Goal: Task Accomplishment & Management: Complete application form

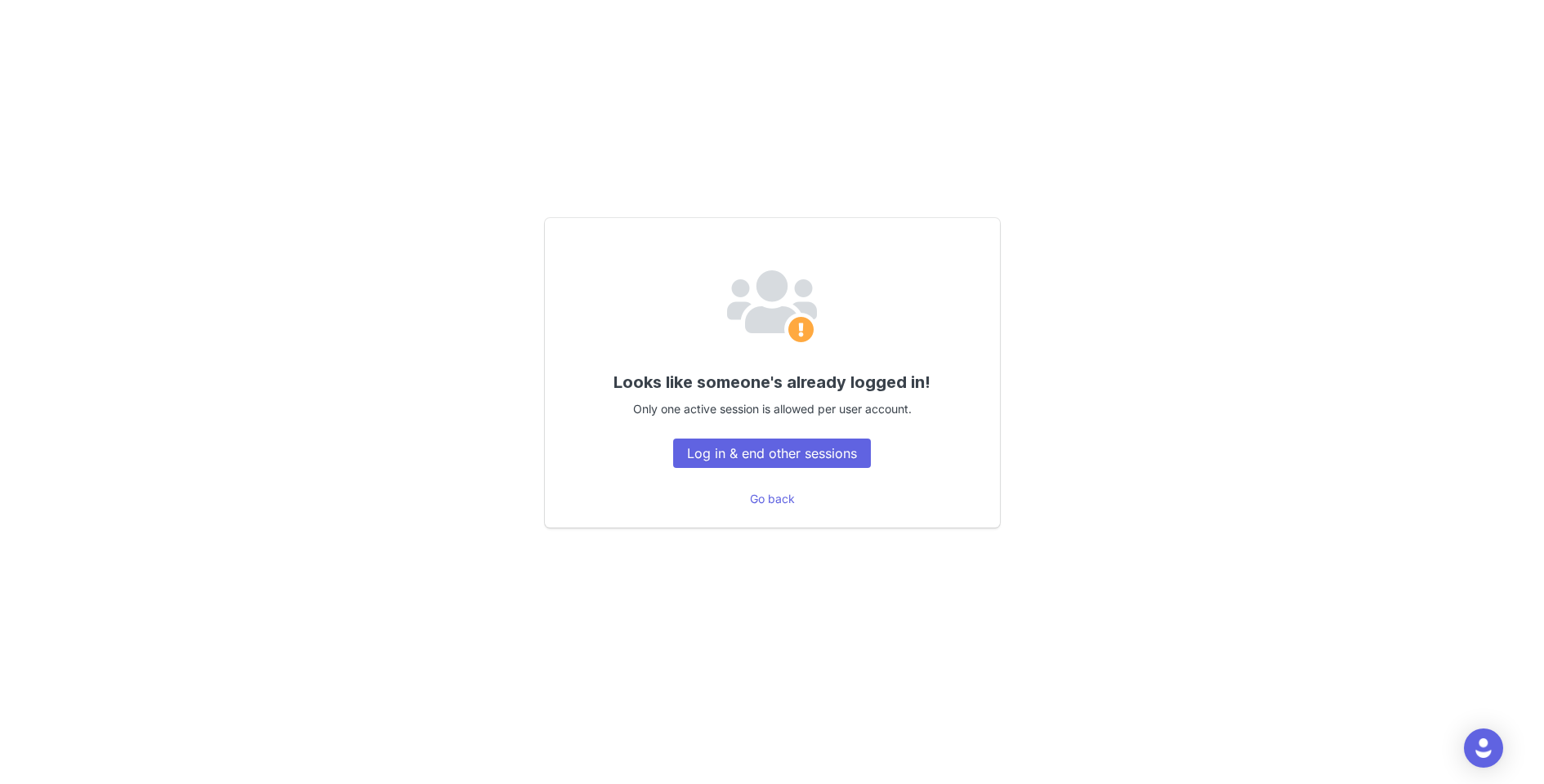
click at [735, 469] on div "Looks like someone's already logged in! Only one active session is allowed per …" at bounding box center [772, 373] width 455 height 310
click at [703, 460] on button "Log in & end other sessions" at bounding box center [772, 453] width 198 height 29
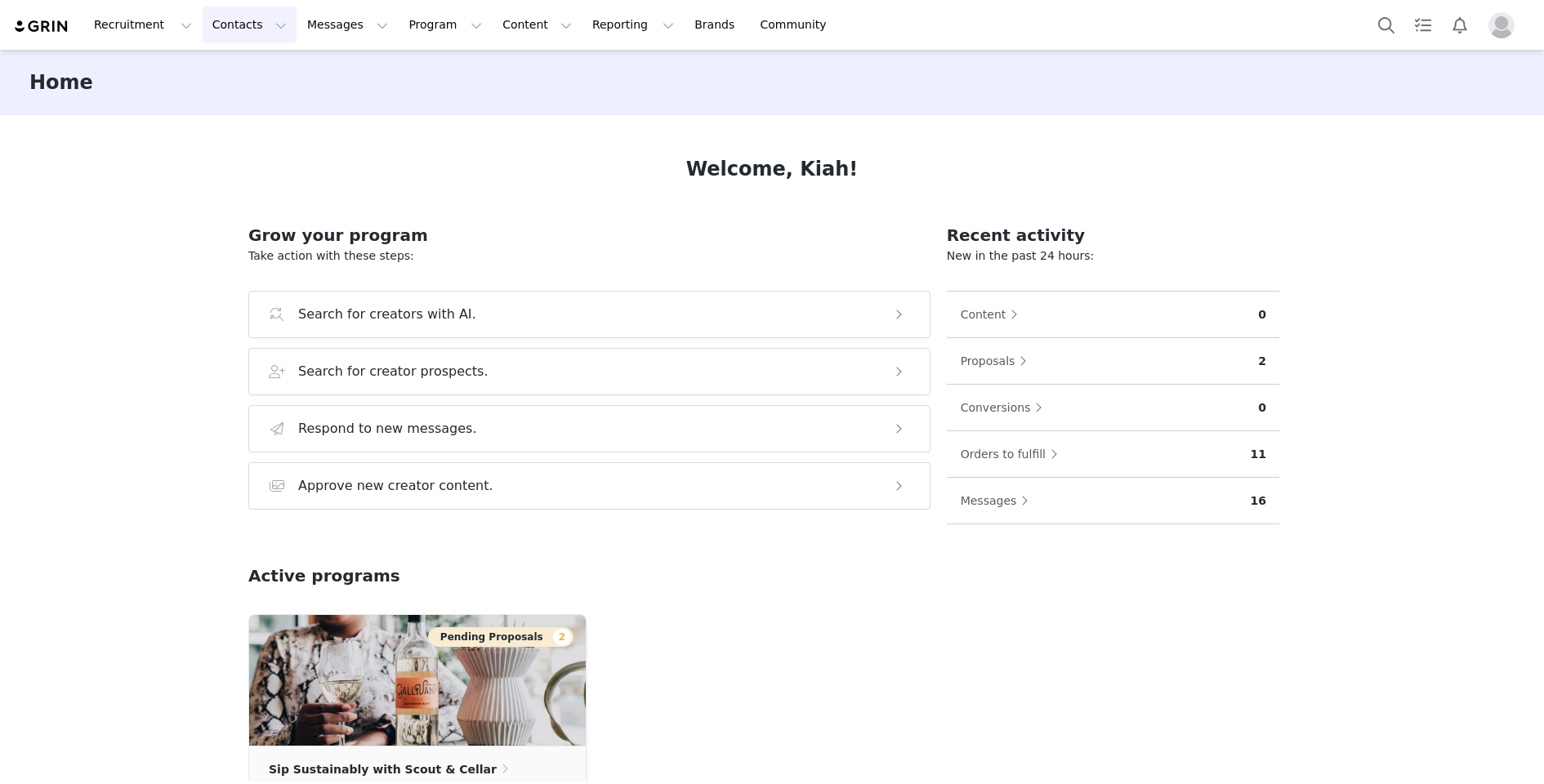
click at [227, 20] on button "Contacts Contacts" at bounding box center [250, 25] width 94 height 37
click at [246, 98] on p "Prospects" at bounding box center [232, 103] width 55 height 17
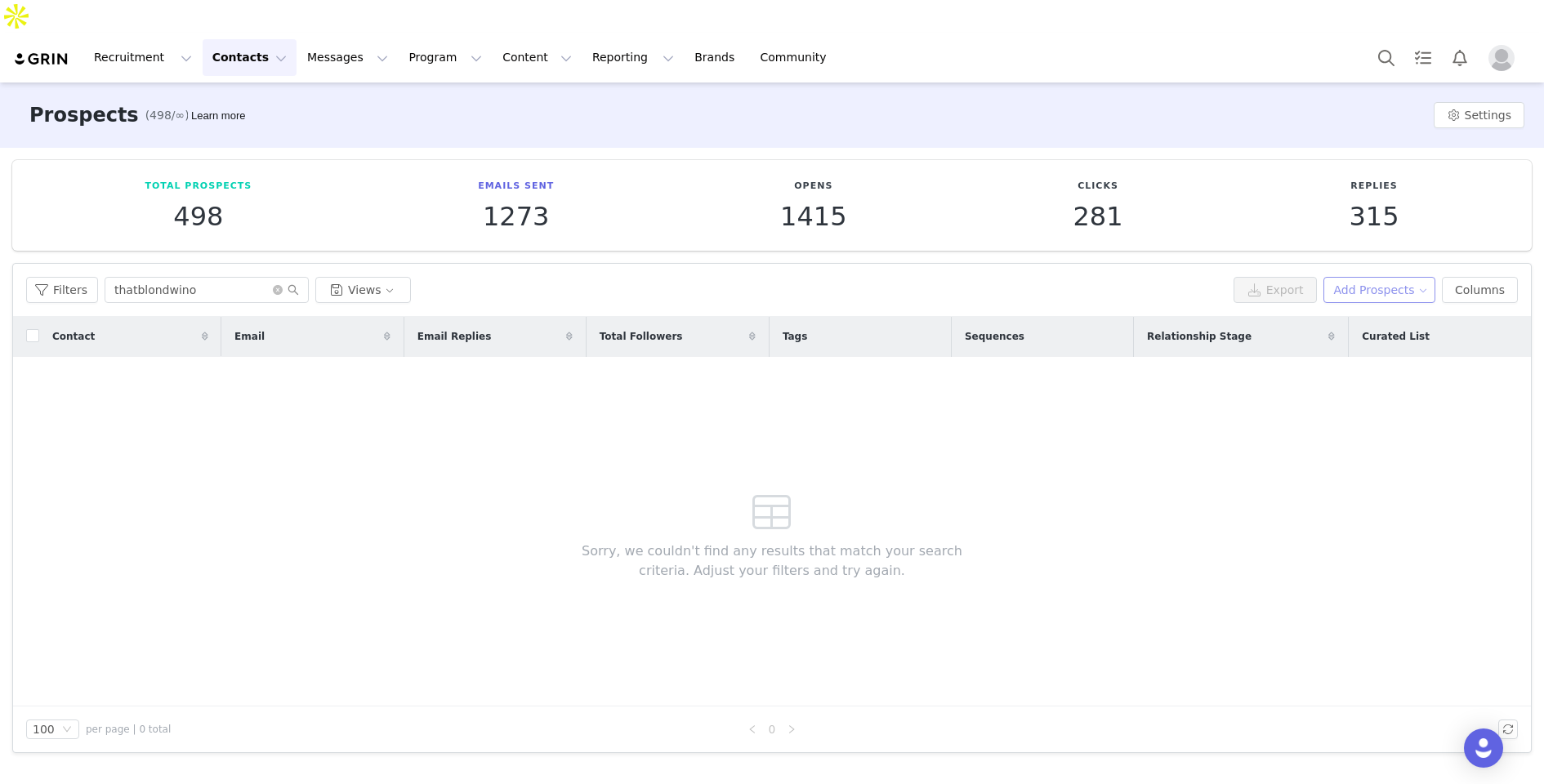
click at [1366, 276] on button "Add Prospects" at bounding box center [1380, 289] width 113 height 27
click at [1364, 315] on span "Import Prospects" at bounding box center [1387, 315] width 97 height 18
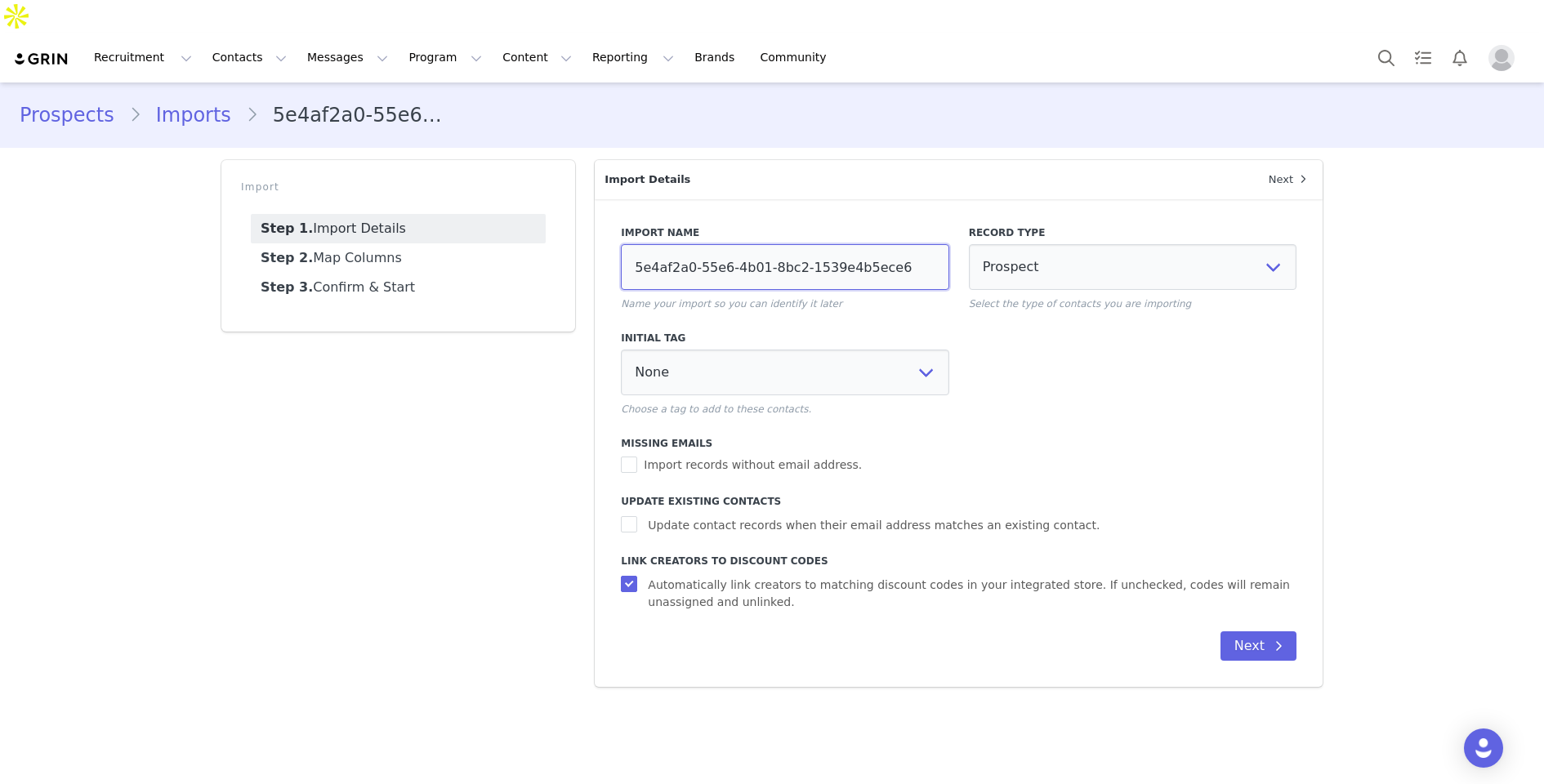
click at [884, 244] on input "5e4af2a0-55e6-4b01-8bc2-1539e4b5ece6" at bounding box center [784, 266] width 328 height 45
paste input "[DATE] - Upload"
type input "[DATE] - Upload"
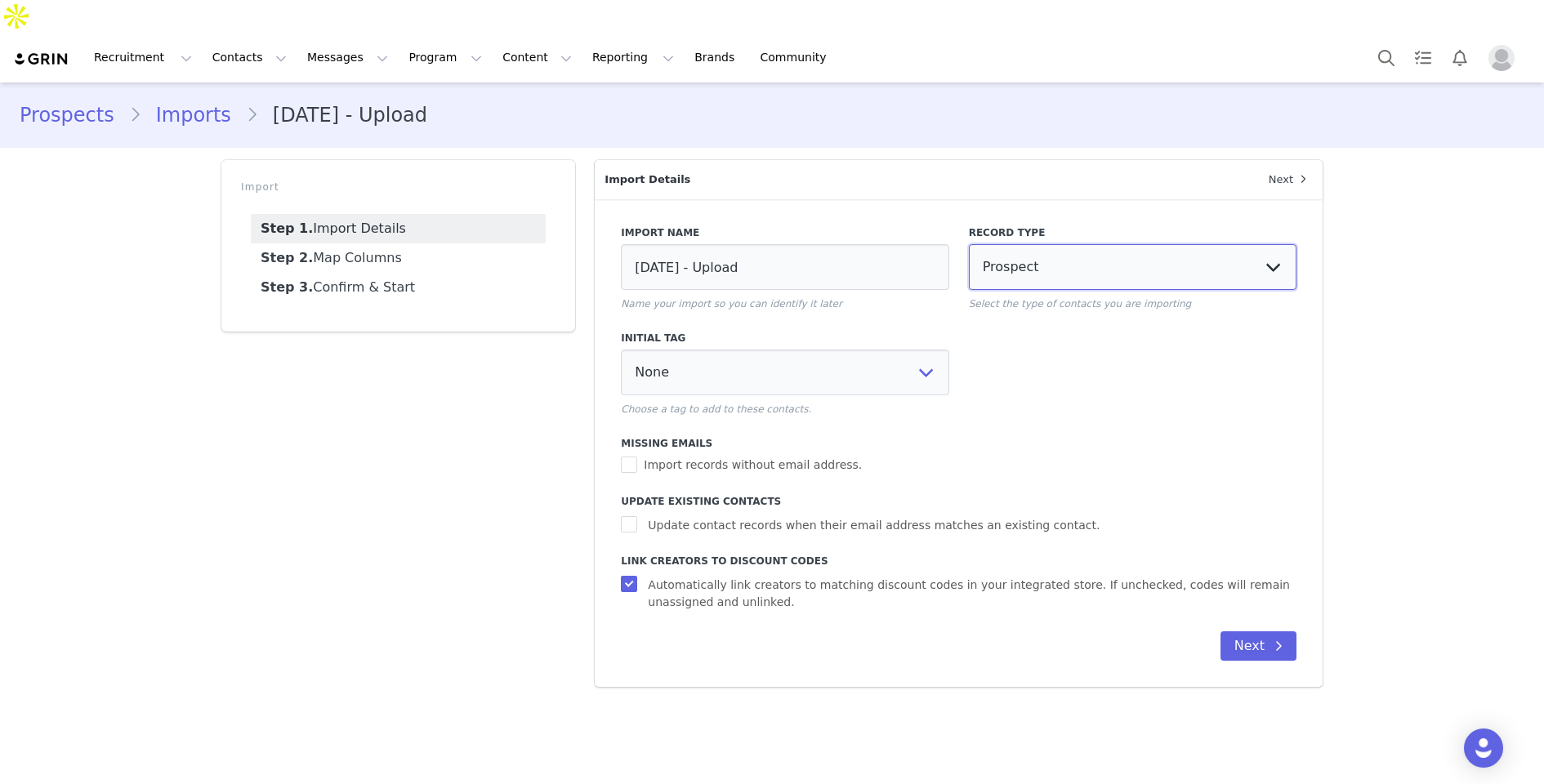
click at [1034, 244] on select "Prospect Creator" at bounding box center [1133, 266] width 328 height 45
click at [879, 349] on select "None Health / Doctor / Coach Lifestyle Wine Focused" at bounding box center [784, 371] width 328 height 45
select select "113694"
click at [621, 349] on select "None Health / Doctor / Coach Lifestyle Wine Focused" at bounding box center [784, 371] width 328 height 45
click at [1261, 631] on button "Next" at bounding box center [1258, 645] width 76 height 29
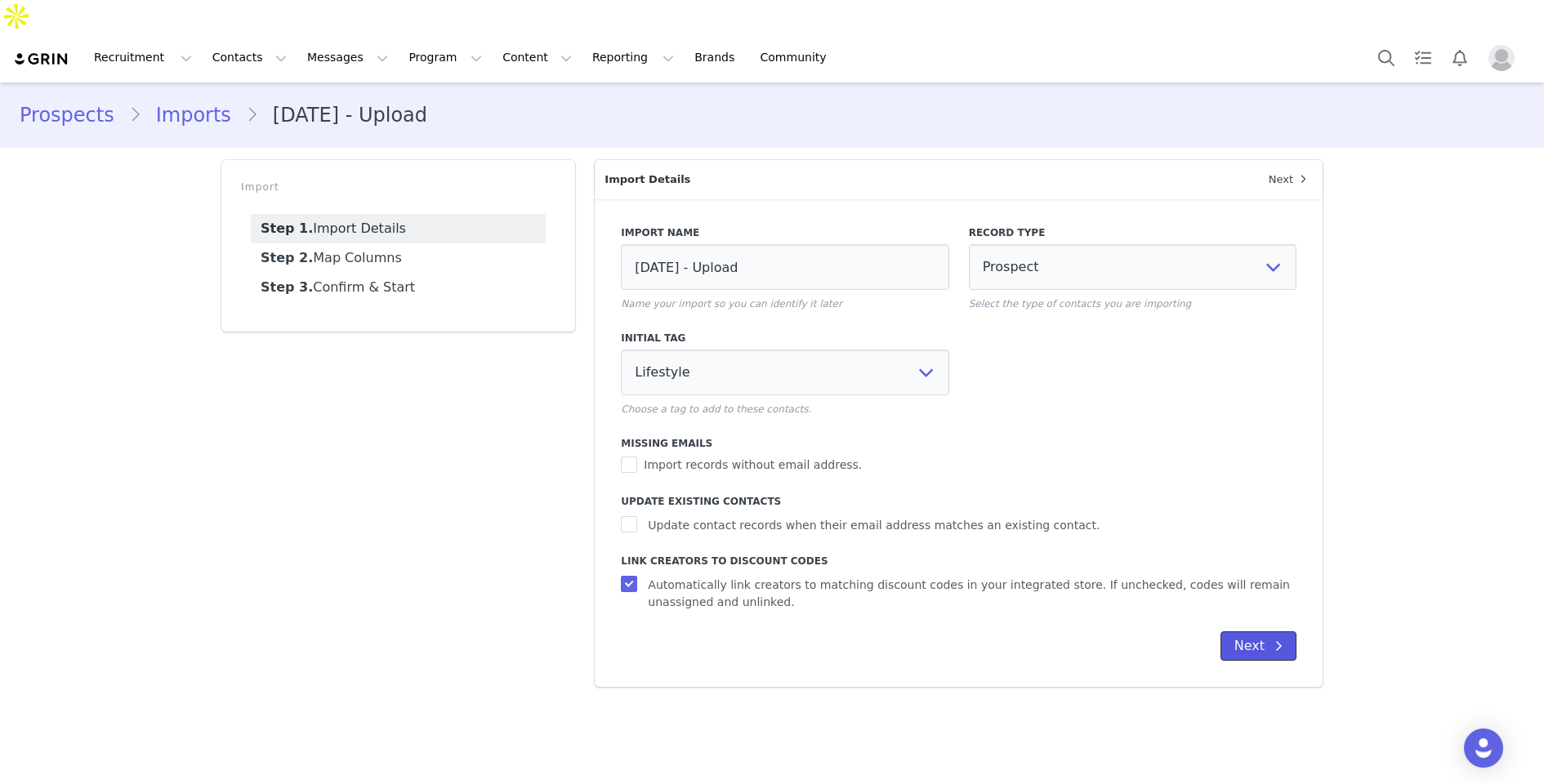
select select
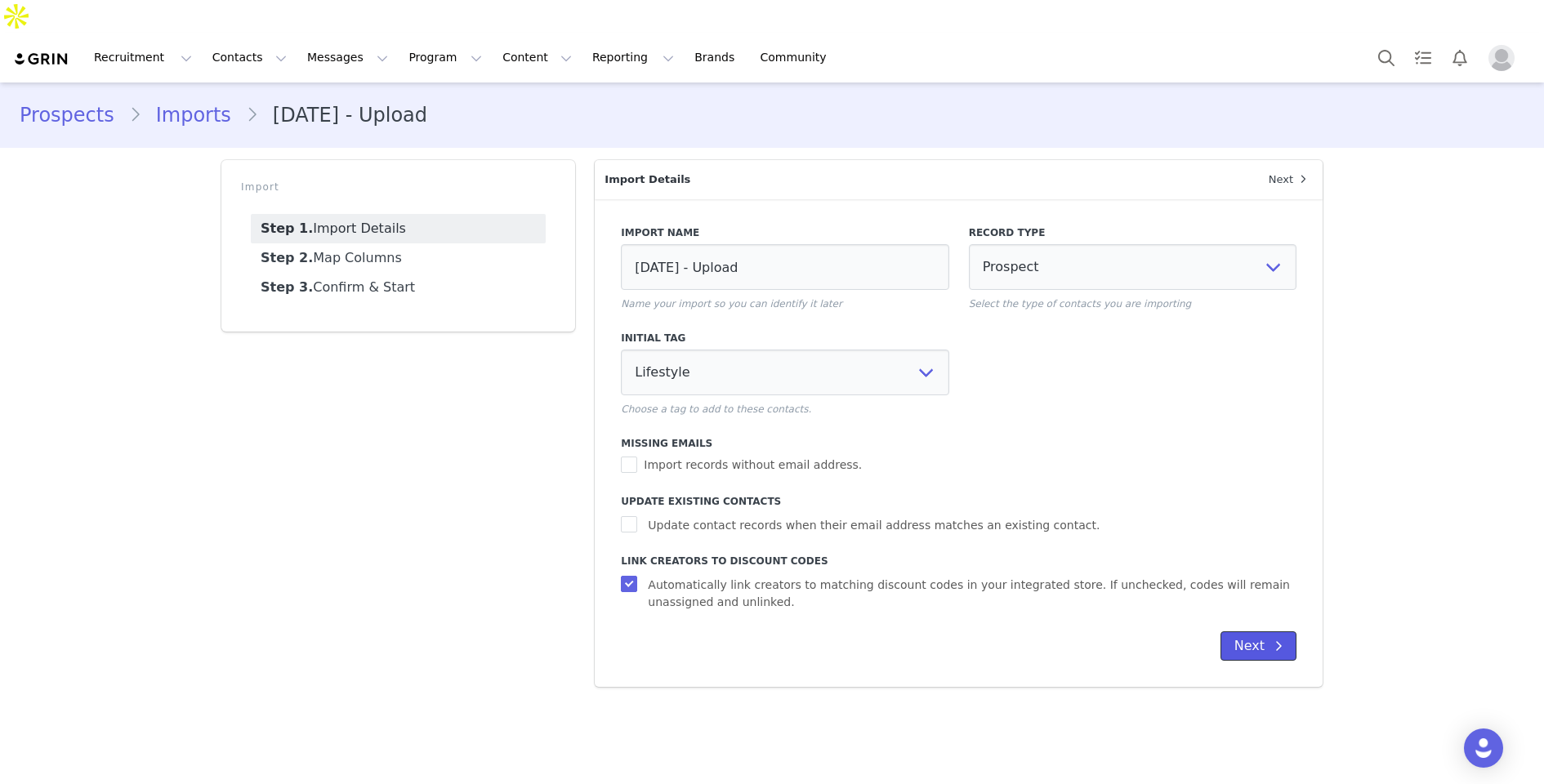
select select
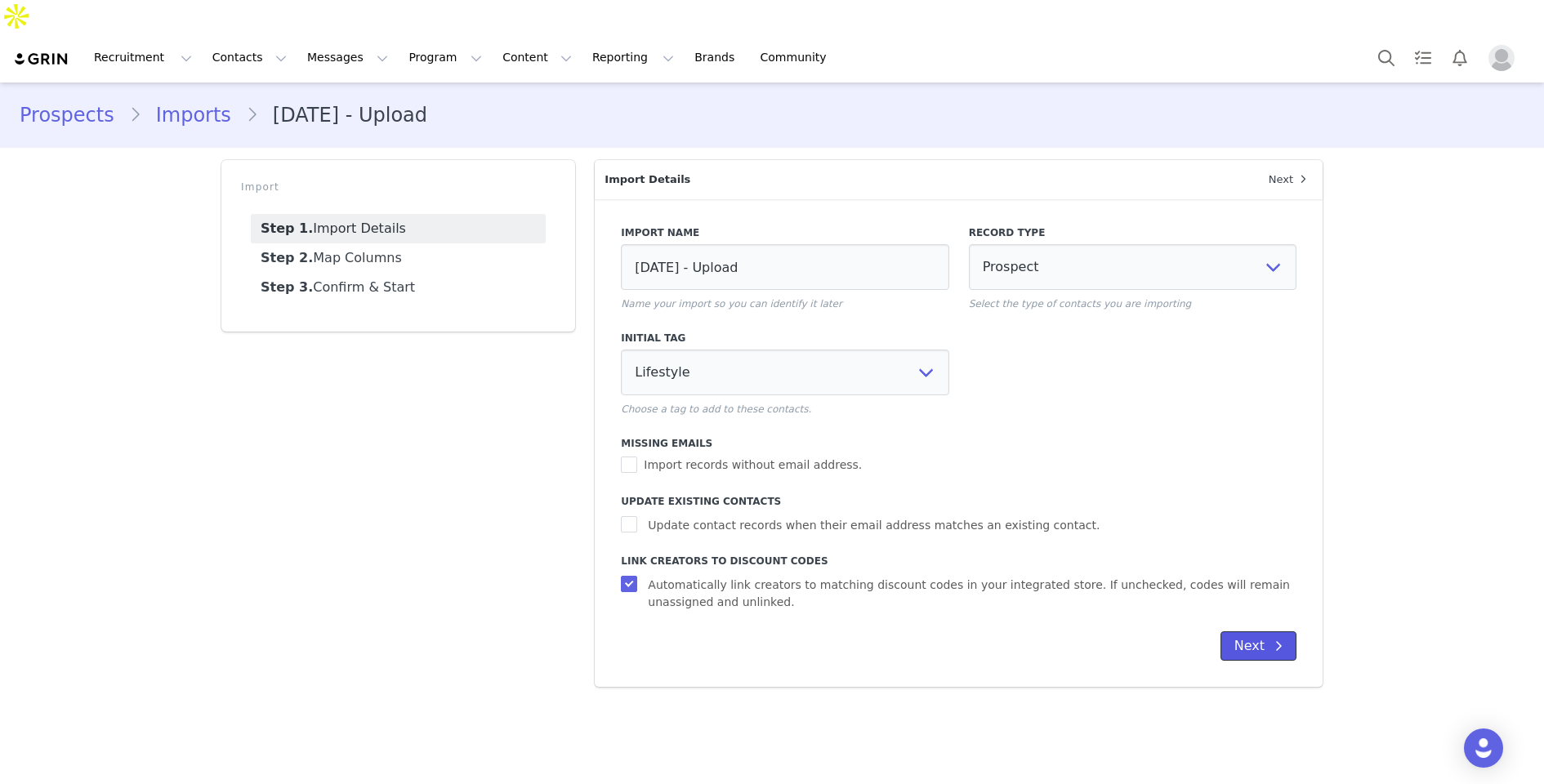
select select
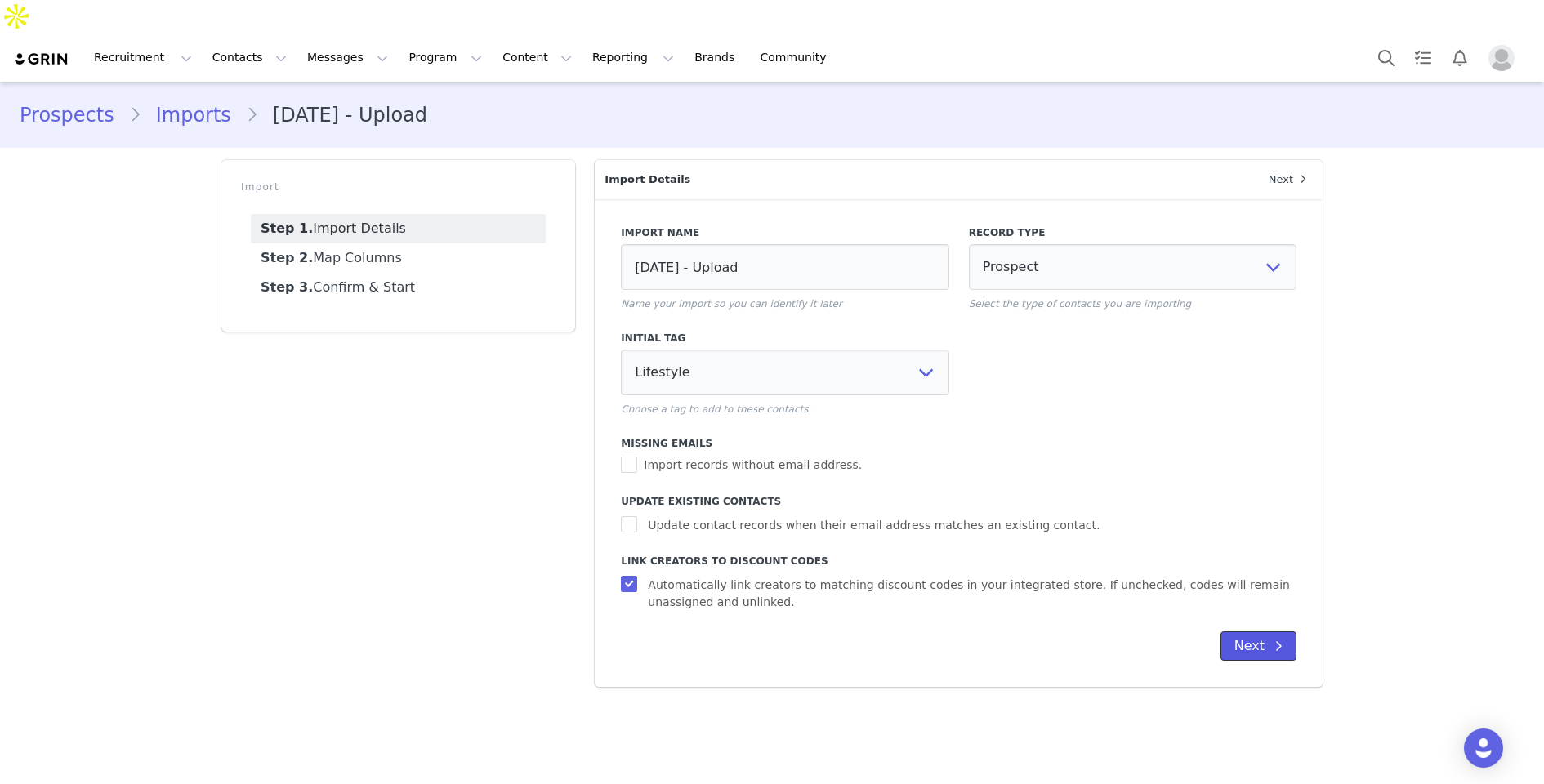
select select
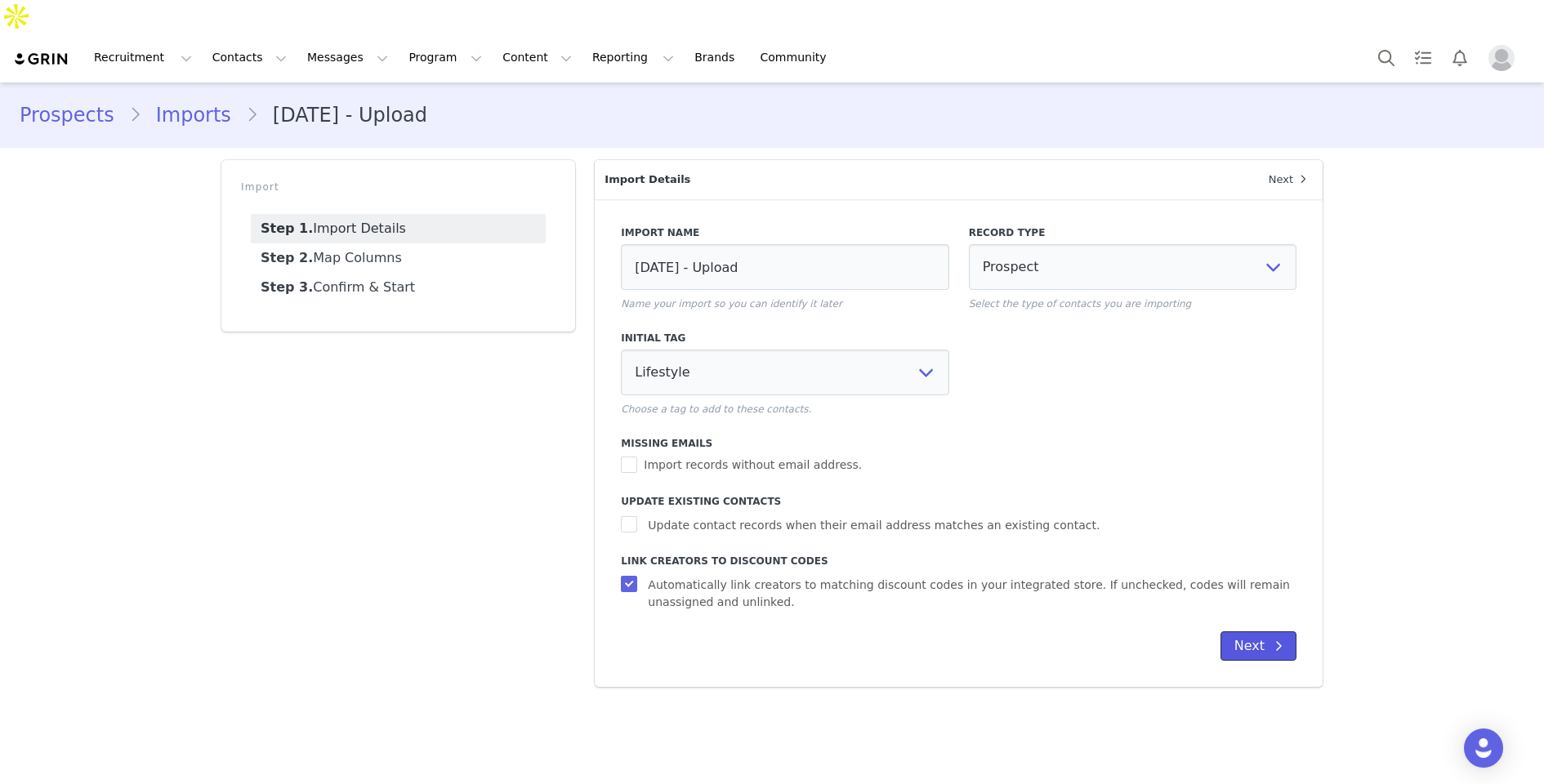
select select
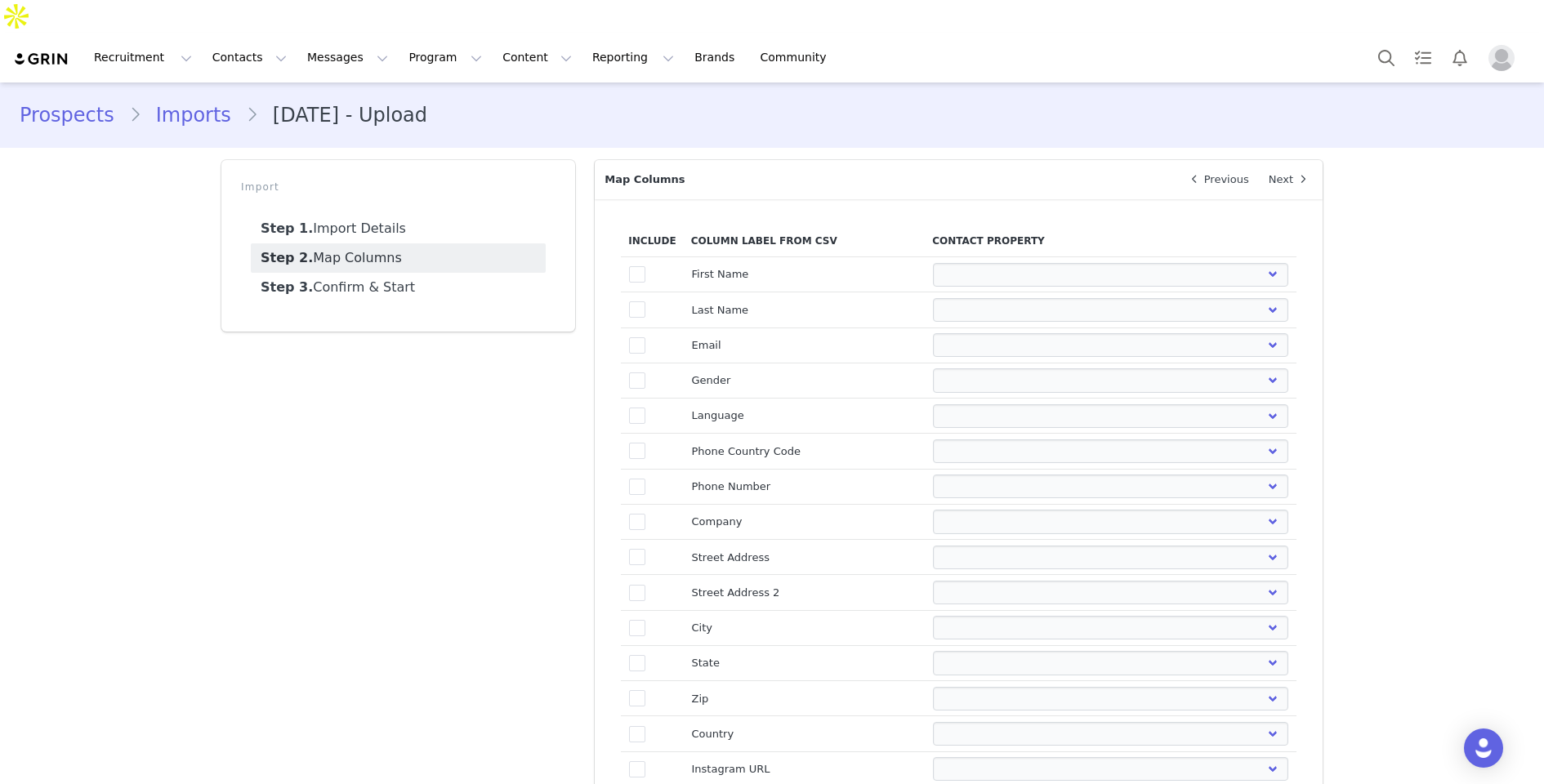
click at [626, 258] on td "true" at bounding box center [652, 275] width 63 height 35
click at [629, 266] on span at bounding box center [637, 274] width 16 height 16
click at [646, 266] on input "true" at bounding box center [646, 266] width 0 height 0
select select
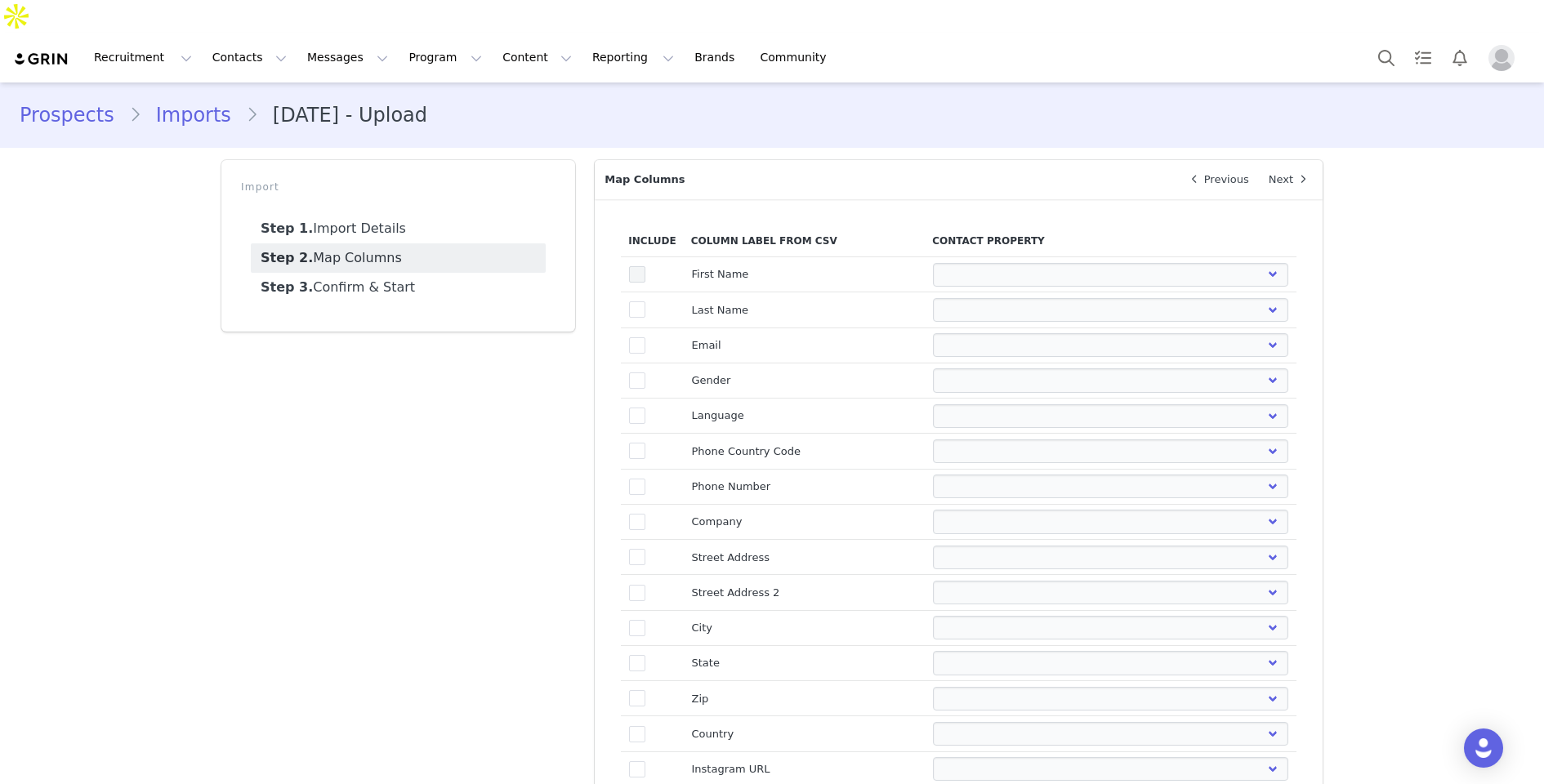
select select
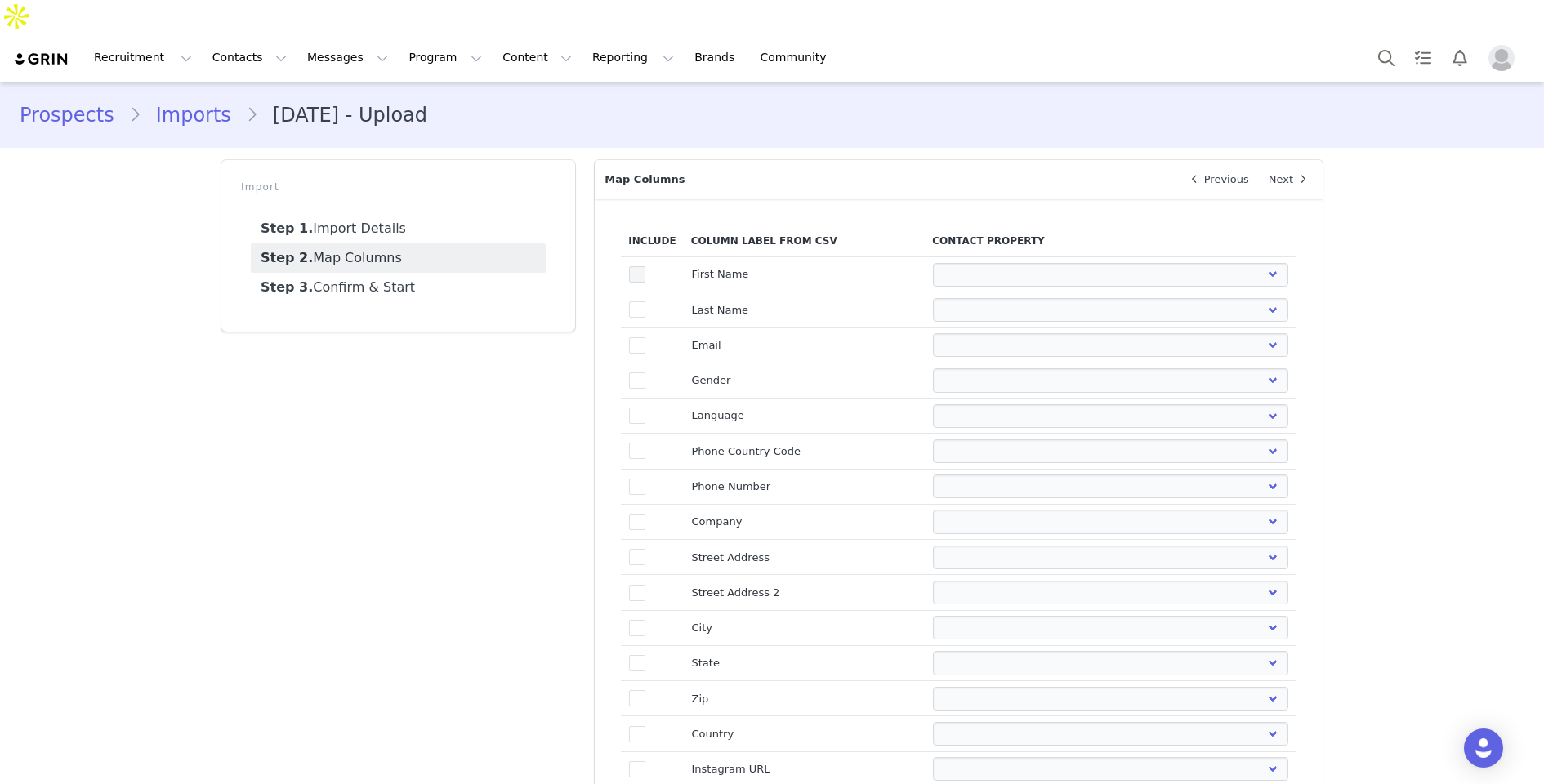
select select
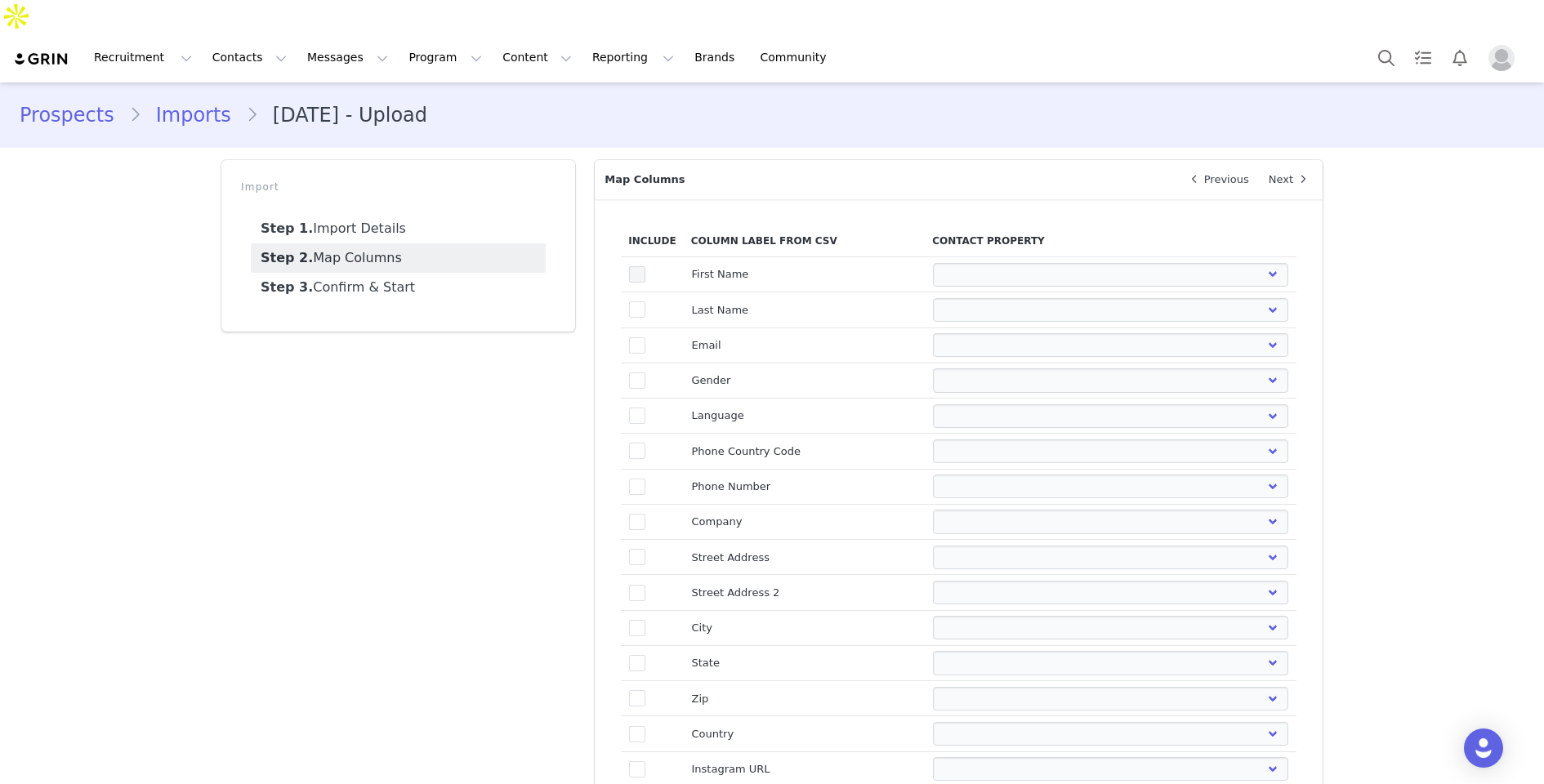
select select
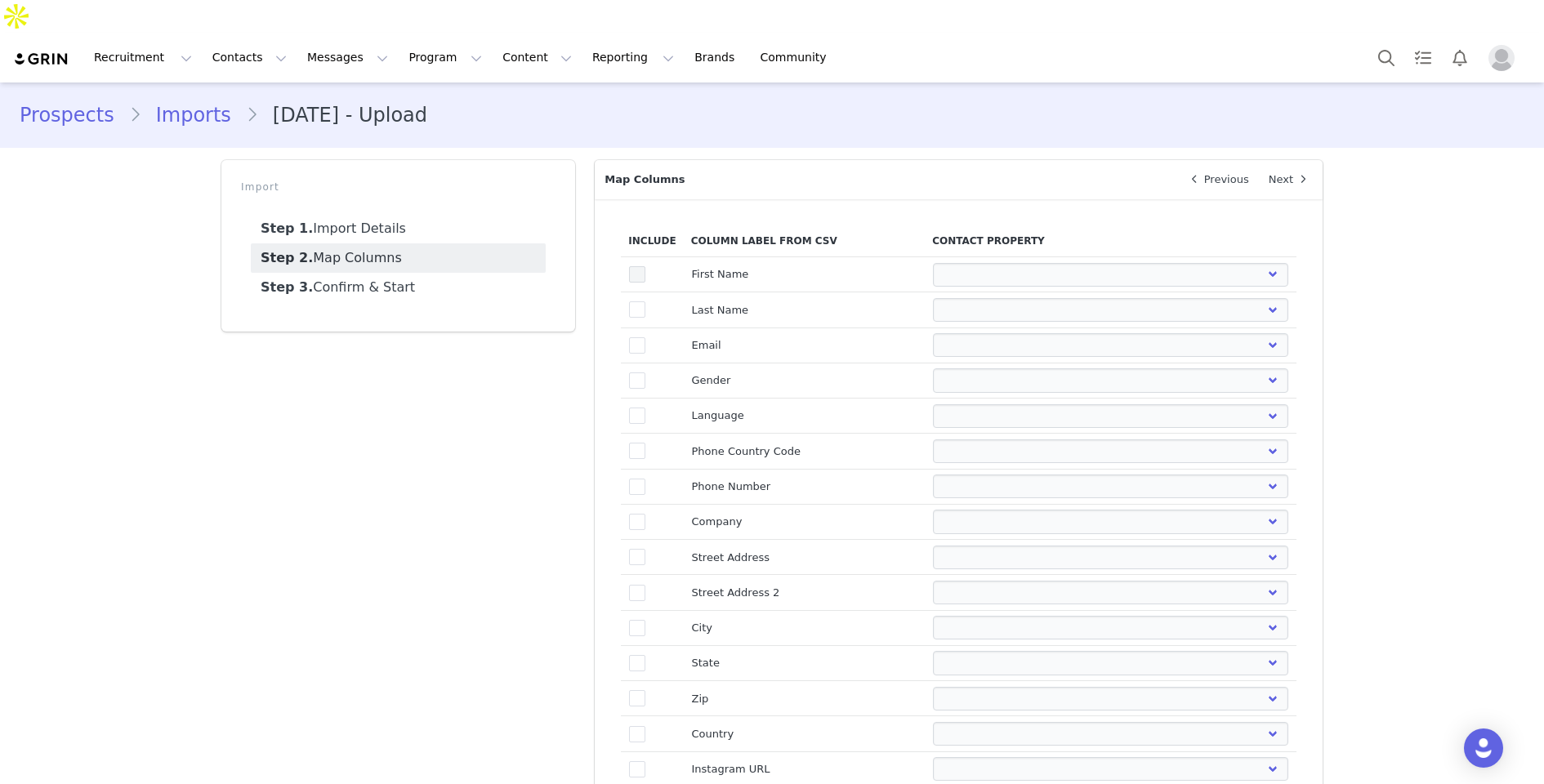
select select
click at [626, 293] on td "true" at bounding box center [652, 310] width 63 height 35
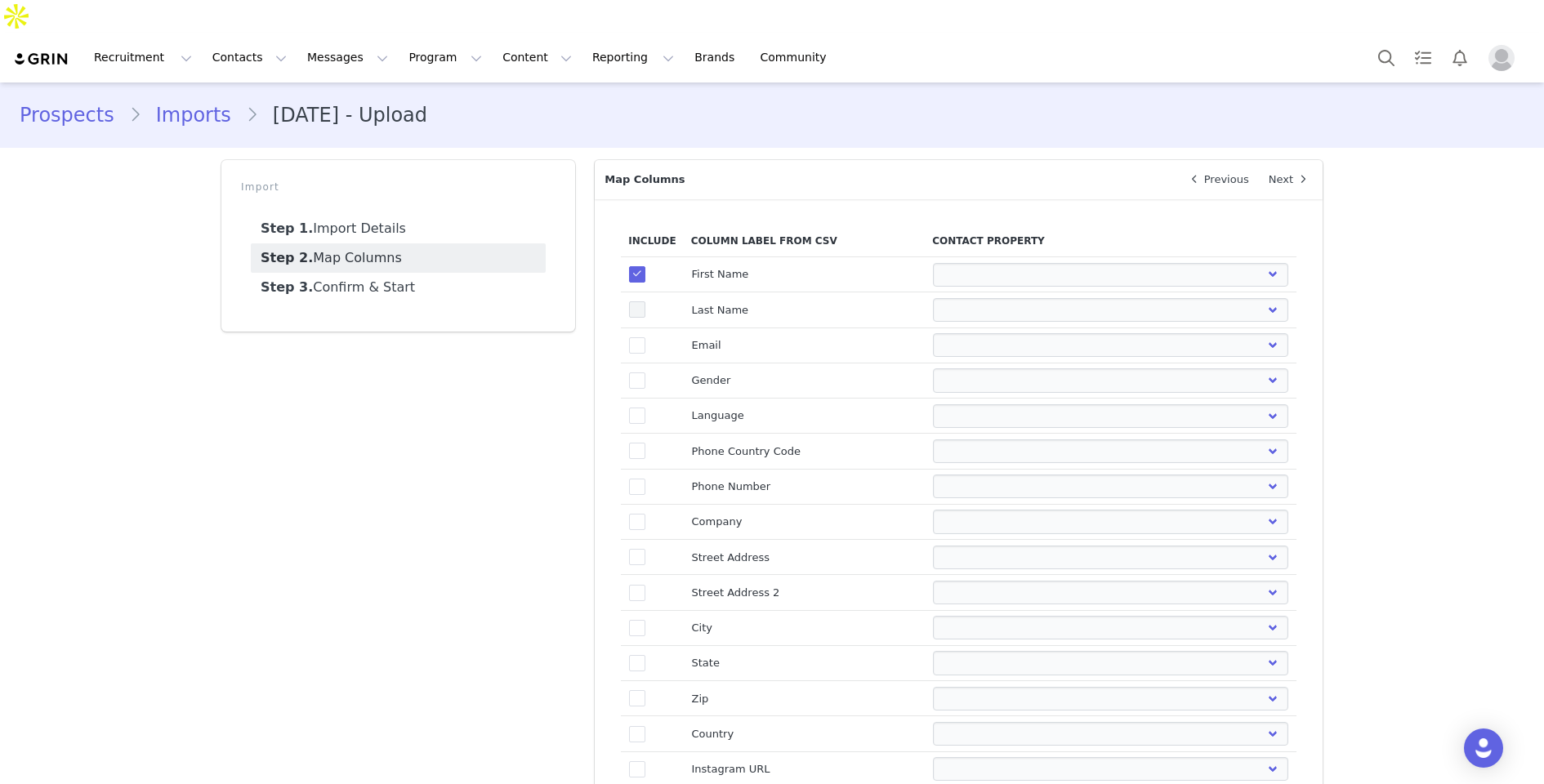
click at [629, 301] on span at bounding box center [637, 309] width 16 height 16
click at [646, 301] on input "true" at bounding box center [646, 301] width 0 height 0
select select
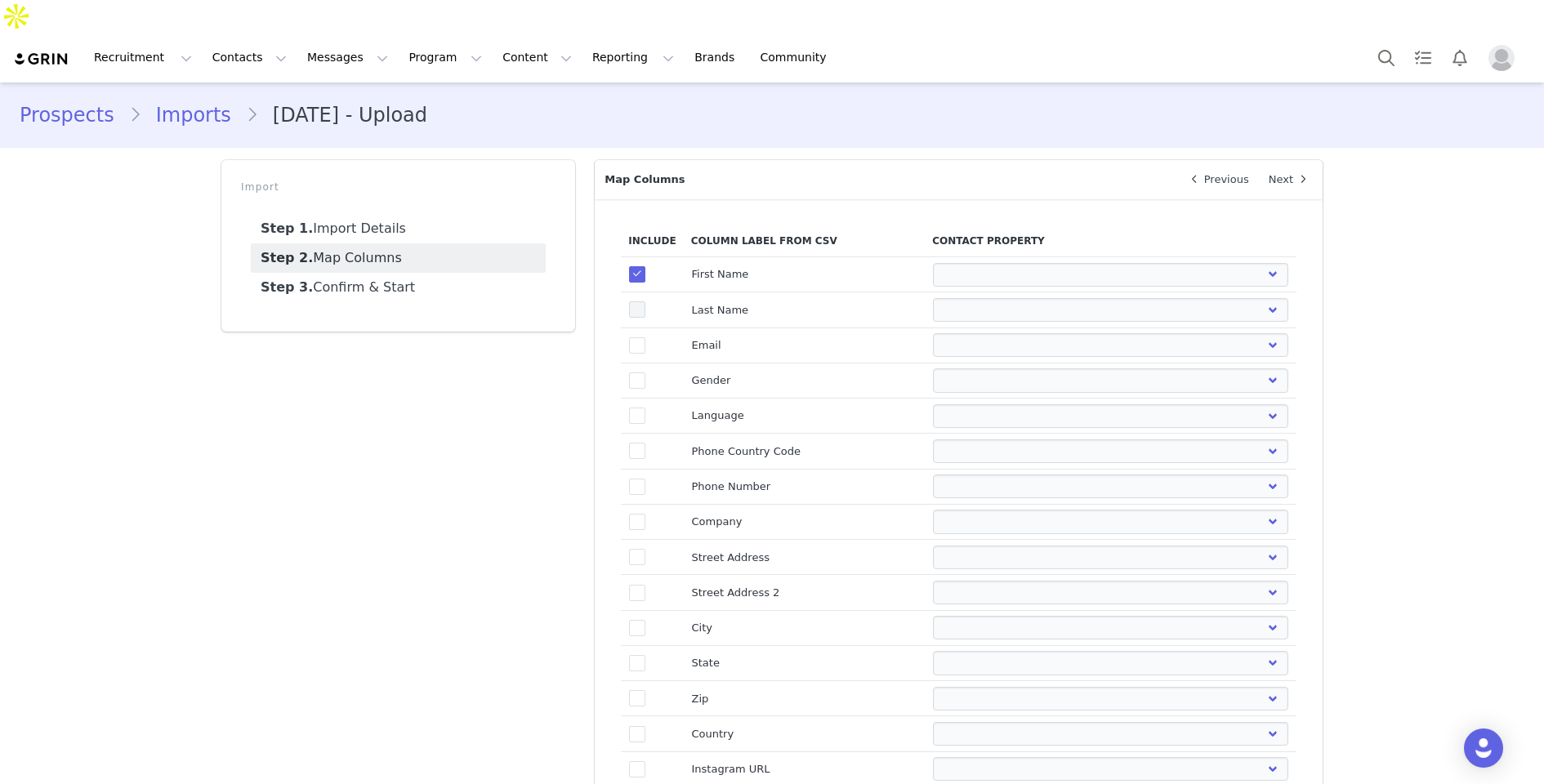
select select
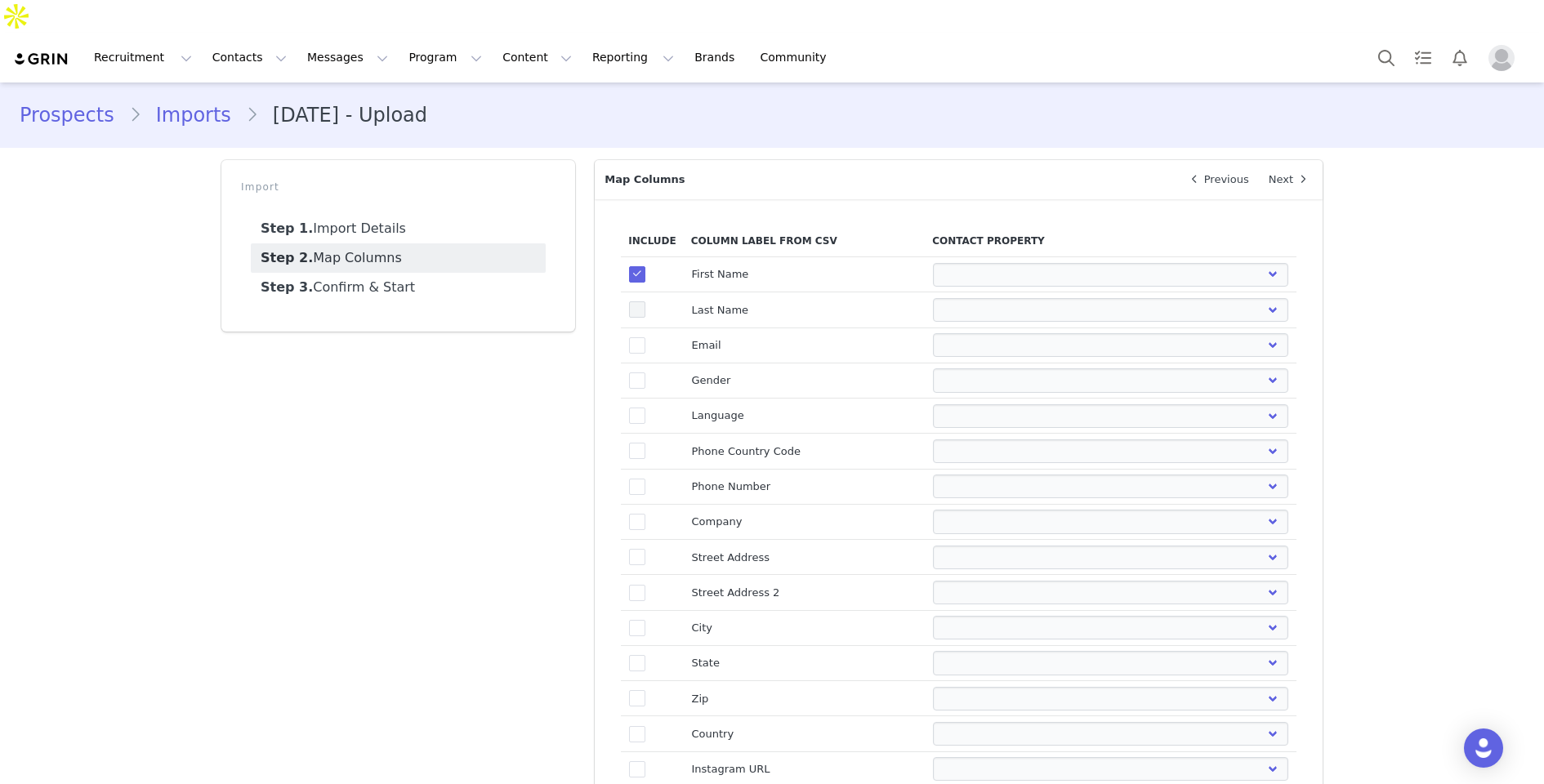
select select
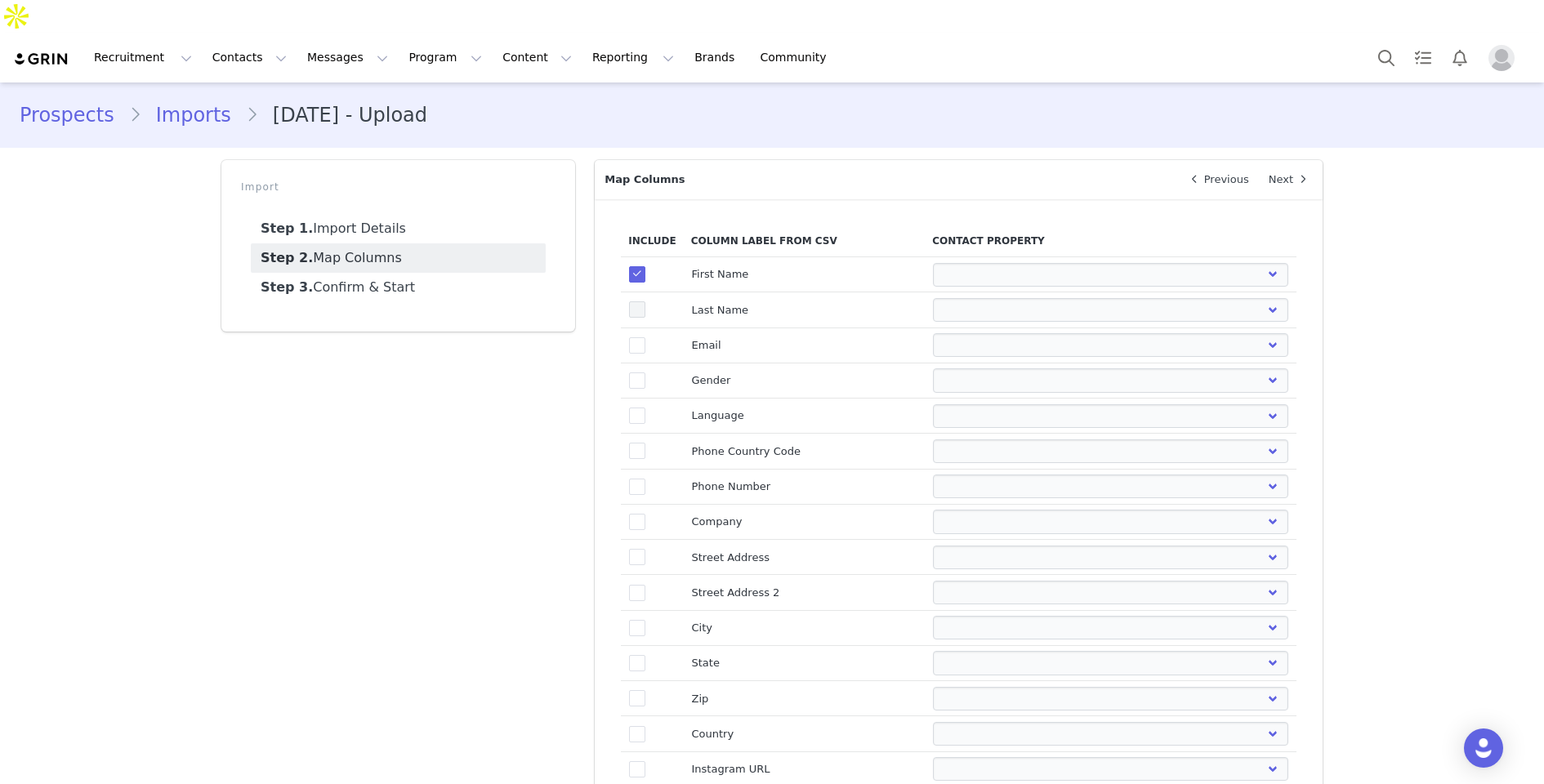
select select
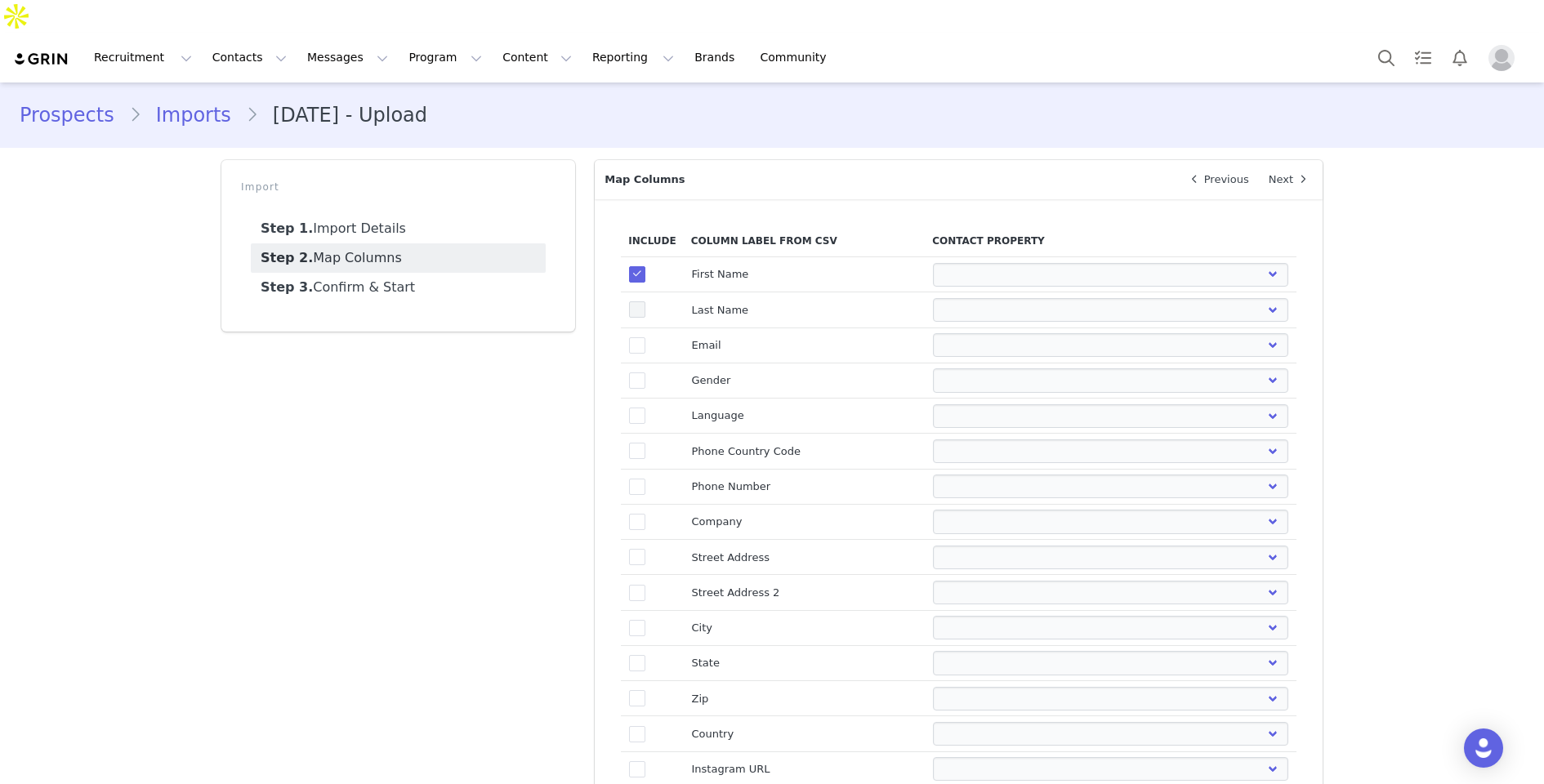
select select
click at [629, 337] on span at bounding box center [637, 345] width 16 height 16
click at [646, 337] on input "true" at bounding box center [646, 337] width 0 height 0
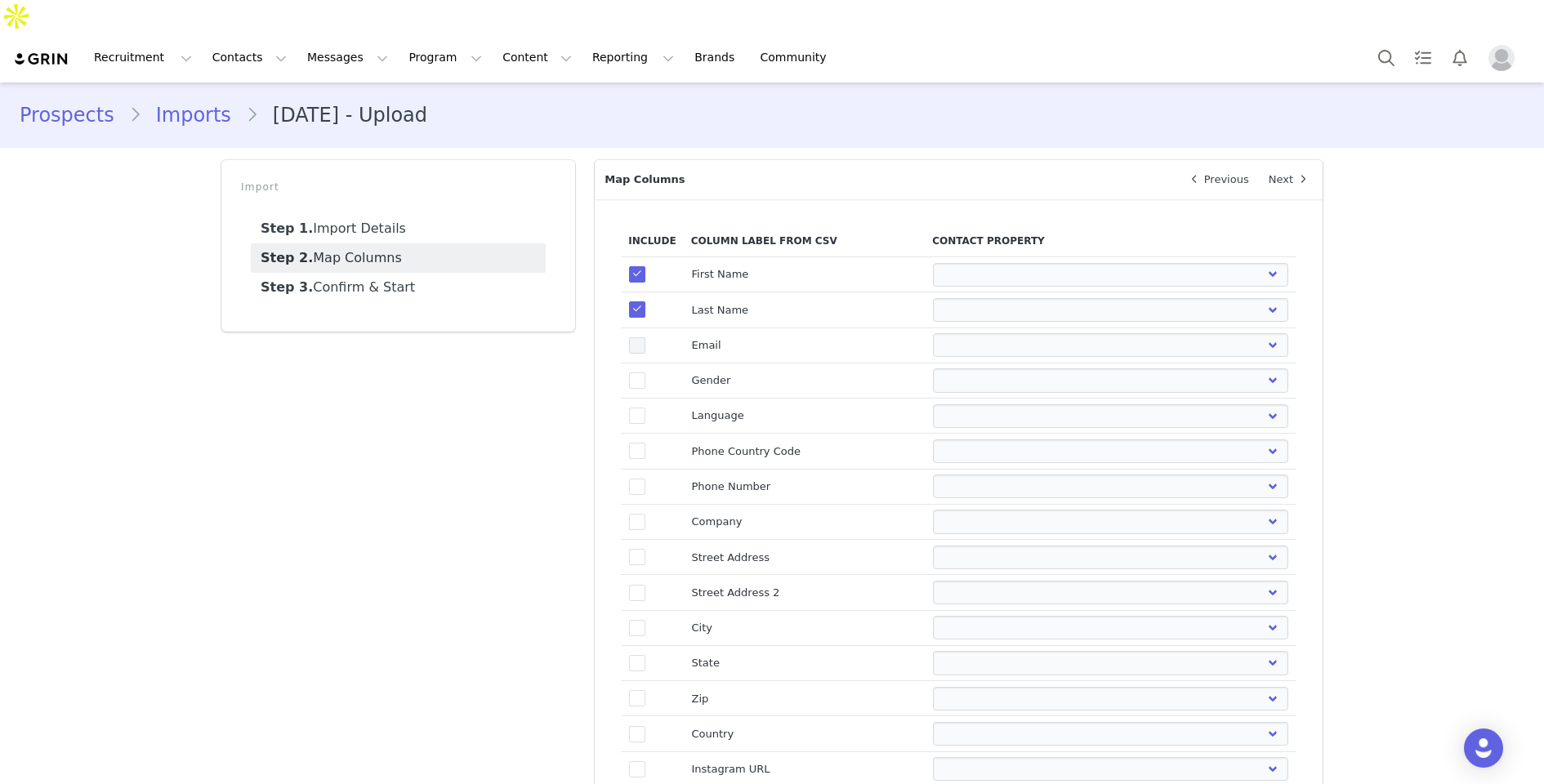
select select
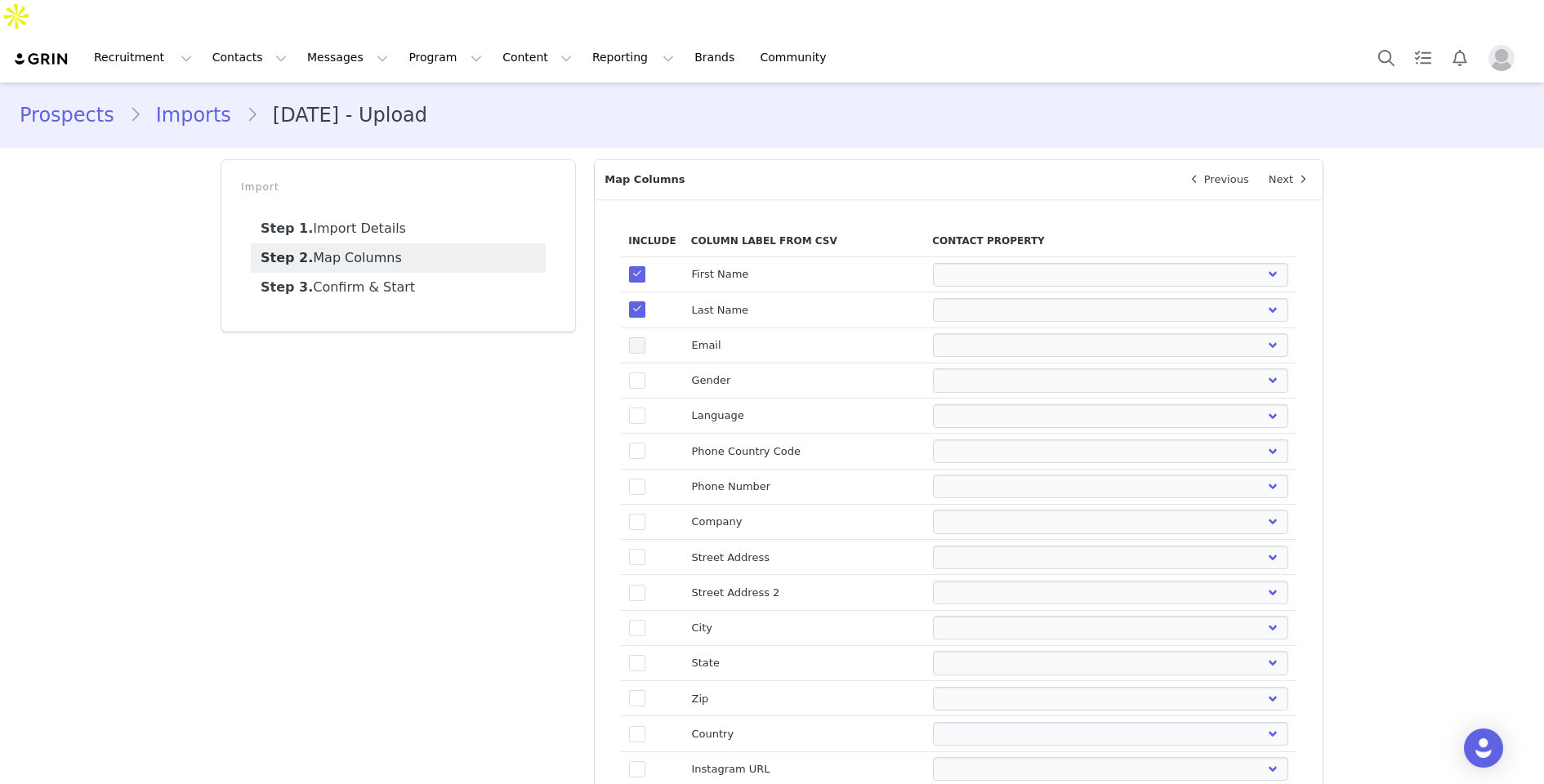
select select
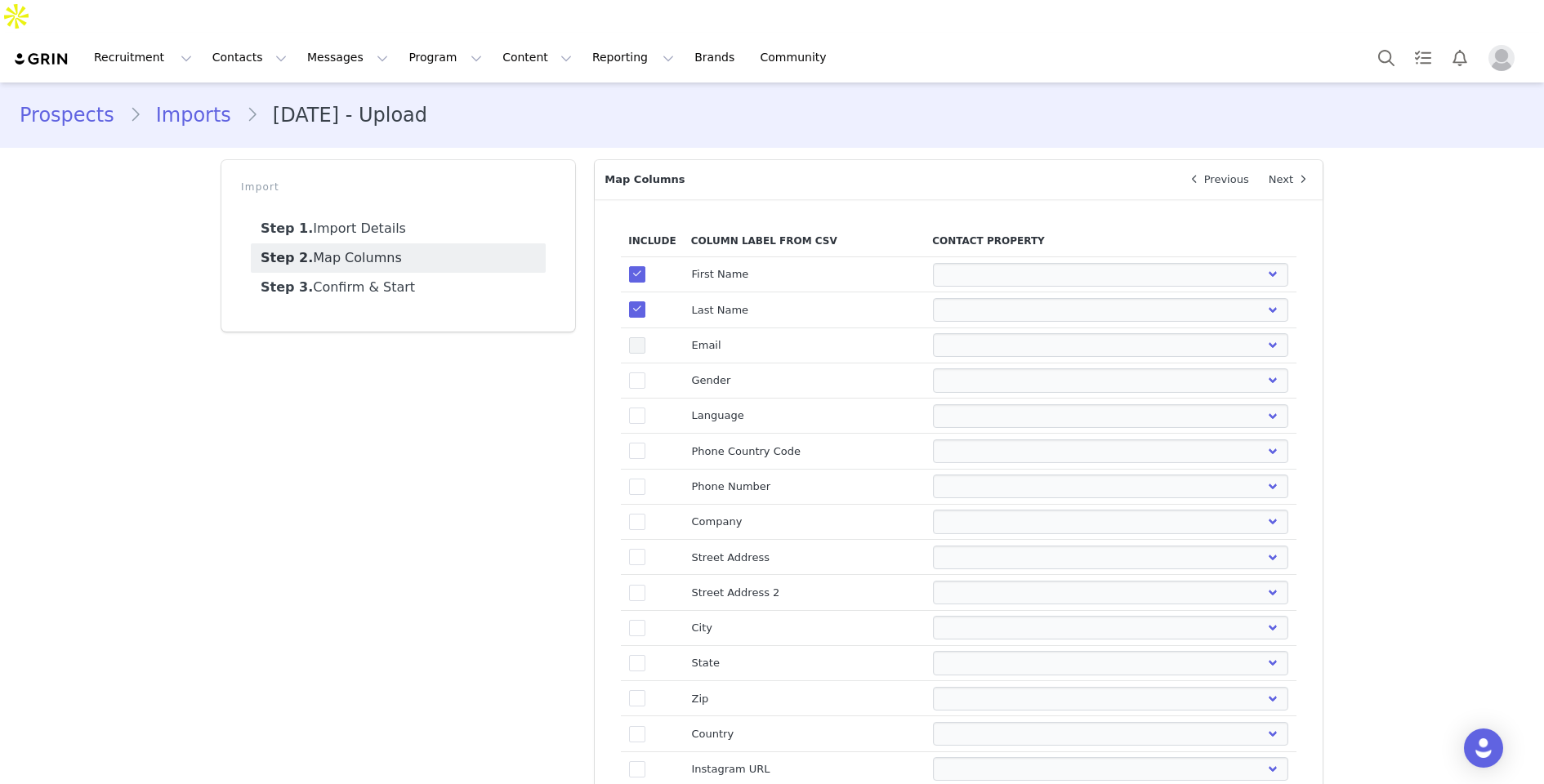
select select
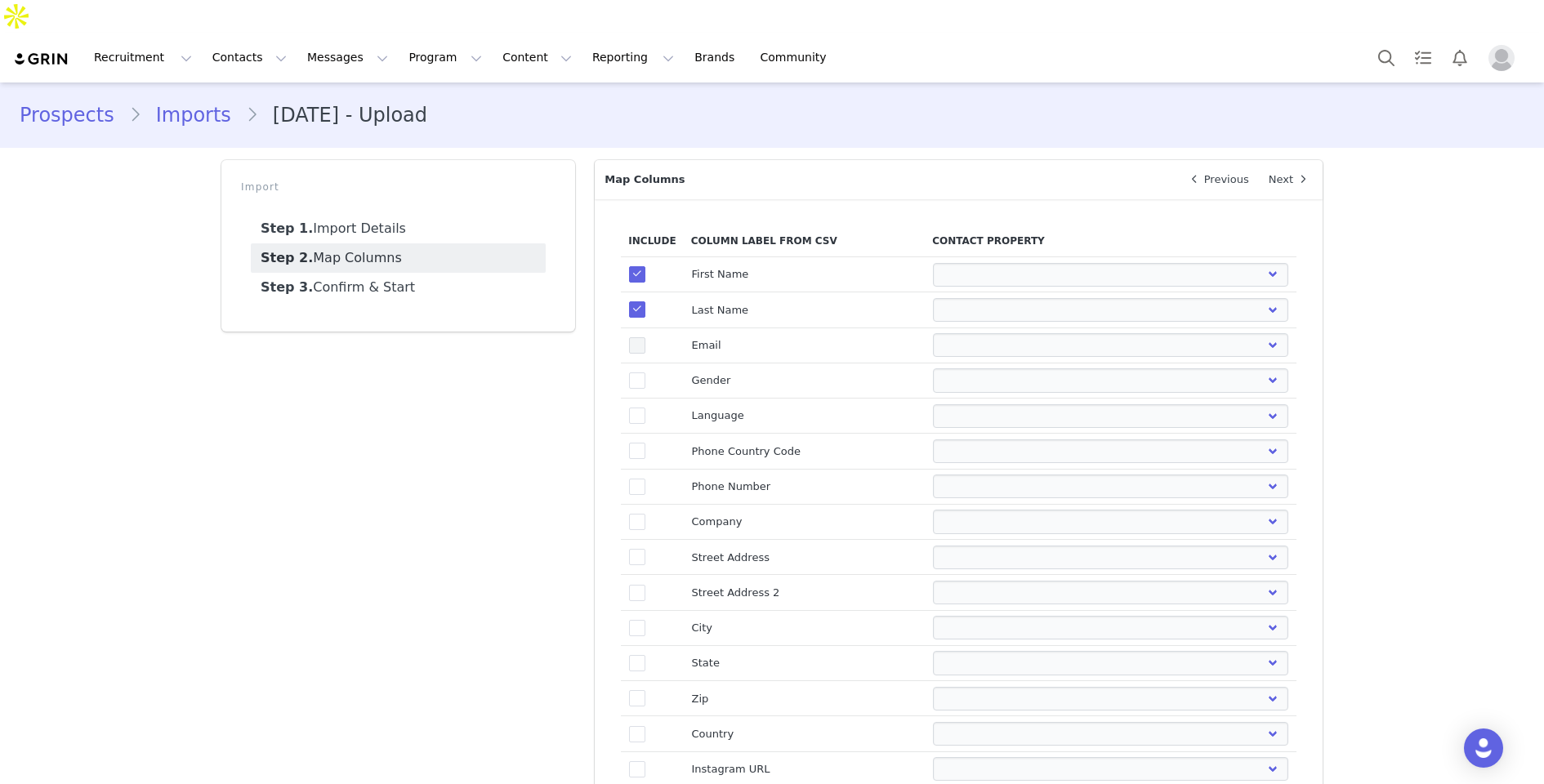
select select
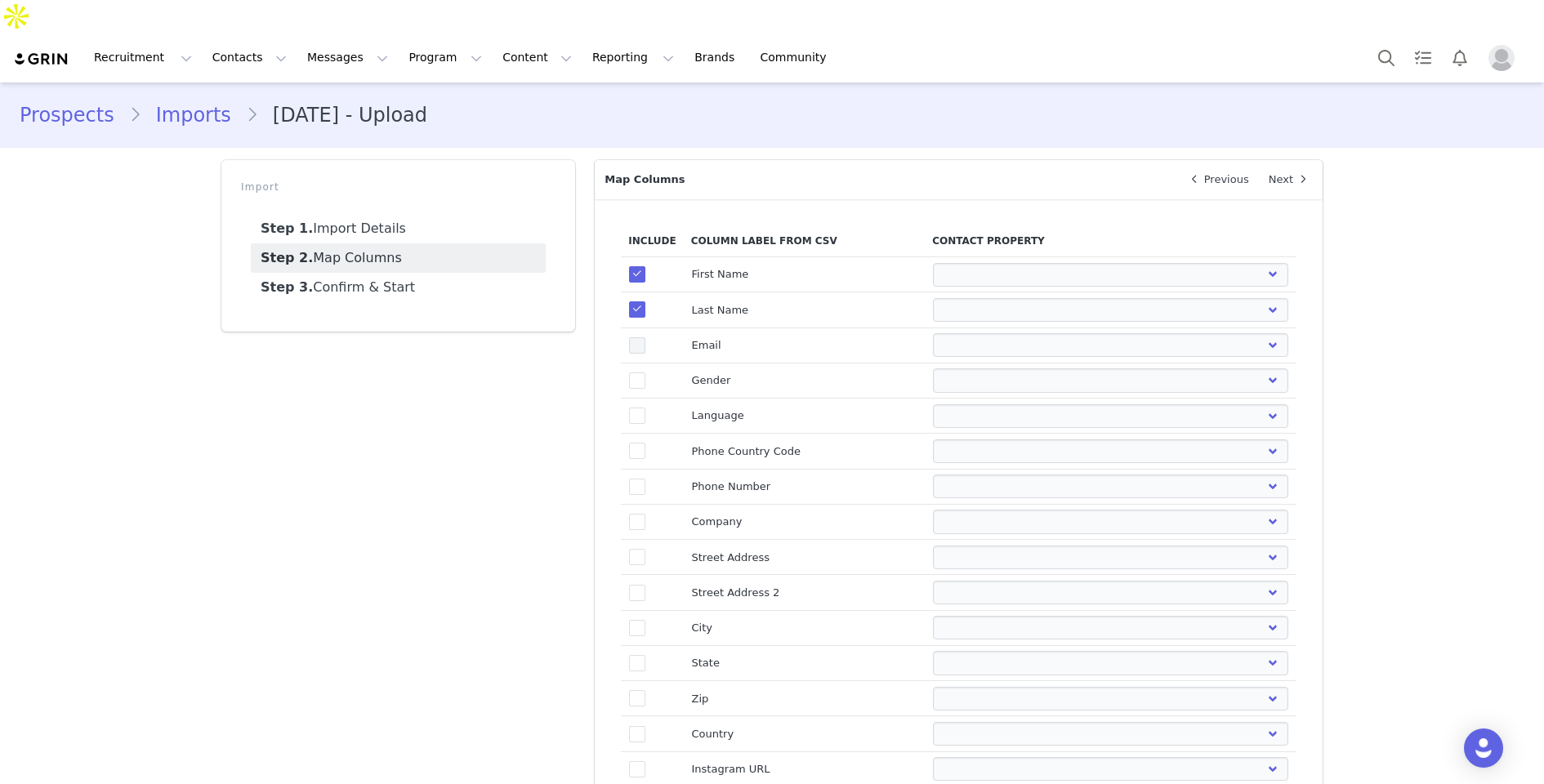
select select
click at [621, 751] on td "true" at bounding box center [652, 769] width 63 height 35
click at [632, 761] on span at bounding box center [637, 769] width 16 height 16
click at [646, 761] on input "true" at bounding box center [646, 761] width 0 height 0
select select
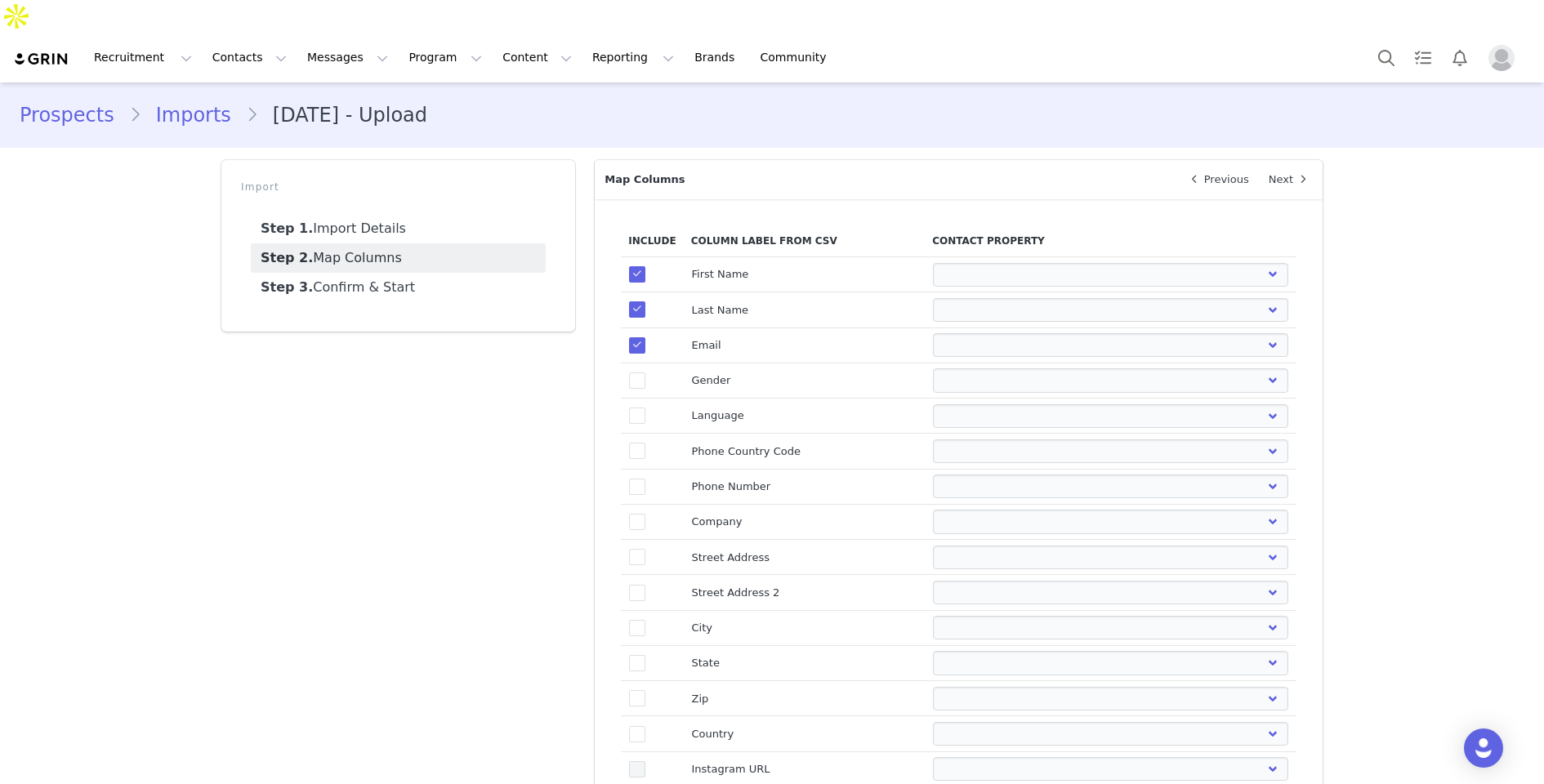
select select
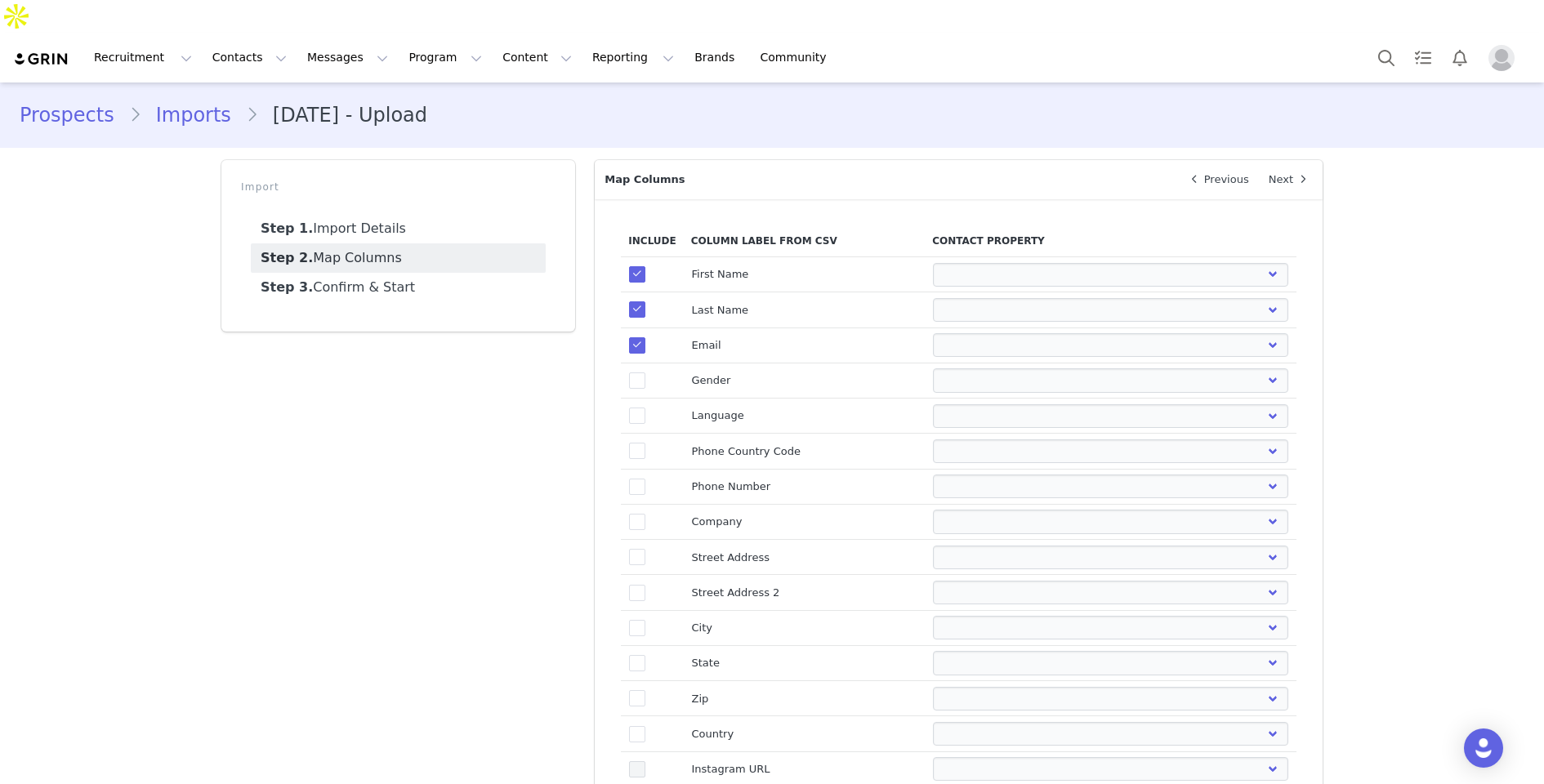
select select
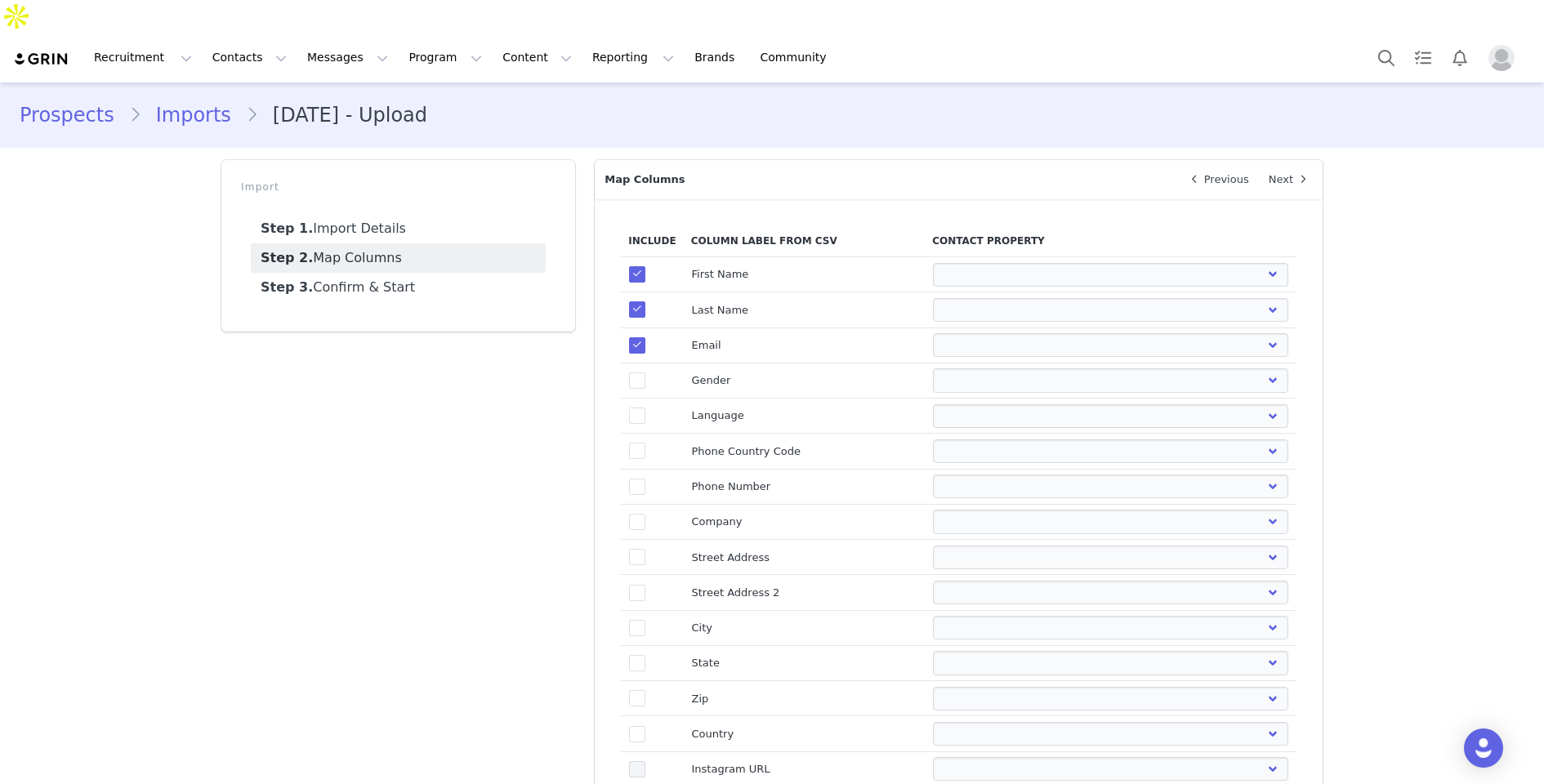
select select
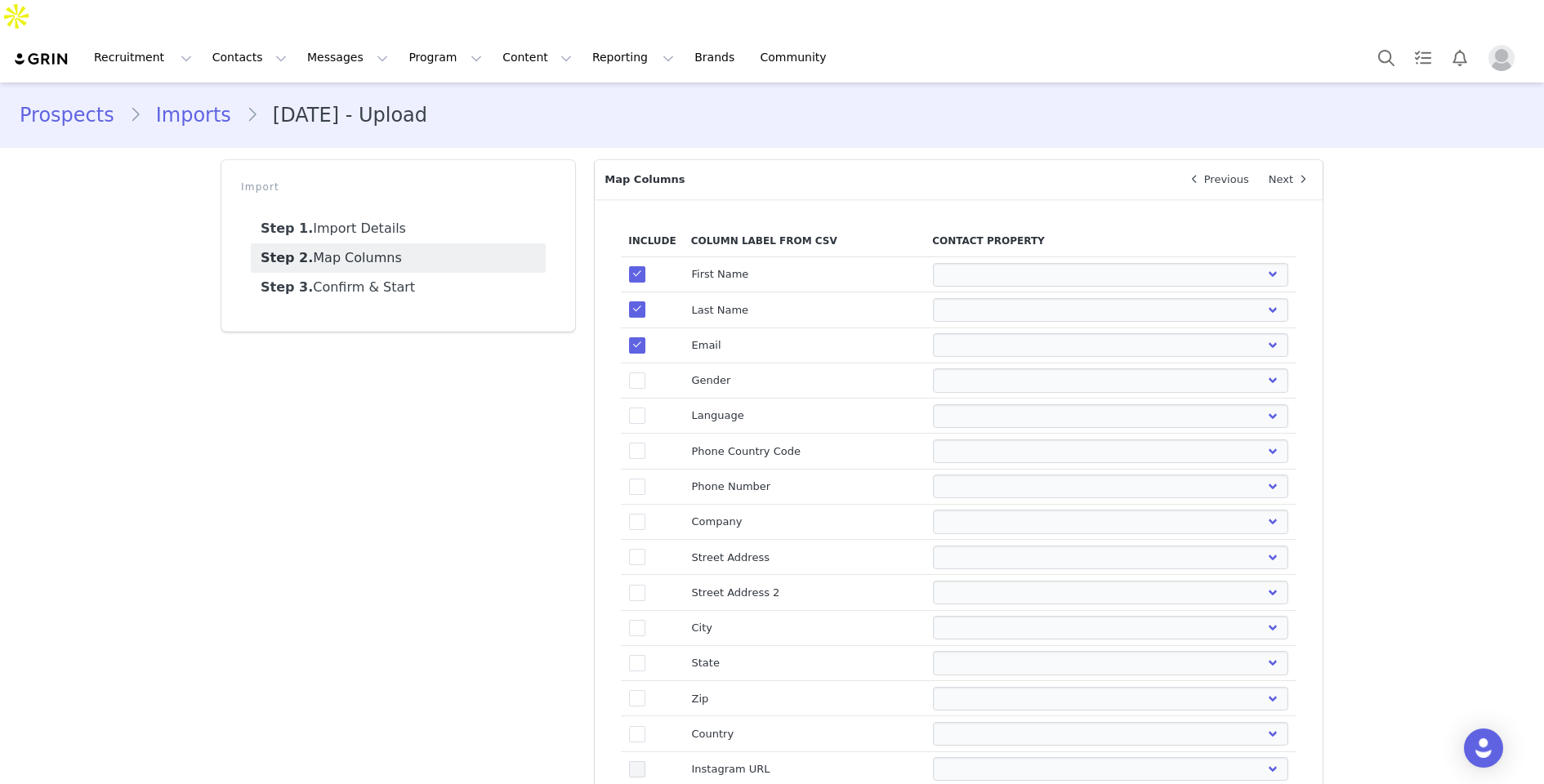
select select
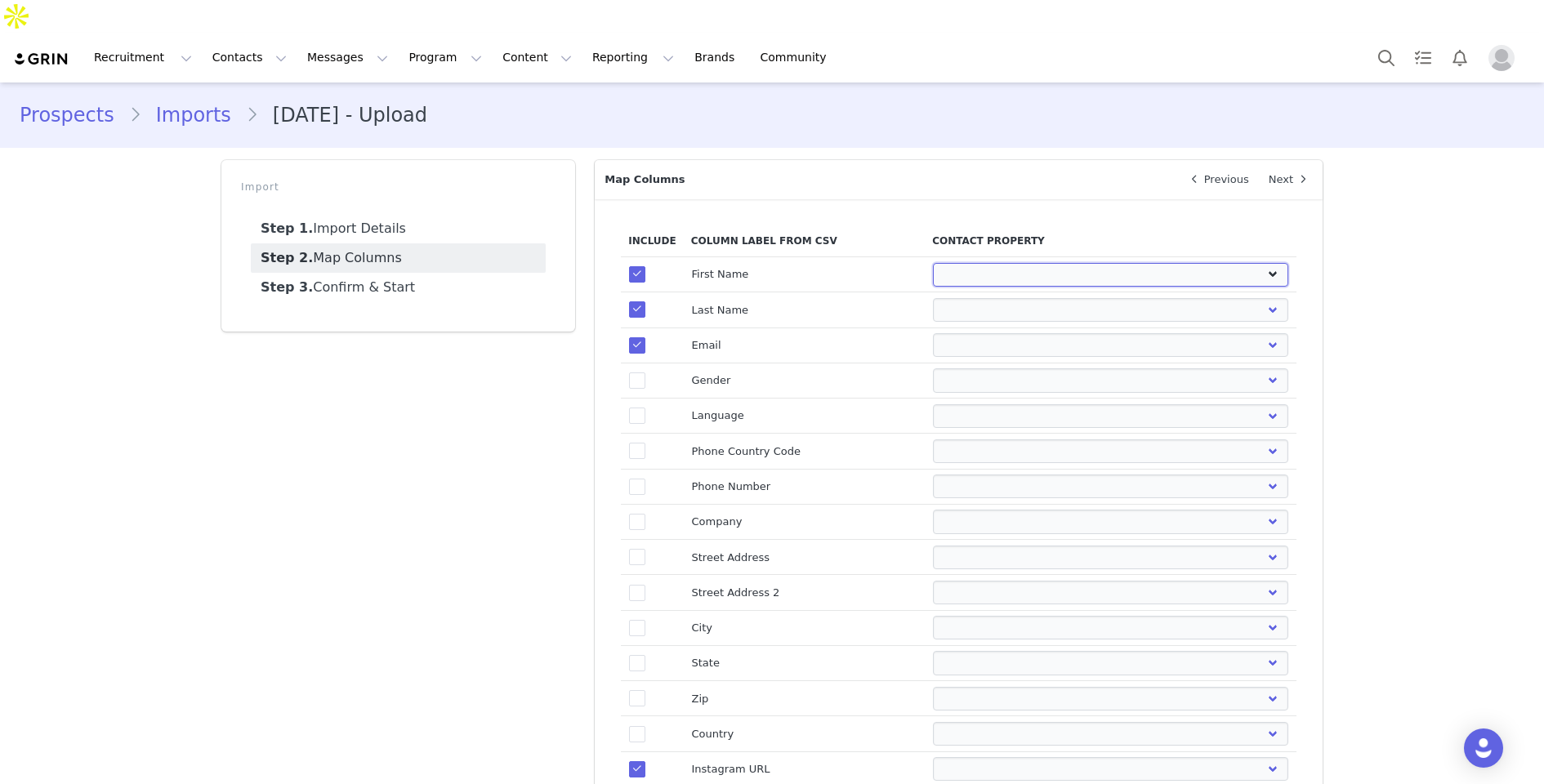
click at [1046, 263] on select "First Name Last Name Email PayPal Email Gender Language Phone Country Code Phon…" at bounding box center [1111, 275] width 355 height 24
select select "first_name"
click at [933, 263] on select "First Name Last Name Email PayPal Email Gender Language Phone Country Code Phon…" at bounding box center [1111, 275] width 355 height 24
select select
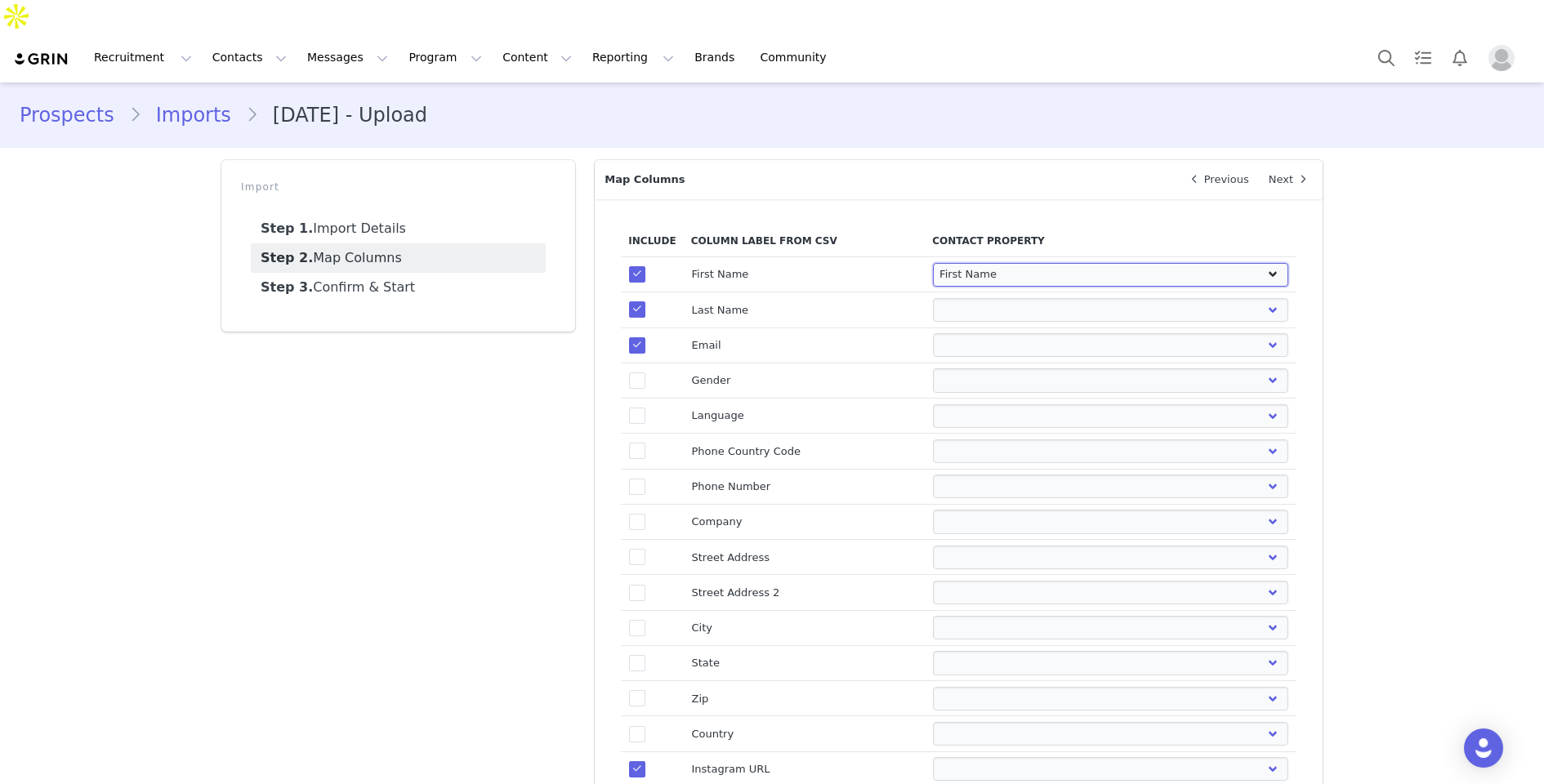
select select
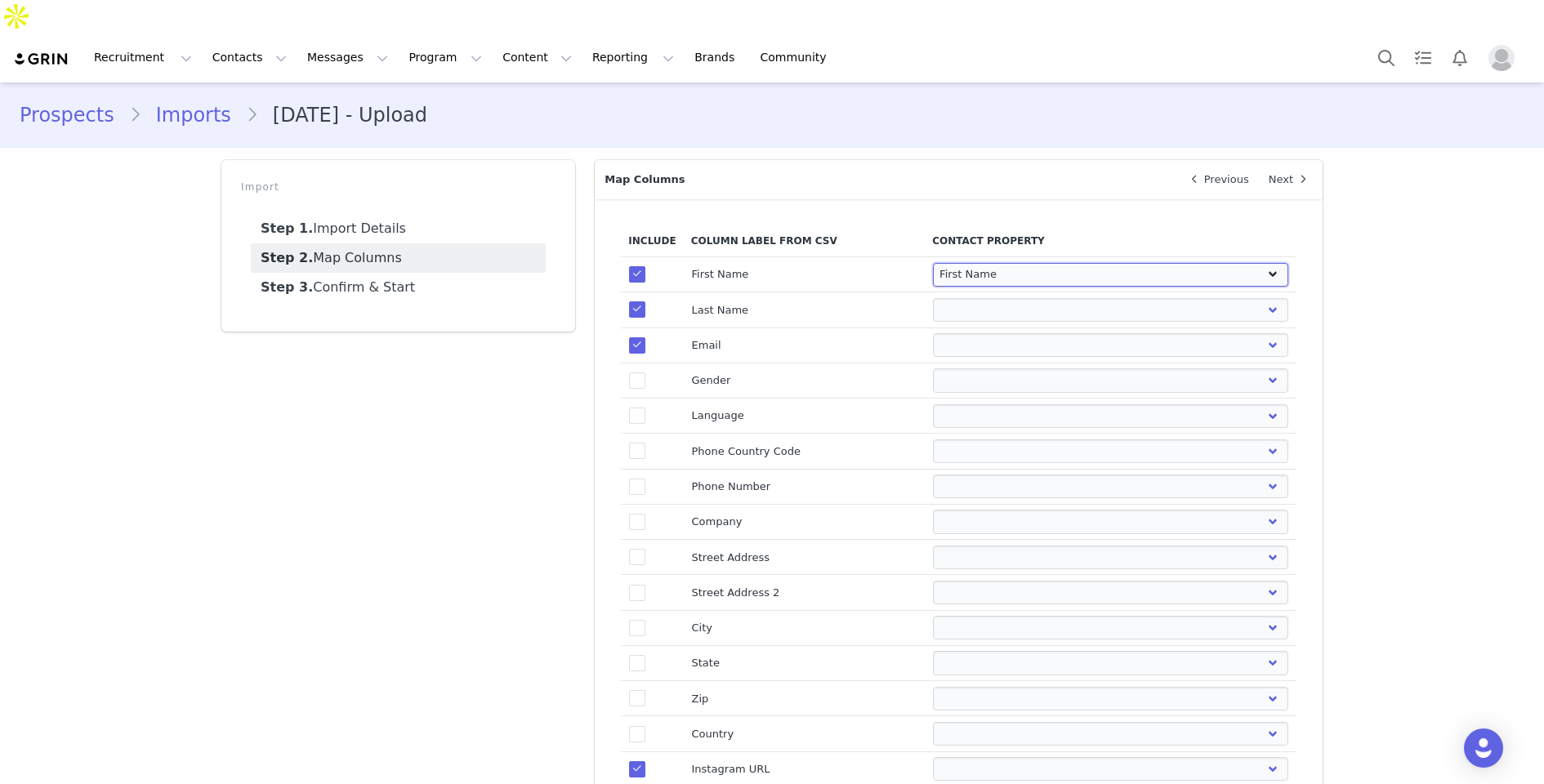
select select
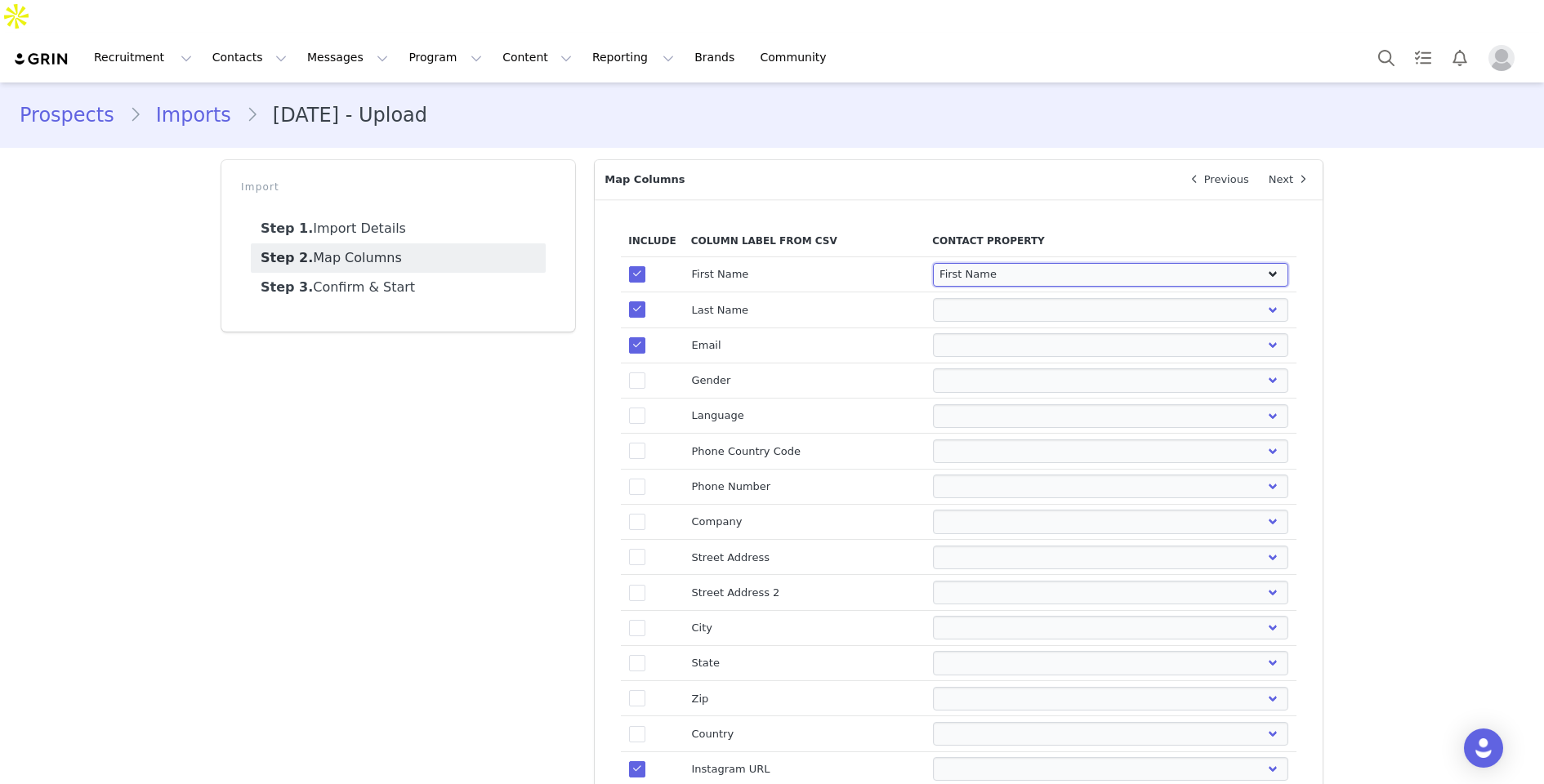
select select
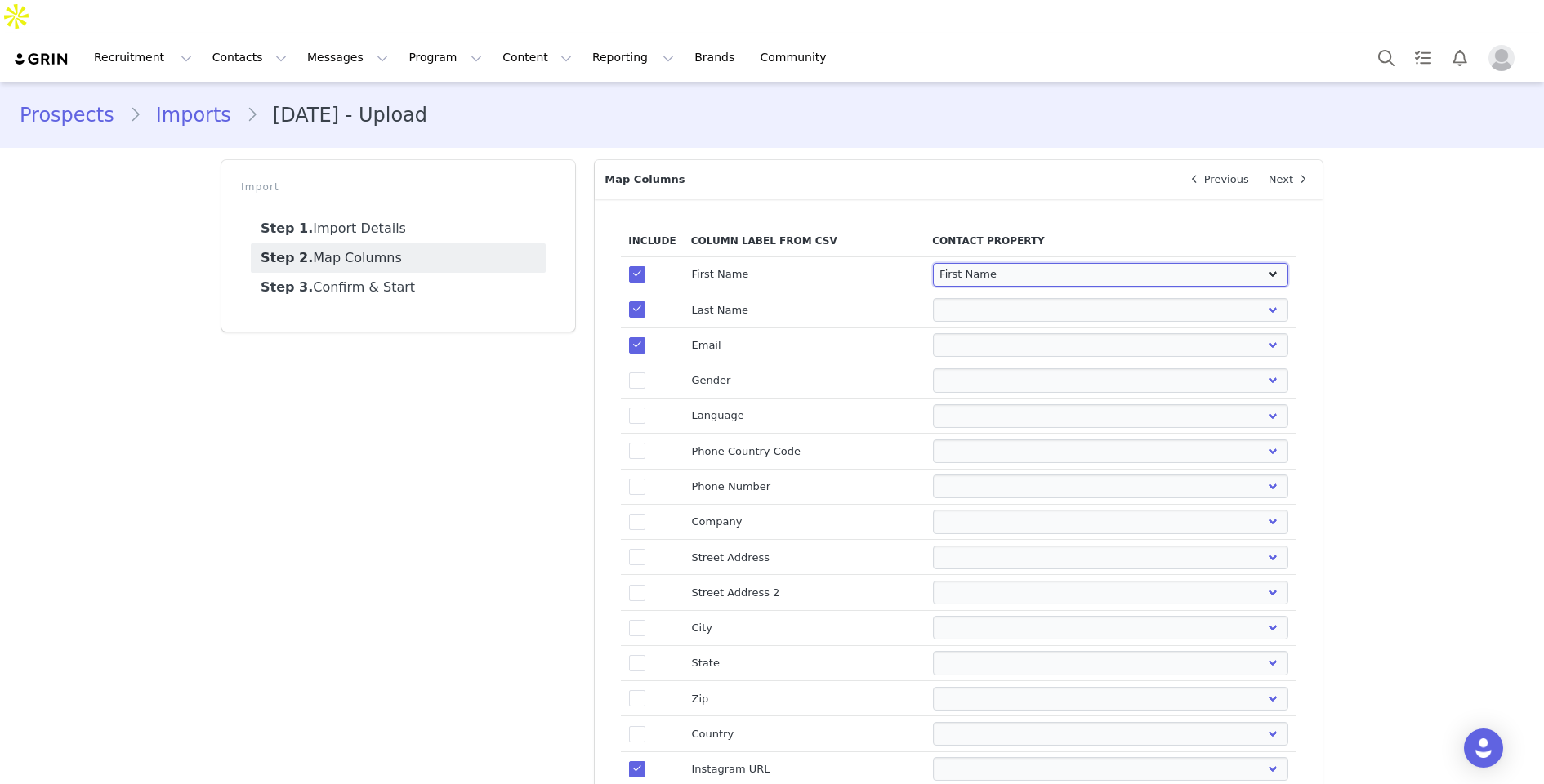
select select
click at [1041, 298] on select "First Name Last Name Email PayPal Email Gender Language Phone Country Code Phon…" at bounding box center [1111, 310] width 355 height 24
select select "last_name"
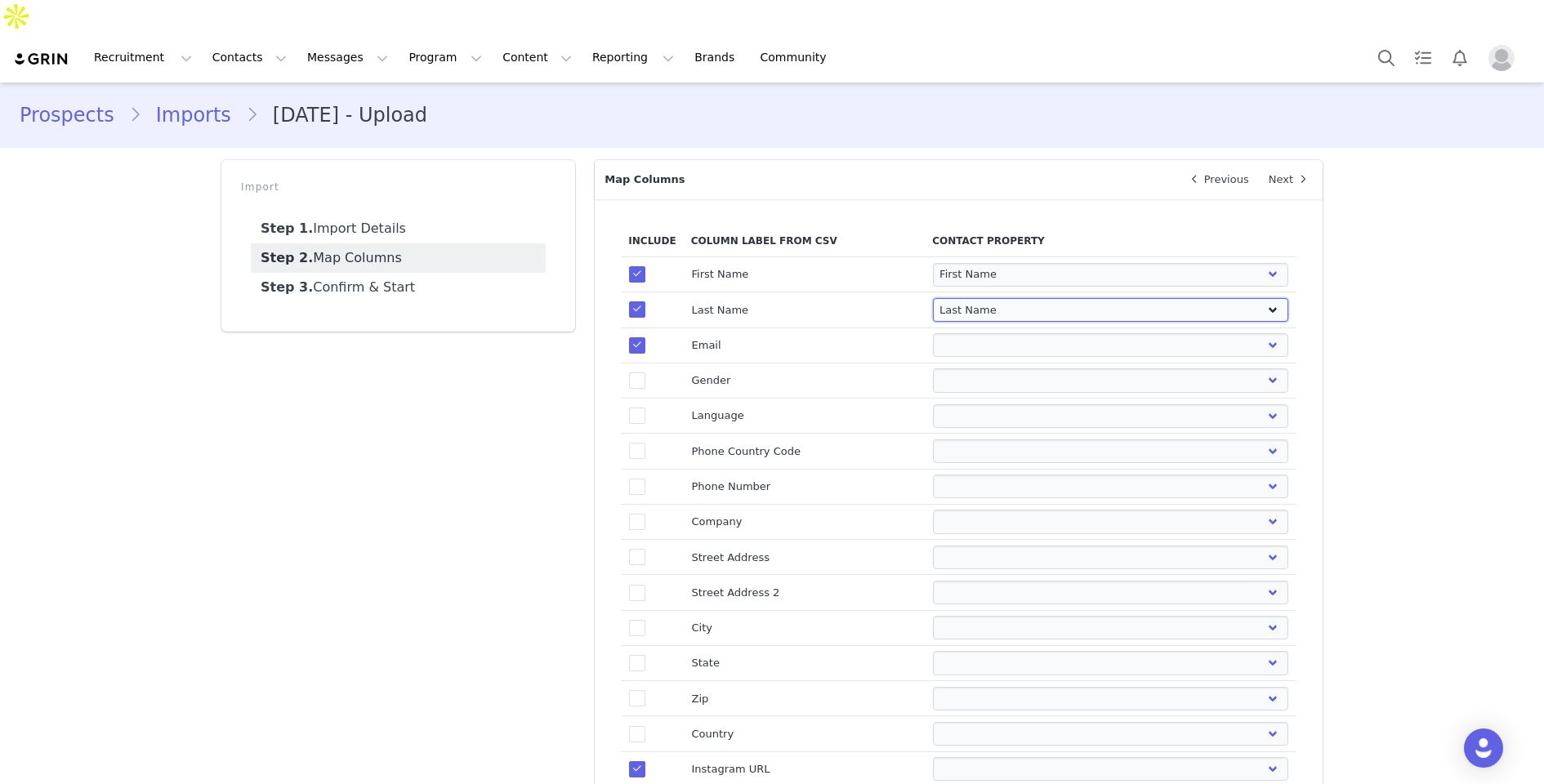
click at [933, 298] on select "First Name Last Name Email PayPal Email Gender Language Phone Country Code Phon…" at bounding box center [1111, 310] width 355 height 24
select select
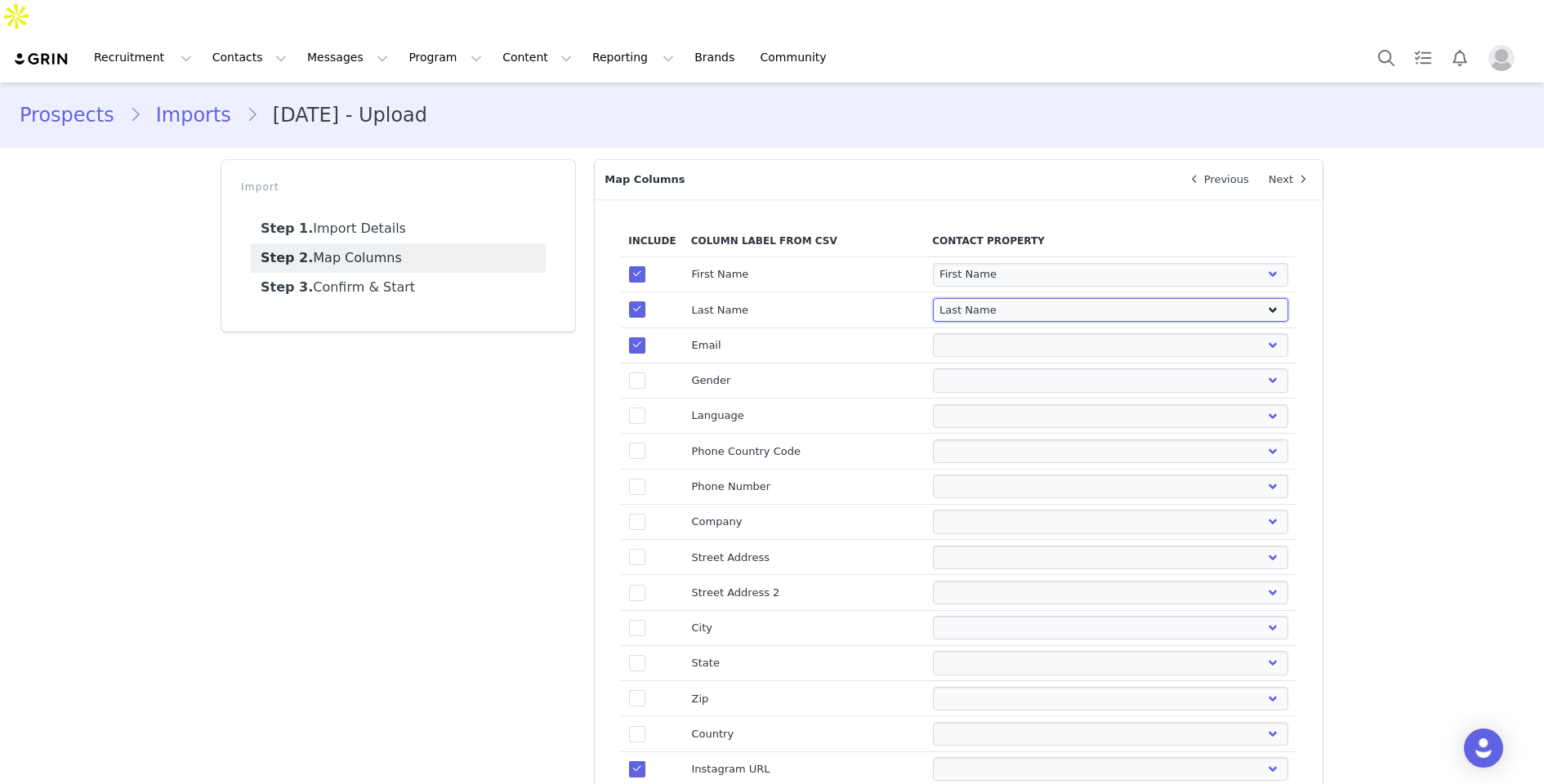
select select
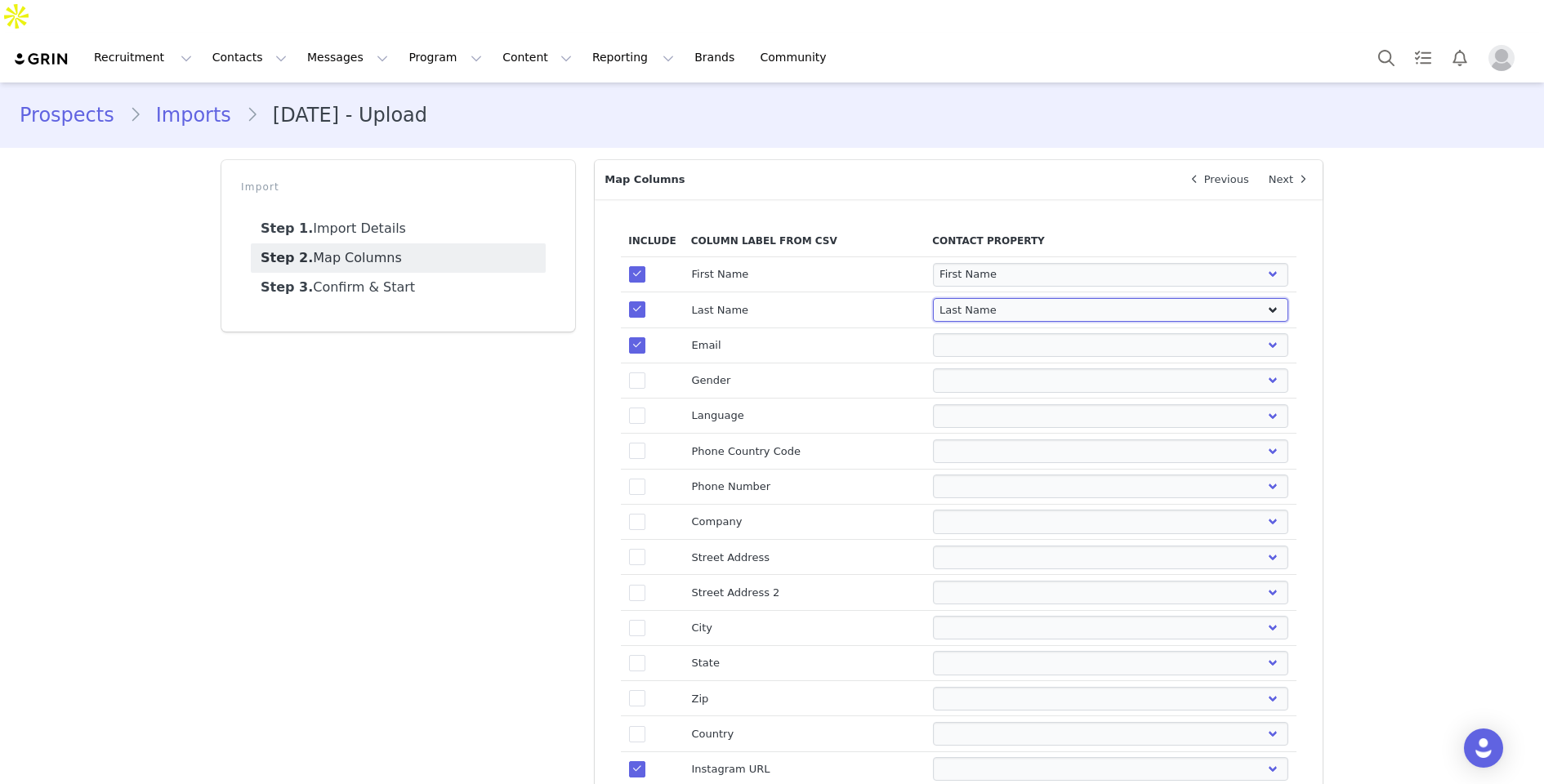
select select
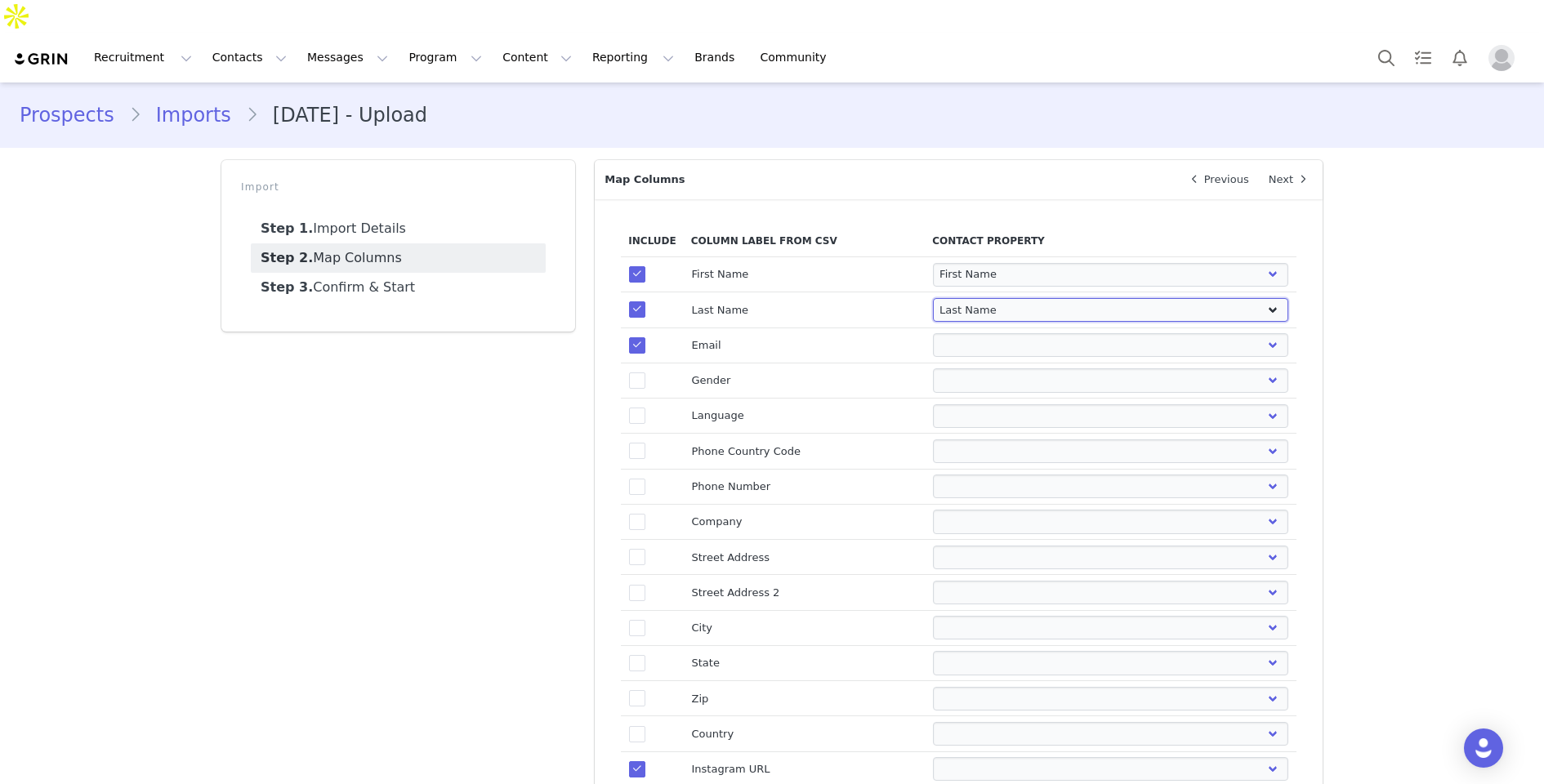
select select
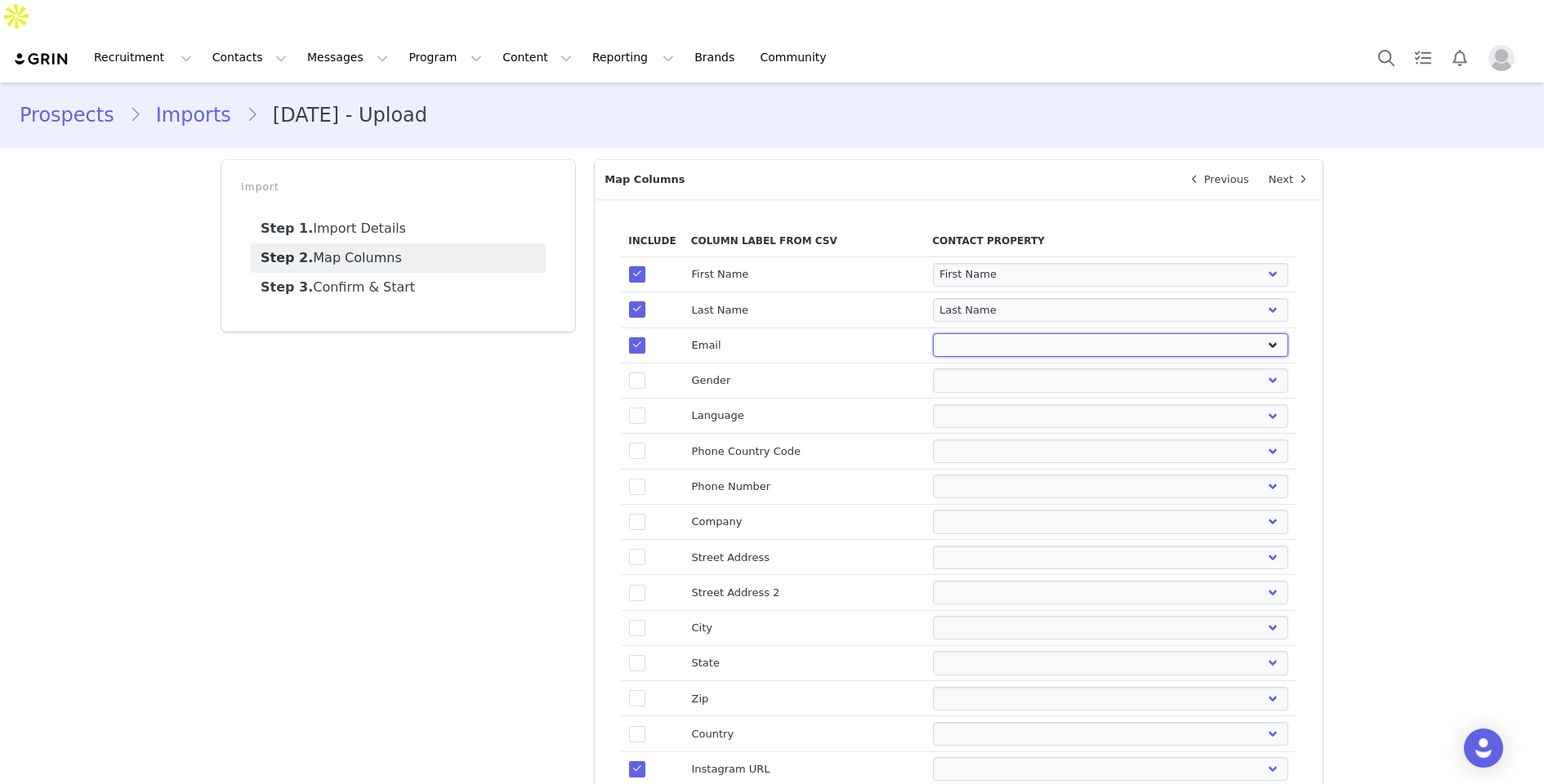
click at [1029, 333] on select "First Name Last Name Email PayPal Email Gender Language Phone Country Code Phon…" at bounding box center [1111, 345] width 355 height 24
select select "email"
click at [933, 333] on select "First Name Last Name Email PayPal Email Gender Language Phone Country Code Phon…" at bounding box center [1111, 345] width 355 height 24
select select
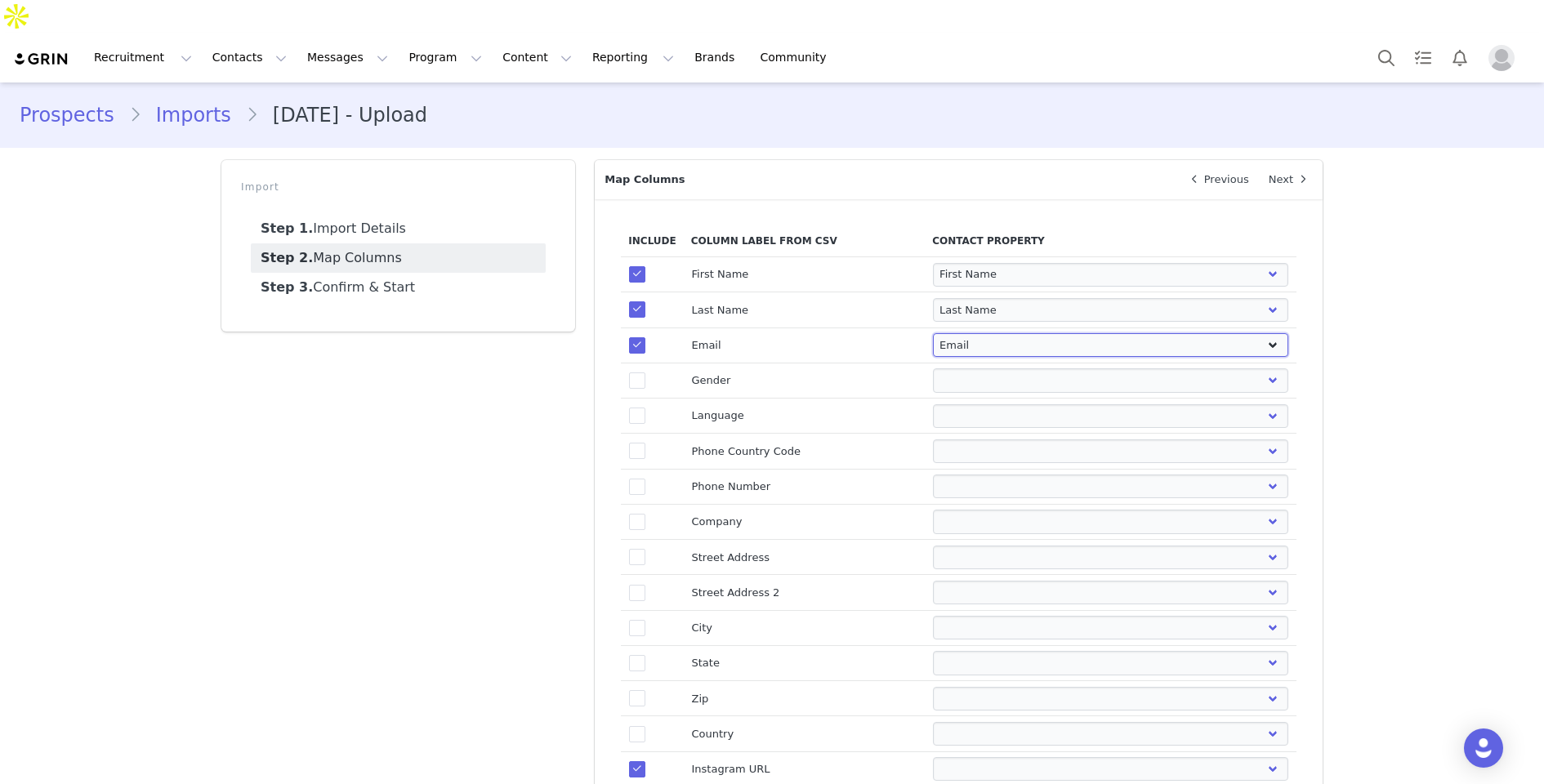
select select
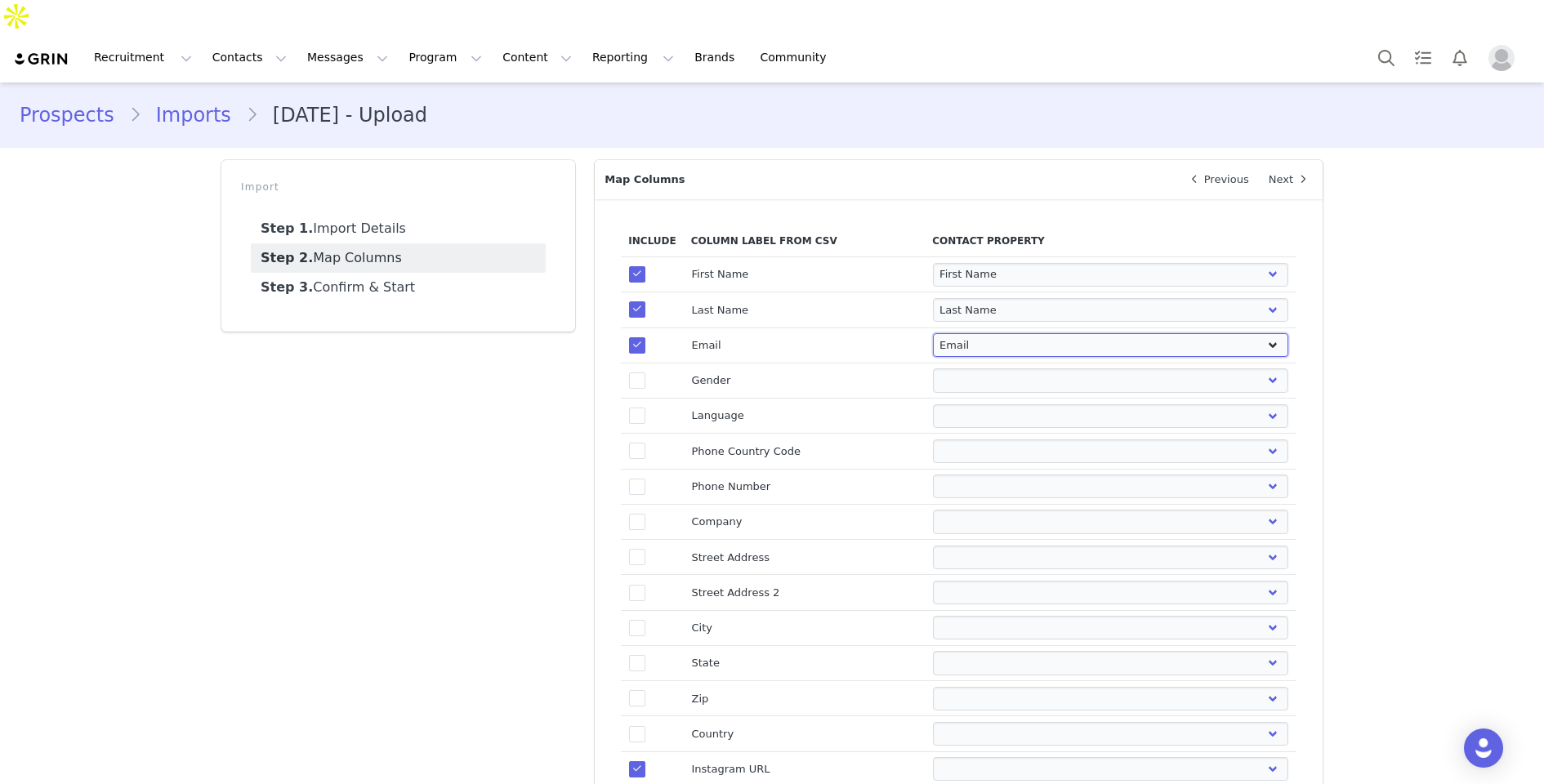
select select
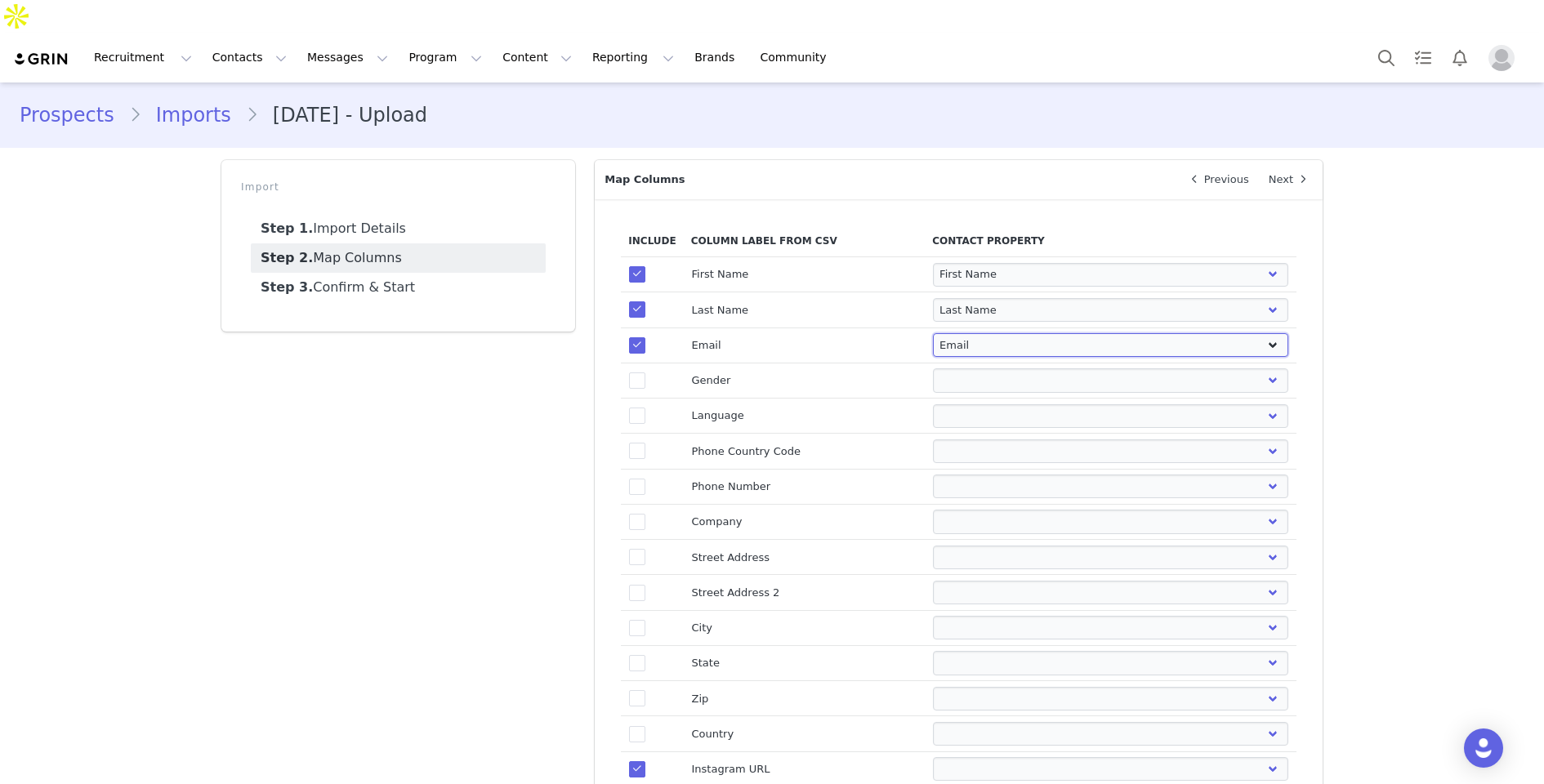
select select
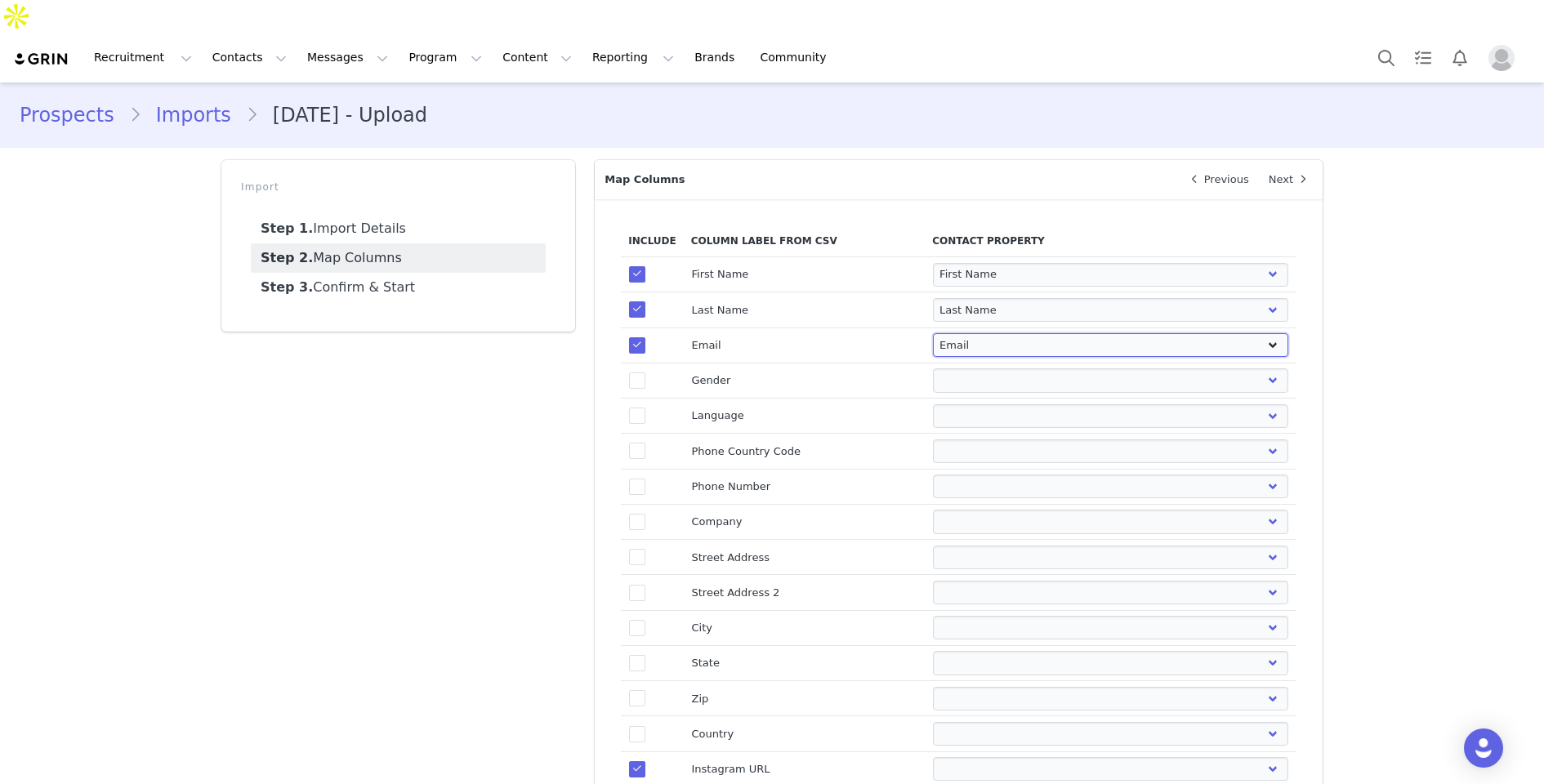
select select
click at [988, 757] on select "First Name Last Name Email PayPal Email Gender Language Phone Country Code Phon…" at bounding box center [1111, 769] width 355 height 24
select select "instagram_url"
click at [933, 757] on select "First Name Last Name Email PayPal Email Gender Language Phone Country Code Phon…" at bounding box center [1111, 769] width 355 height 24
select select
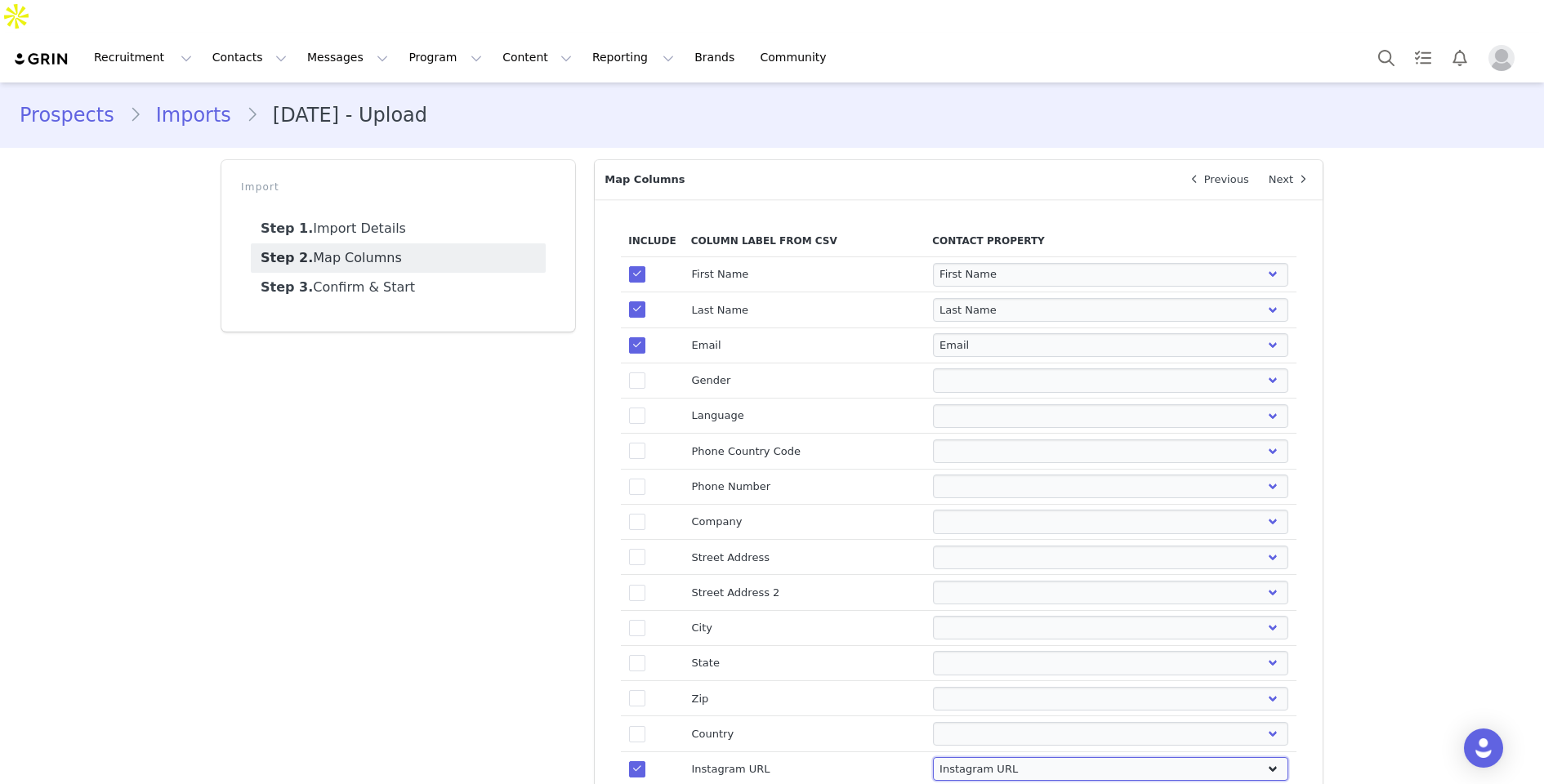
select select
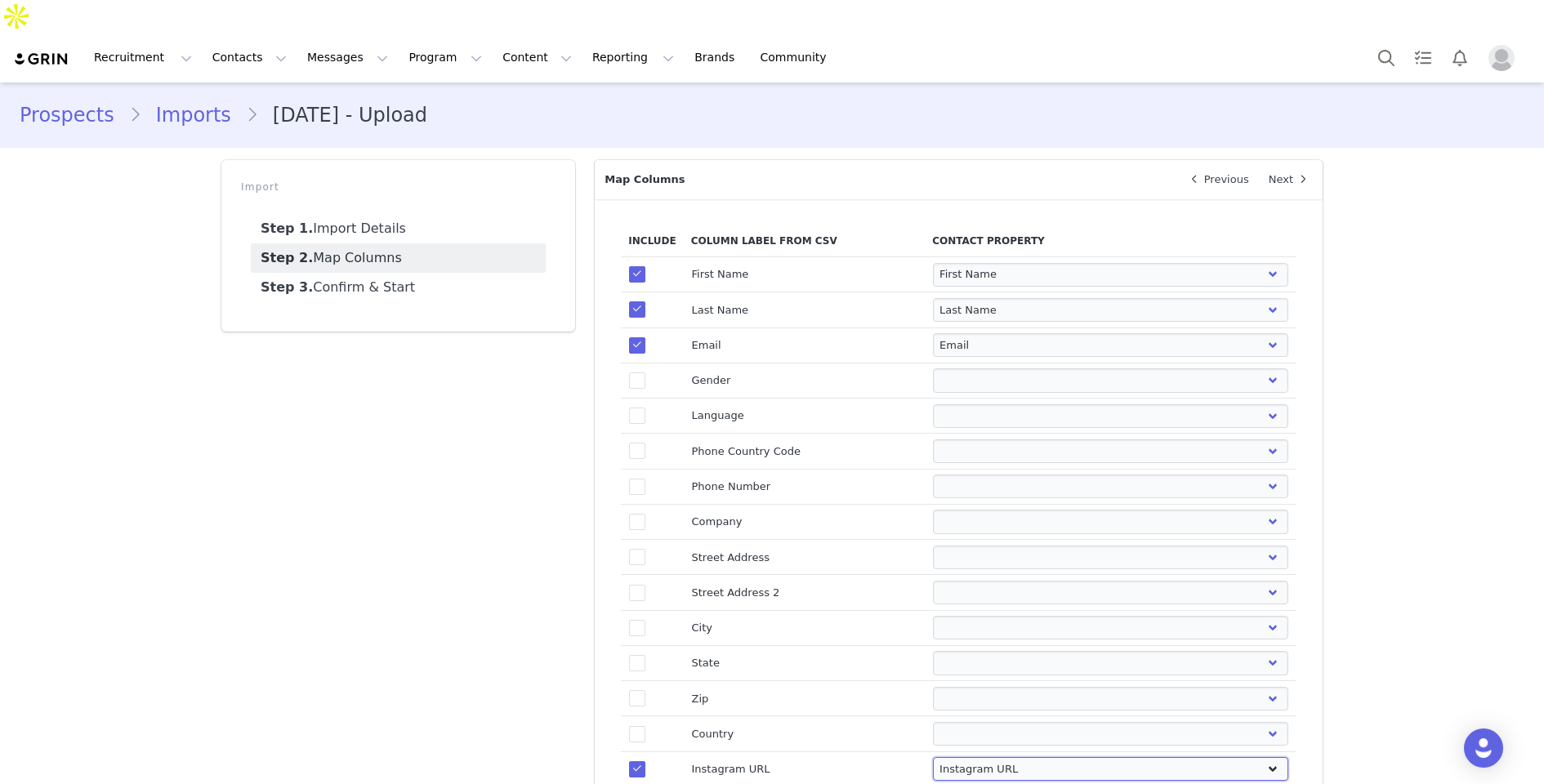
select select
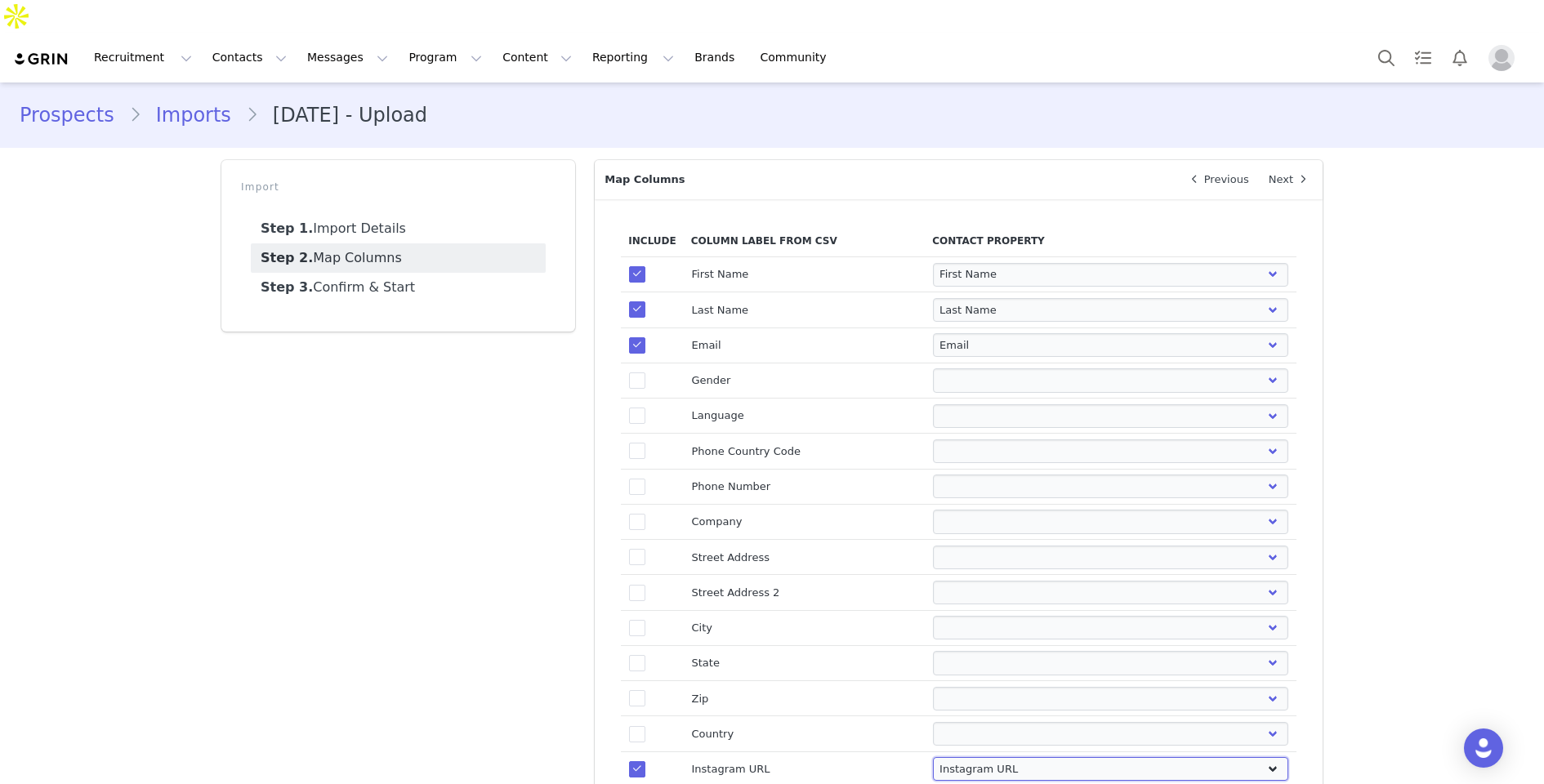
select select
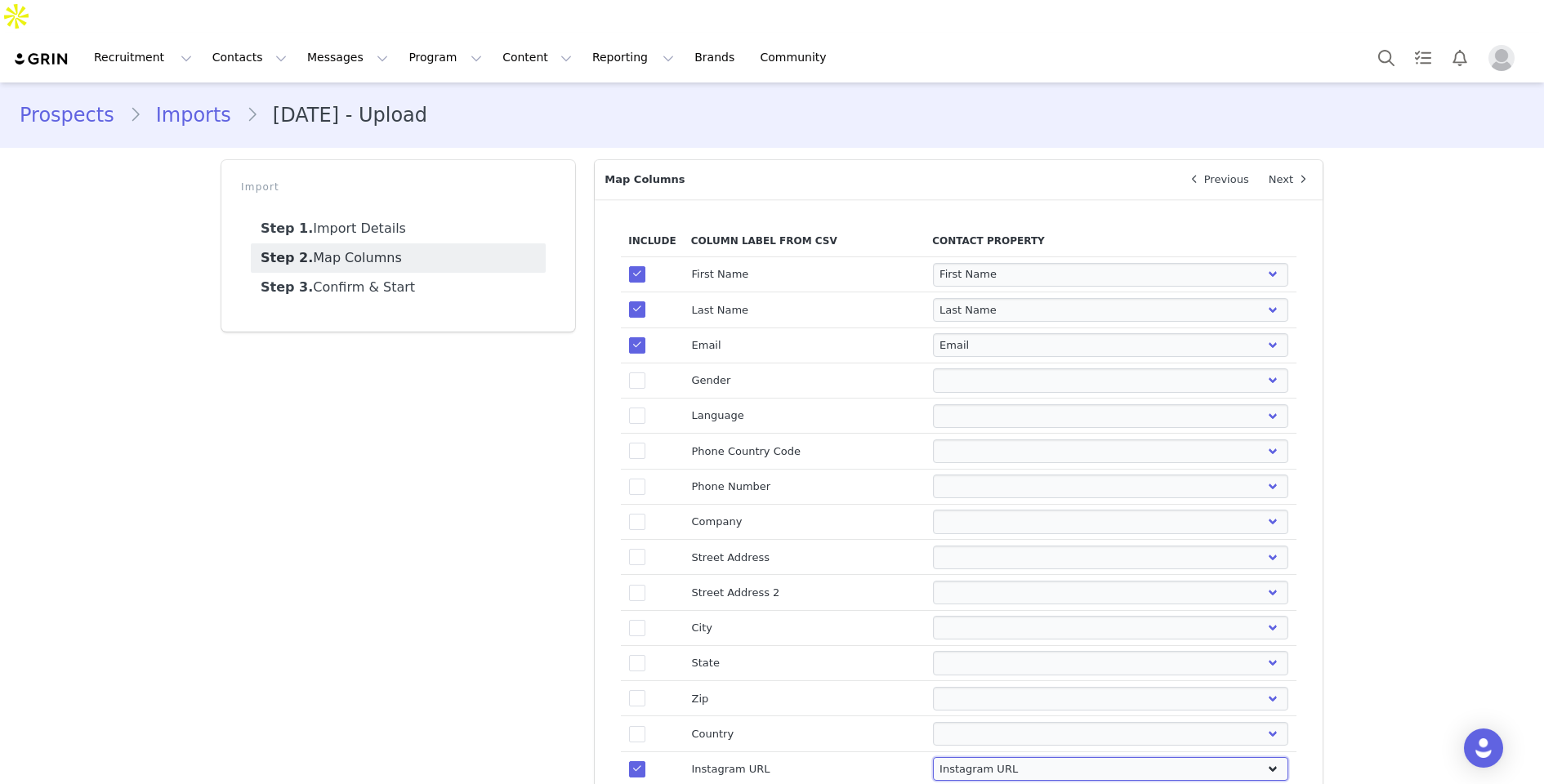
select select
click at [1335, 353] on div "Prospects Imports [DATE] - Upload Import Step 1. Import Details Step 2. Map Col…" at bounding box center [772, 585] width 1544 height 1005
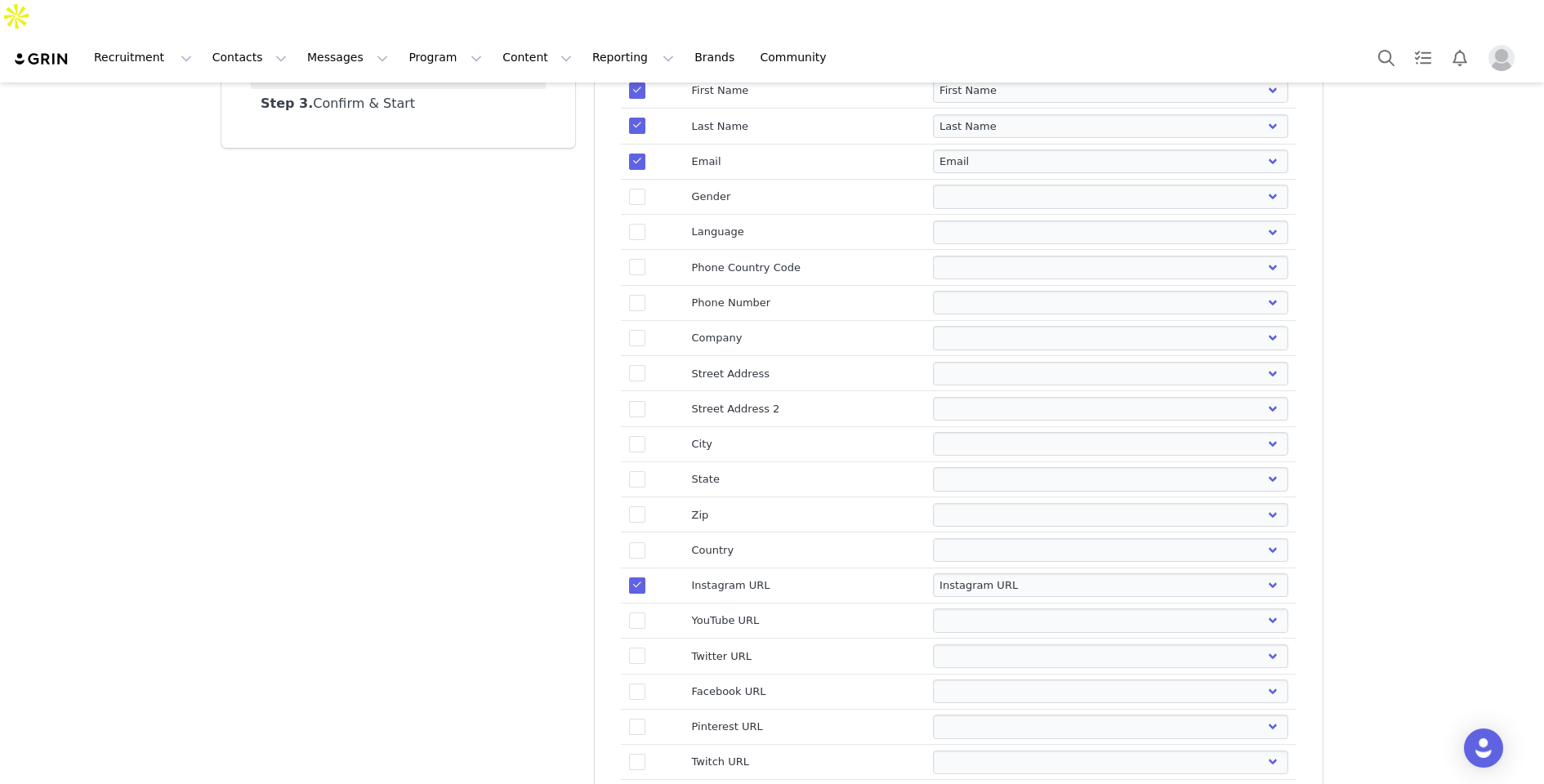
scroll to position [265, 0]
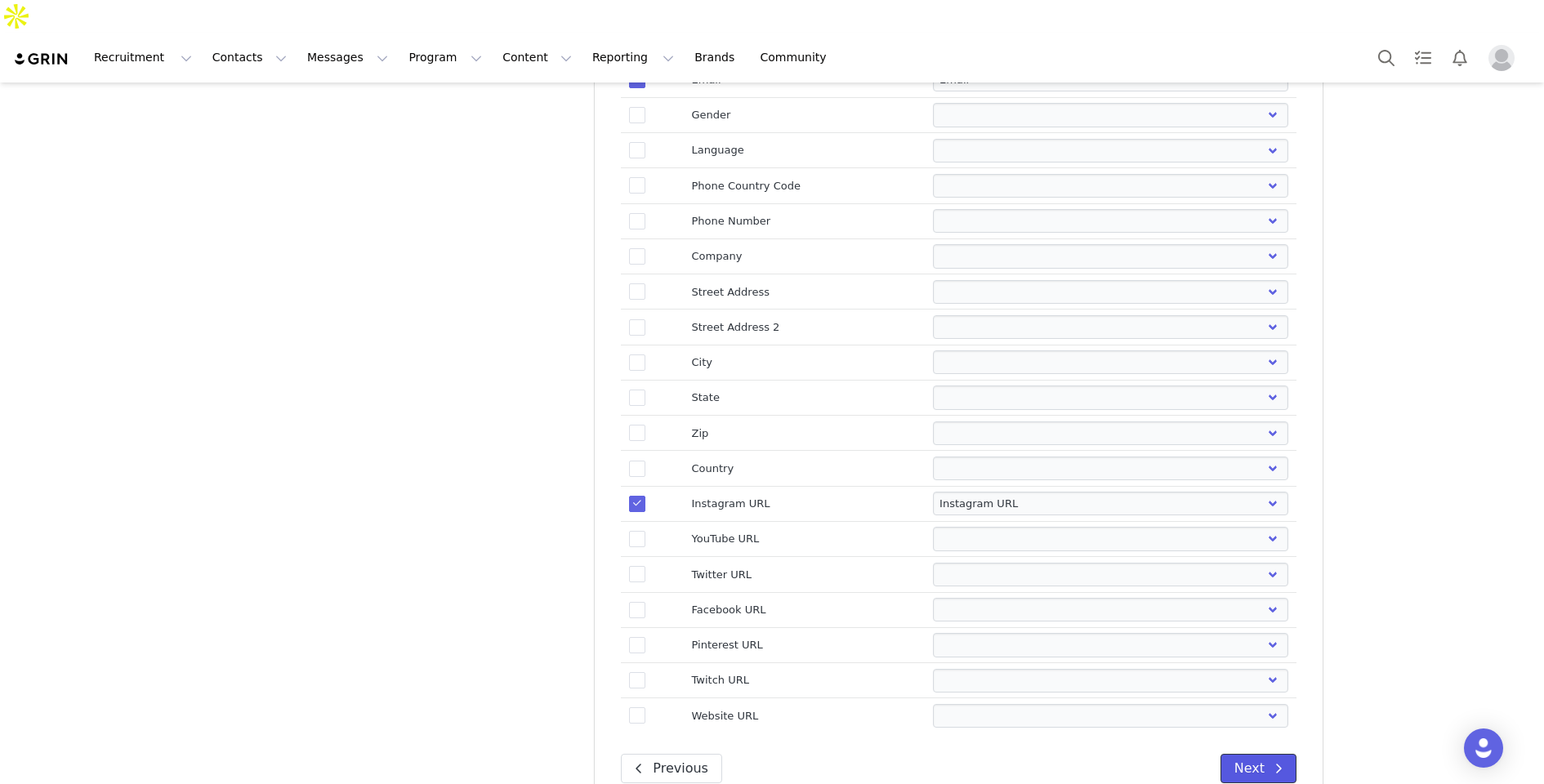
click at [1260, 754] on button "Next" at bounding box center [1258, 769] width 76 height 29
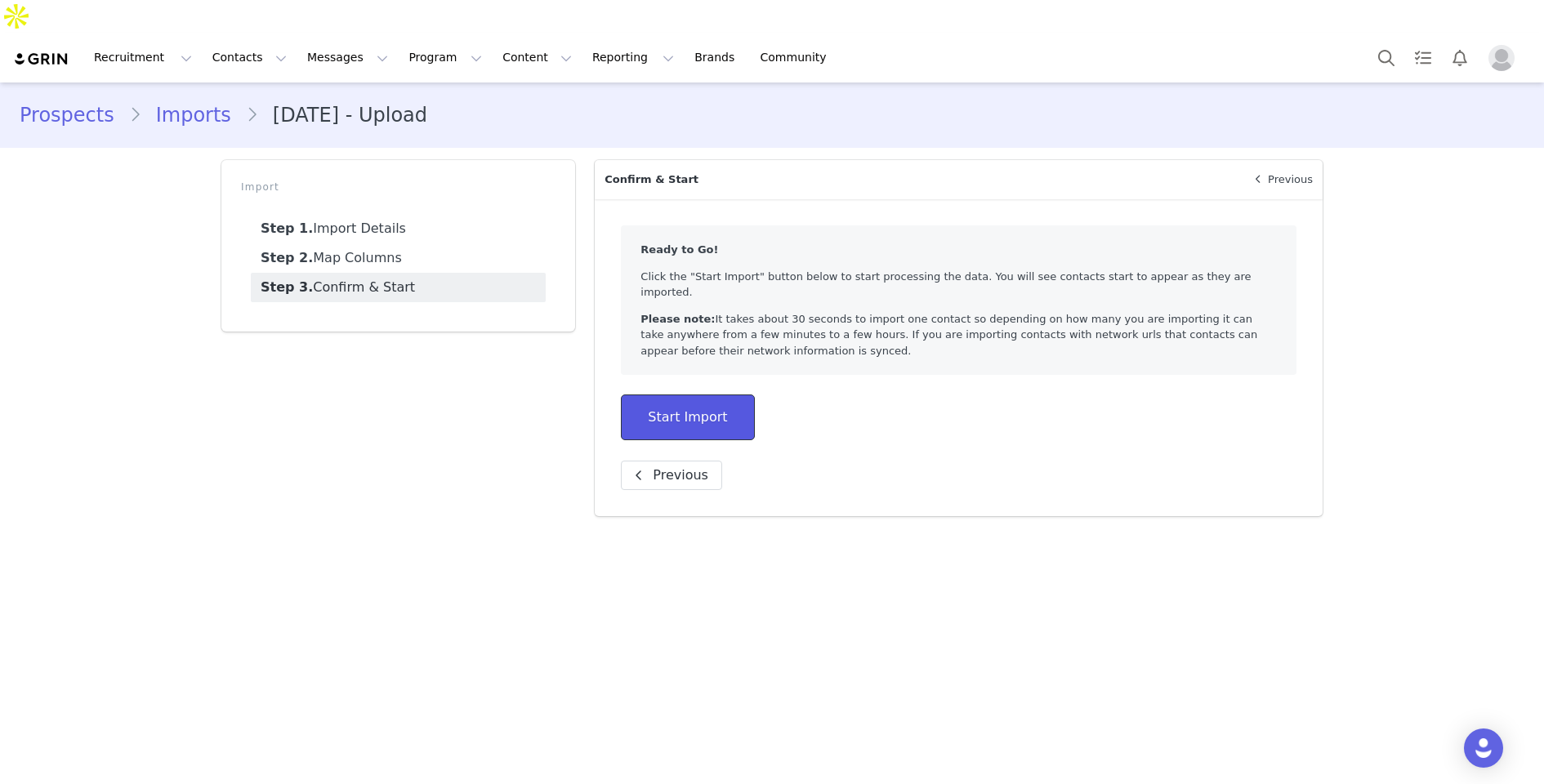
click at [717, 395] on button "Start Import" at bounding box center [688, 417] width 134 height 45
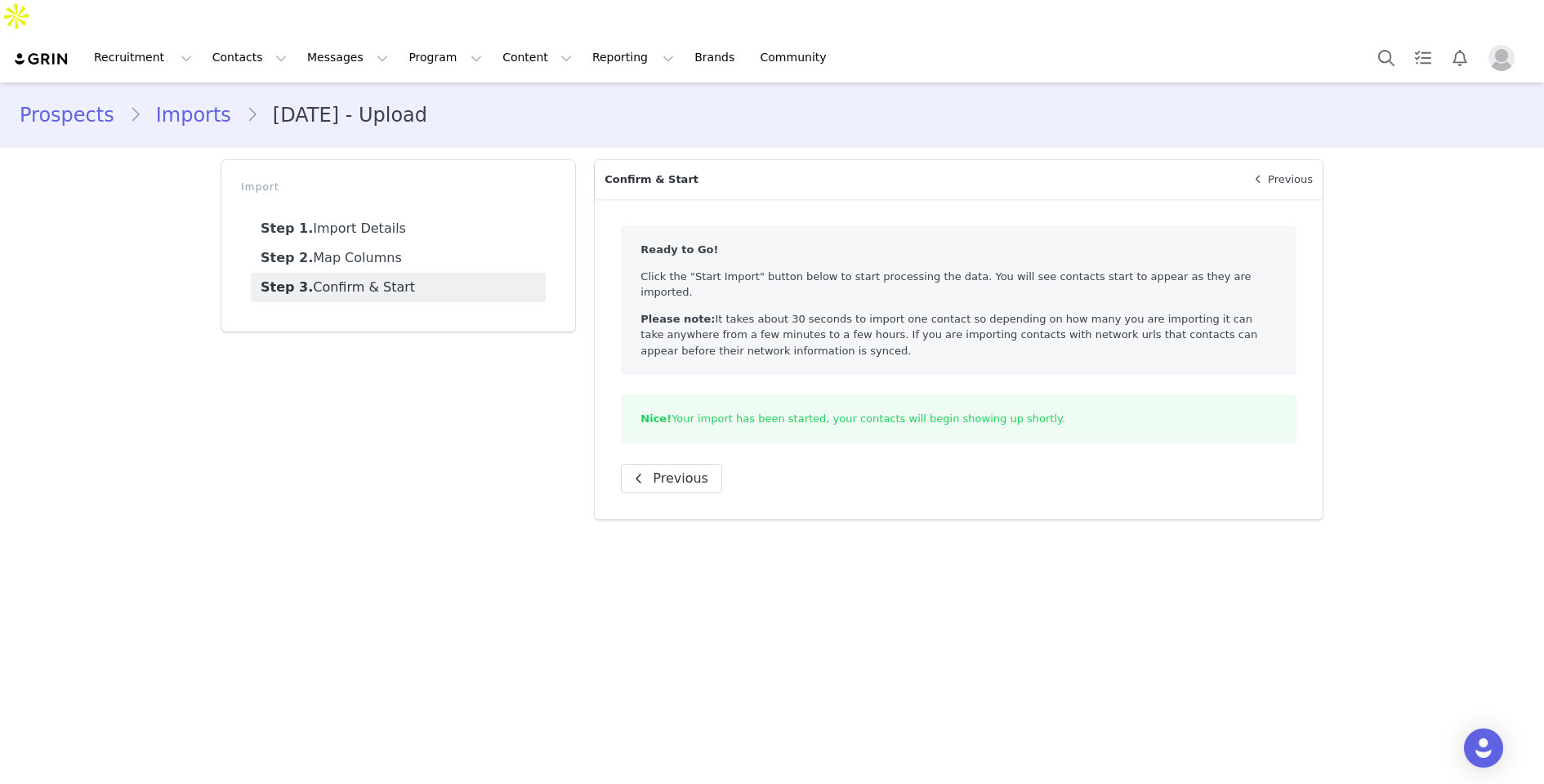
click at [208, 100] on link "Imports" at bounding box center [194, 115] width 104 height 29
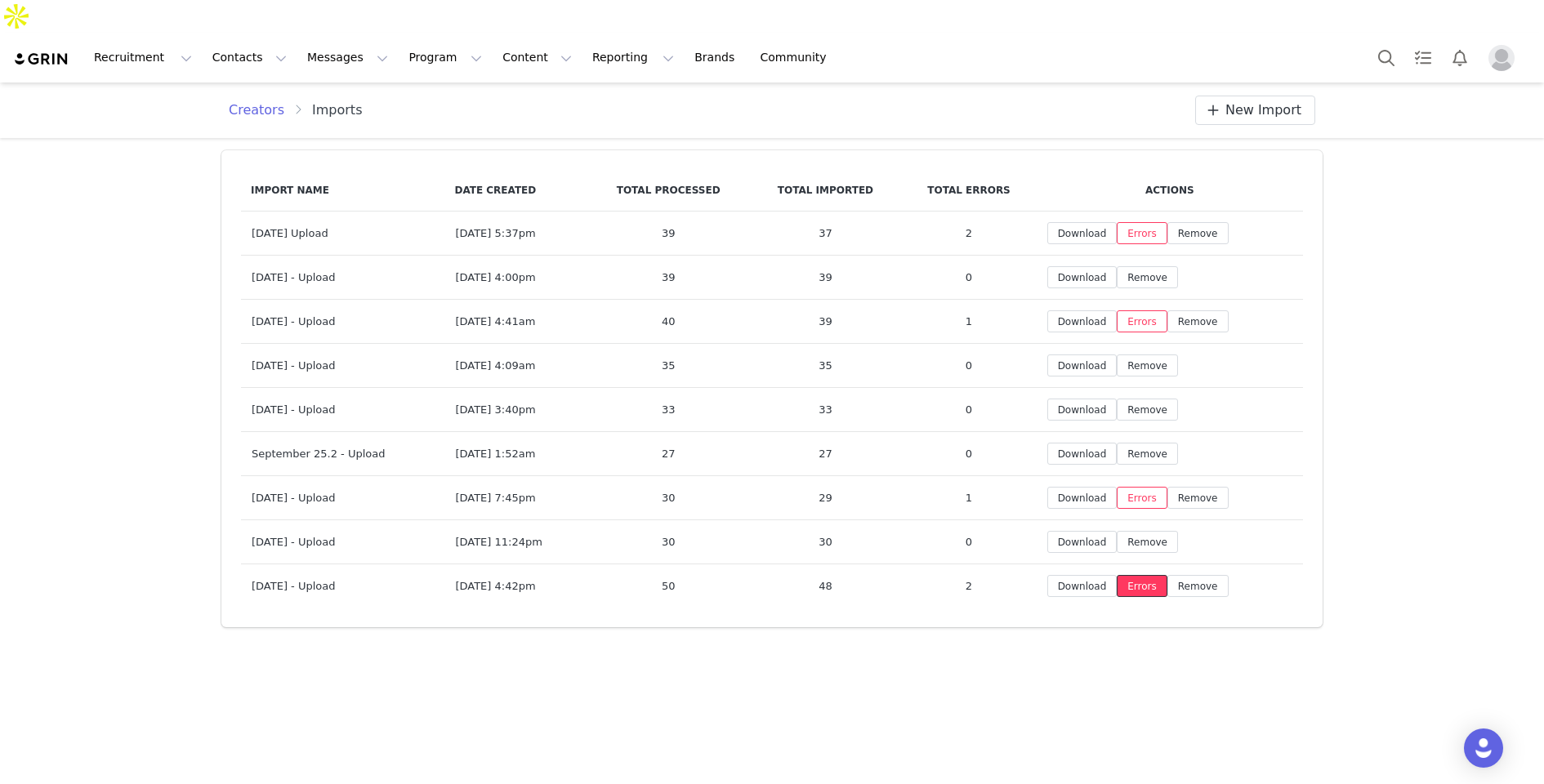
click at [1163, 575] on button "Errors" at bounding box center [1142, 586] width 51 height 22
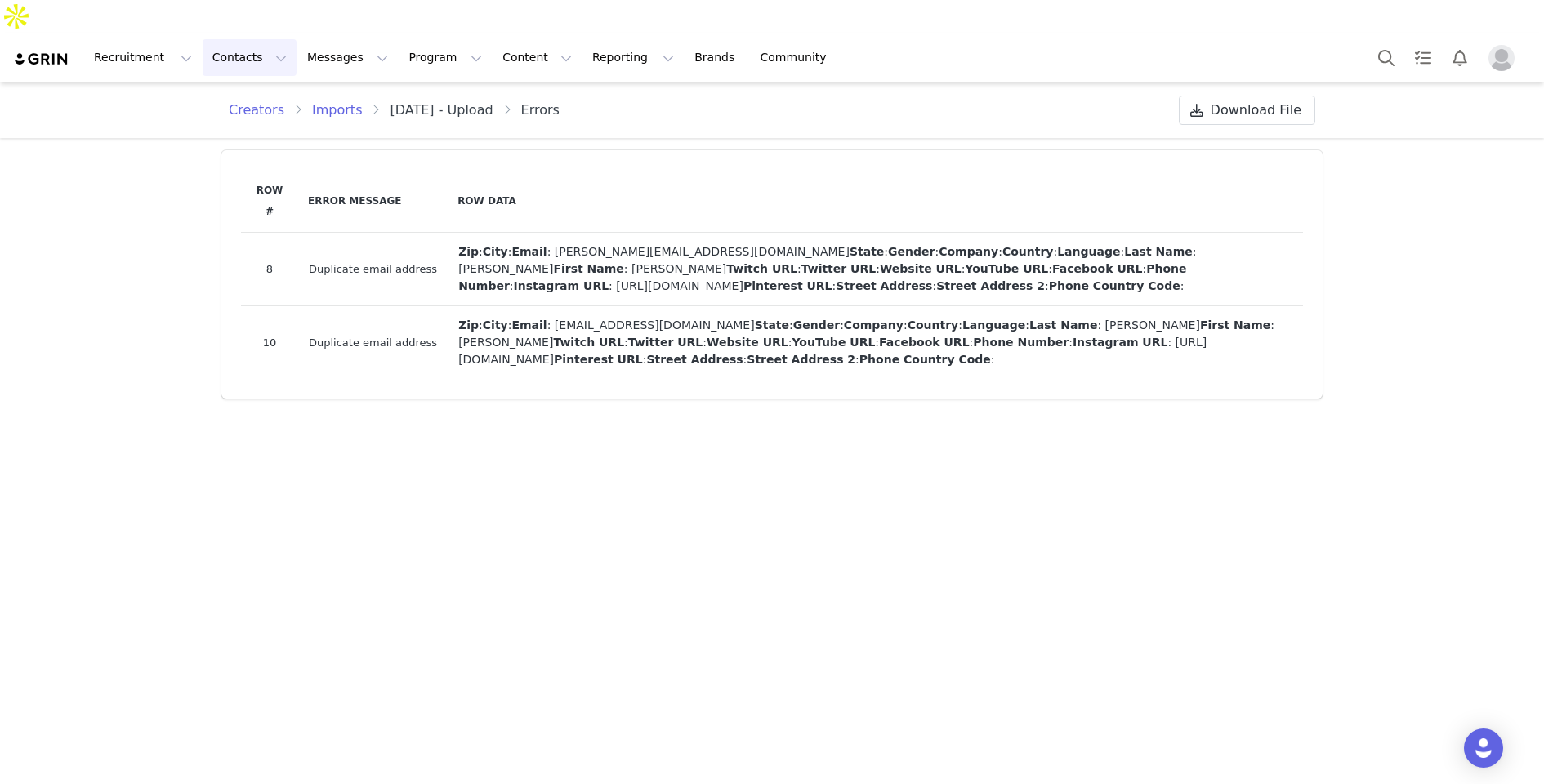
click at [227, 39] on button "Contacts Contacts" at bounding box center [250, 57] width 94 height 37
click at [231, 102] on p "Prospects" at bounding box center [232, 103] width 55 height 17
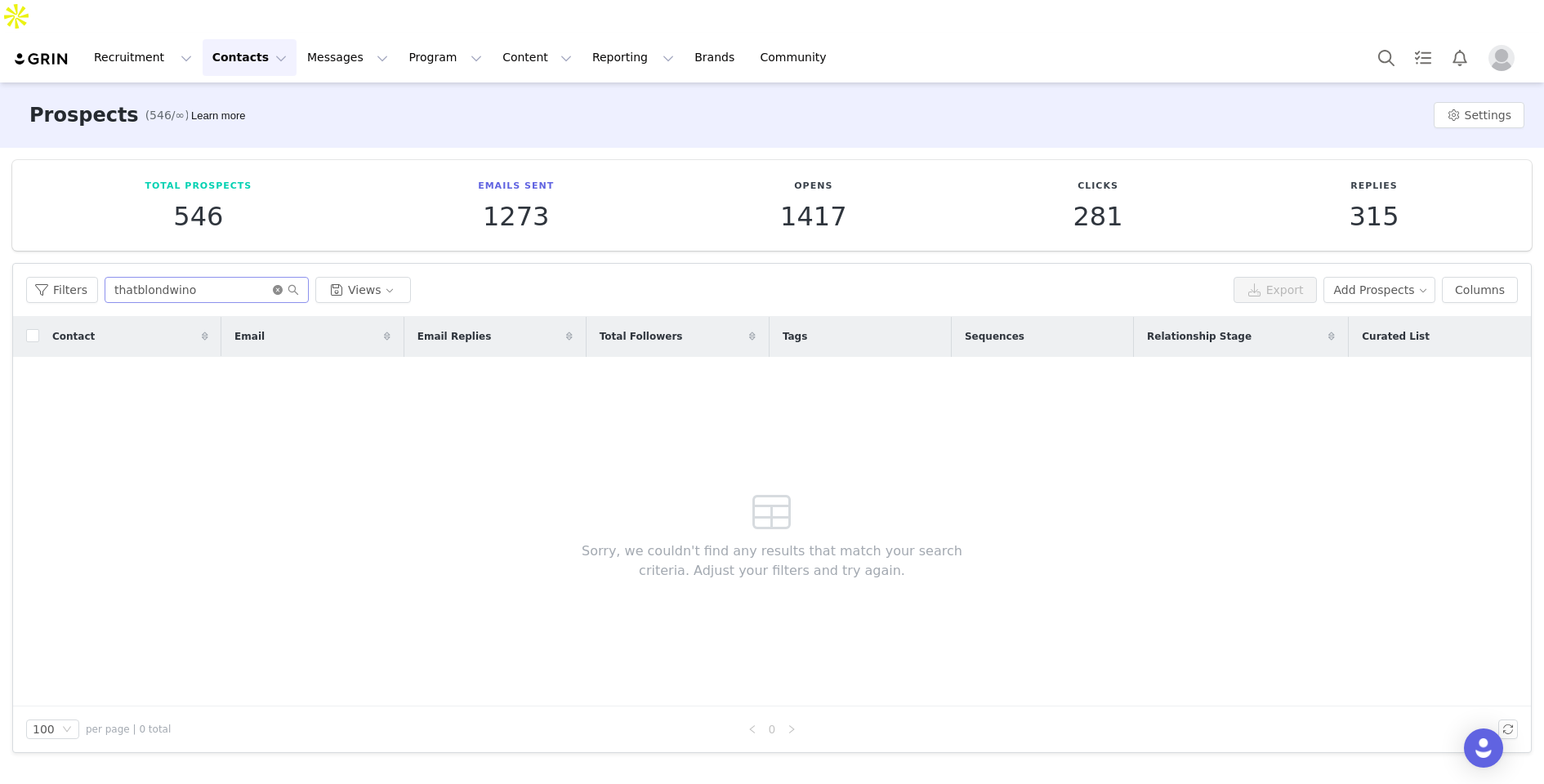
click at [273, 285] on icon "icon: close-circle" at bounding box center [277, 289] width 9 height 9
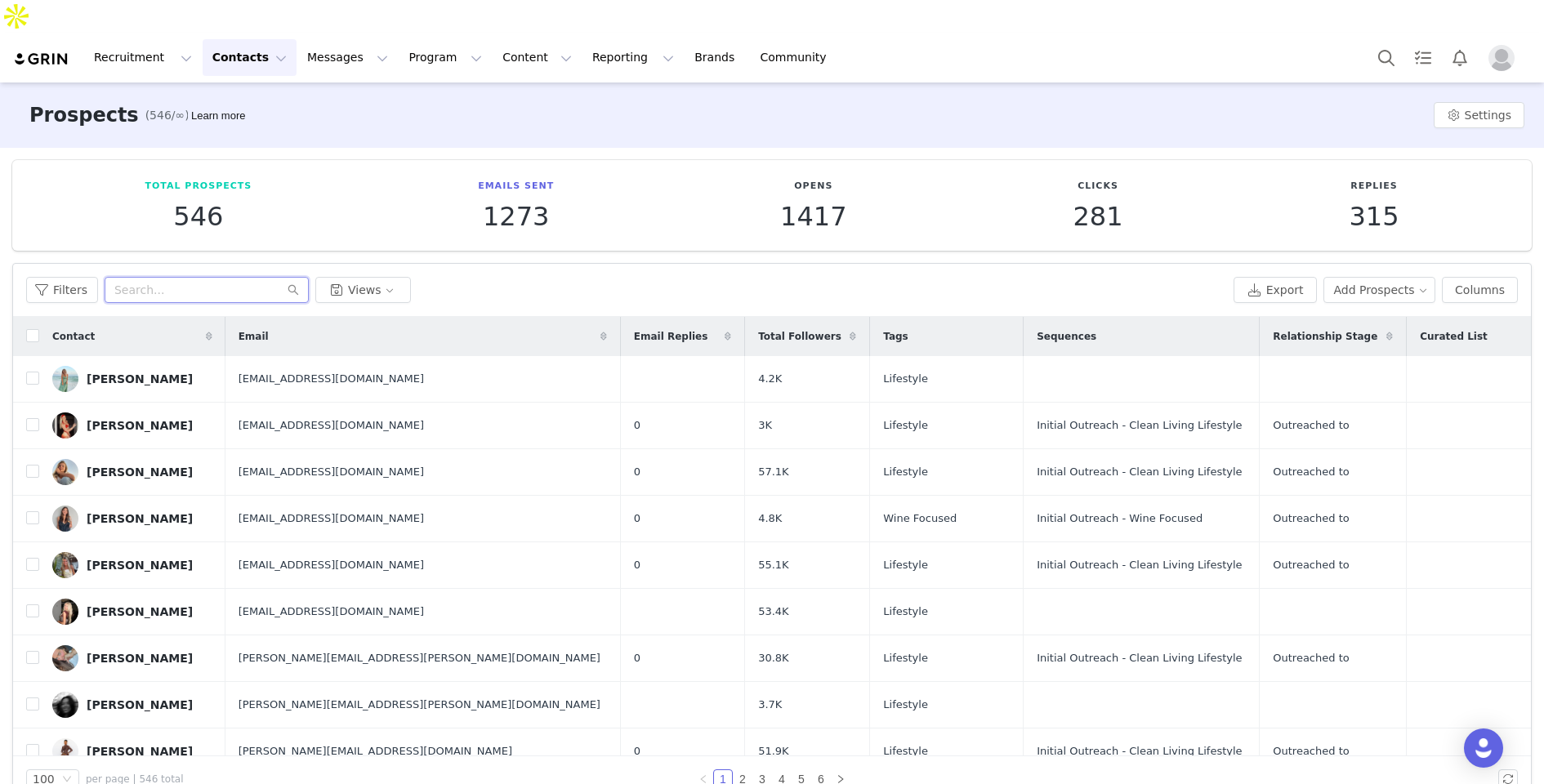
click at [241, 276] on input "text" at bounding box center [206, 289] width 205 height 27
paste input "Michéala Johnson"
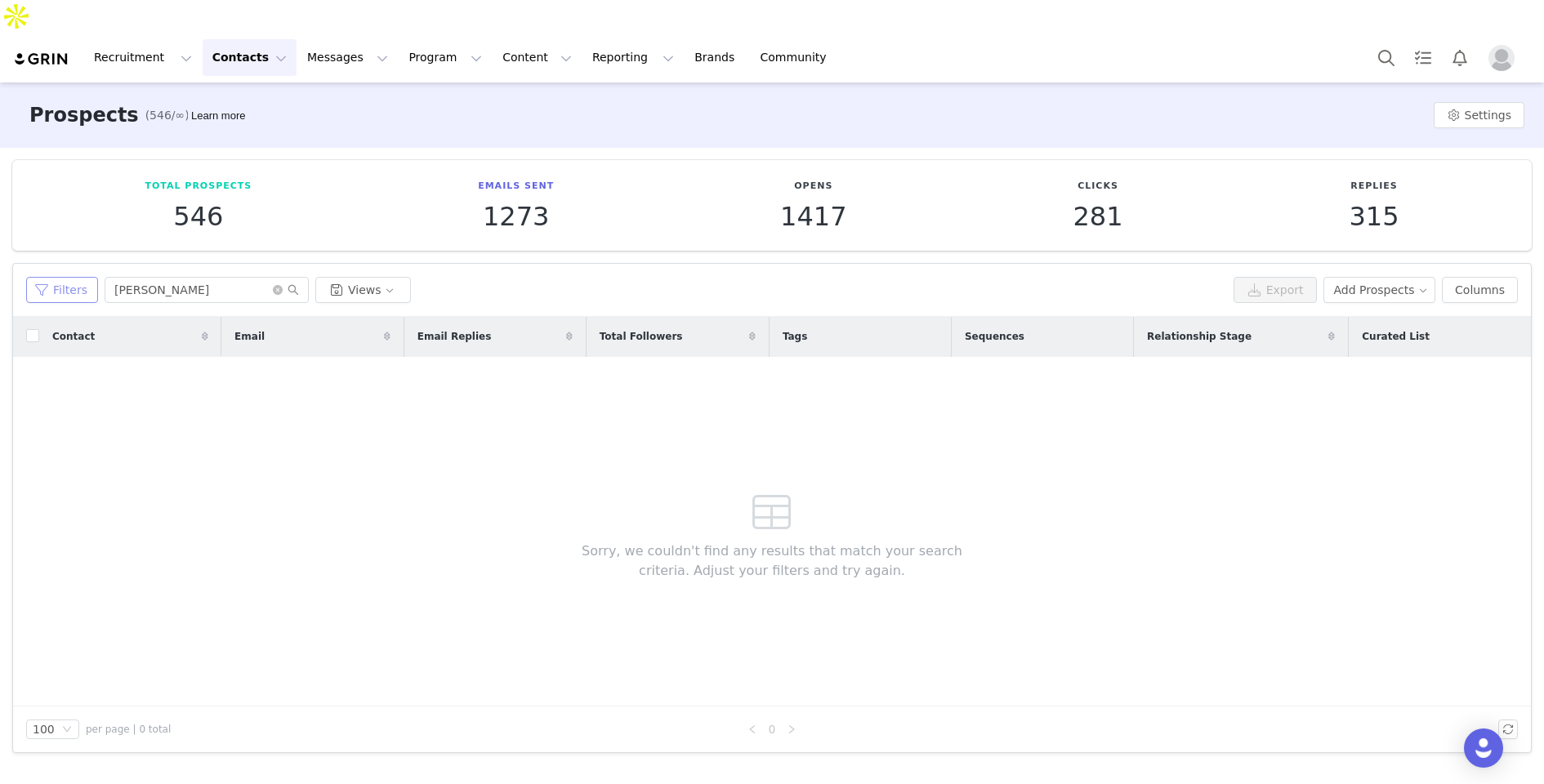
click at [77, 276] on button "Filters" at bounding box center [63, 289] width 72 height 27
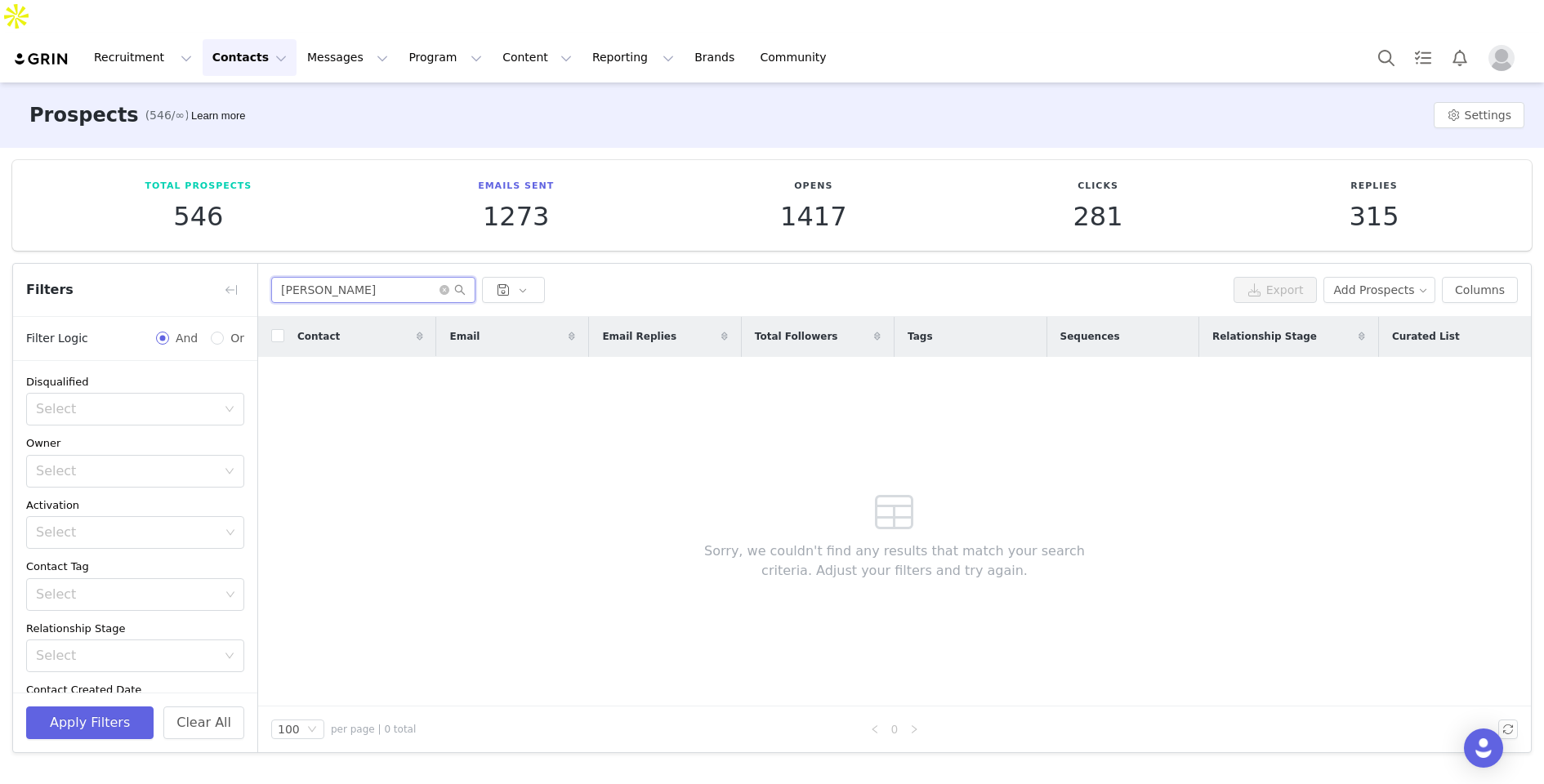
click at [311, 276] on input "Michéala Johnson" at bounding box center [373, 289] width 205 height 27
type input "Michala Johnson"
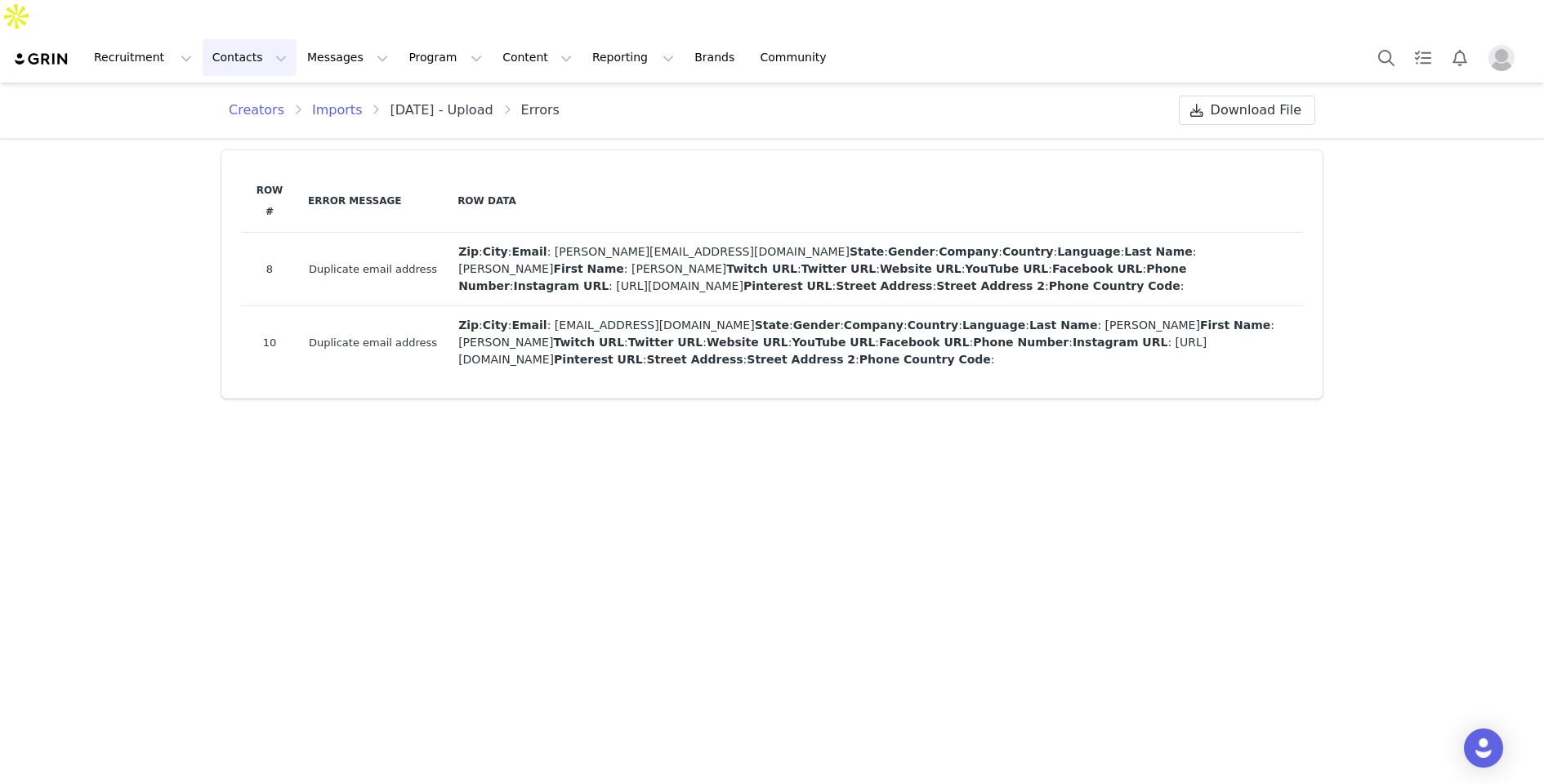
click at [256, 39] on button "Contacts Contacts" at bounding box center [250, 57] width 94 height 37
click at [278, 98] on div "Prospects" at bounding box center [256, 103] width 110 height 17
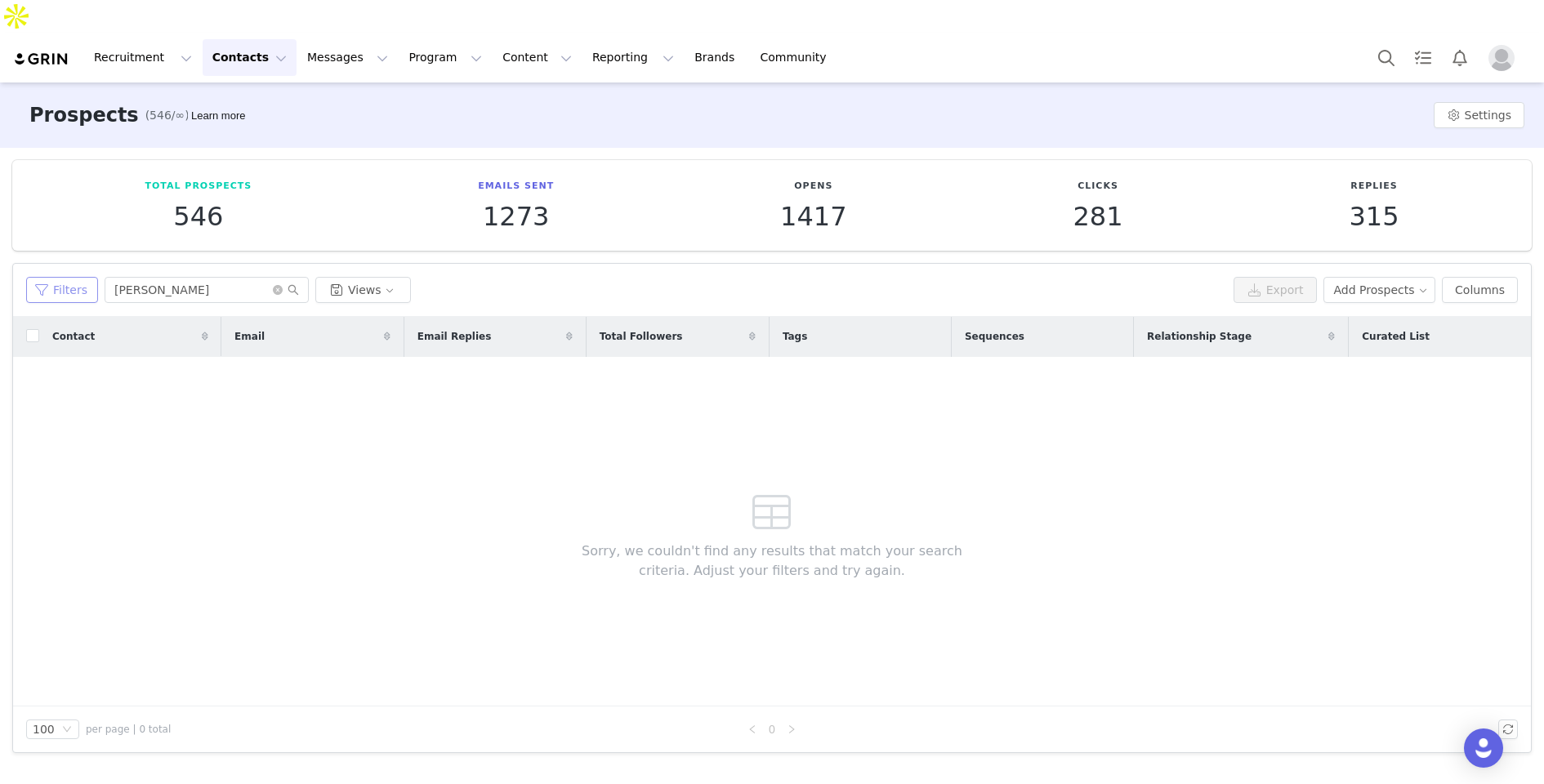
click at [80, 276] on button "Filters" at bounding box center [63, 289] width 72 height 27
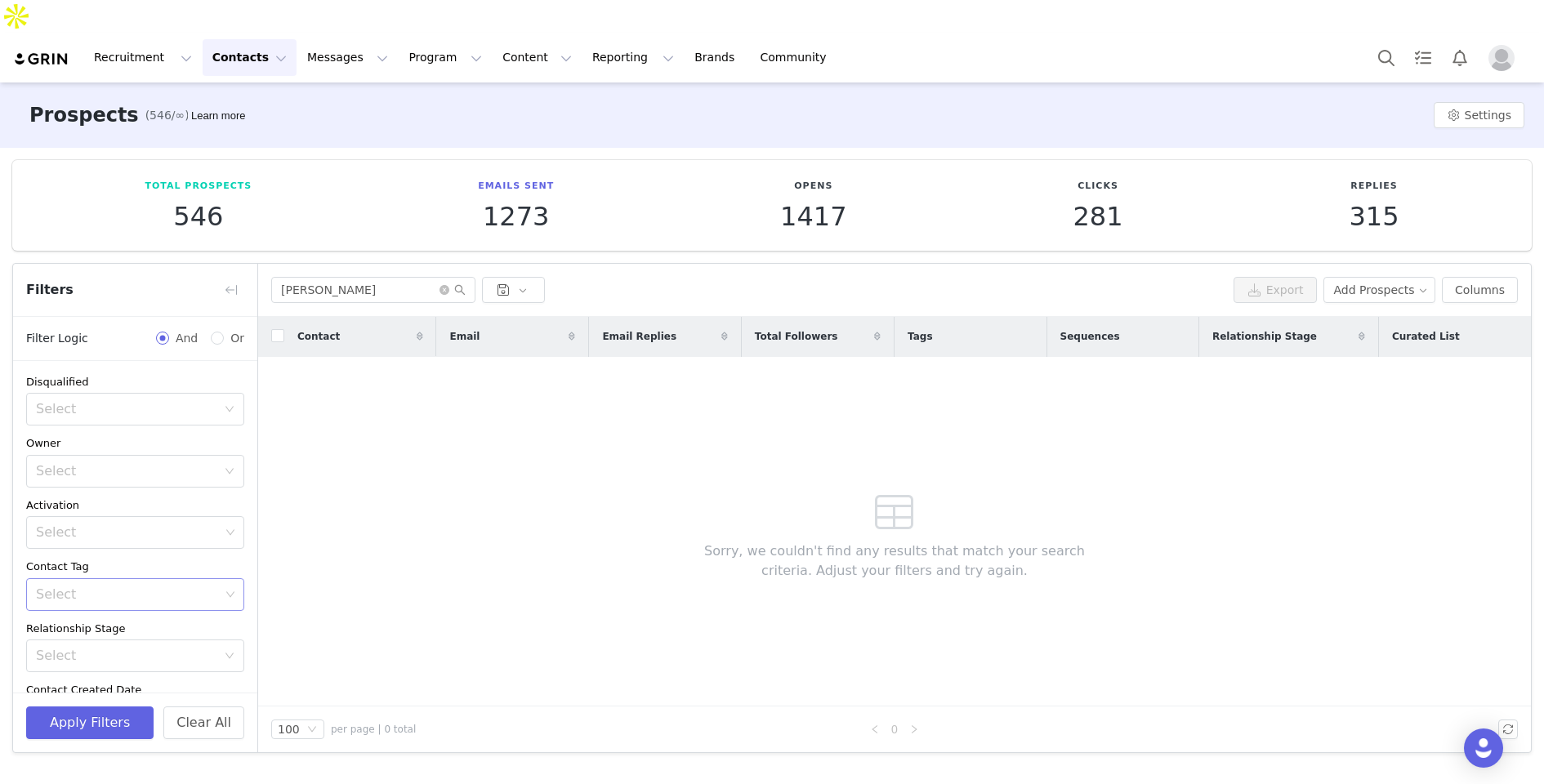
click at [99, 586] on div "Select" at bounding box center [128, 594] width 184 height 16
click at [190, 559] on div "Contact Tag" at bounding box center [135, 567] width 218 height 16
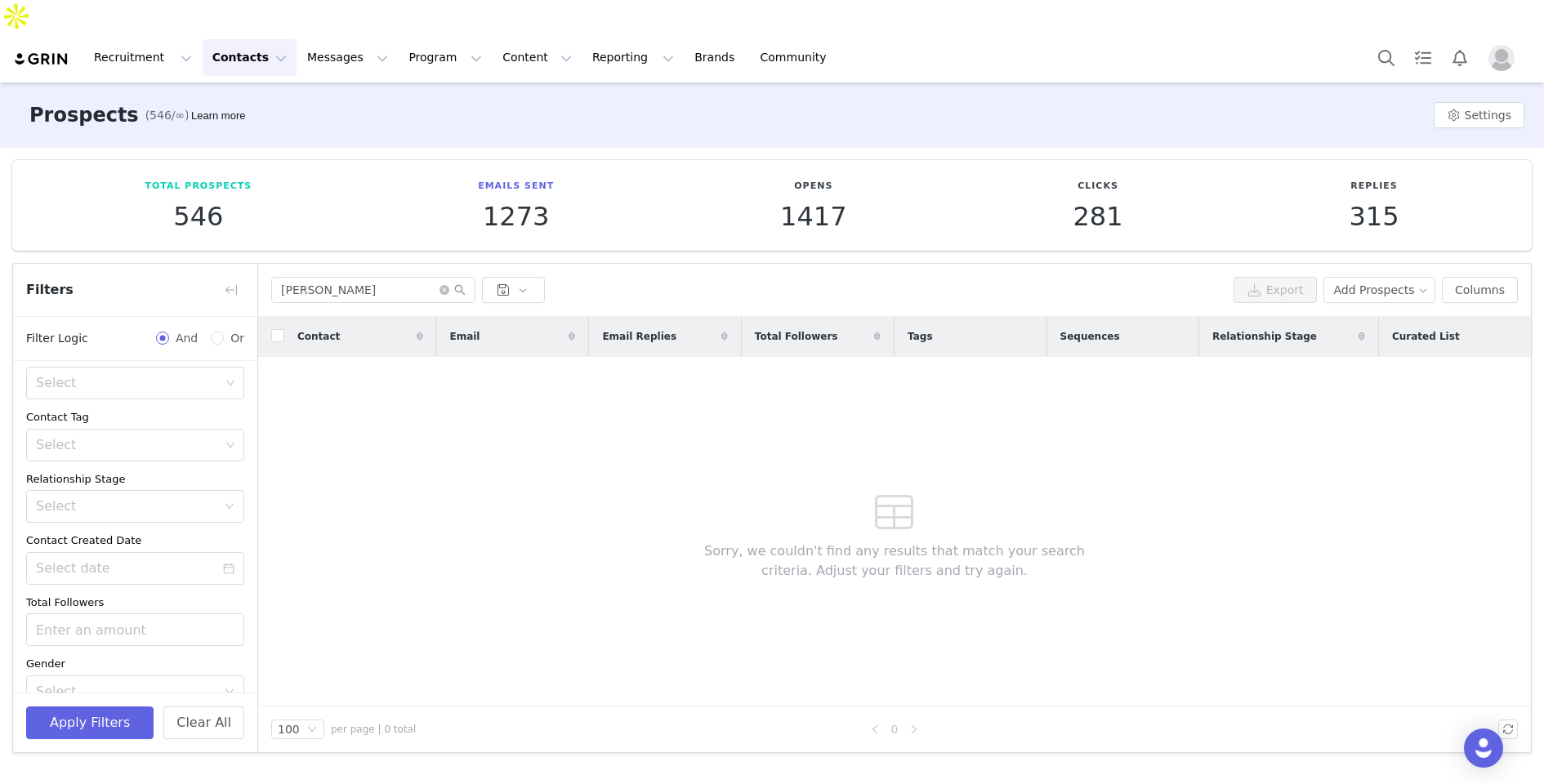
click at [174, 496] on div "Disqualified Select Owner Select Activation Select Contact Tag Select Relations…" at bounding box center [134, 466] width 244 height 509
click at [174, 498] on div "Select" at bounding box center [126, 506] width 181 height 16
click at [177, 471] on div "Relationship Stage" at bounding box center [135, 478] width 218 height 16
click at [177, 552] on input at bounding box center [135, 568] width 218 height 33
click at [142, 367] on td "1" at bounding box center [140, 379] width 29 height 25
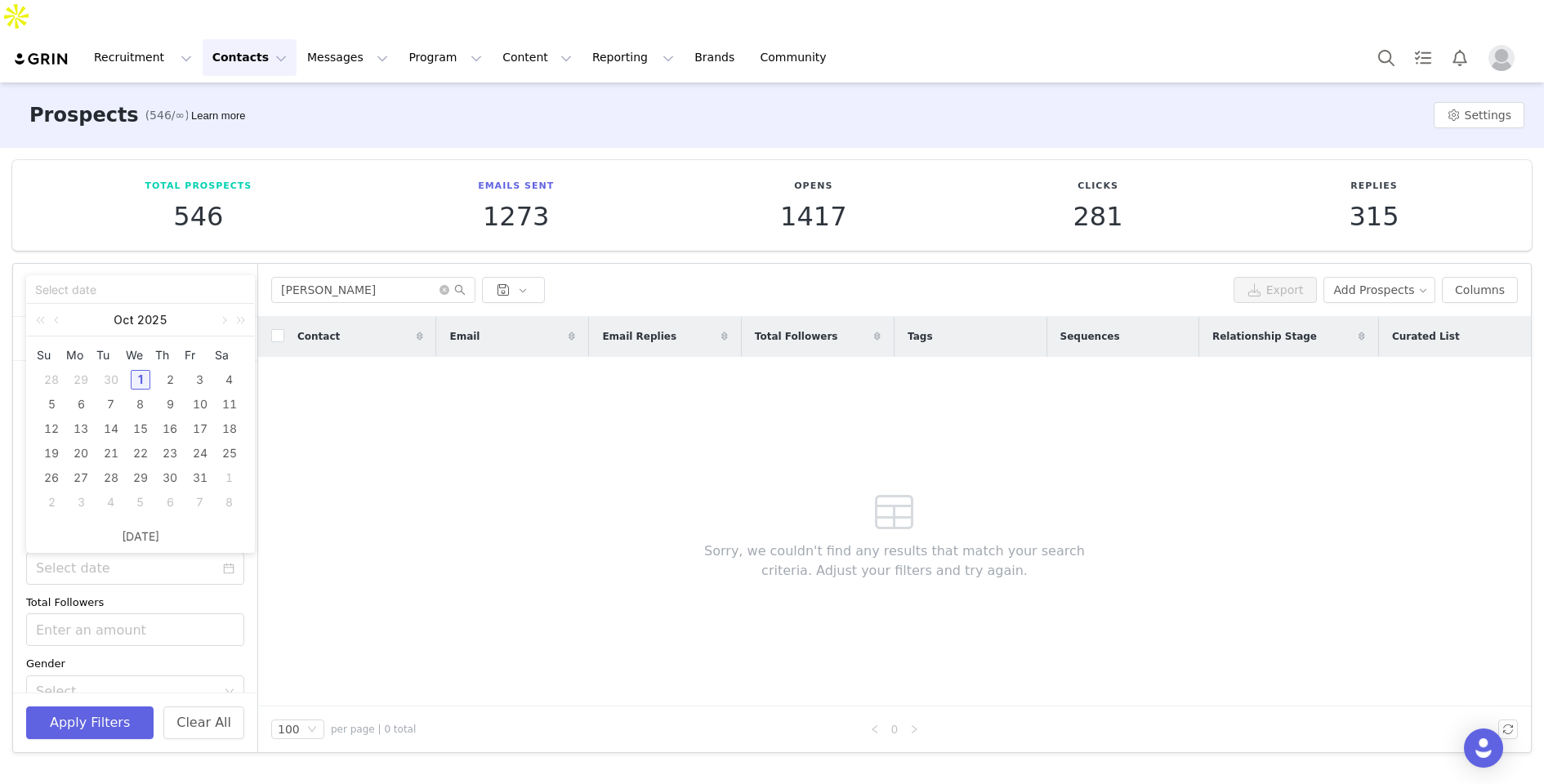
type input "10/01/2025"
click at [142, 372] on div "Disqualified Select Owner Select Activation Select Contact Tag Select Relations…" at bounding box center [134, 466] width 244 height 509
click at [118, 714] on div "Apply Filters Clear All" at bounding box center [134, 722] width 244 height 60
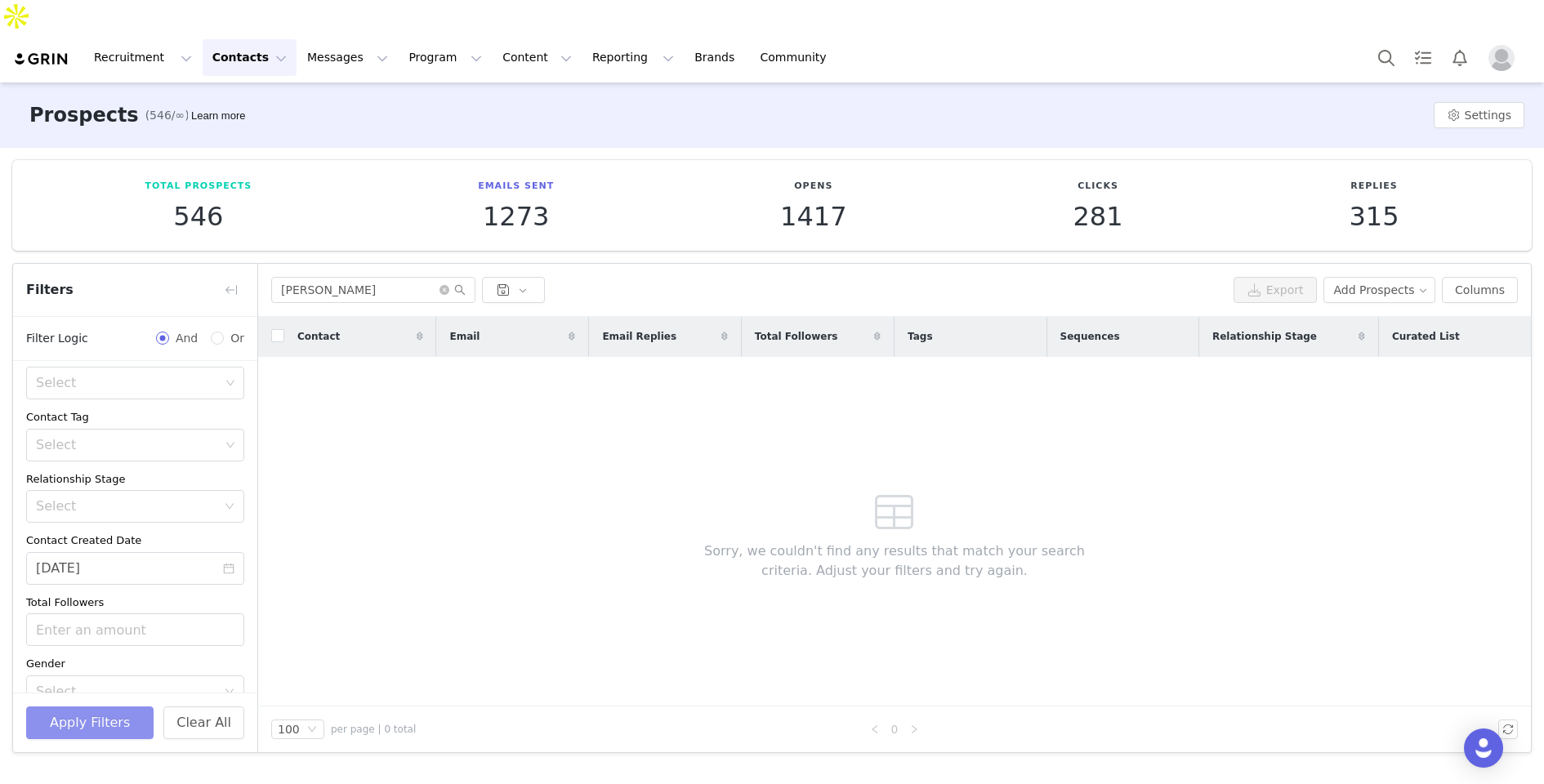
click at [116, 706] on button "Apply Filters" at bounding box center [90, 722] width 128 height 33
click at [442, 285] on icon "icon: close-circle" at bounding box center [444, 289] width 9 height 9
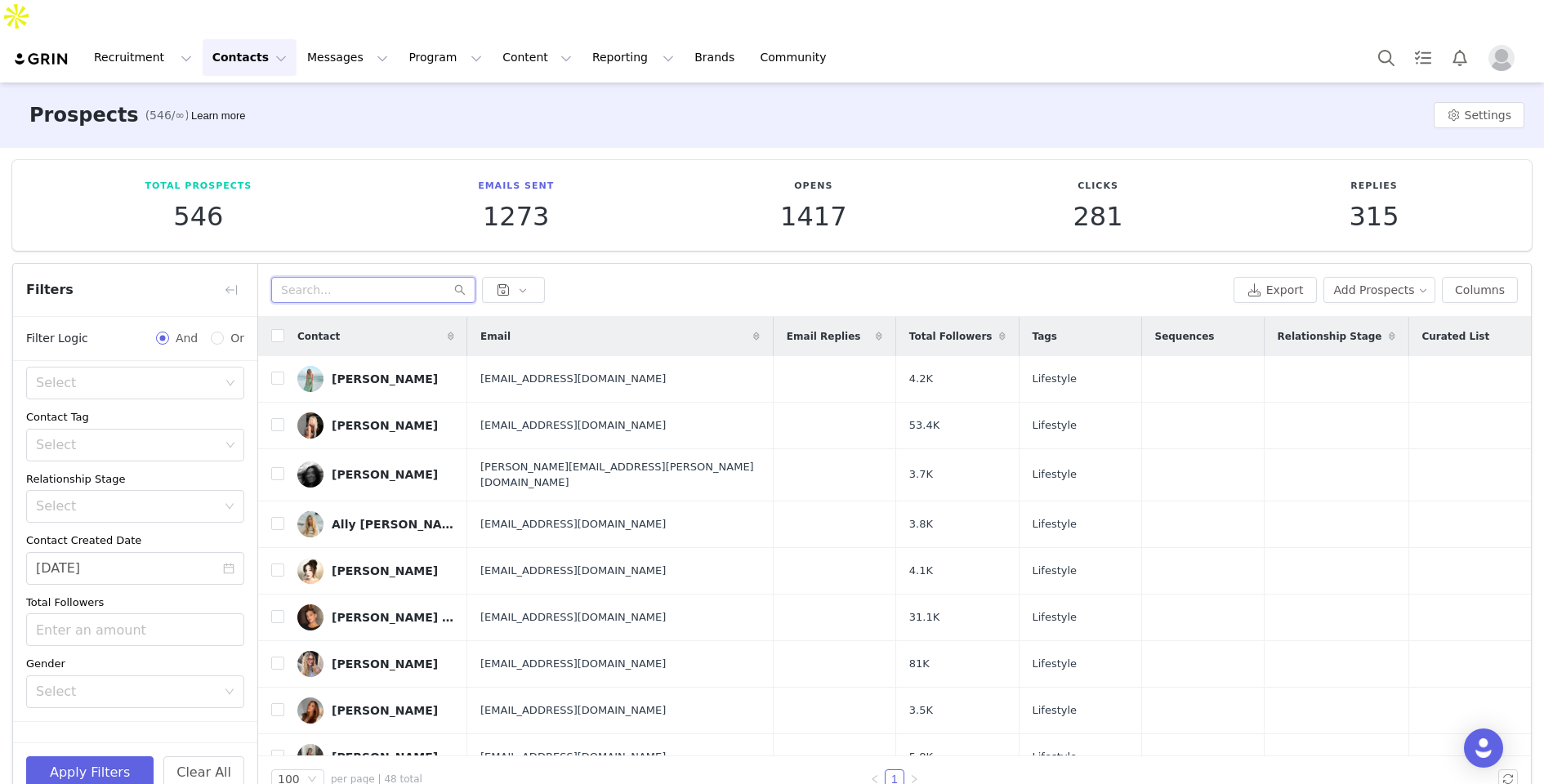
click at [398, 276] on input "text" at bounding box center [373, 289] width 205 height 27
paste input "mjwineconsulting@gmail.com"
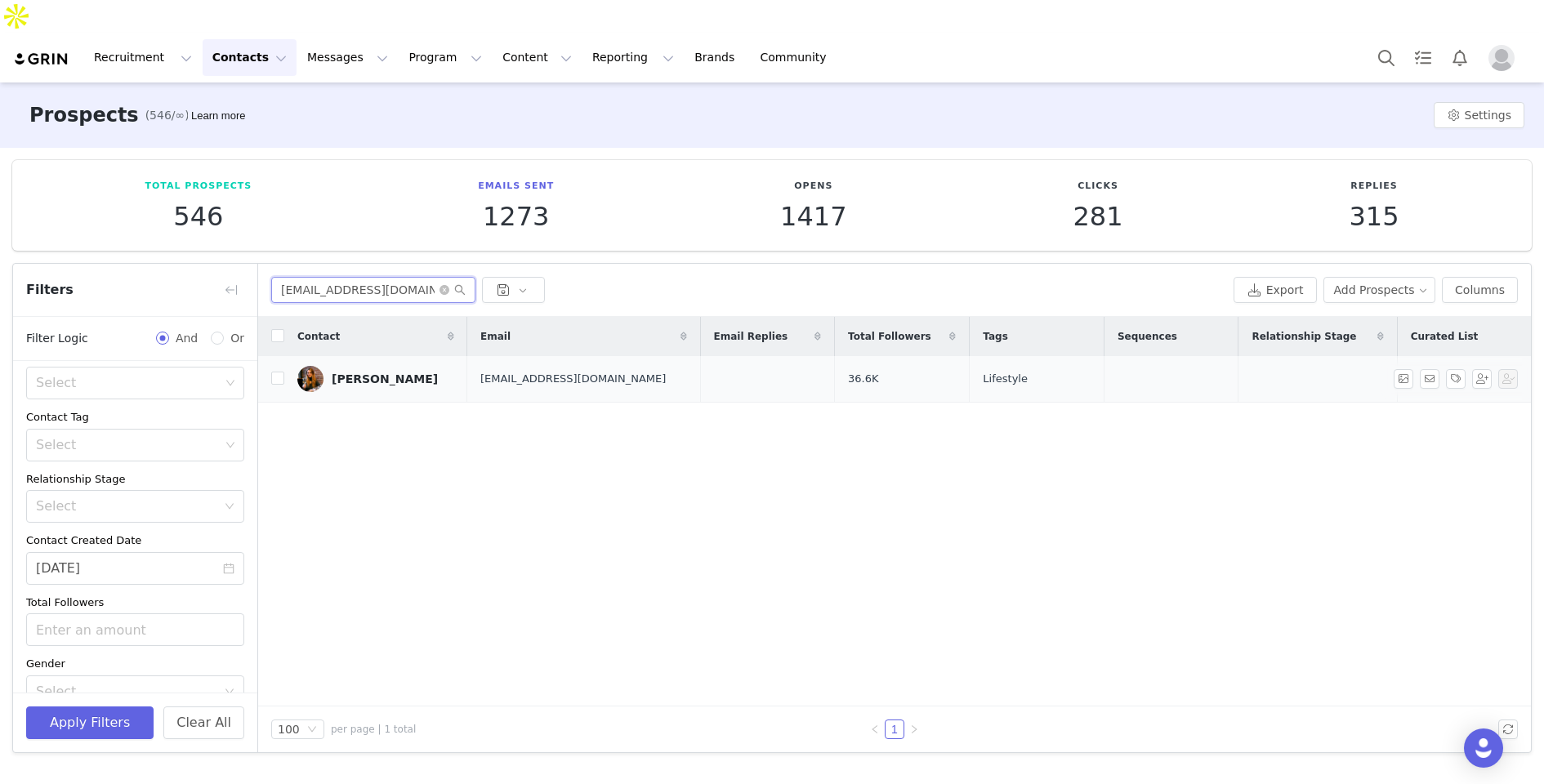
type input "mjwineconsulting@gmail.com"
click at [370, 372] on div "Miche_ala Johnson" at bounding box center [385, 378] width 106 height 13
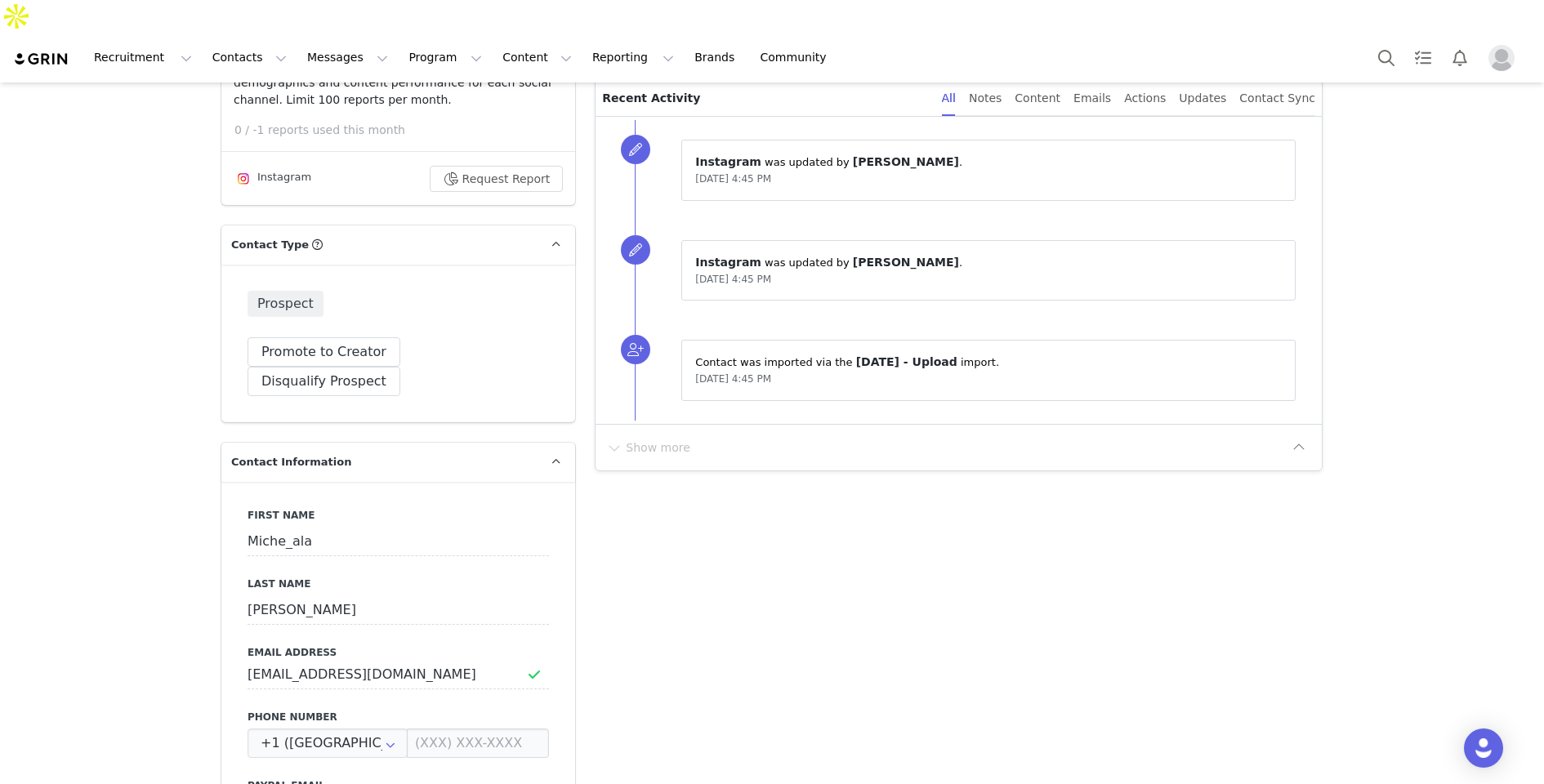
scroll to position [475, 0]
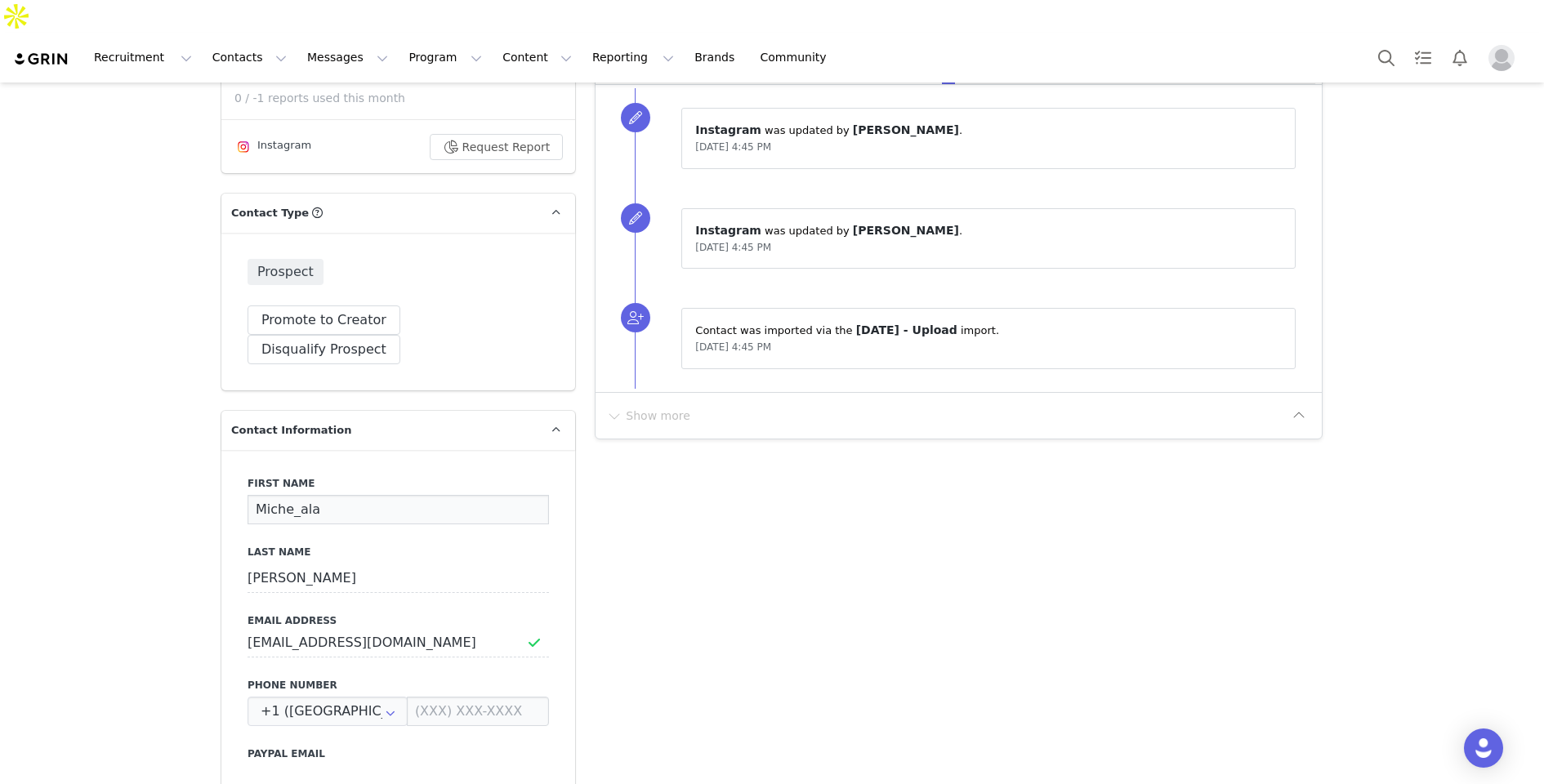
click at [280, 495] on input "Miche_ala" at bounding box center [398, 509] width 301 height 29
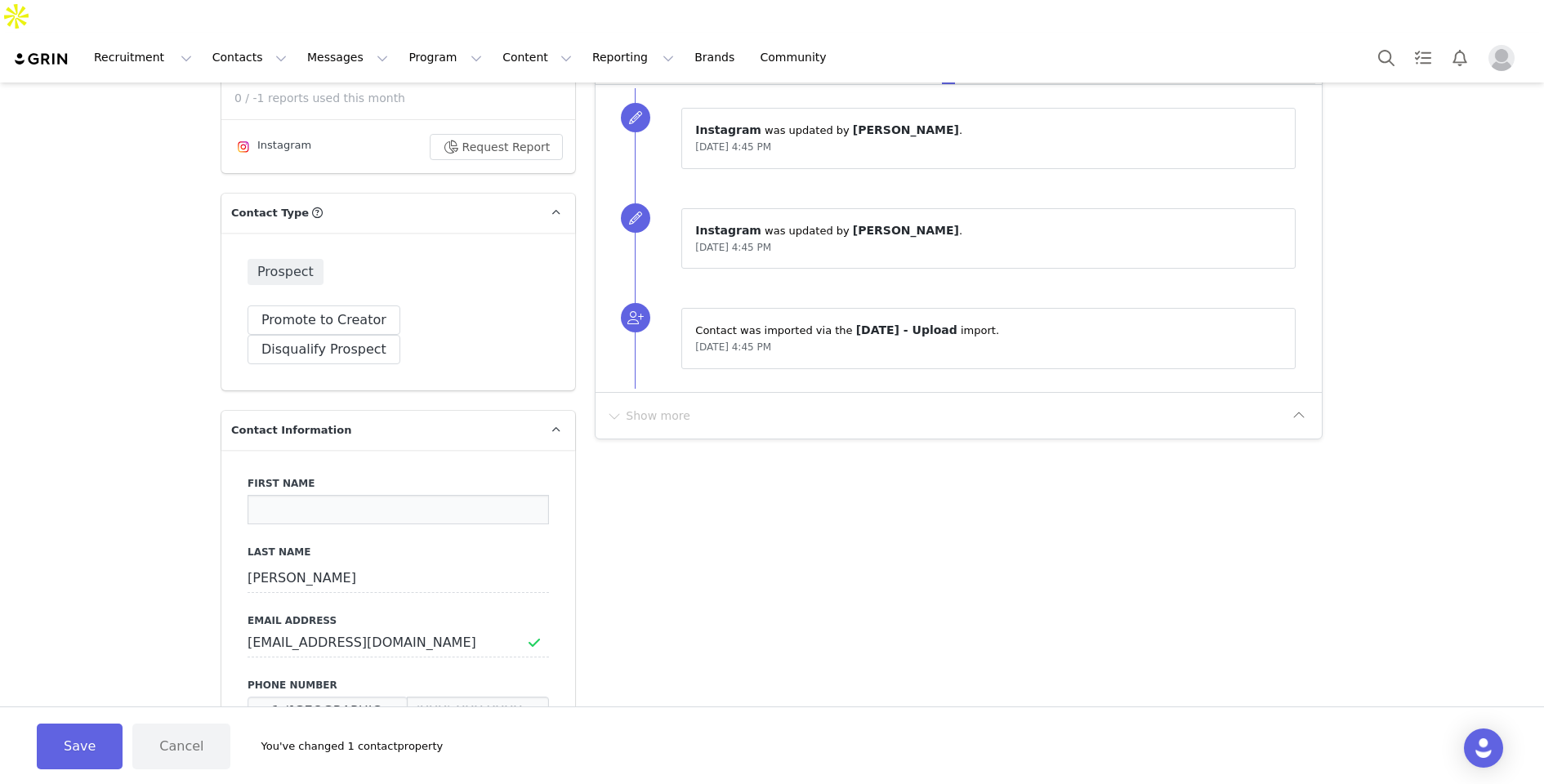
paste input "Michéala Johnson"
drag, startPoint x: 302, startPoint y: 448, endPoint x: 435, endPoint y: 446, distance: 133.0
click at [435, 495] on input "Michéala Johnson" at bounding box center [398, 509] width 301 height 29
type input "Michéala"
click at [101, 743] on button "Save" at bounding box center [80, 745] width 86 height 45
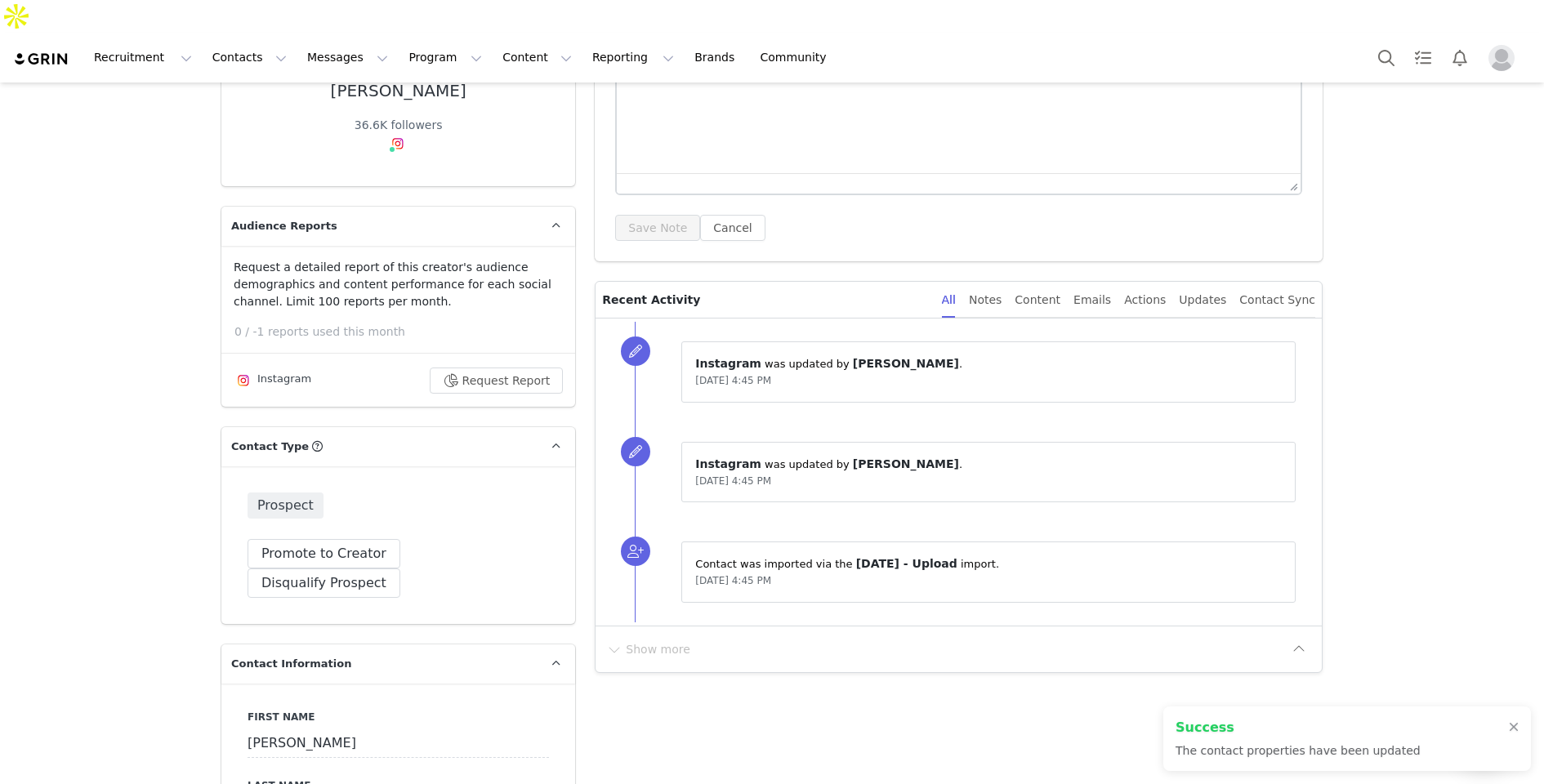
scroll to position [0, 0]
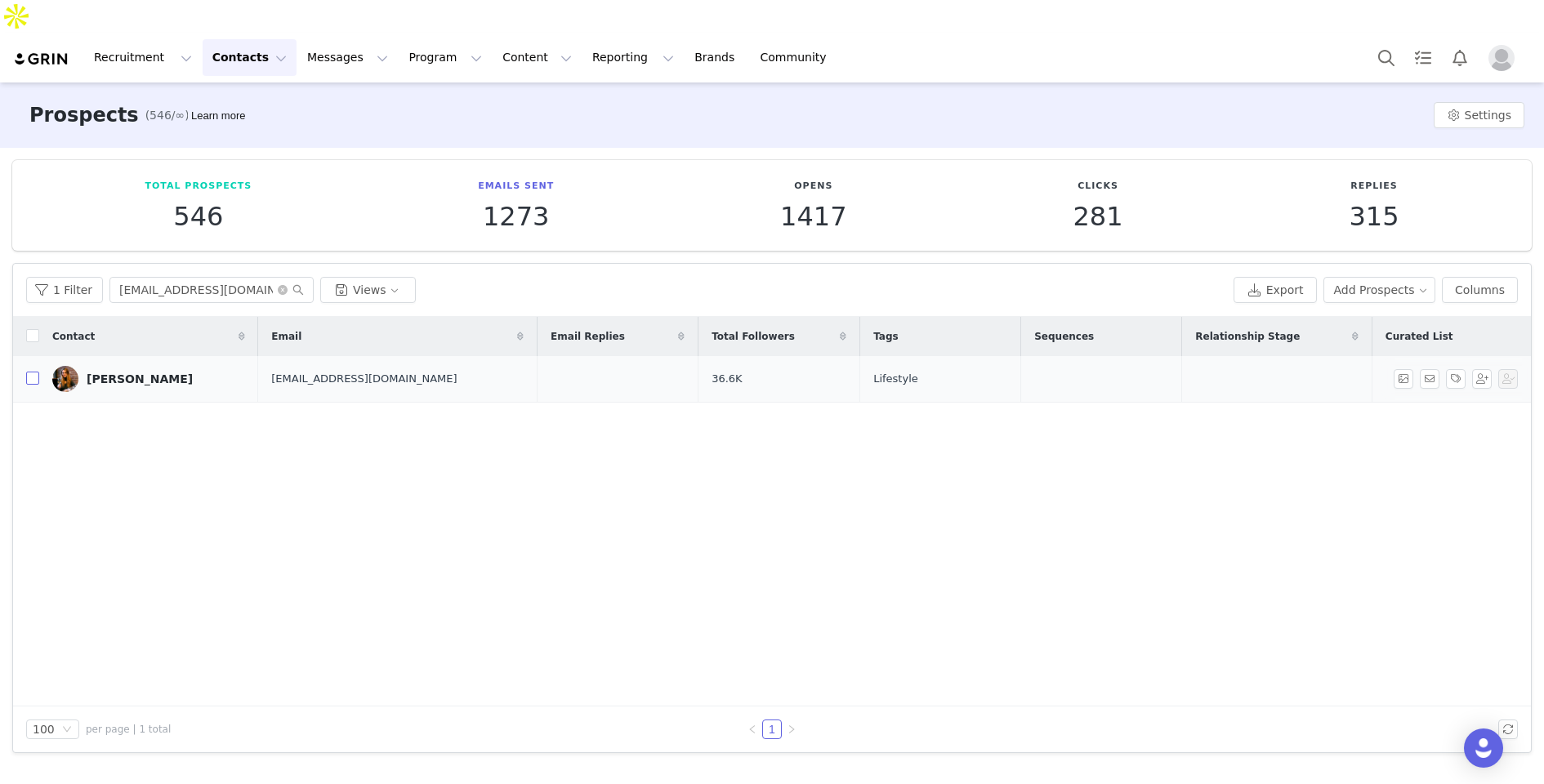
click at [33, 371] on input "checkbox" at bounding box center [33, 377] width 13 height 13
checkbox input "true"
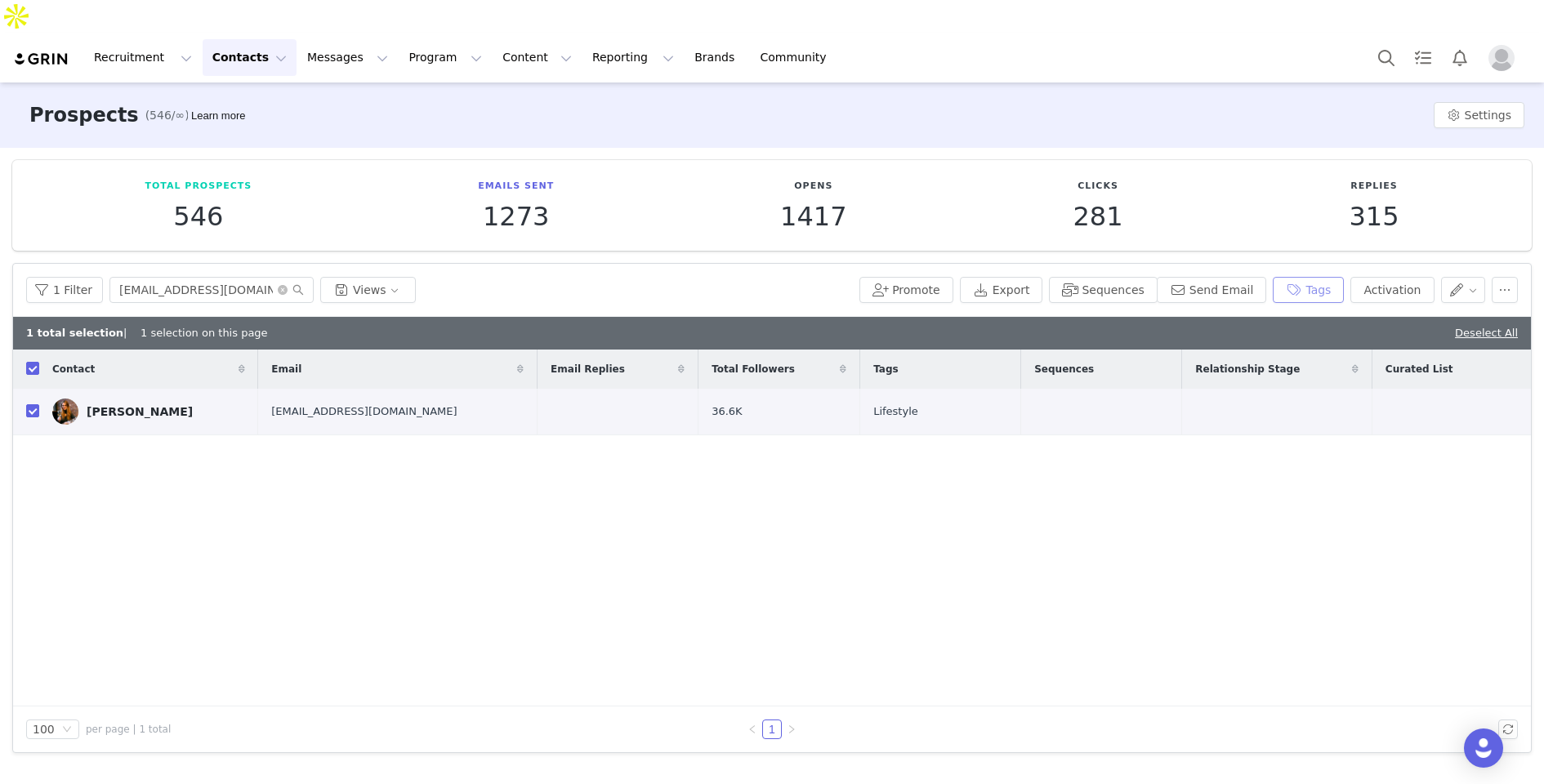
click at [1322, 276] on button "Tags" at bounding box center [1308, 289] width 71 height 27
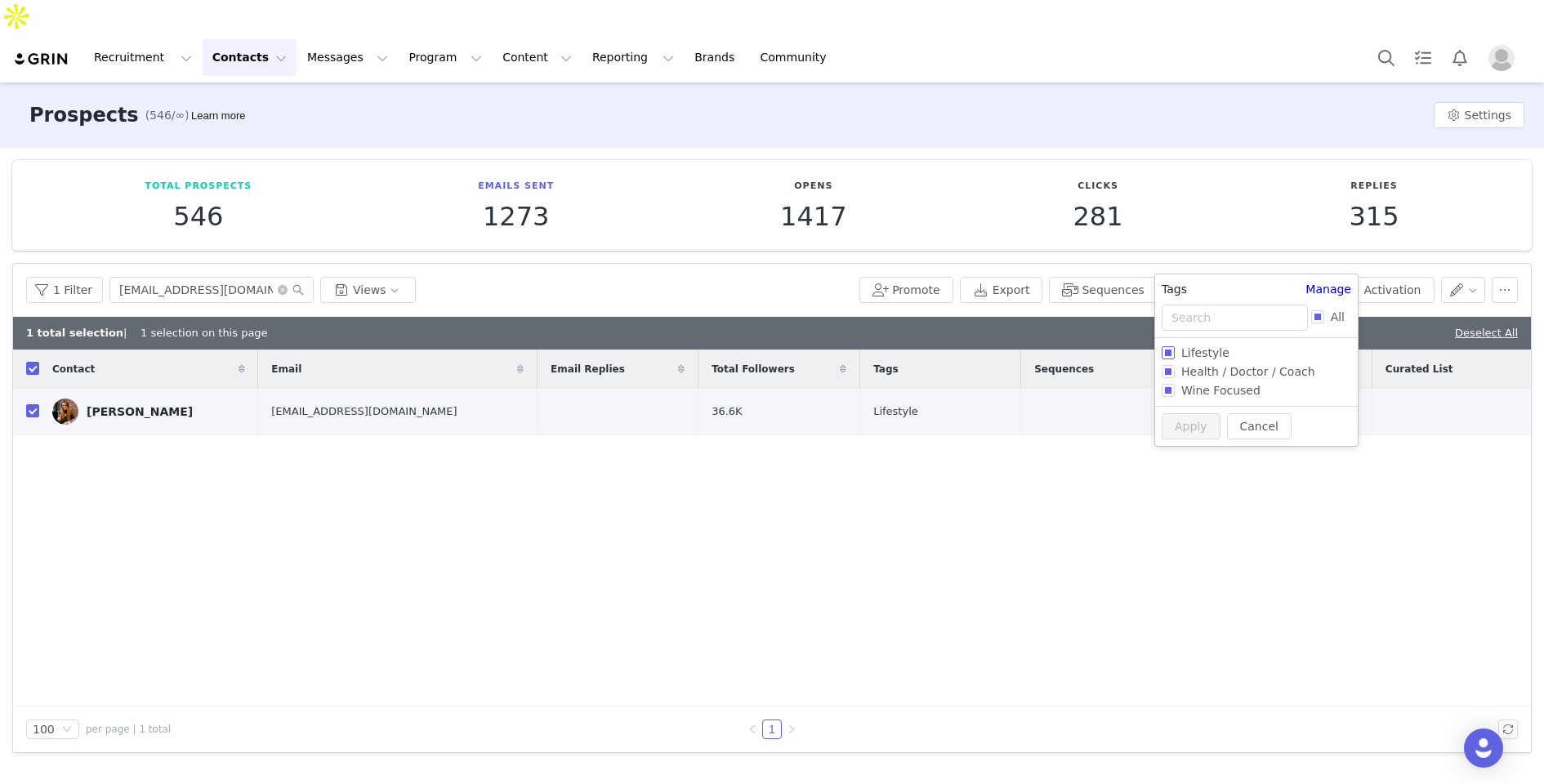
click at [1171, 350] on input "Lifestyle" at bounding box center [1168, 353] width 13 height 13
click at [1164, 348] on input "Lifestyle" at bounding box center [1159, 352] width 13 height 13
checkbox input "false"
click at [1163, 388] on input "Wine Focused" at bounding box center [1159, 389] width 13 height 13
checkbox input "true"
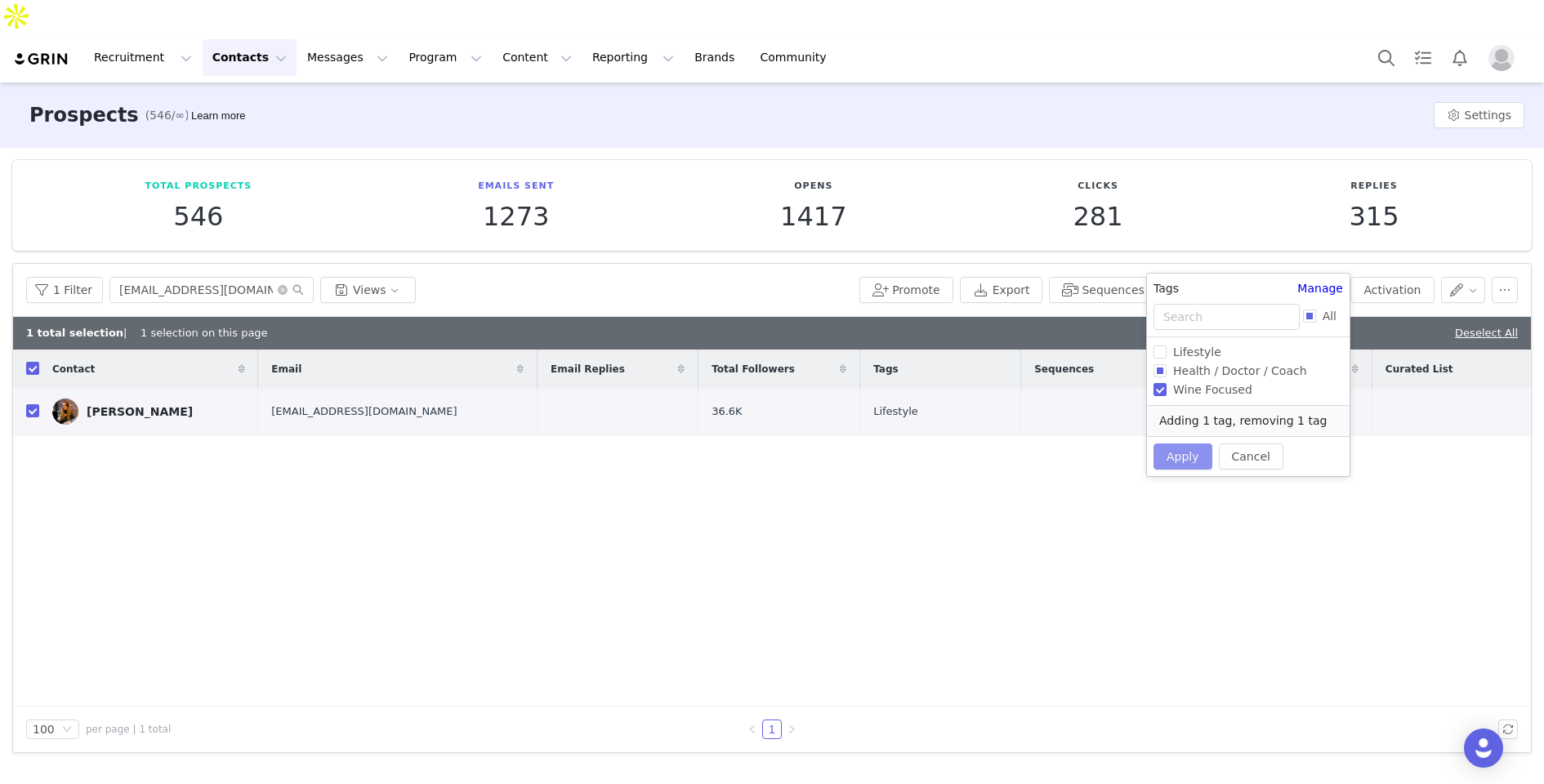
click at [1195, 458] on button "Apply" at bounding box center [1183, 456] width 59 height 27
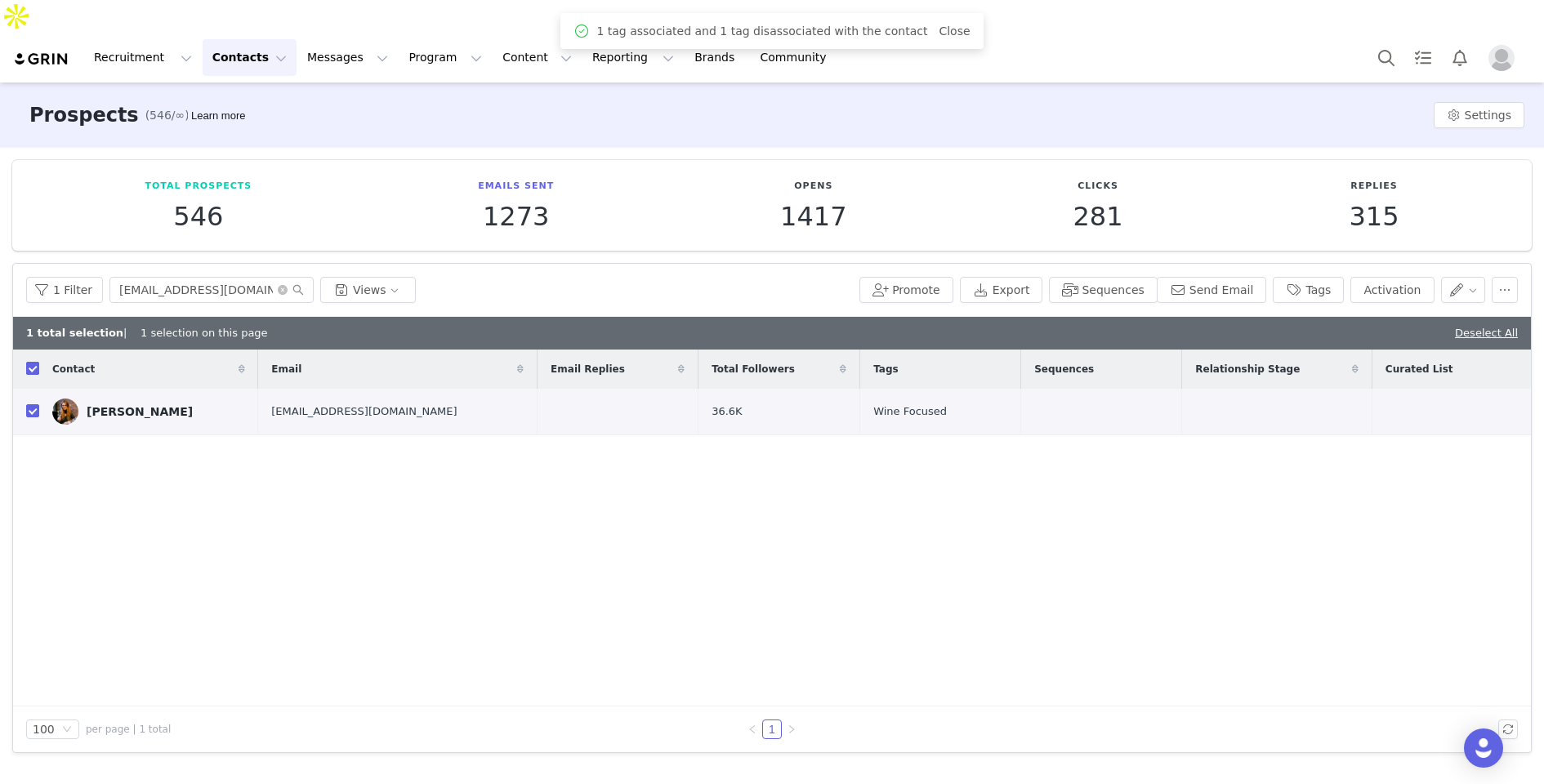
click at [36, 362] on input "checkbox" at bounding box center [33, 368] width 13 height 13
checkbox input "false"
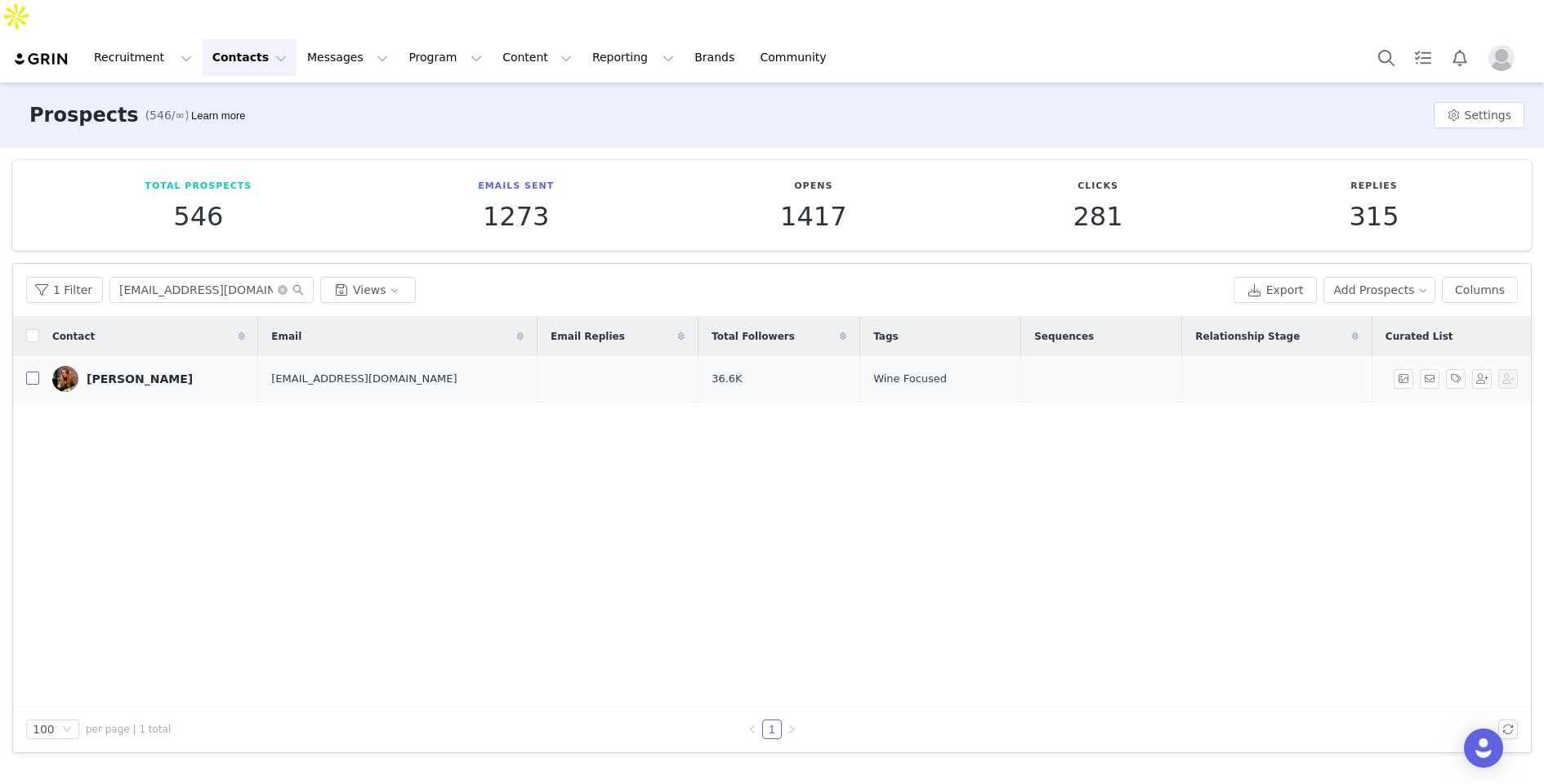
click at [28, 371] on input "checkbox" at bounding box center [33, 377] width 13 height 13
checkbox input "true"
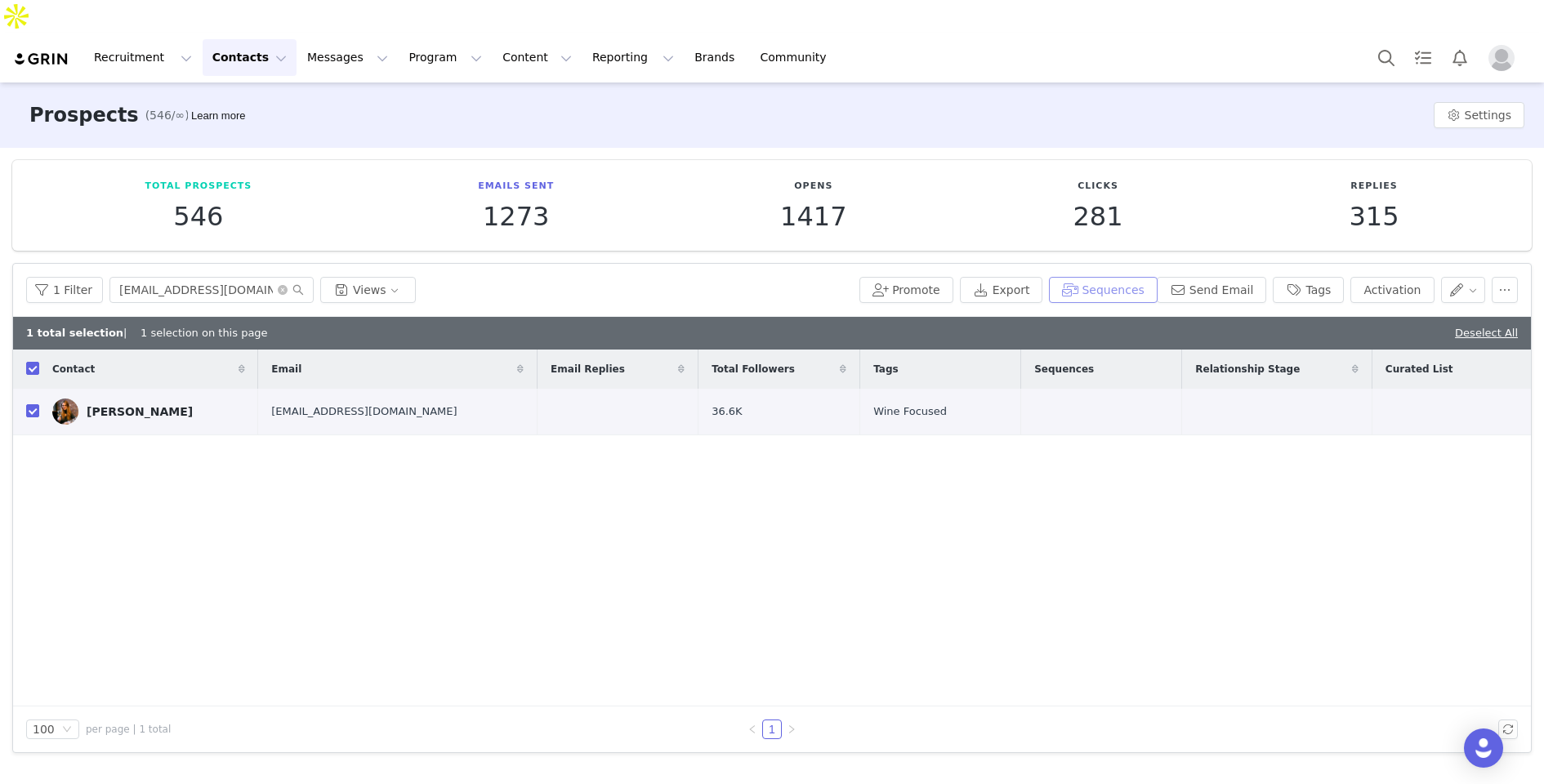
click at [1127, 276] on button "Sequences" at bounding box center [1103, 289] width 108 height 27
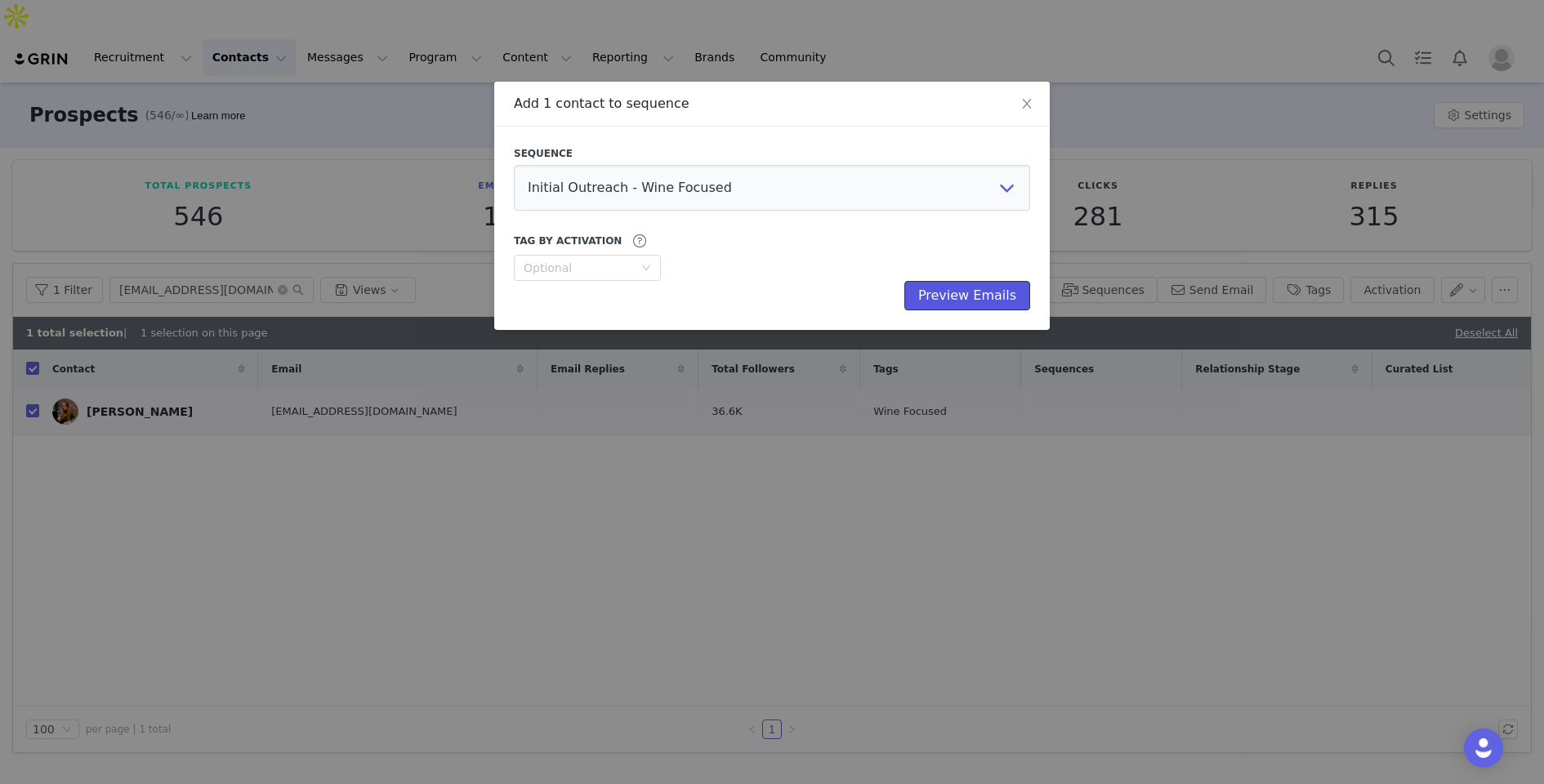
click at [928, 294] on button "Preview Emails" at bounding box center [967, 295] width 126 height 29
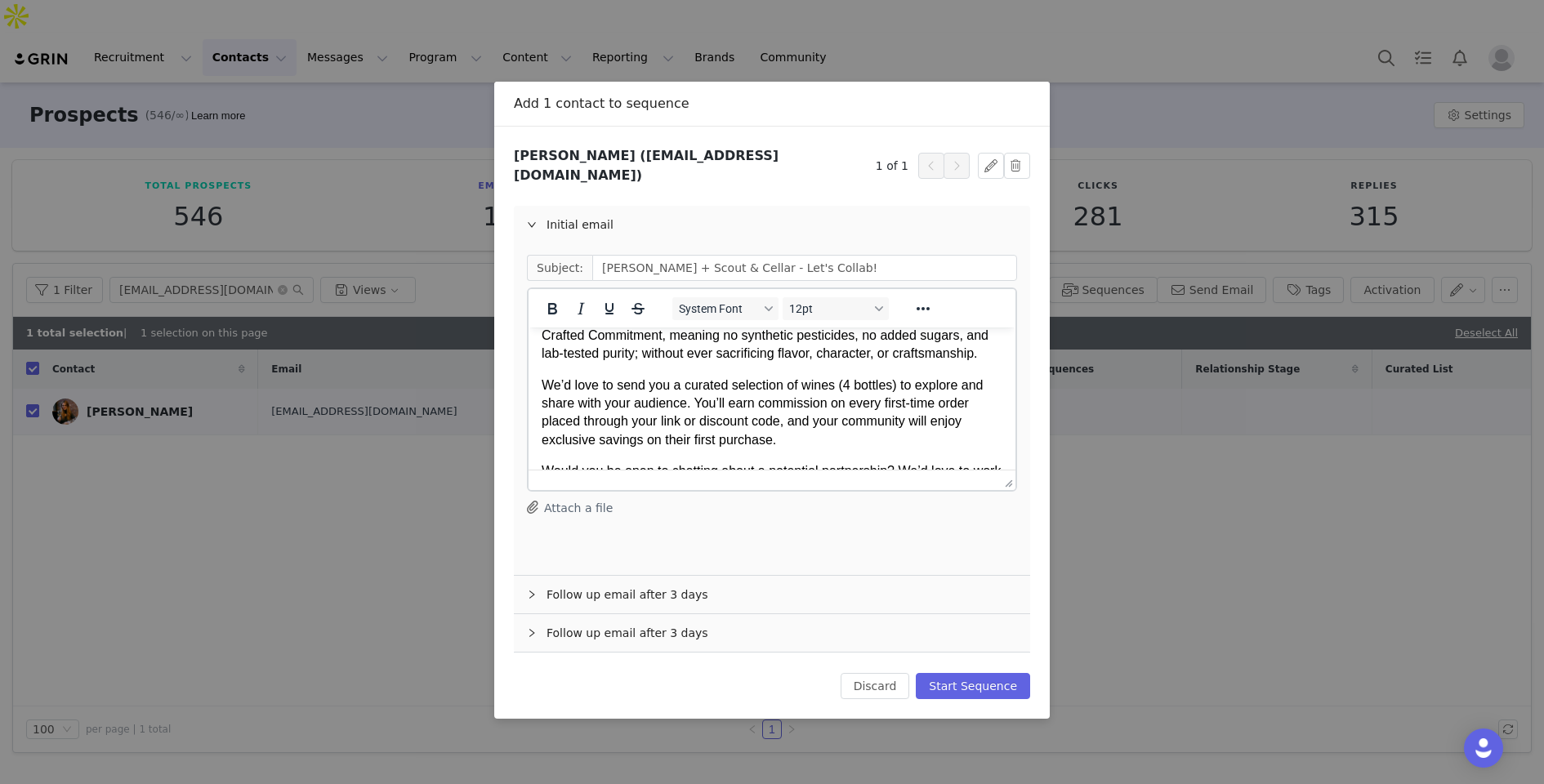
scroll to position [277, 0]
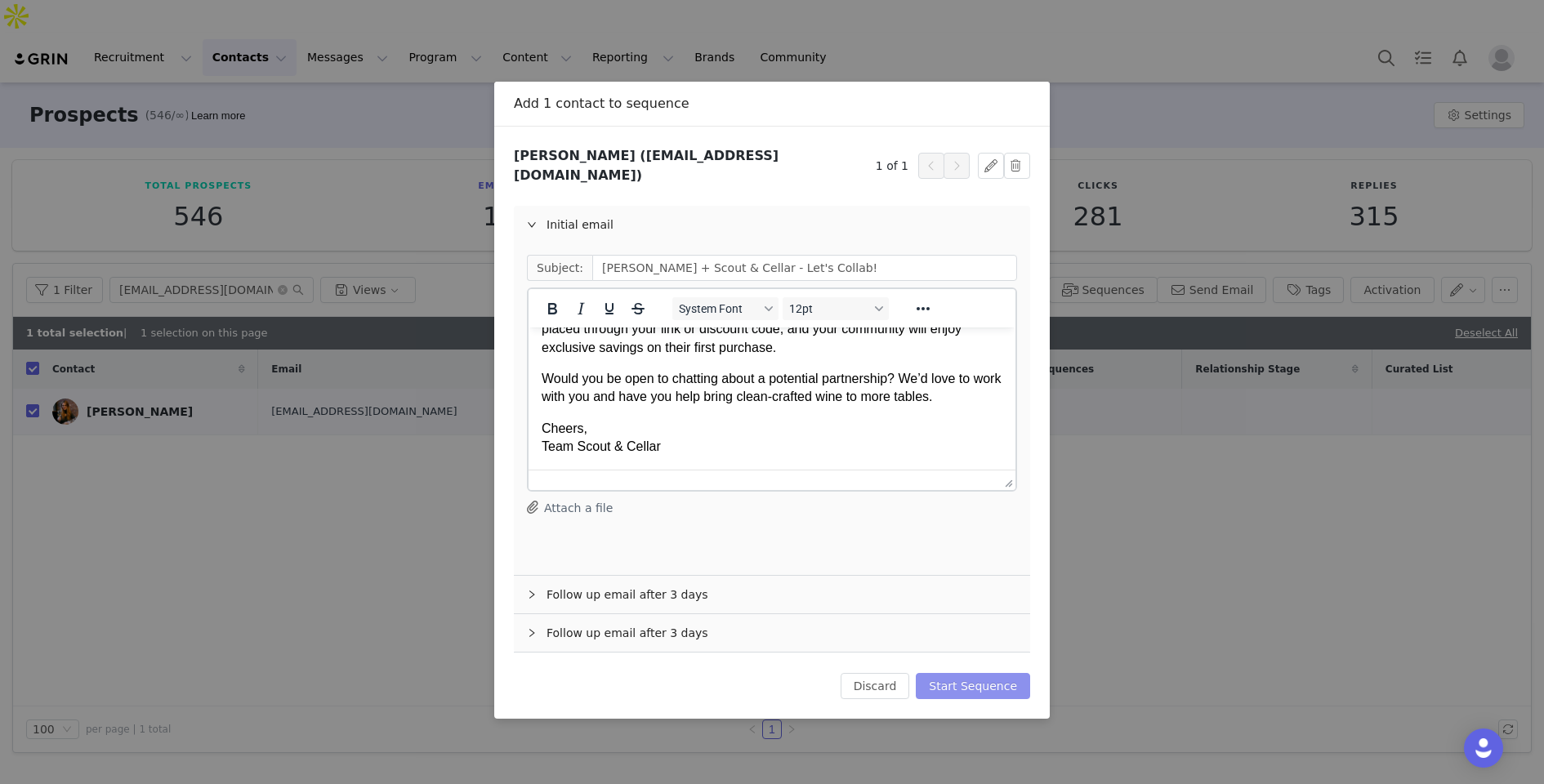
click at [960, 673] on button "Start Sequence" at bounding box center [974, 686] width 115 height 27
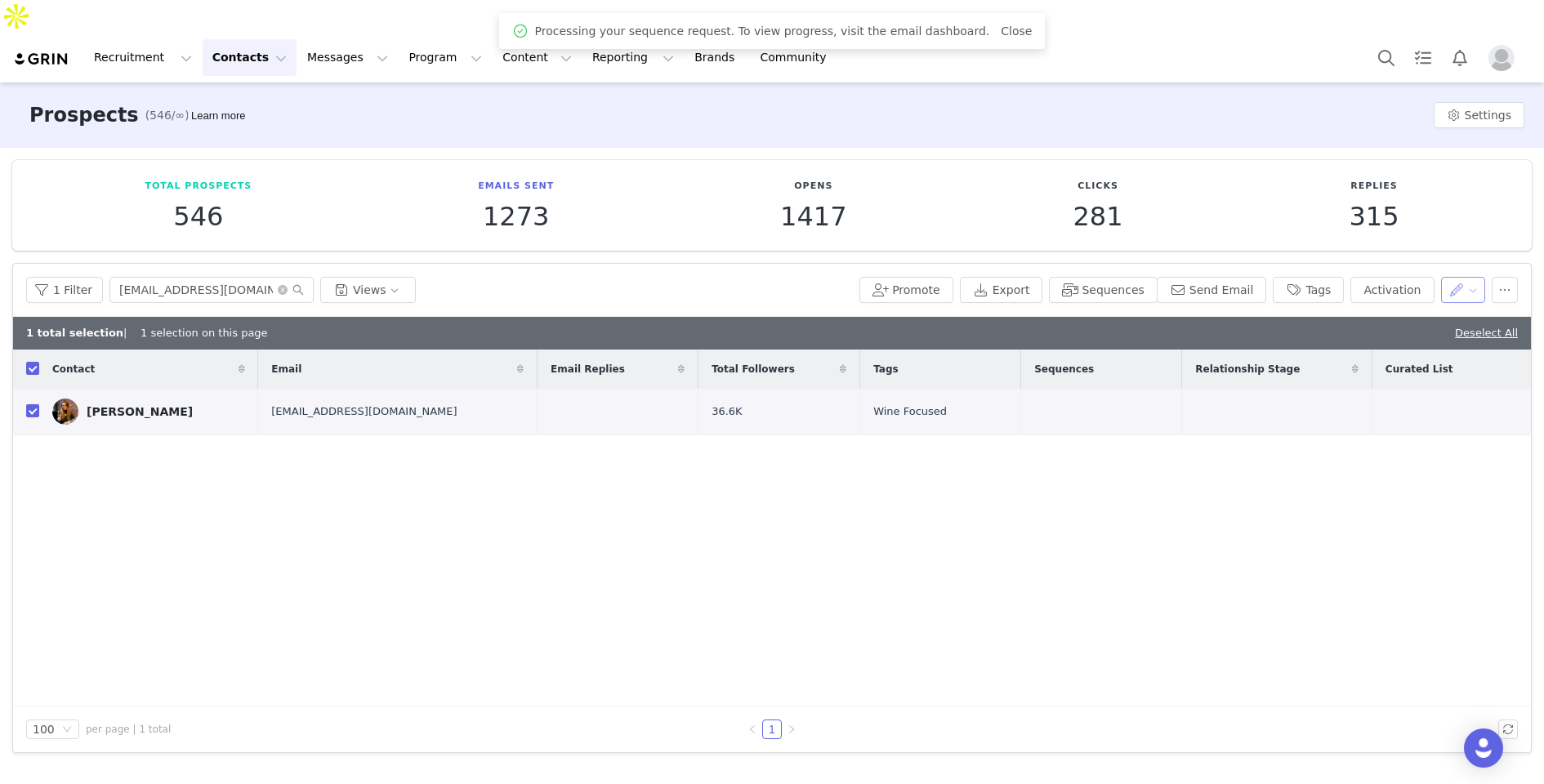
click at [1468, 276] on button "button" at bounding box center [1464, 289] width 45 height 27
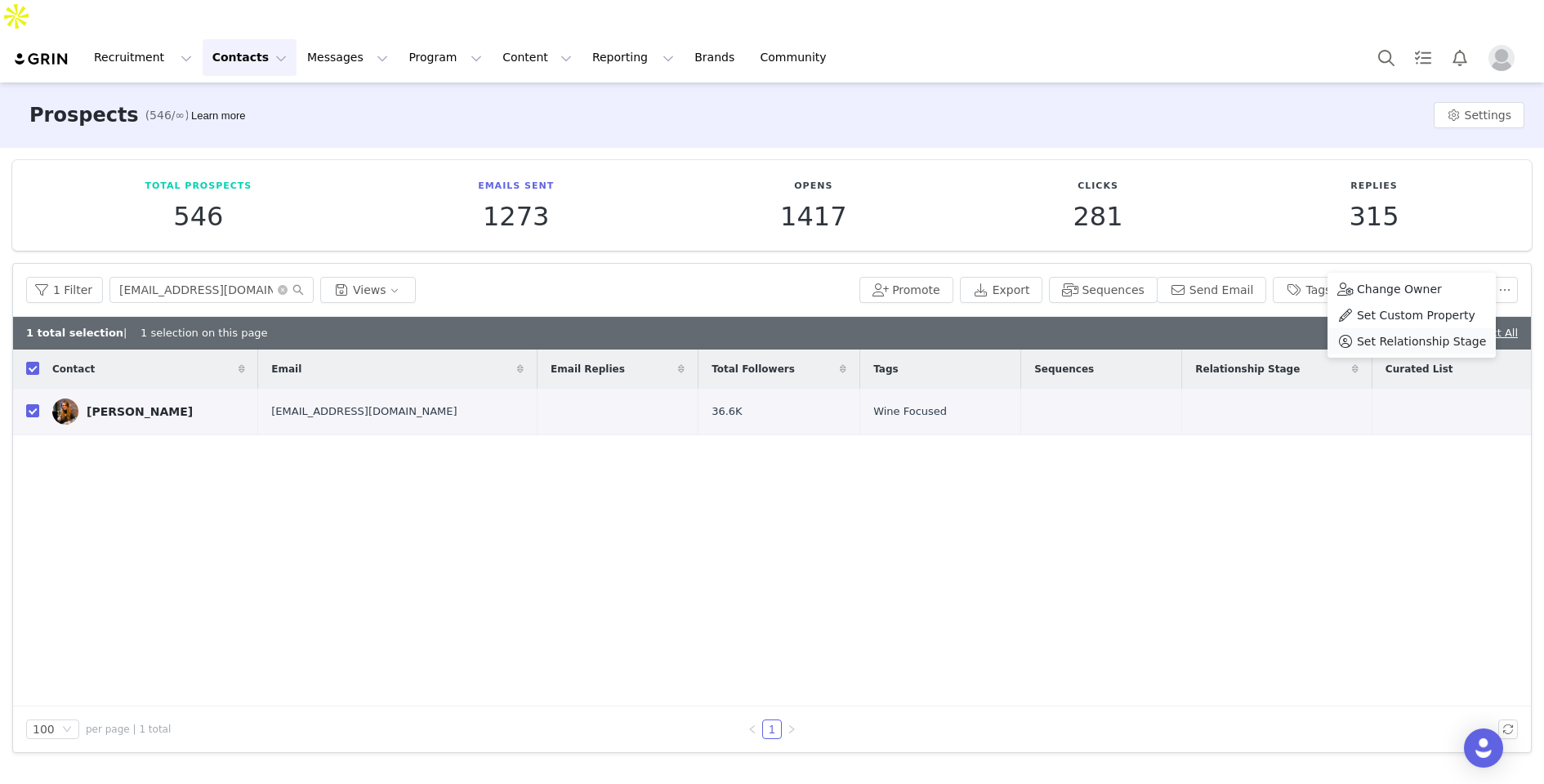
click at [1420, 342] on span "Set Relationship Stage" at bounding box center [1422, 341] width 129 height 18
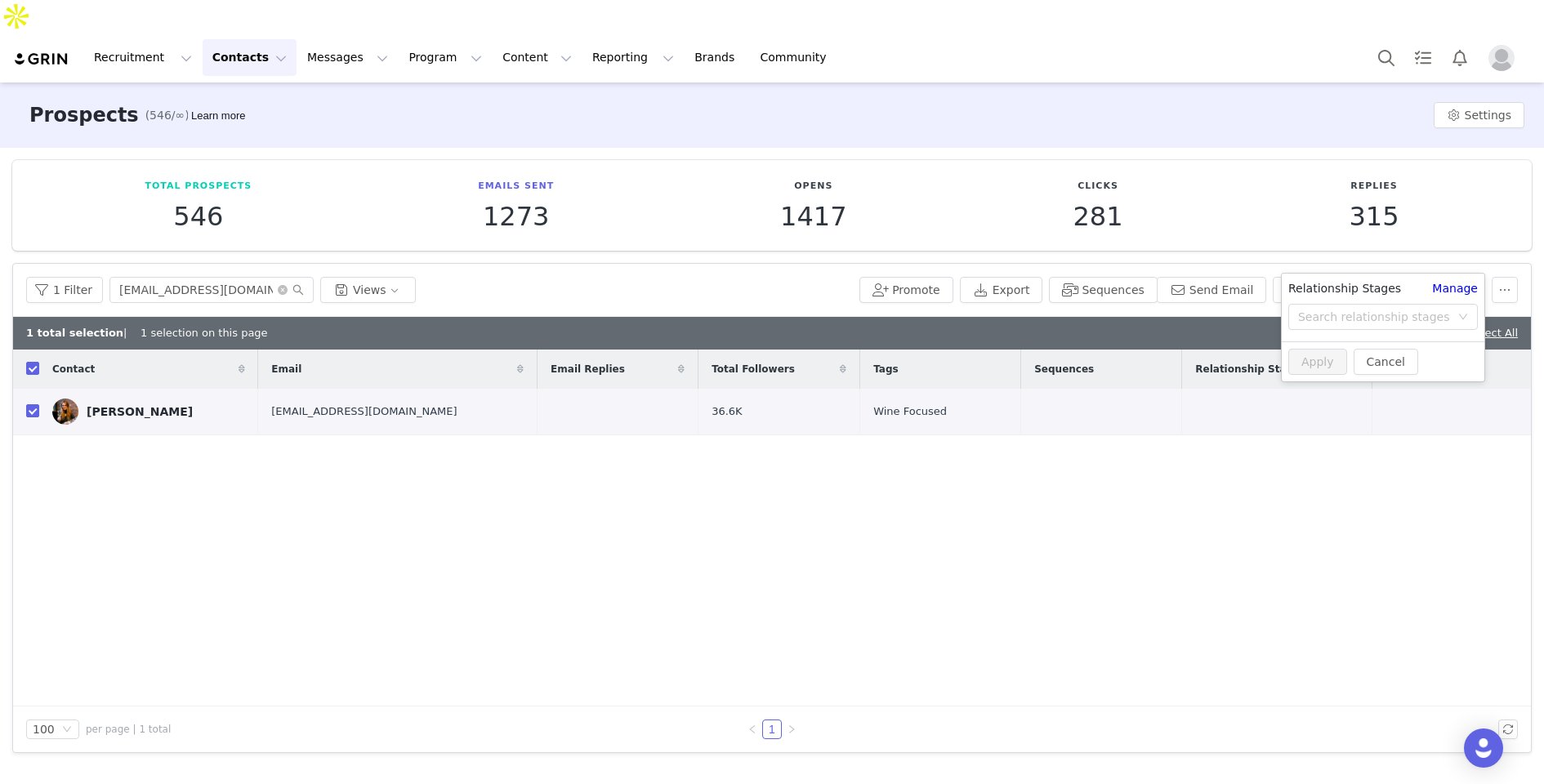
click at [1319, 332] on div "Search relationship stages" at bounding box center [1383, 320] width 203 height 33
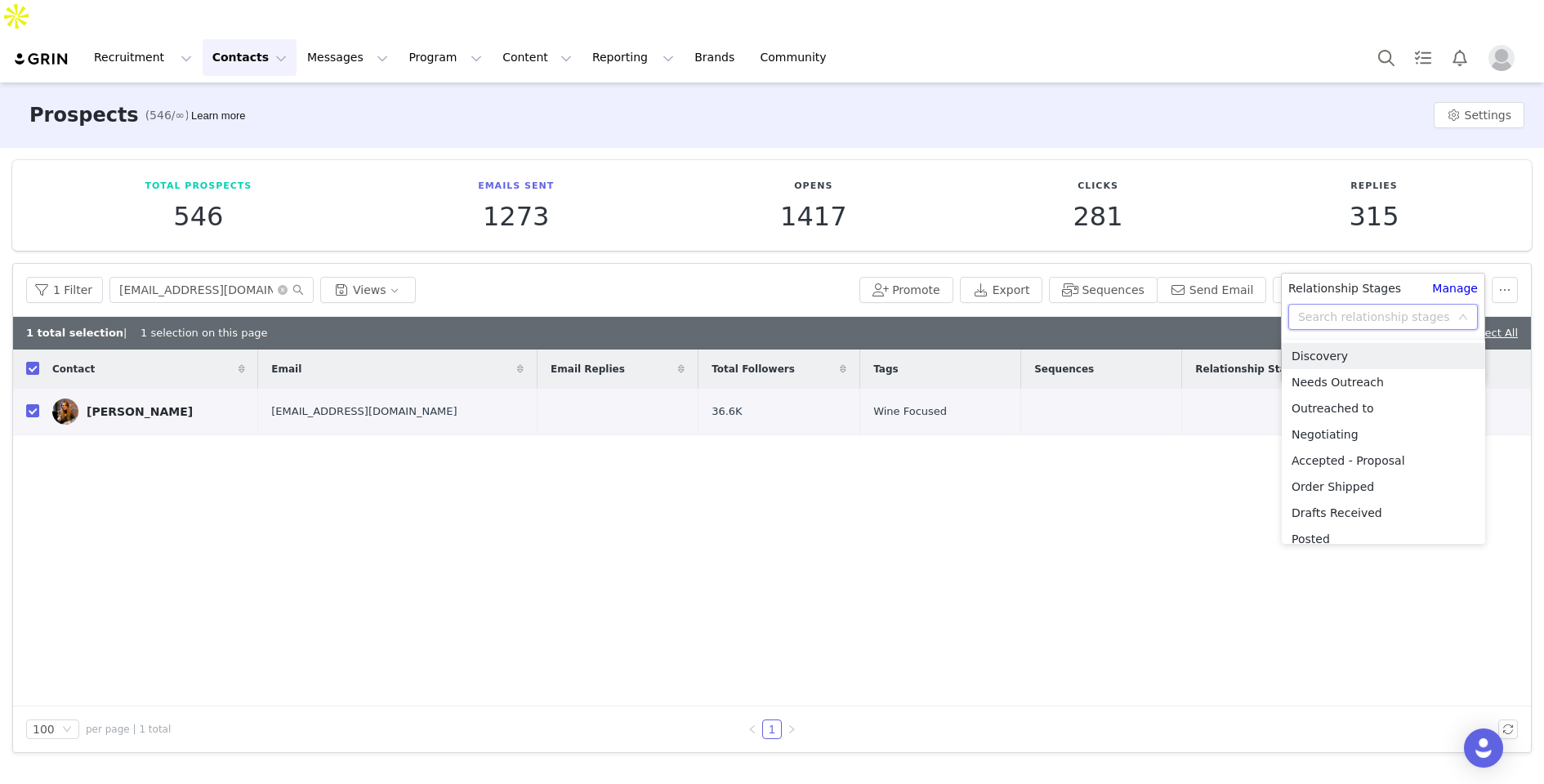
click at [1319, 323] on input at bounding box center [1378, 317] width 159 height 25
click at [1320, 419] on li "Outreached to" at bounding box center [1384, 408] width 204 height 27
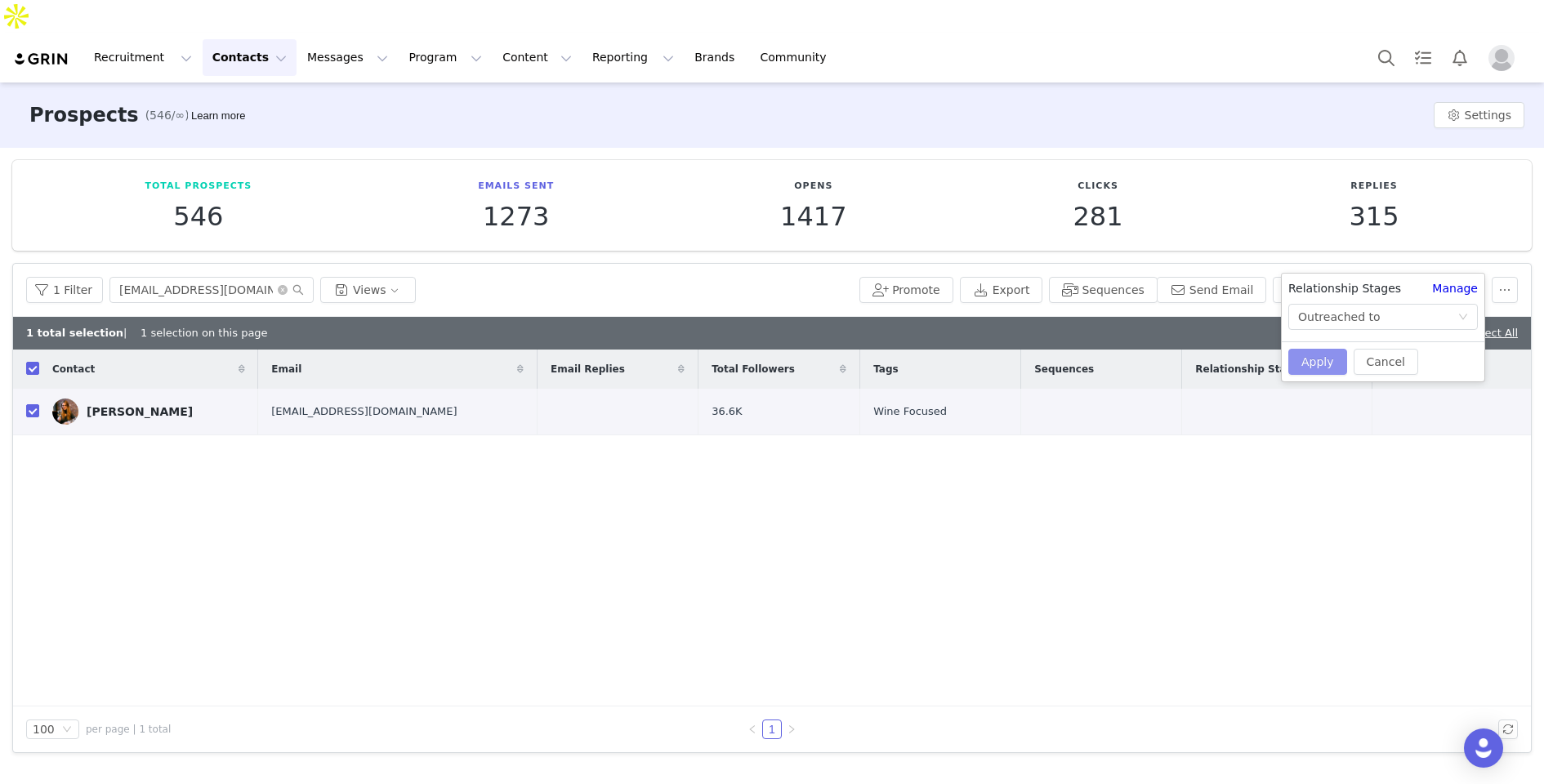
click at [1319, 360] on button "Apply" at bounding box center [1318, 361] width 59 height 27
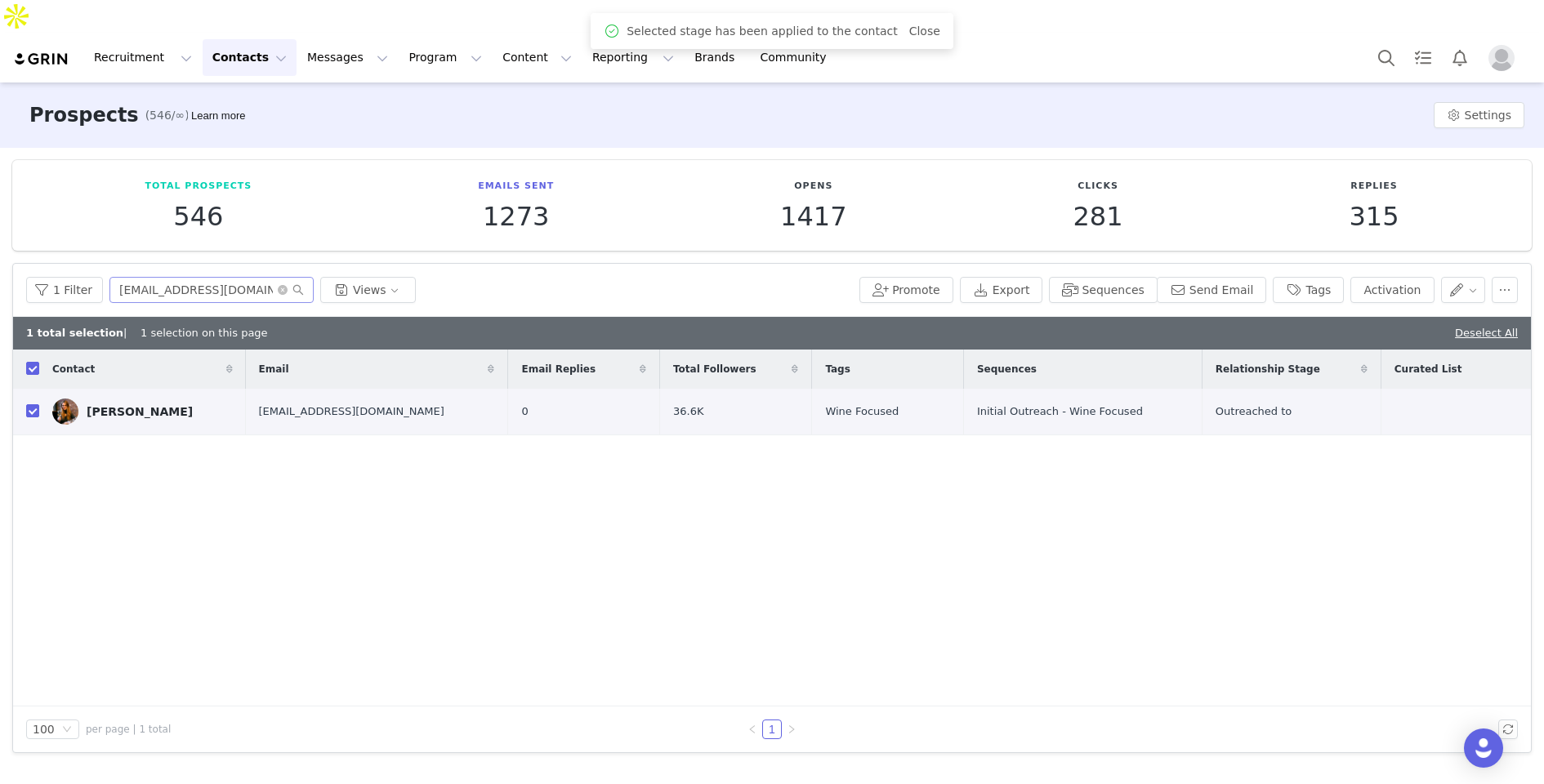
click at [283, 284] on span at bounding box center [290, 289] width 27 height 11
click at [280, 285] on icon "icon: close-circle" at bounding box center [282, 289] width 9 height 9
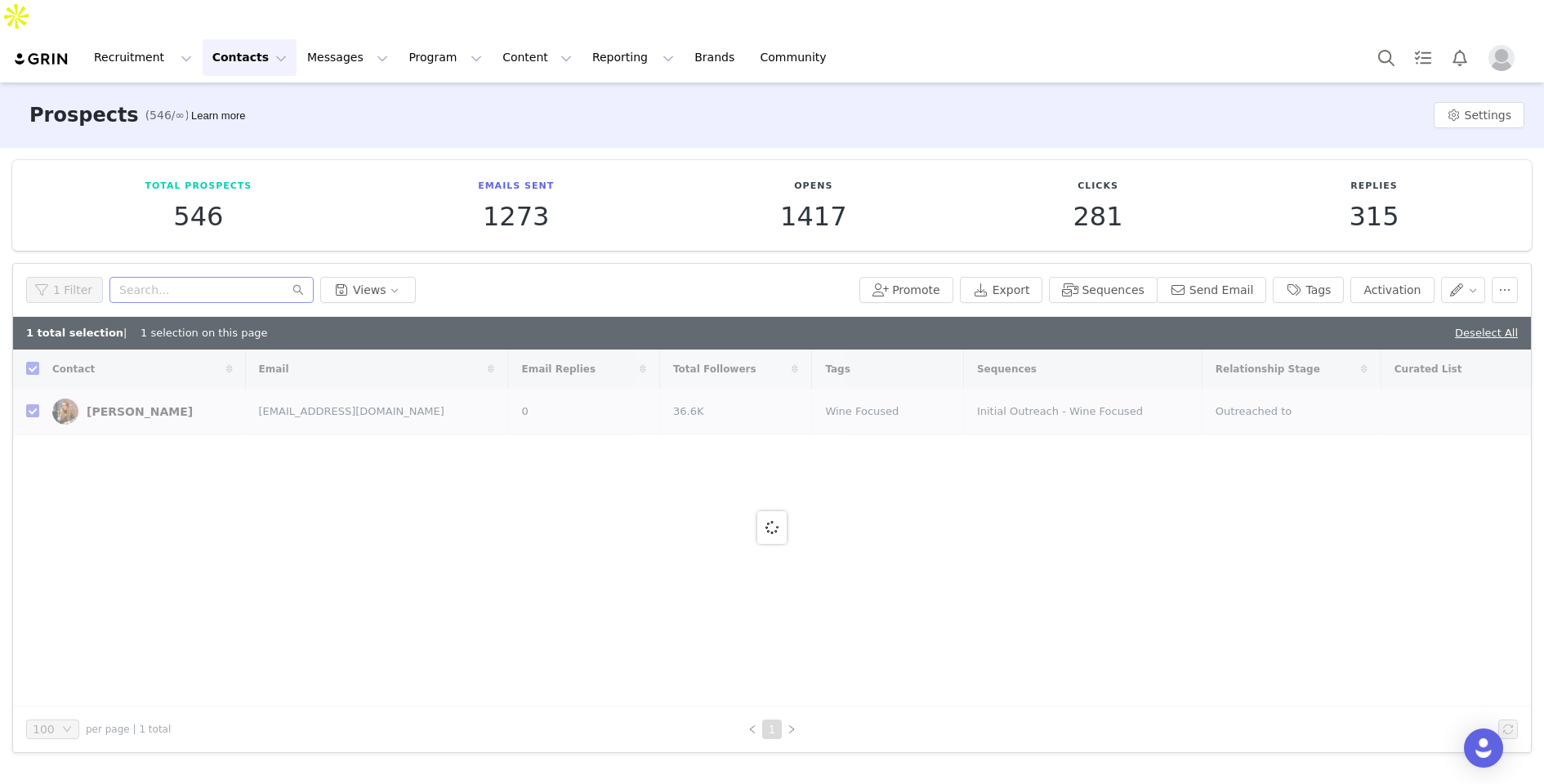
checkbox input "false"
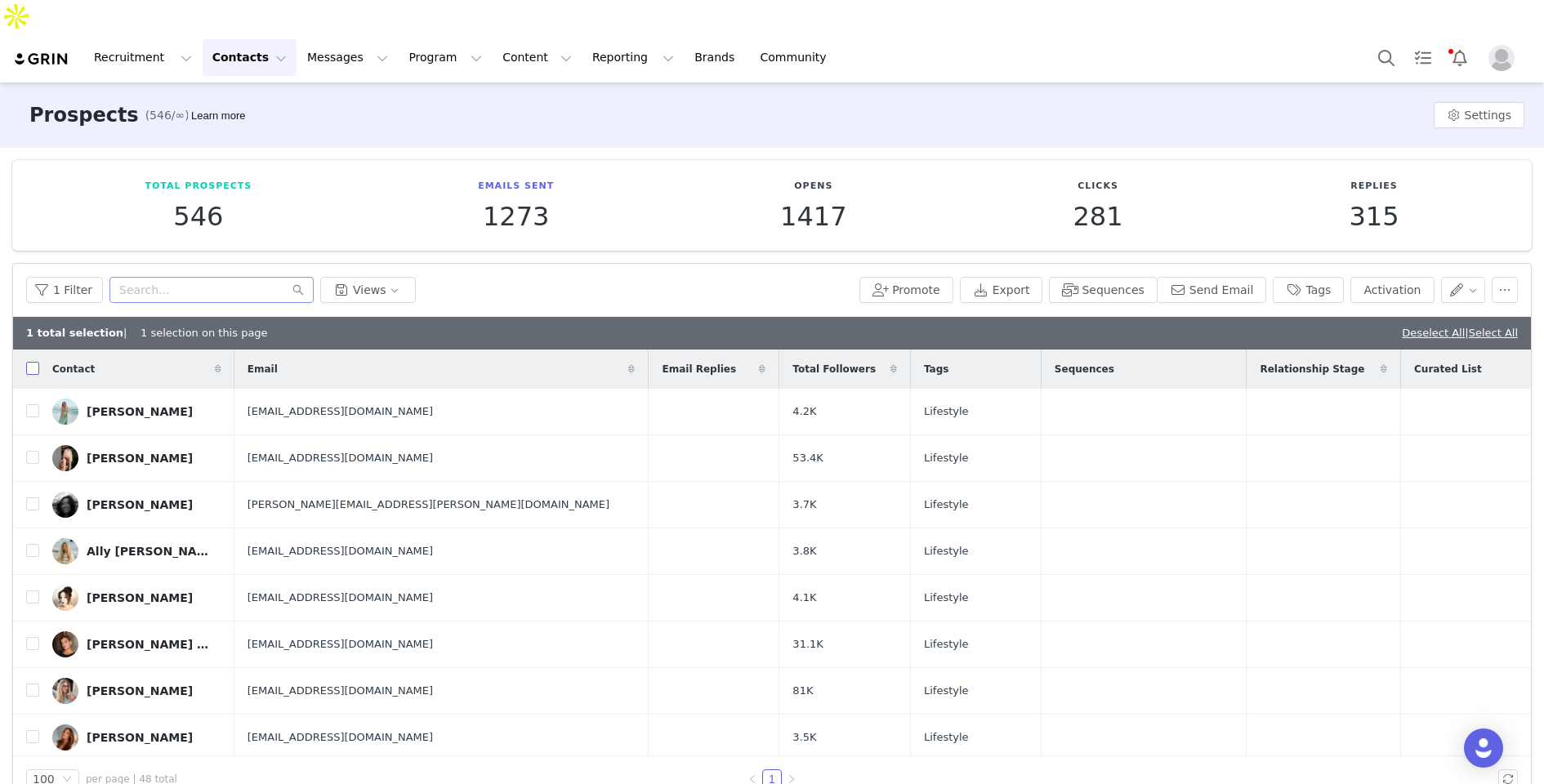
click at [30, 362] on input "checkbox" at bounding box center [33, 368] width 13 height 13
checkbox input "true"
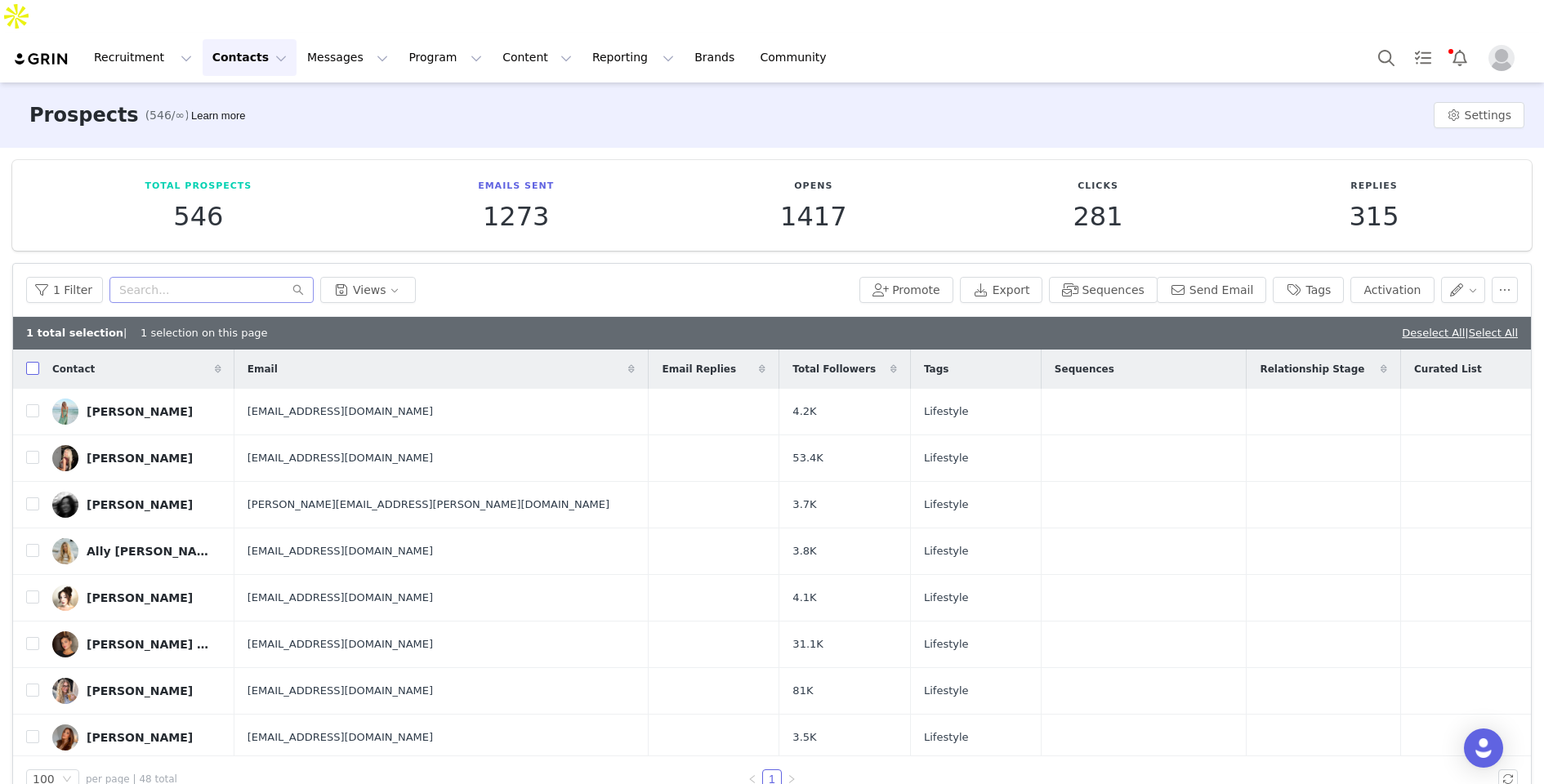
checkbox input "true"
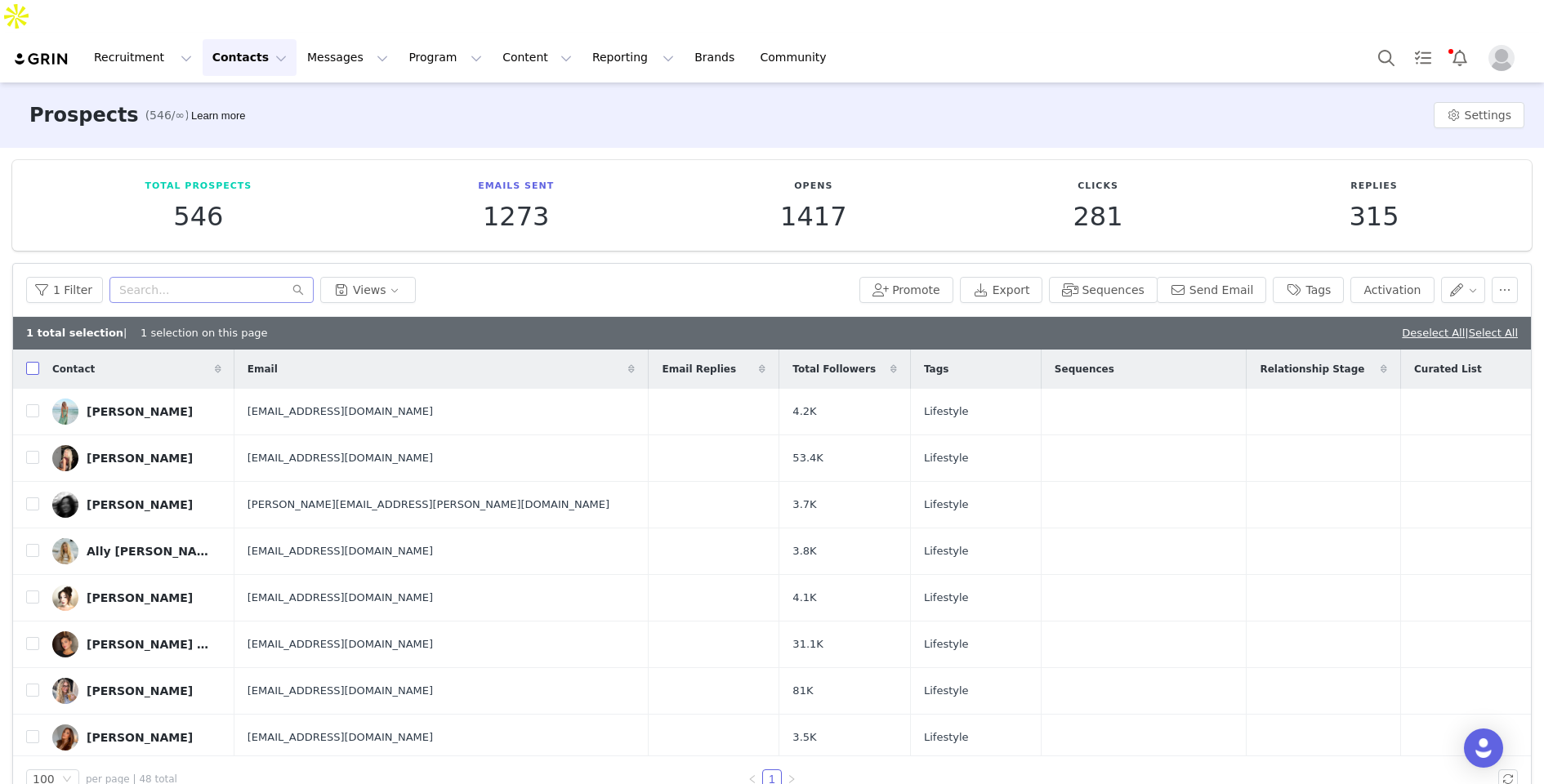
checkbox input "true"
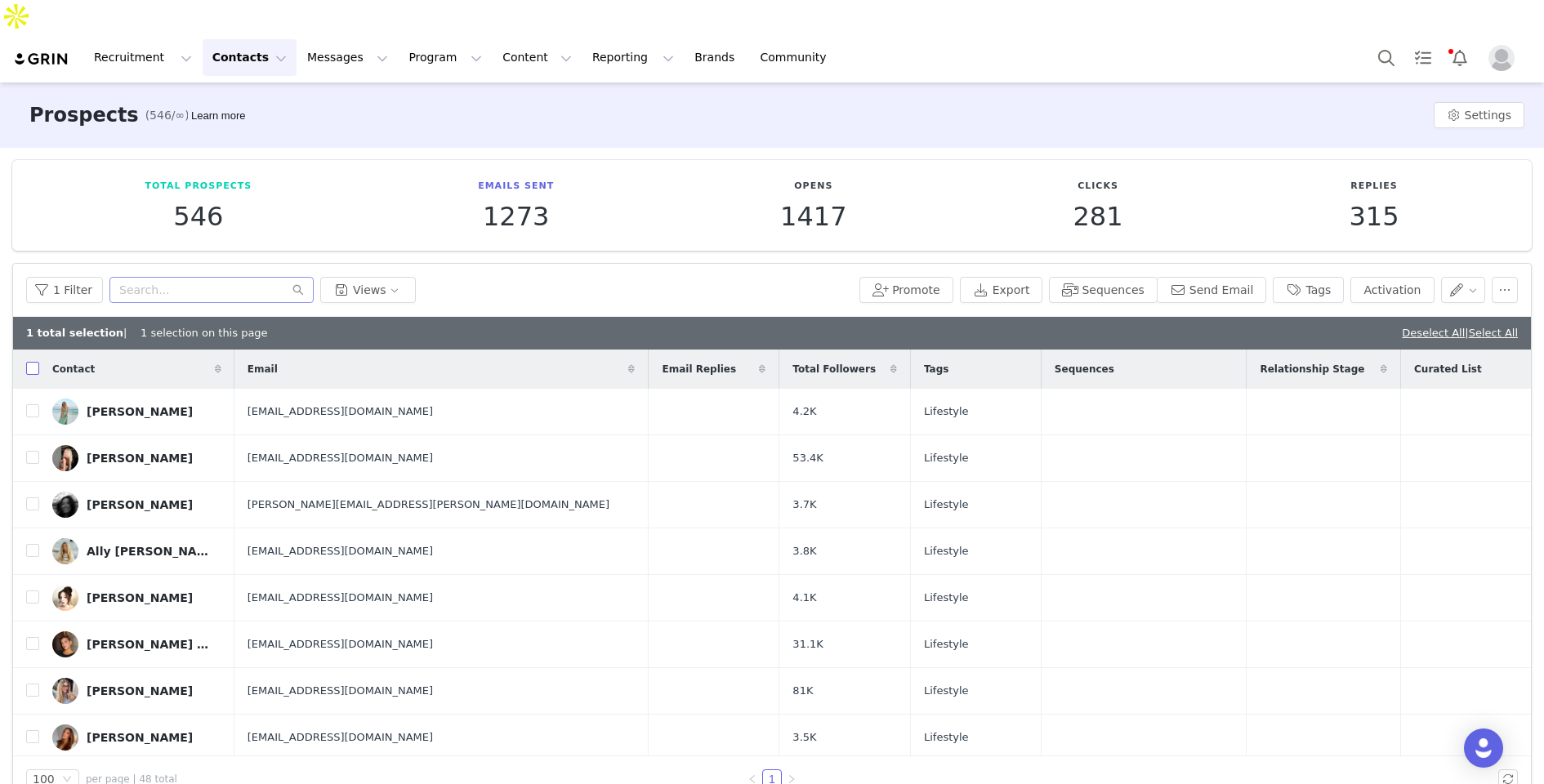
checkbox input "true"
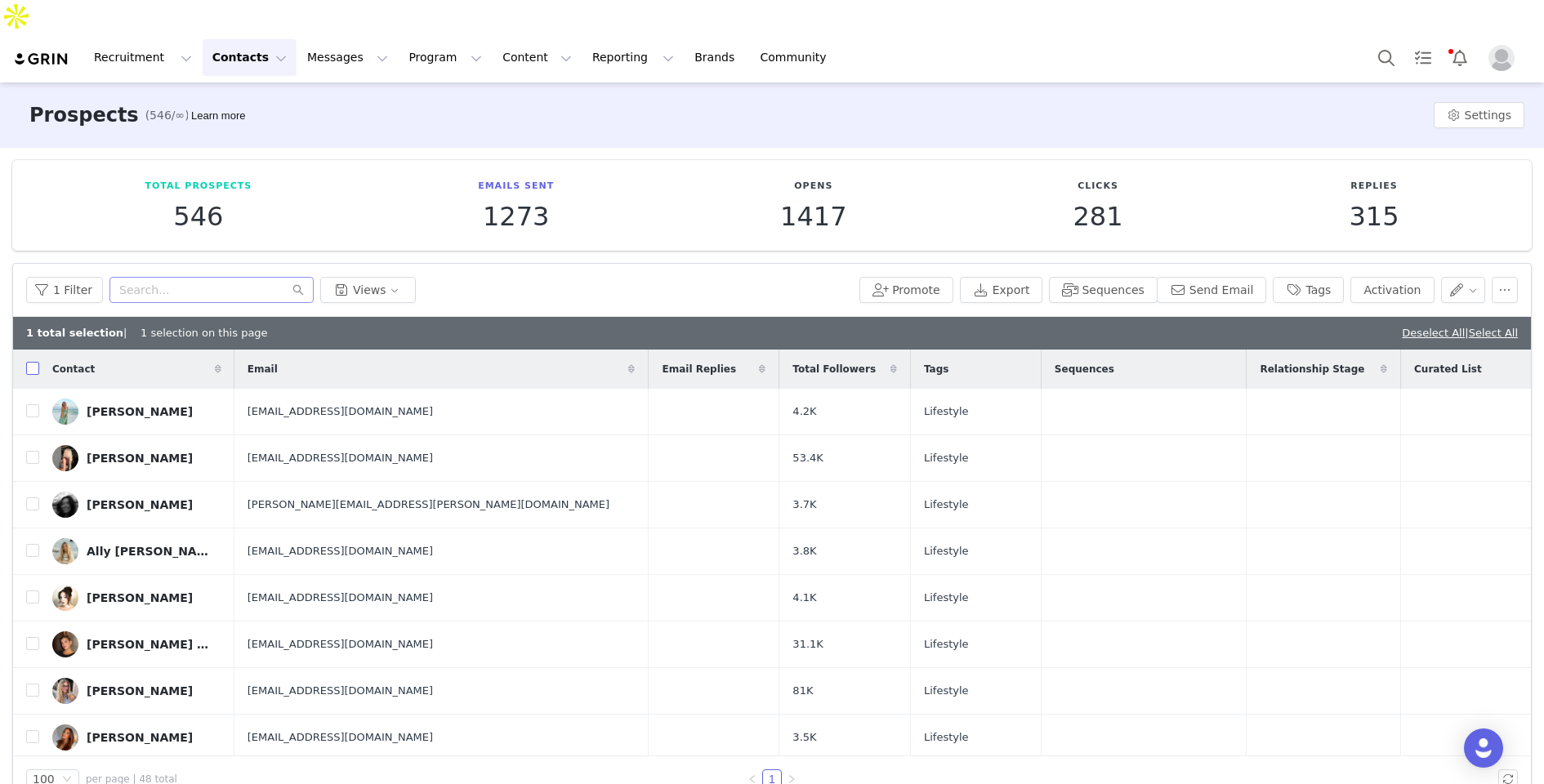
checkbox input "true"
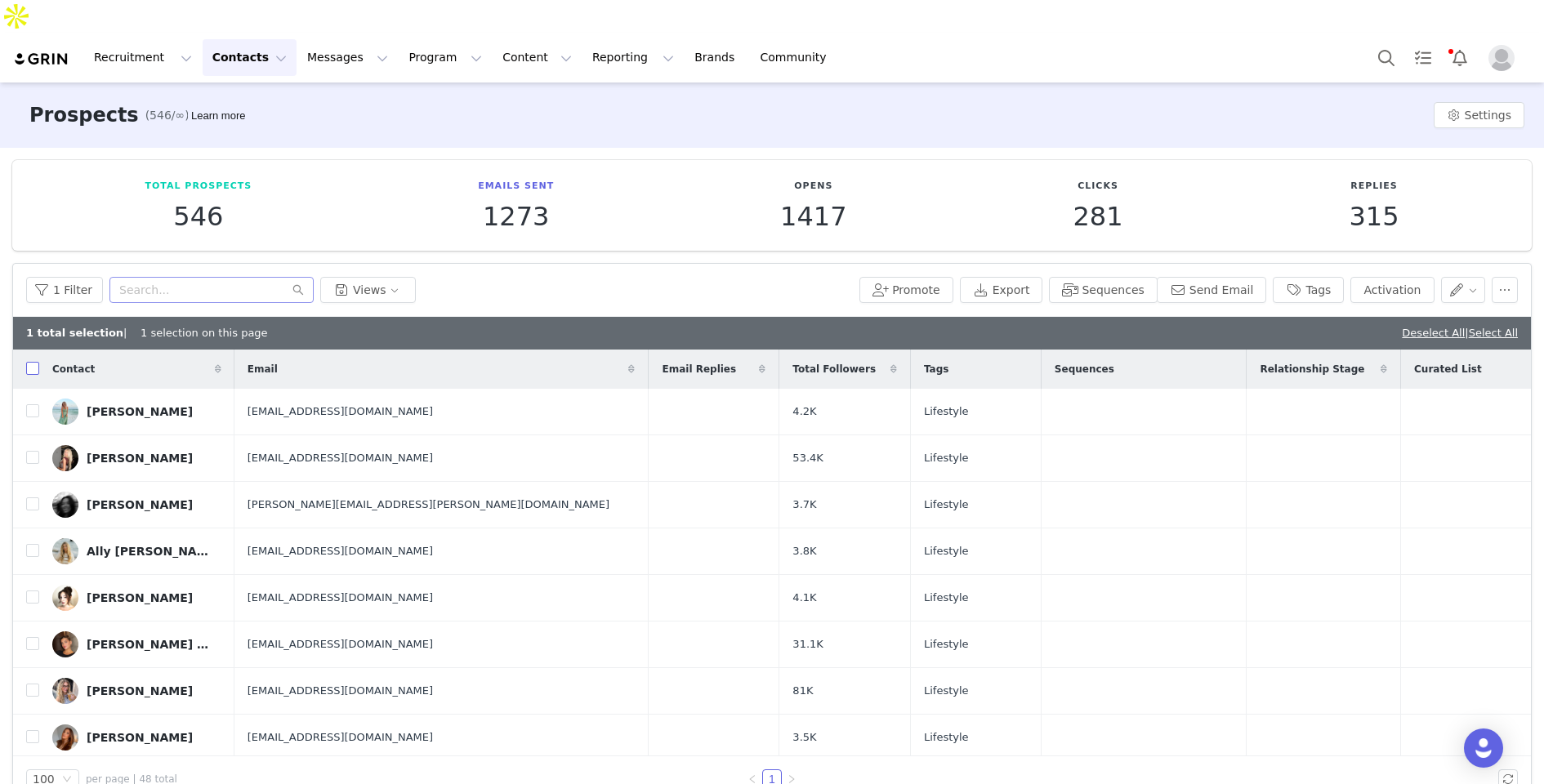
checkbox input "true"
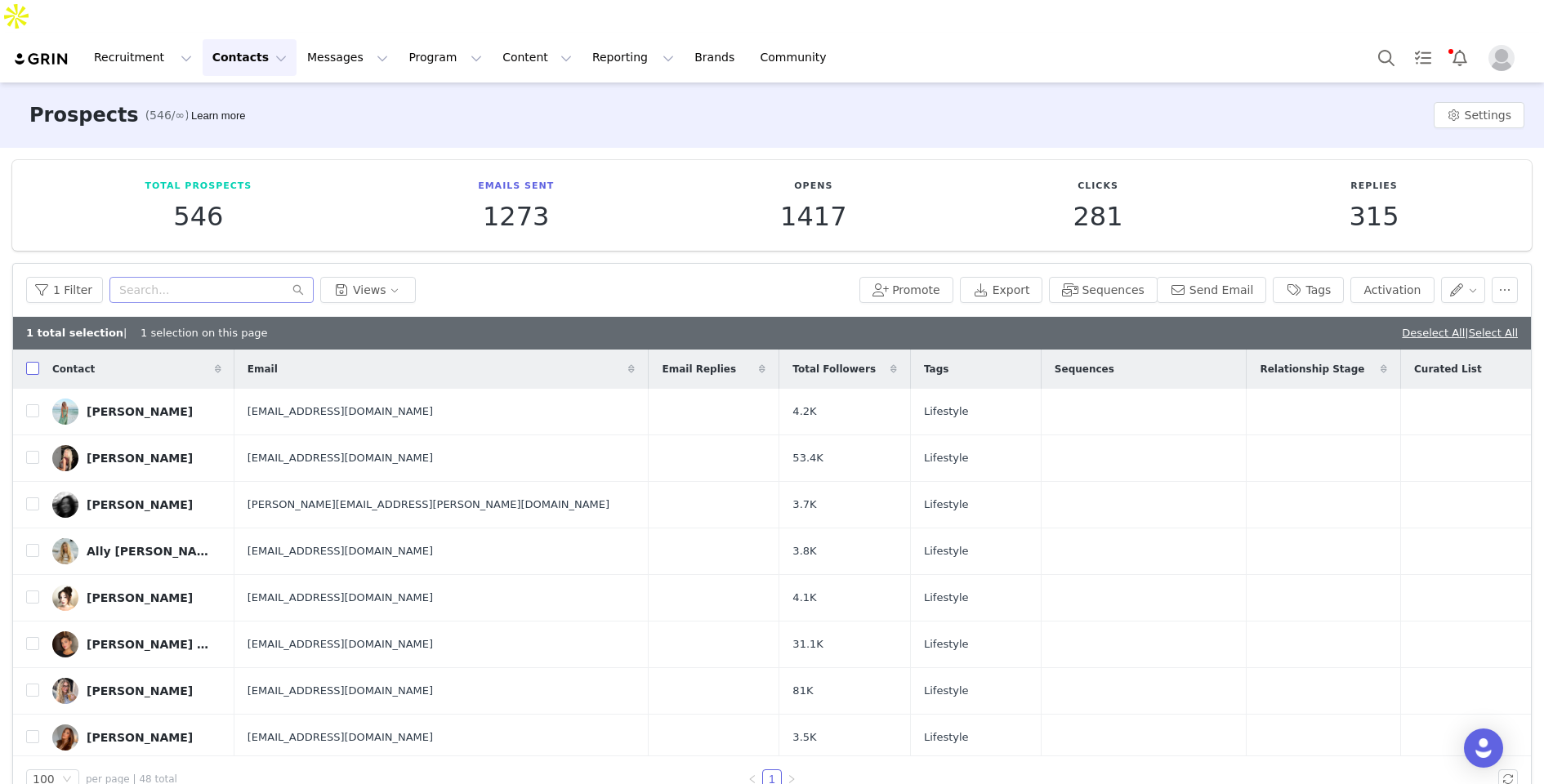
checkbox input "true"
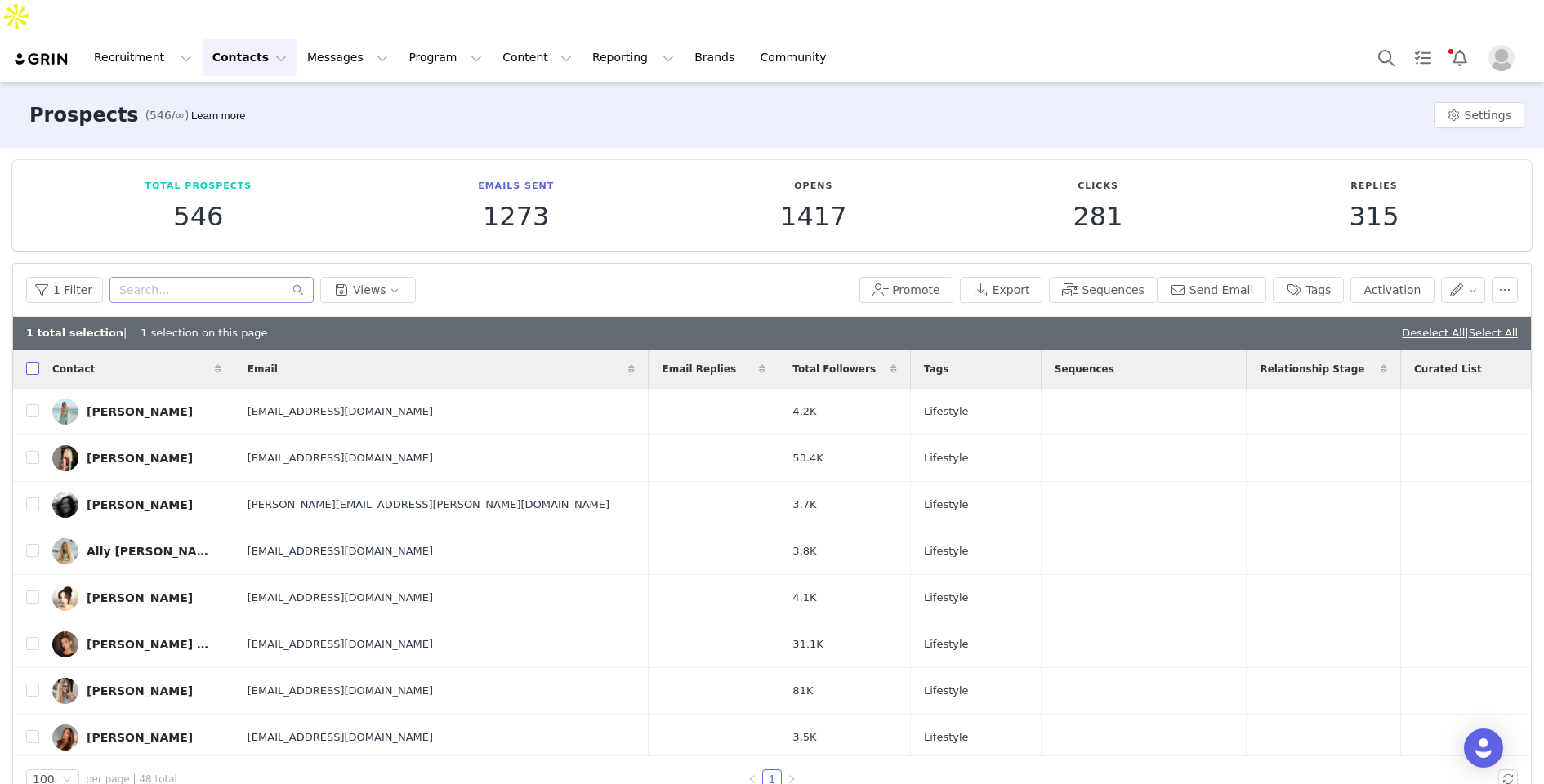
checkbox input "true"
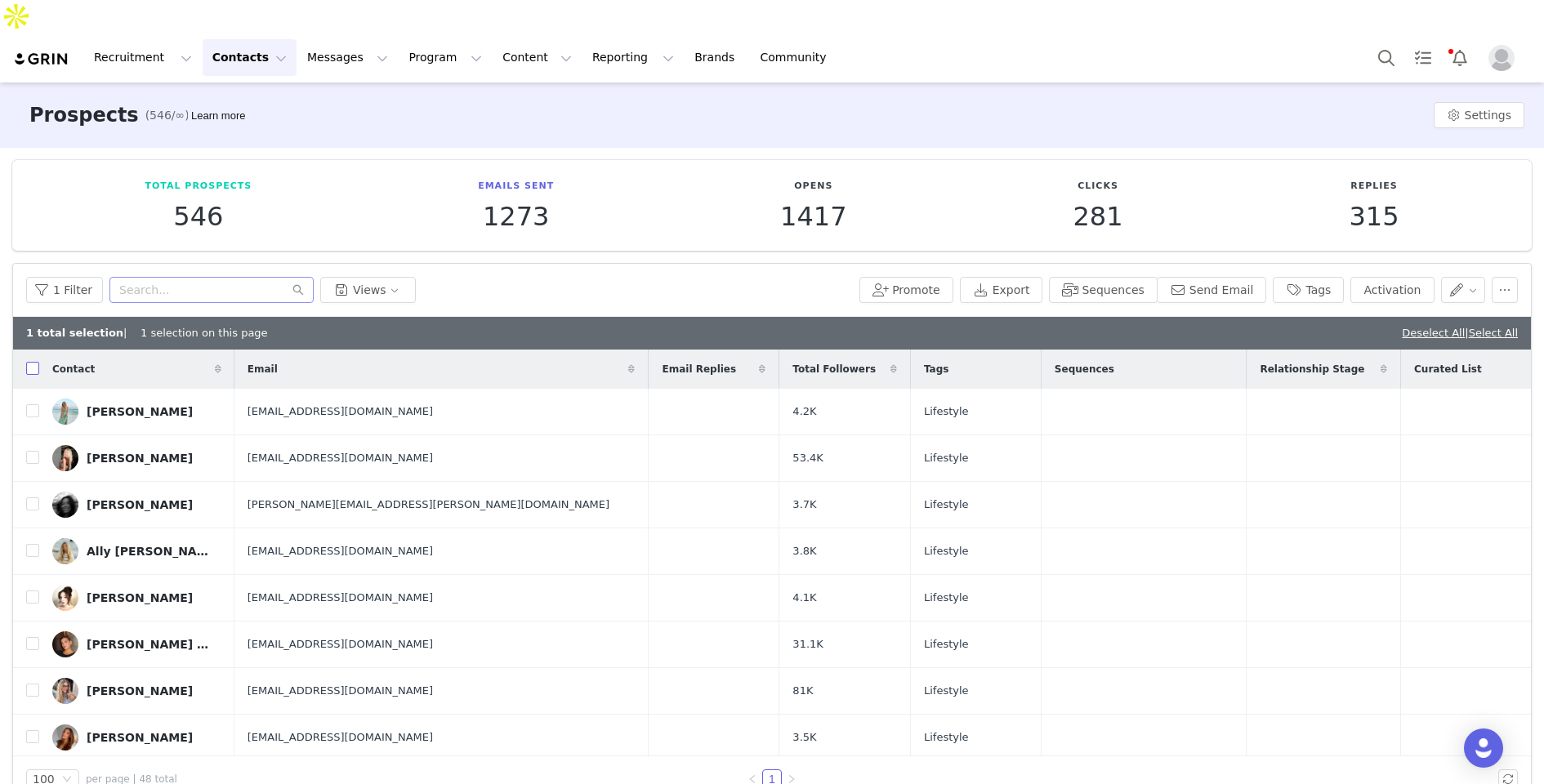
checkbox input "true"
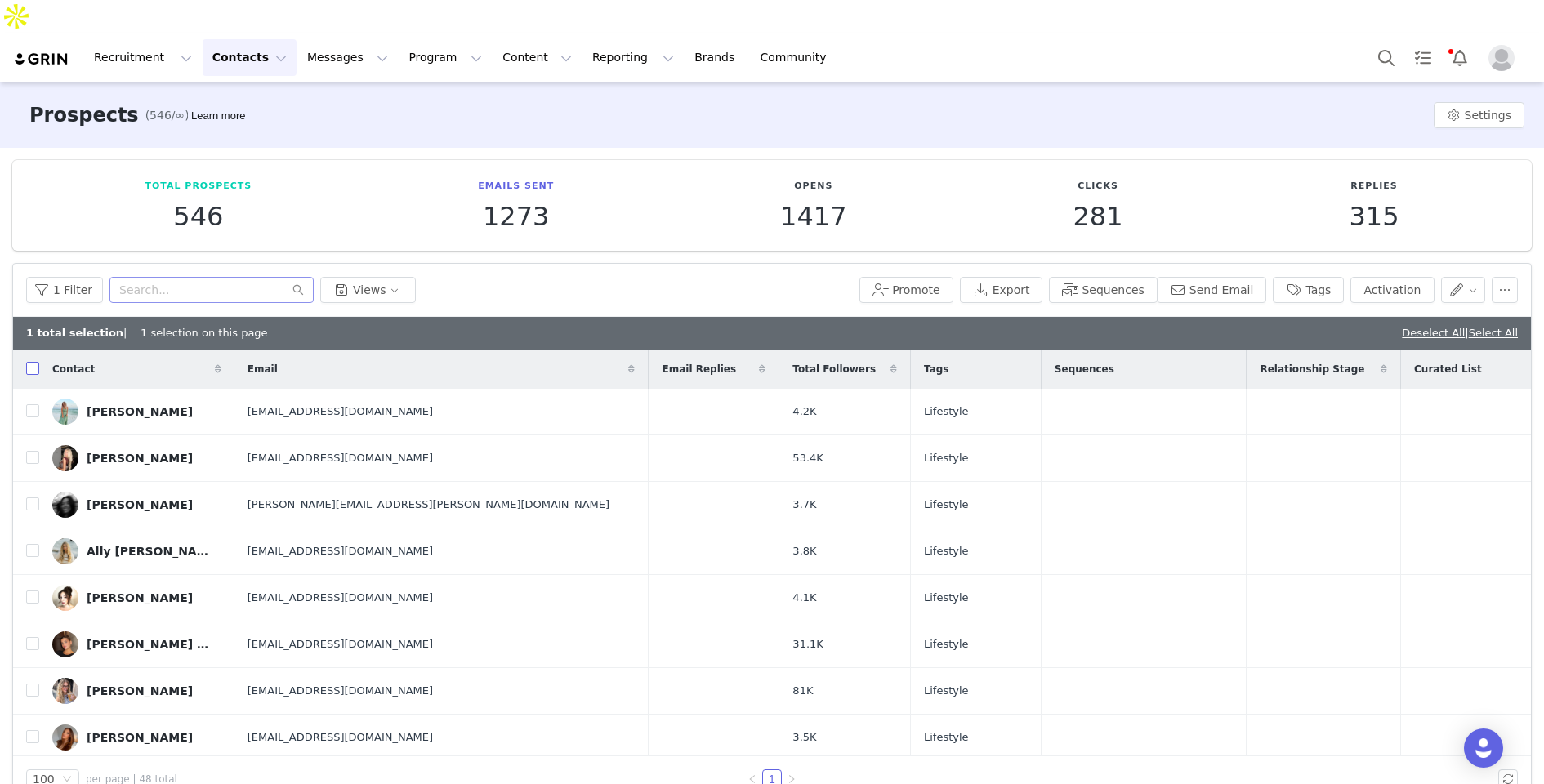
checkbox input "true"
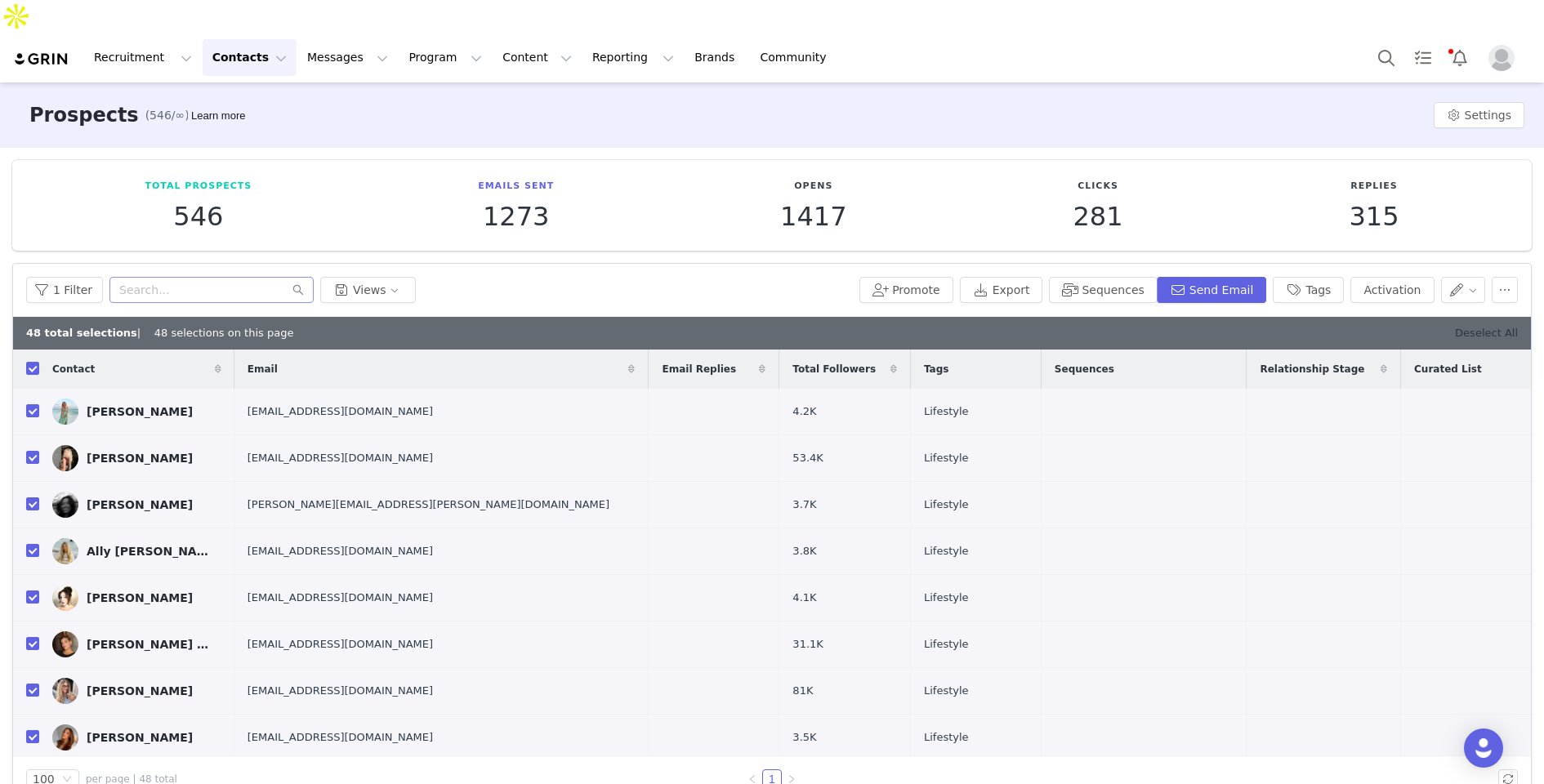
click at [1475, 327] on link "Deselect All" at bounding box center [1486, 333] width 63 height 12
checkbox input "false"
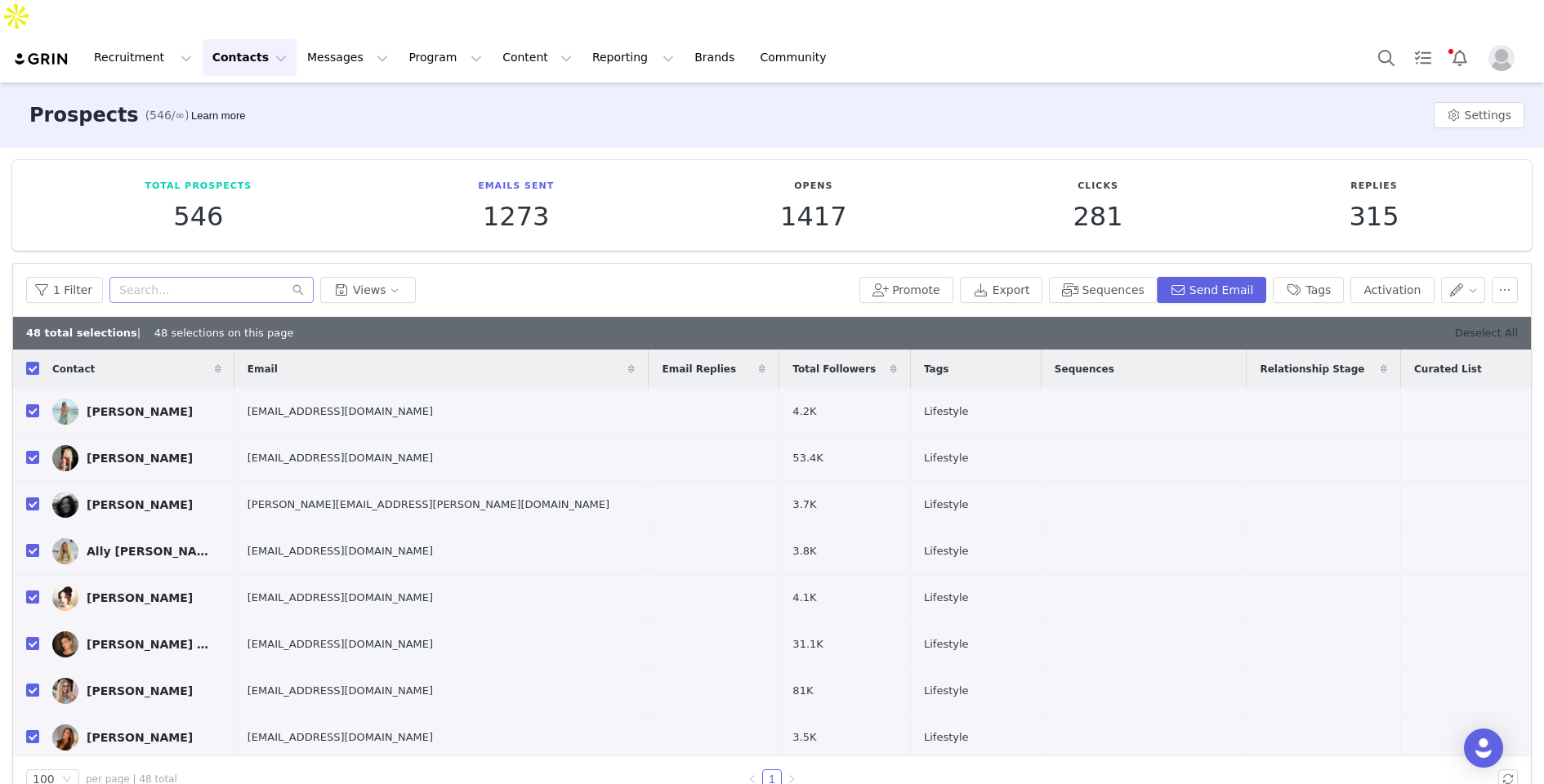
checkbox input "false"
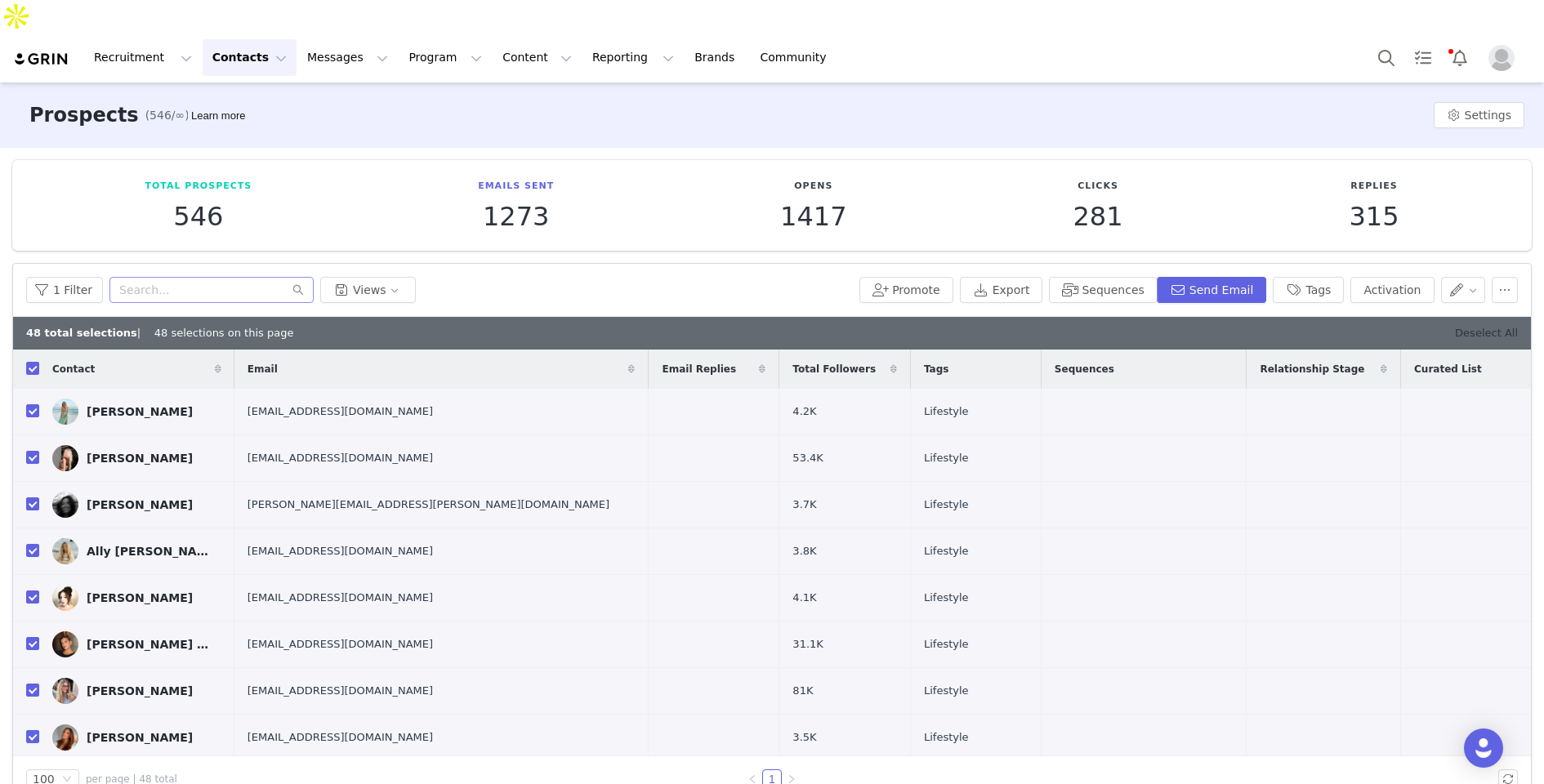
checkbox input "false"
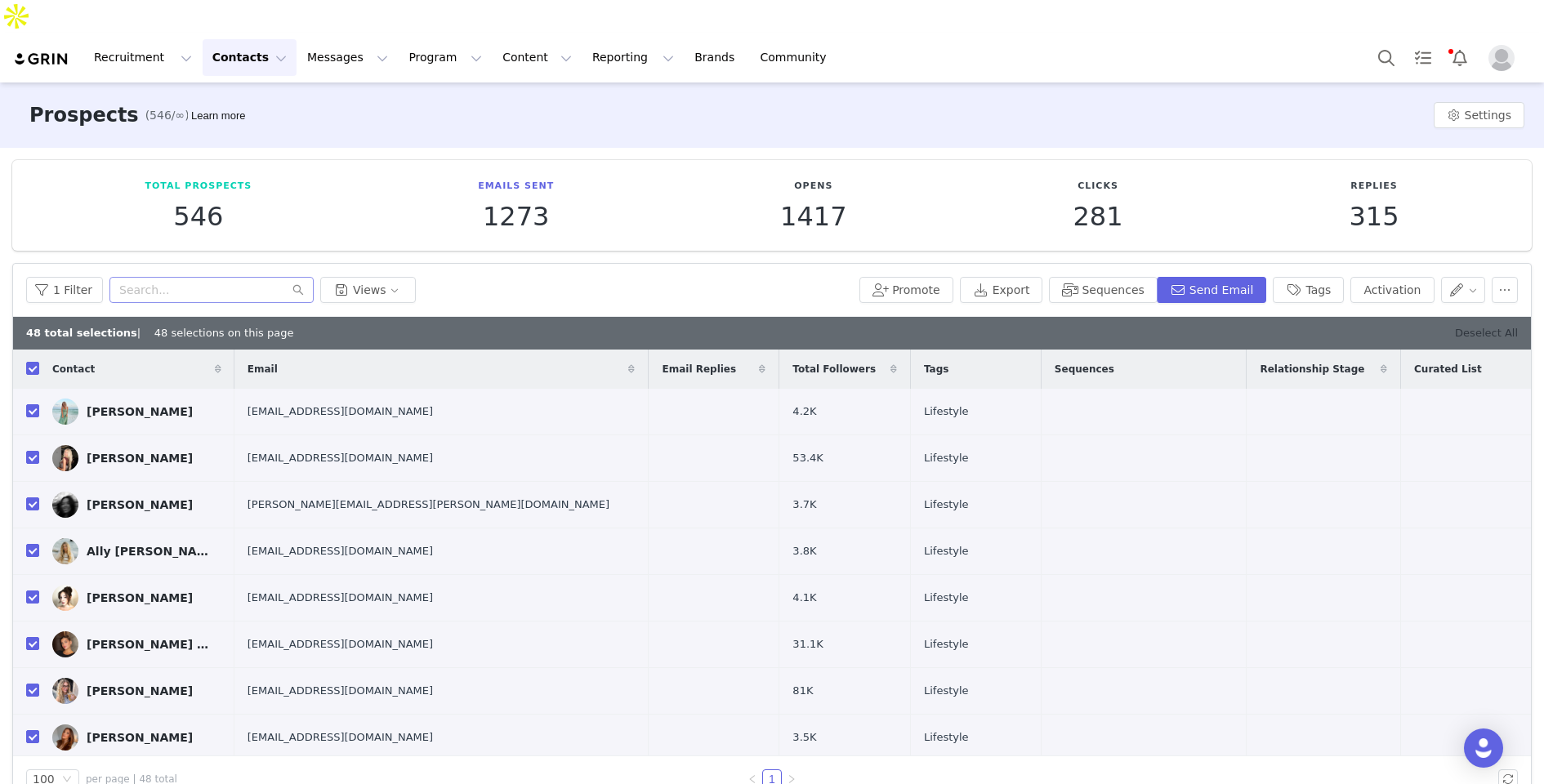
checkbox input "false"
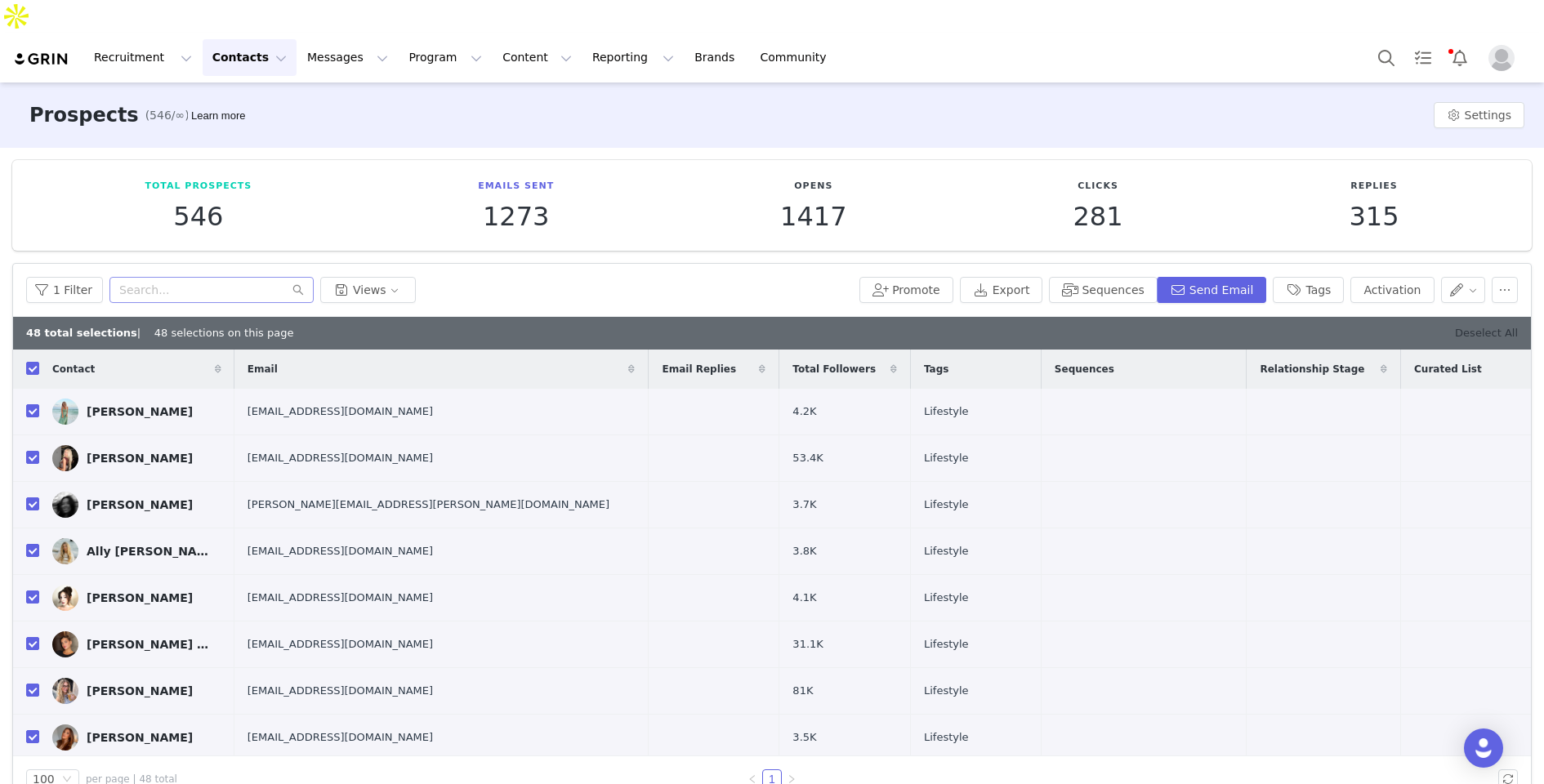
checkbox input "false"
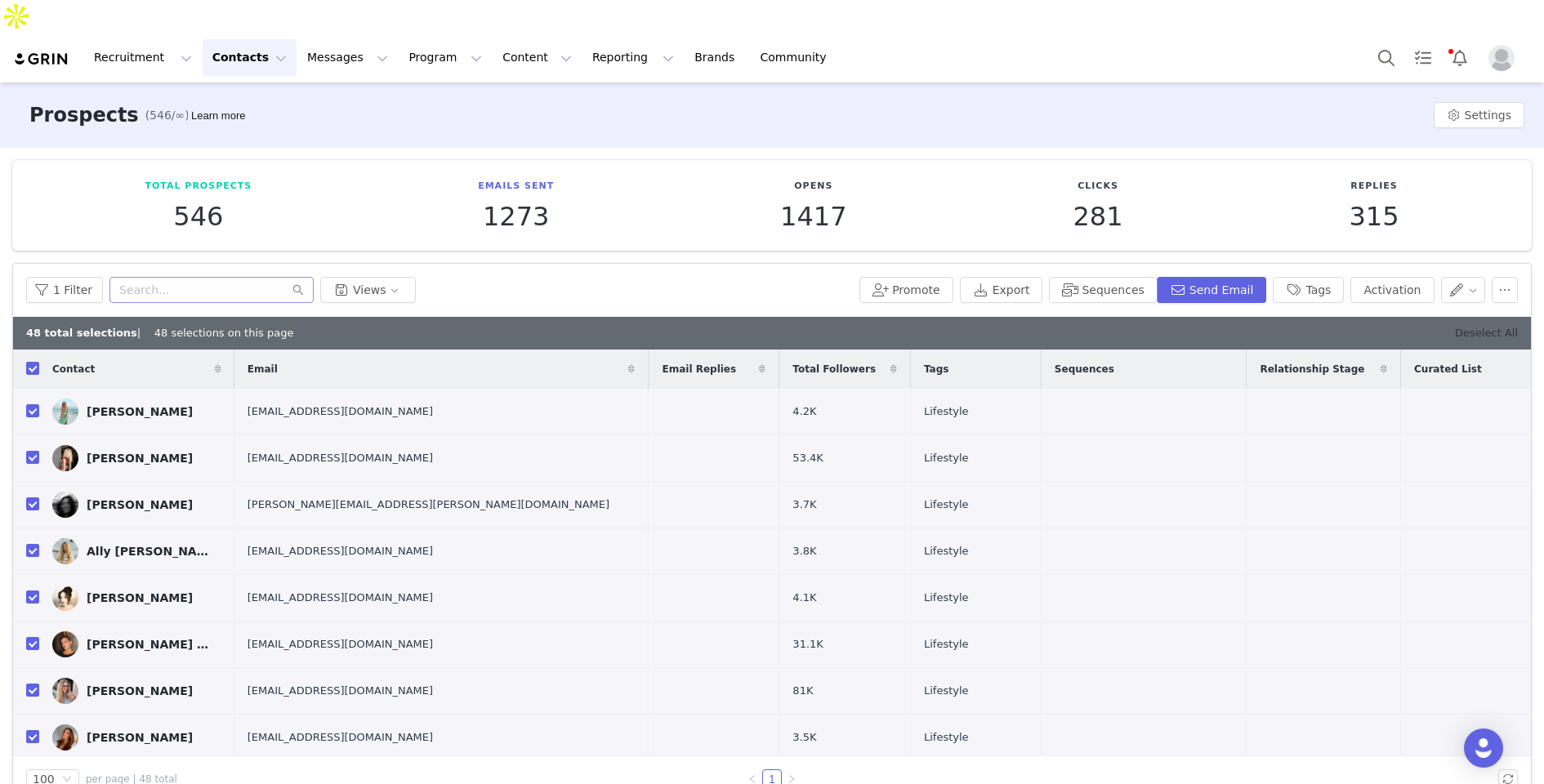
checkbox input "false"
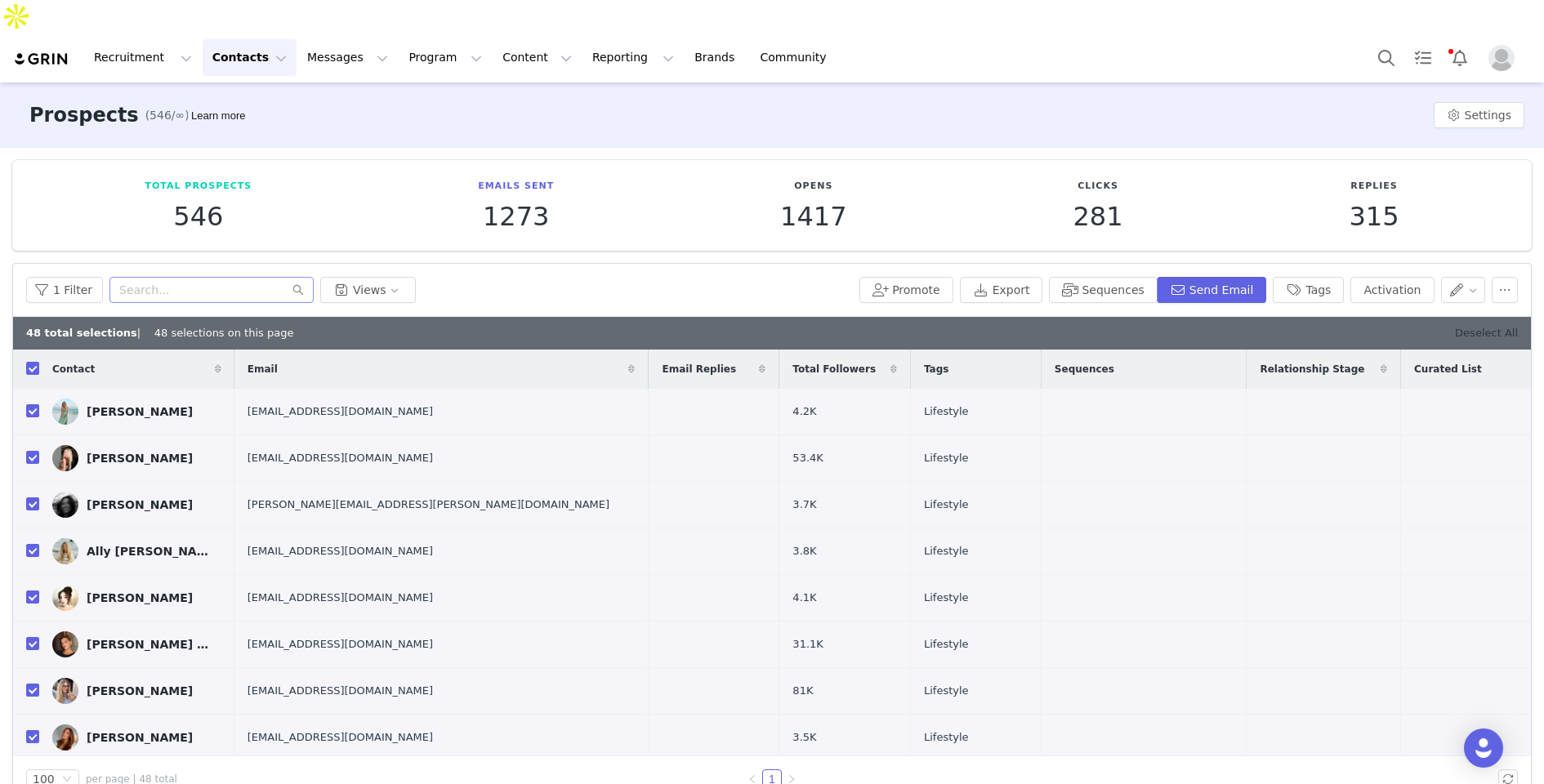
checkbox input "false"
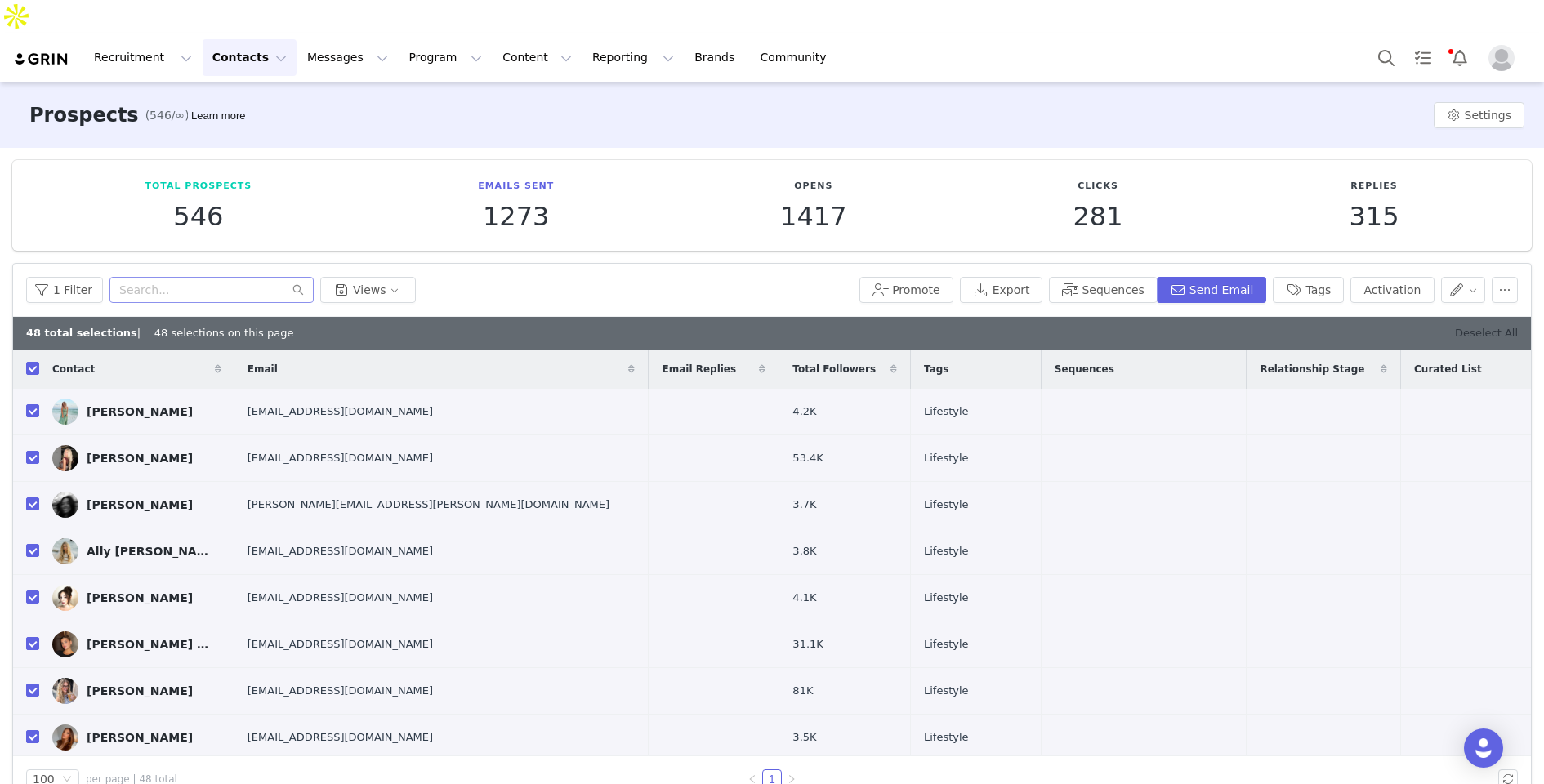
checkbox input "false"
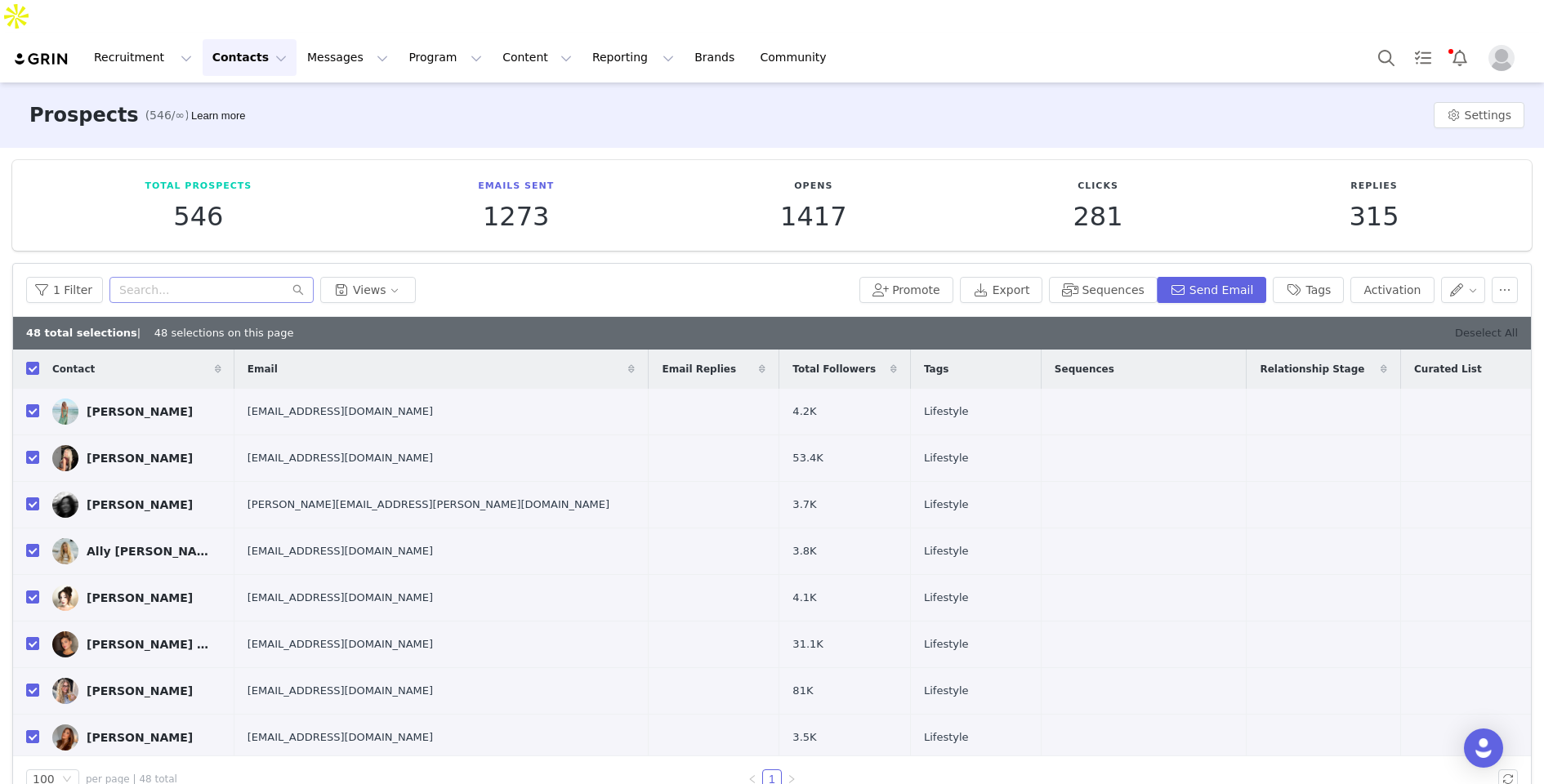
checkbox input "false"
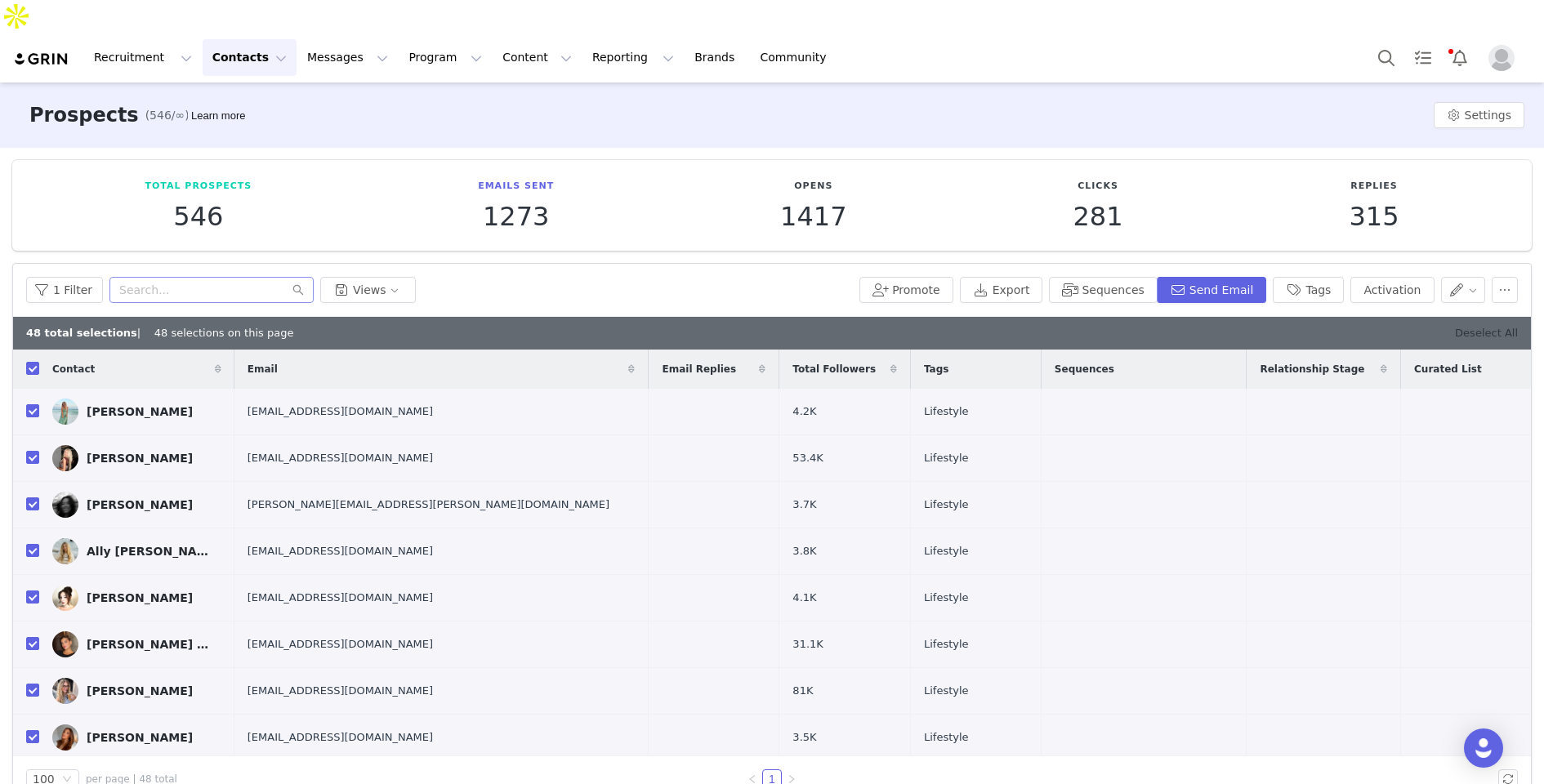
checkbox input "false"
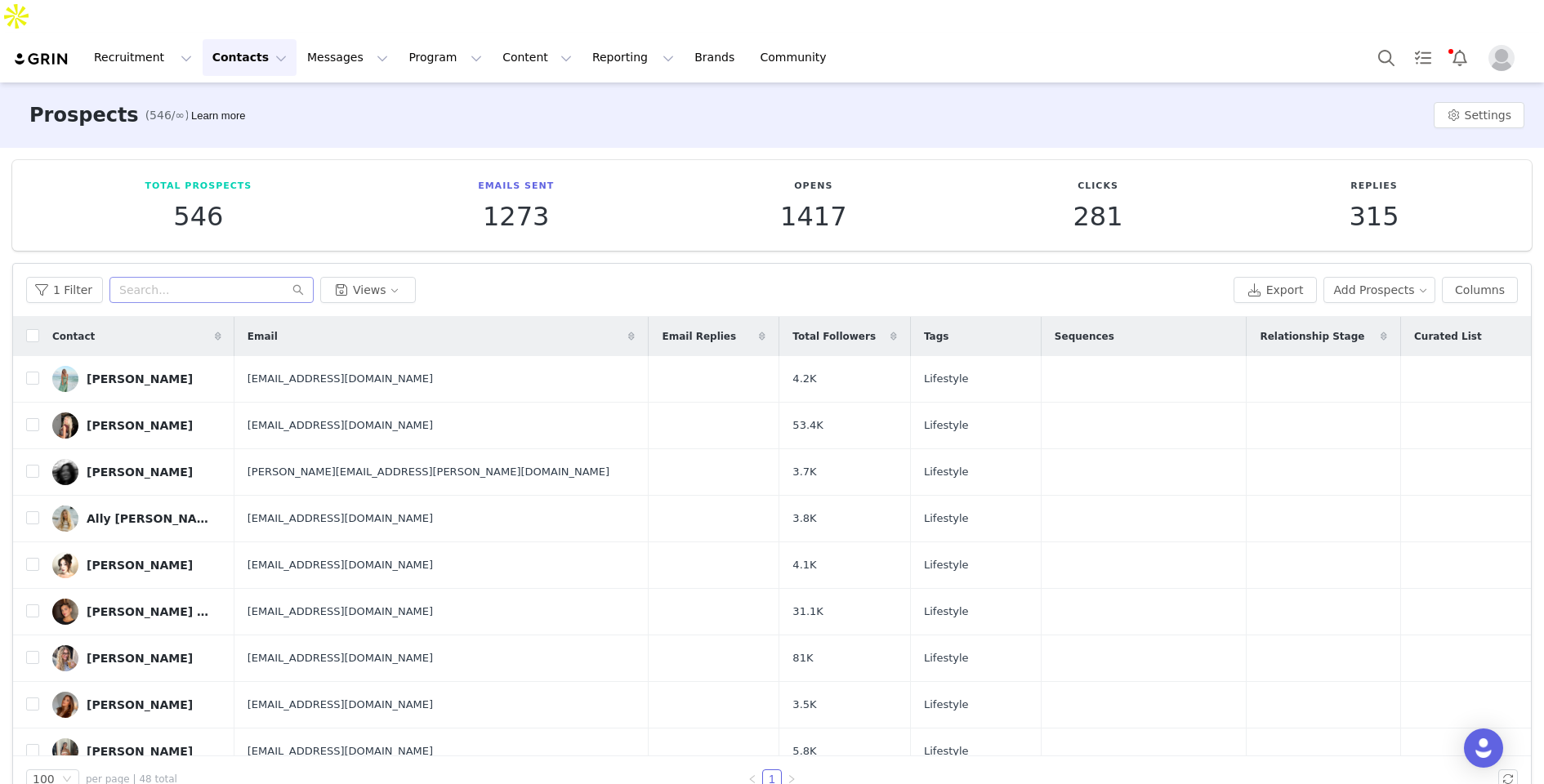
click at [24, 317] on th at bounding box center [26, 336] width 27 height 39
click at [27, 329] on input "checkbox" at bounding box center [33, 335] width 13 height 13
checkbox input "true"
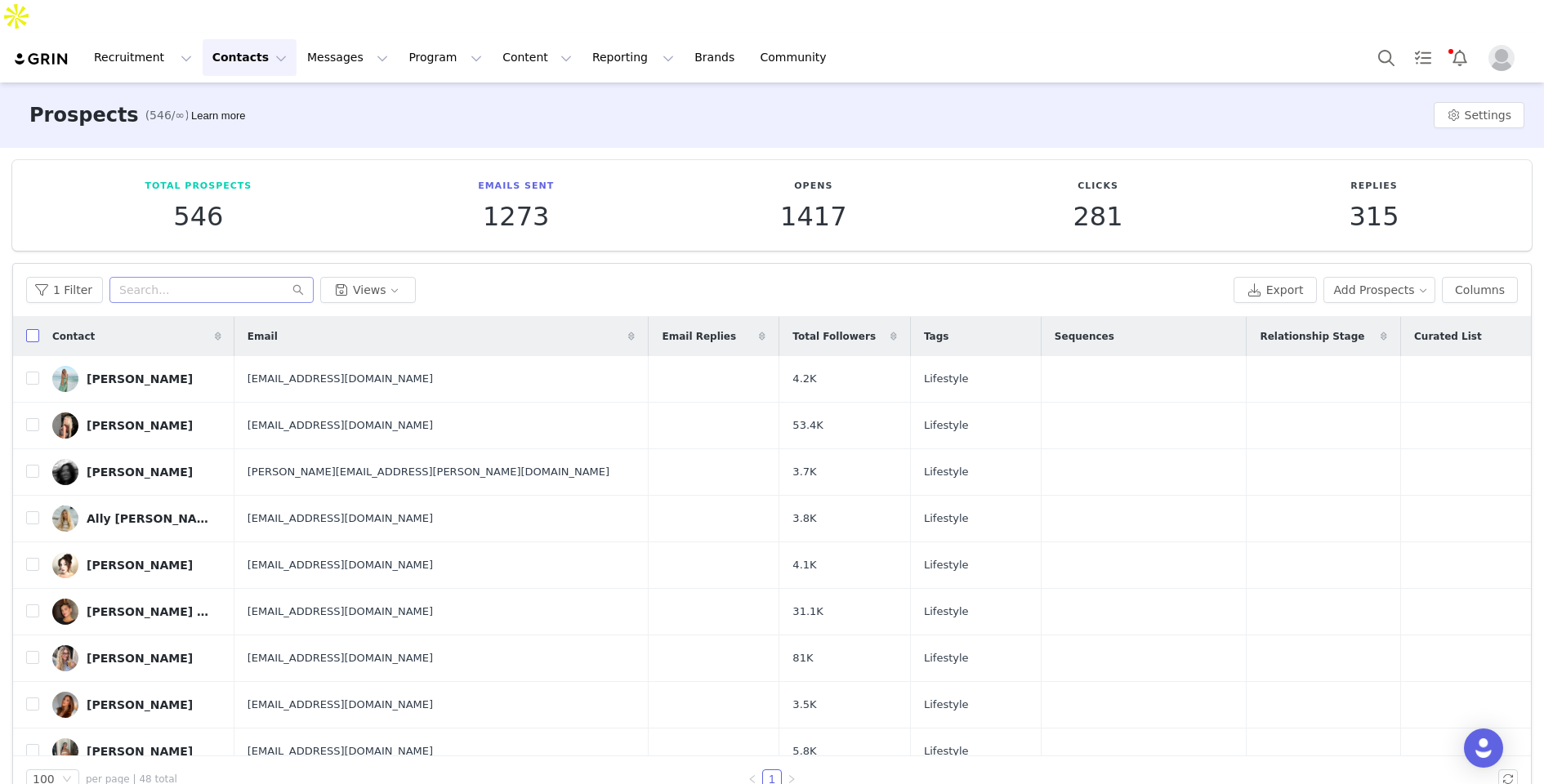
checkbox input "true"
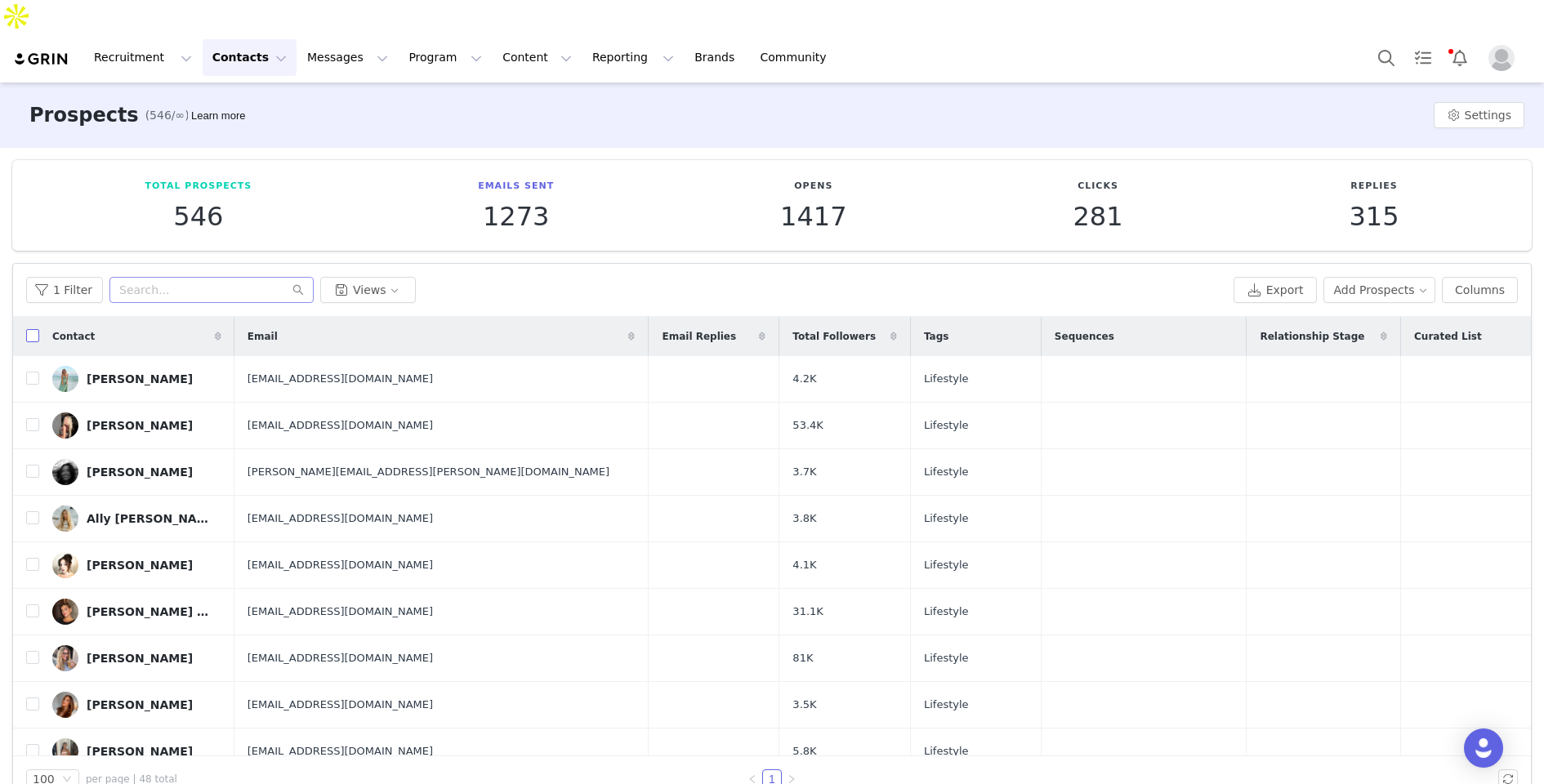
checkbox input "true"
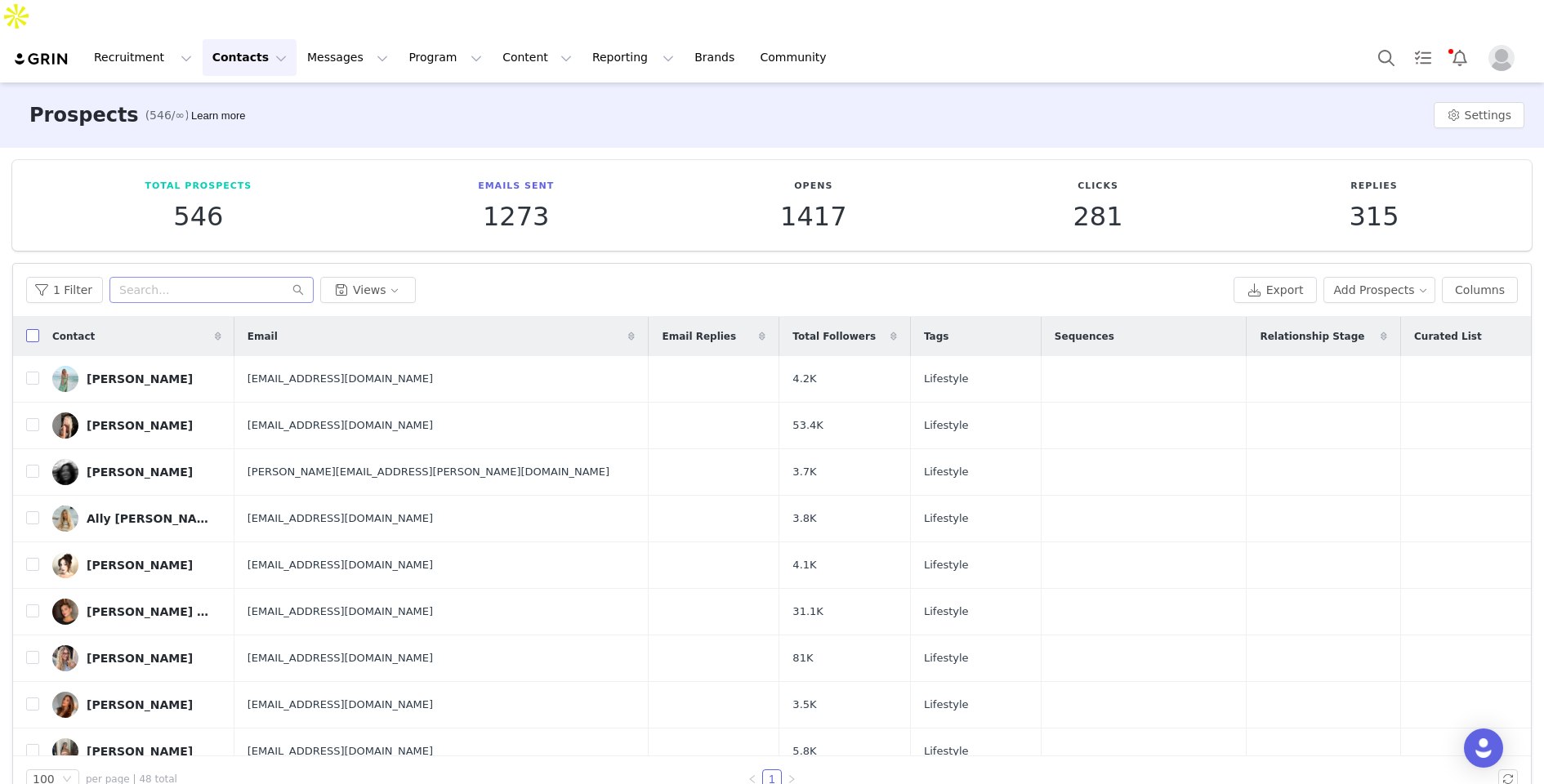
checkbox input "true"
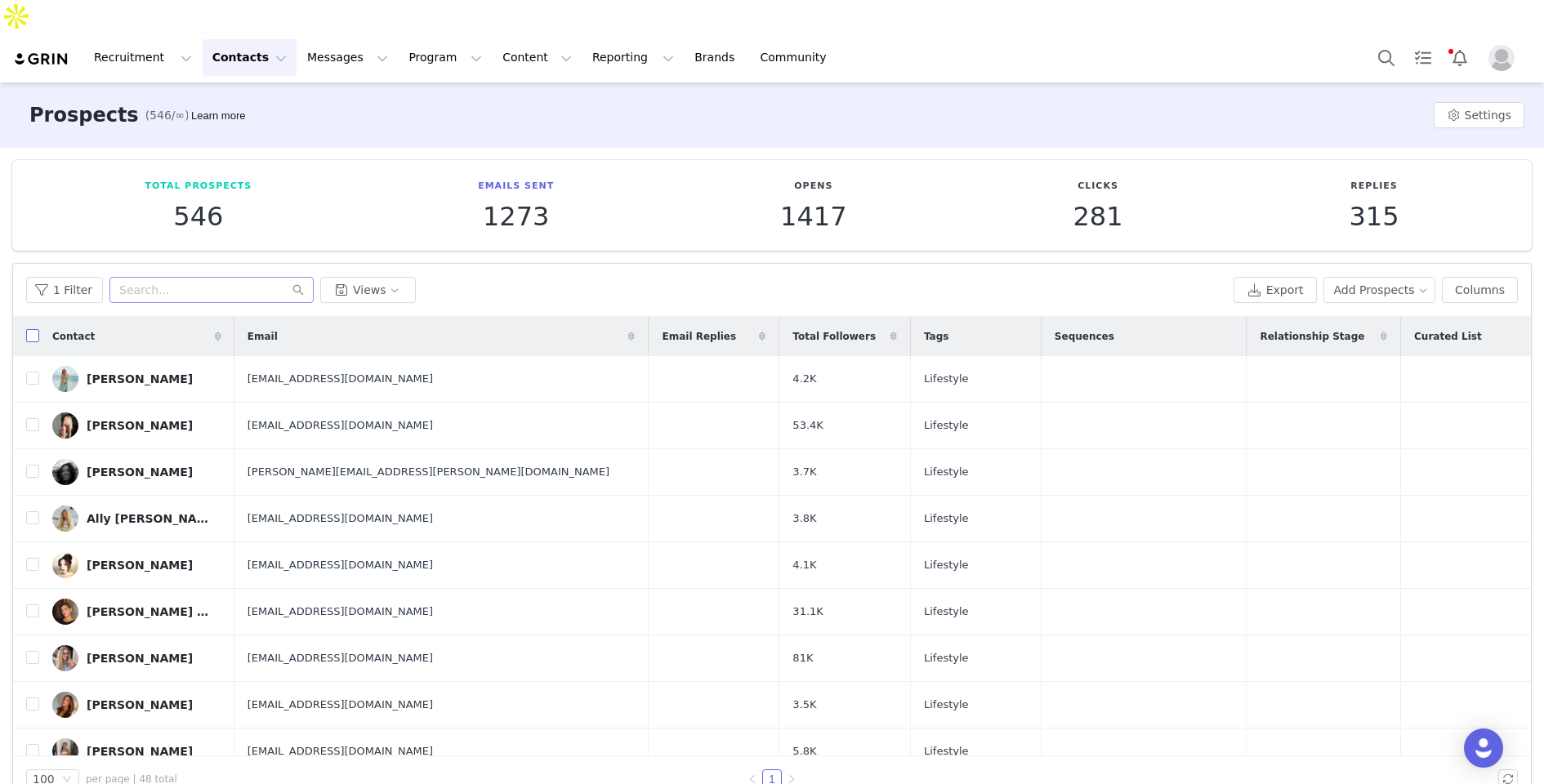
checkbox input "true"
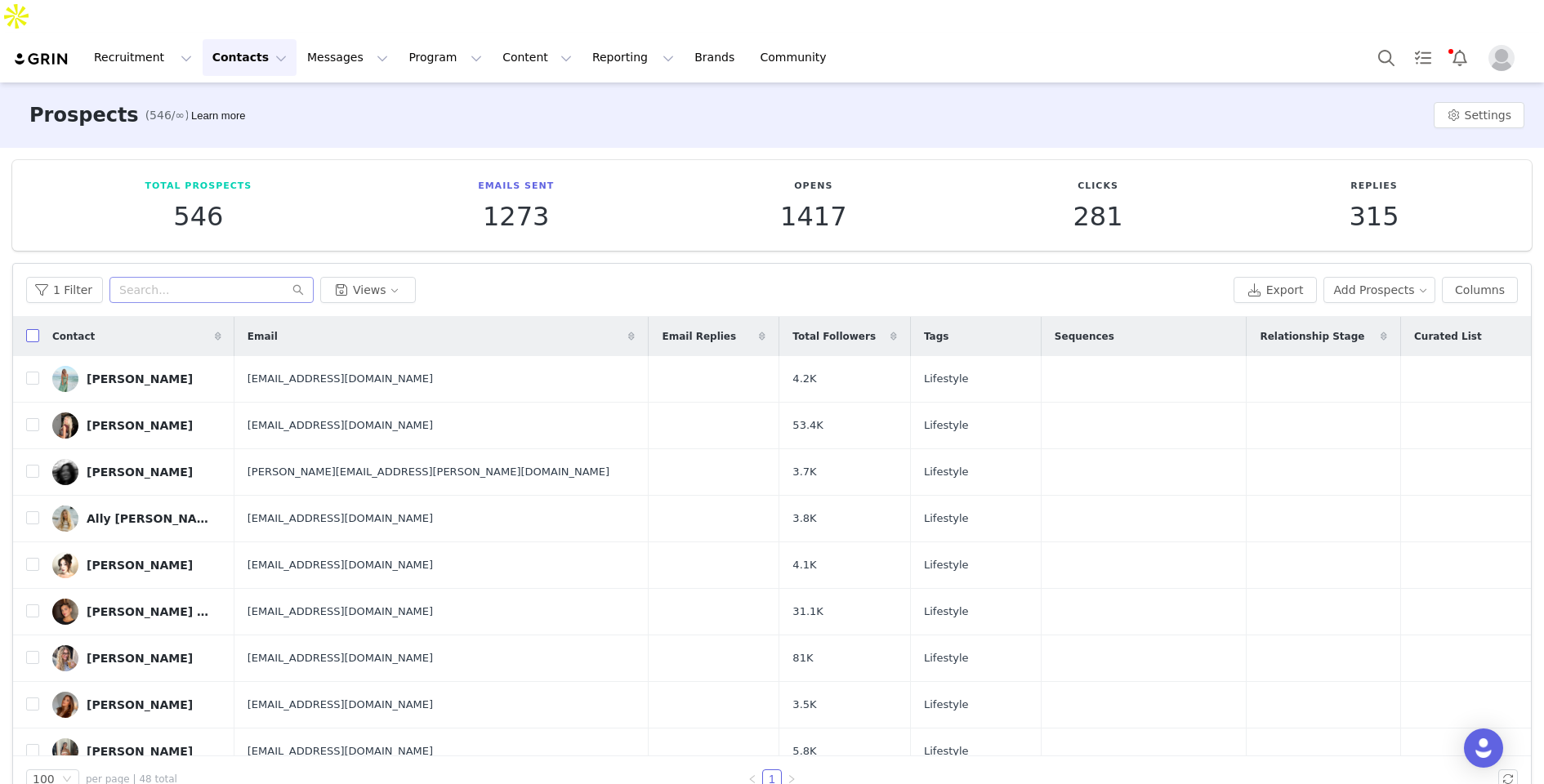
checkbox input "true"
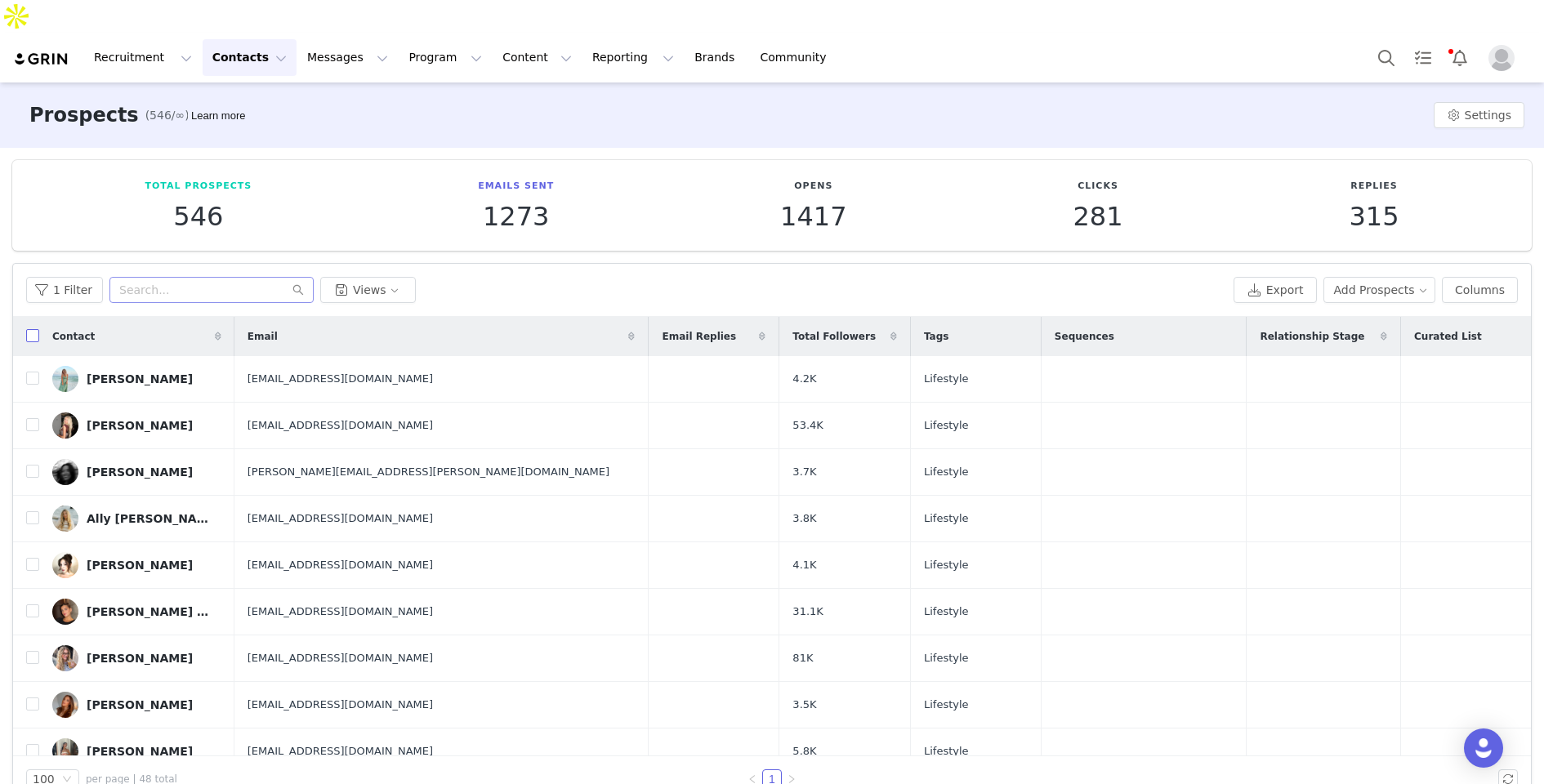
checkbox input "true"
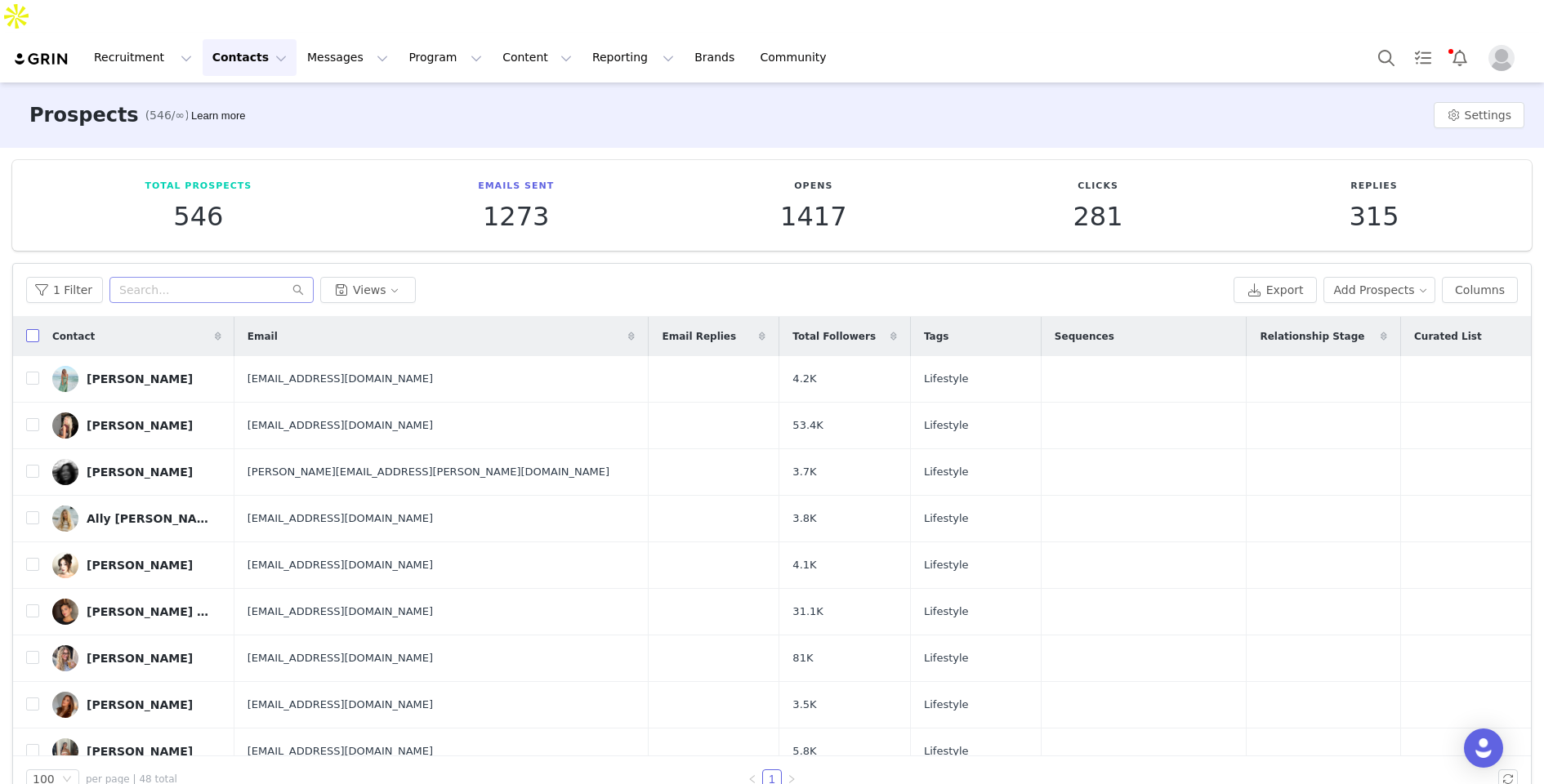
checkbox input "true"
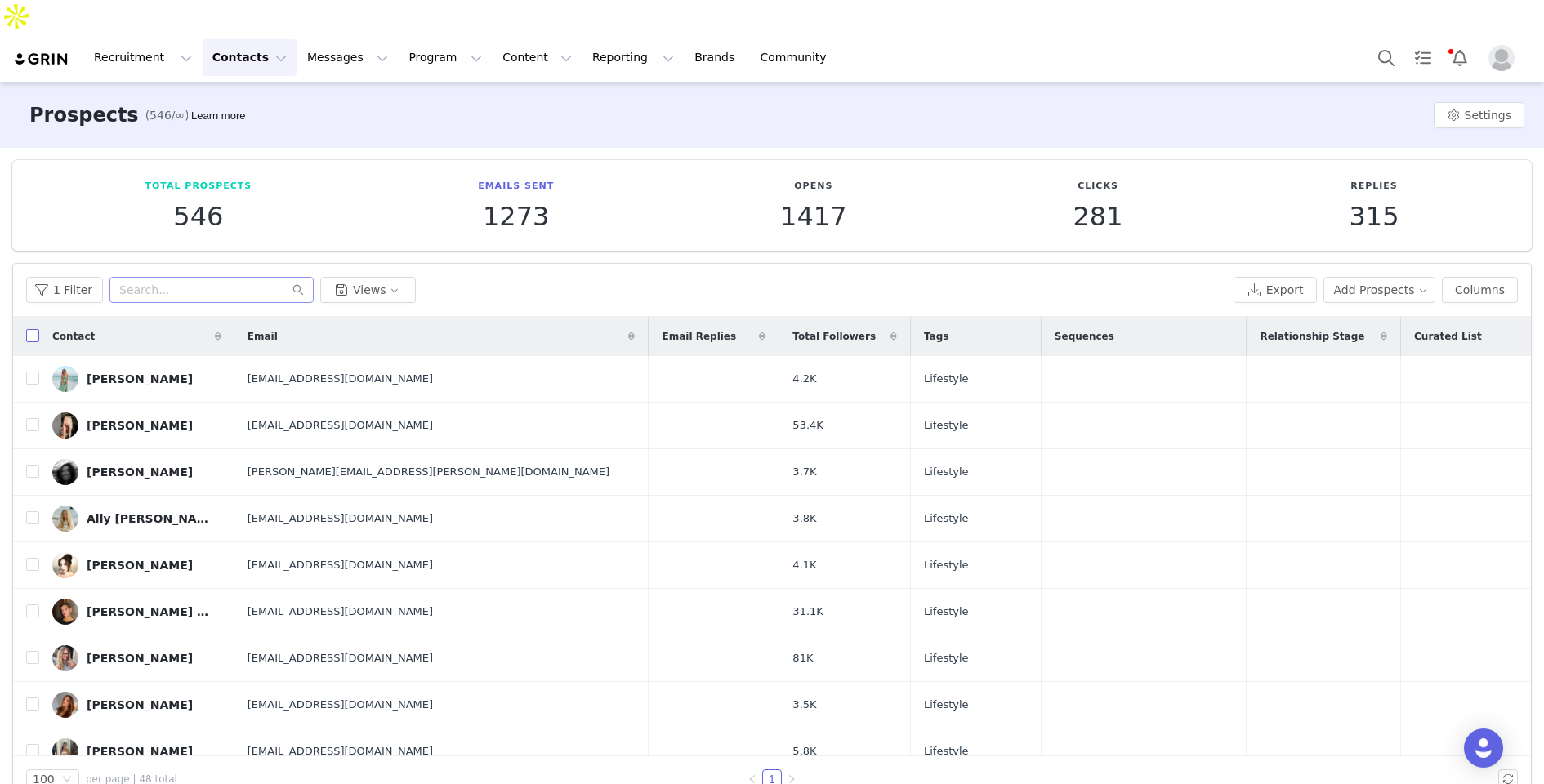
checkbox input "true"
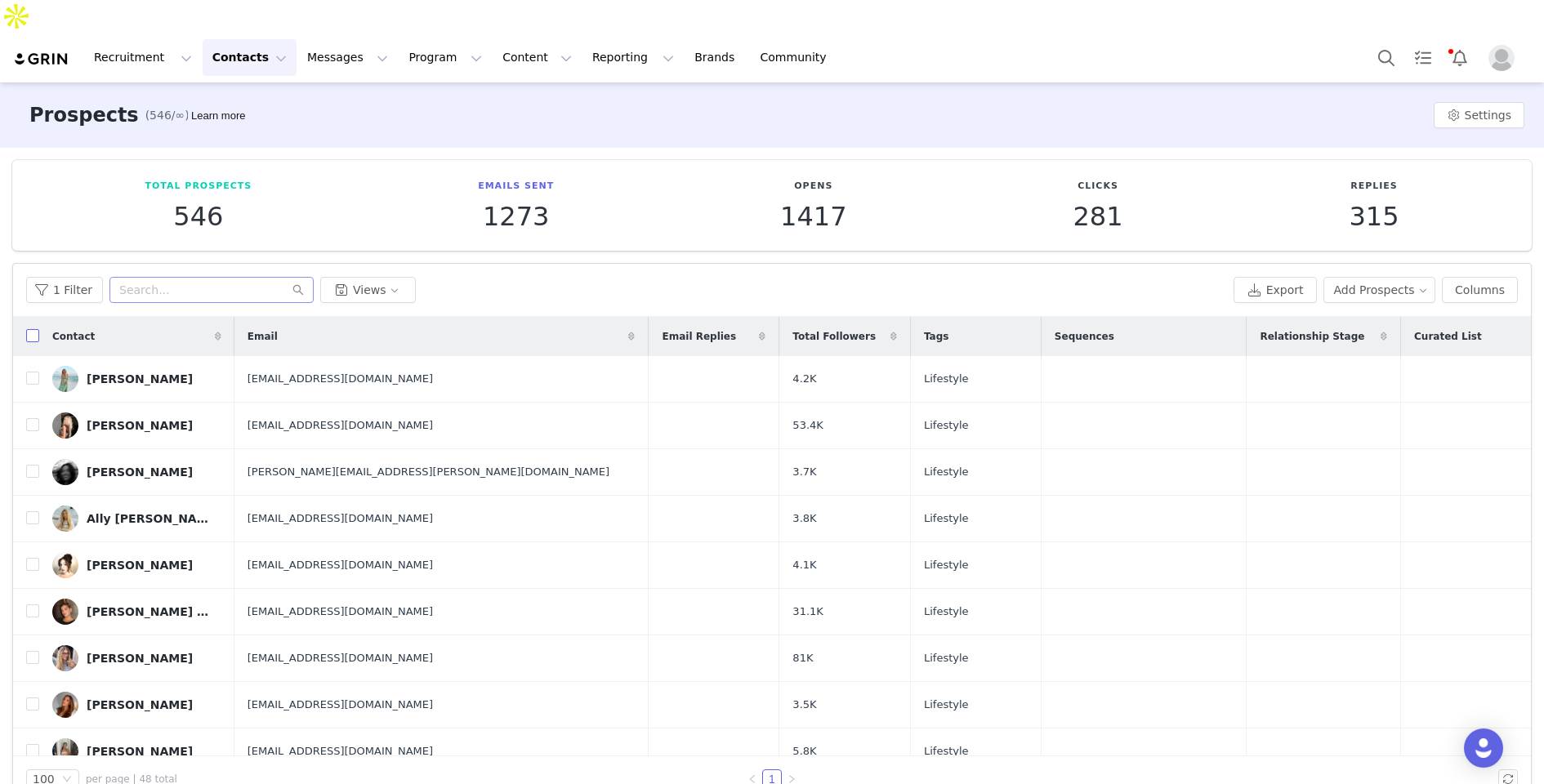
checkbox input "true"
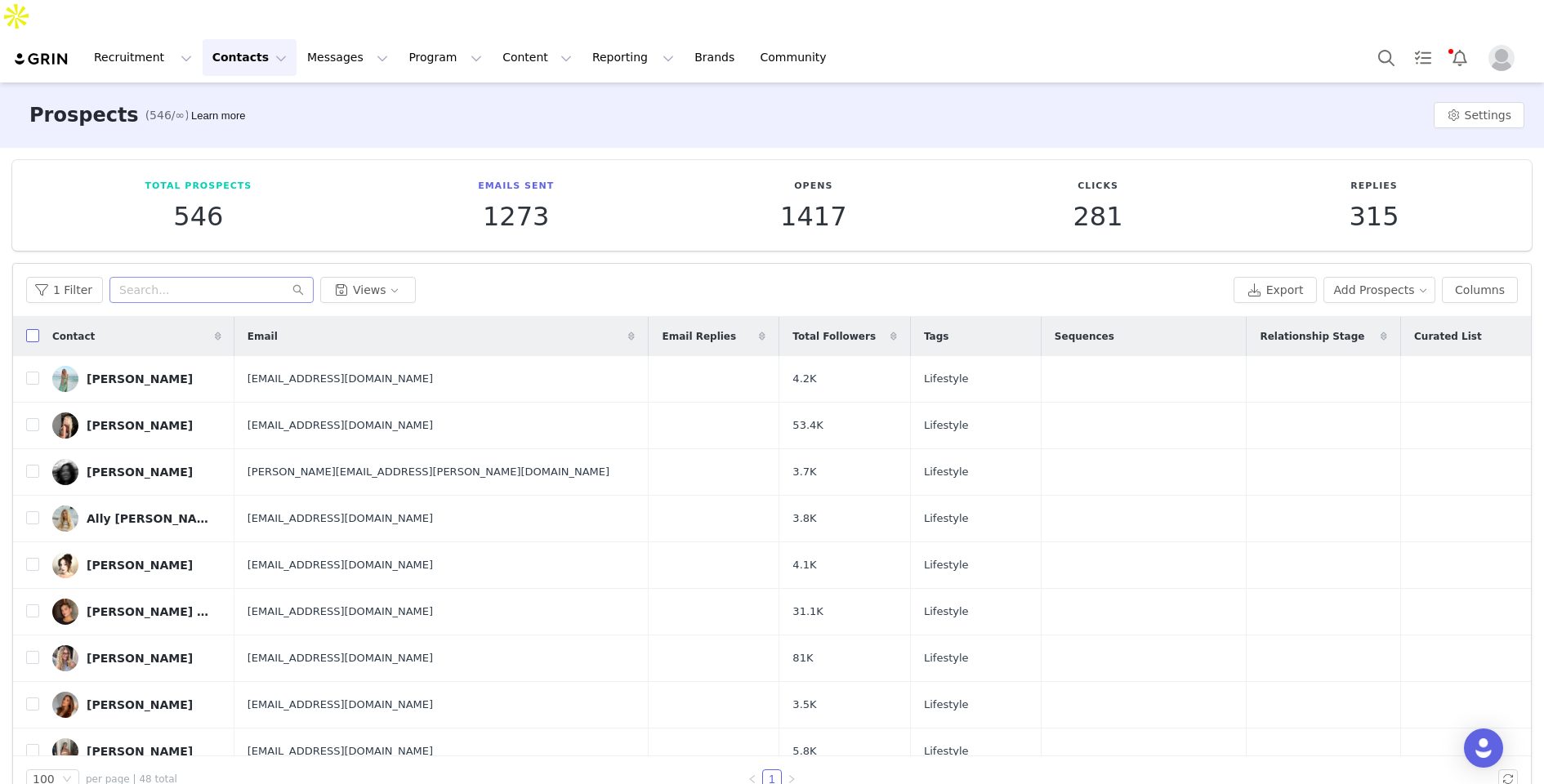
checkbox input "true"
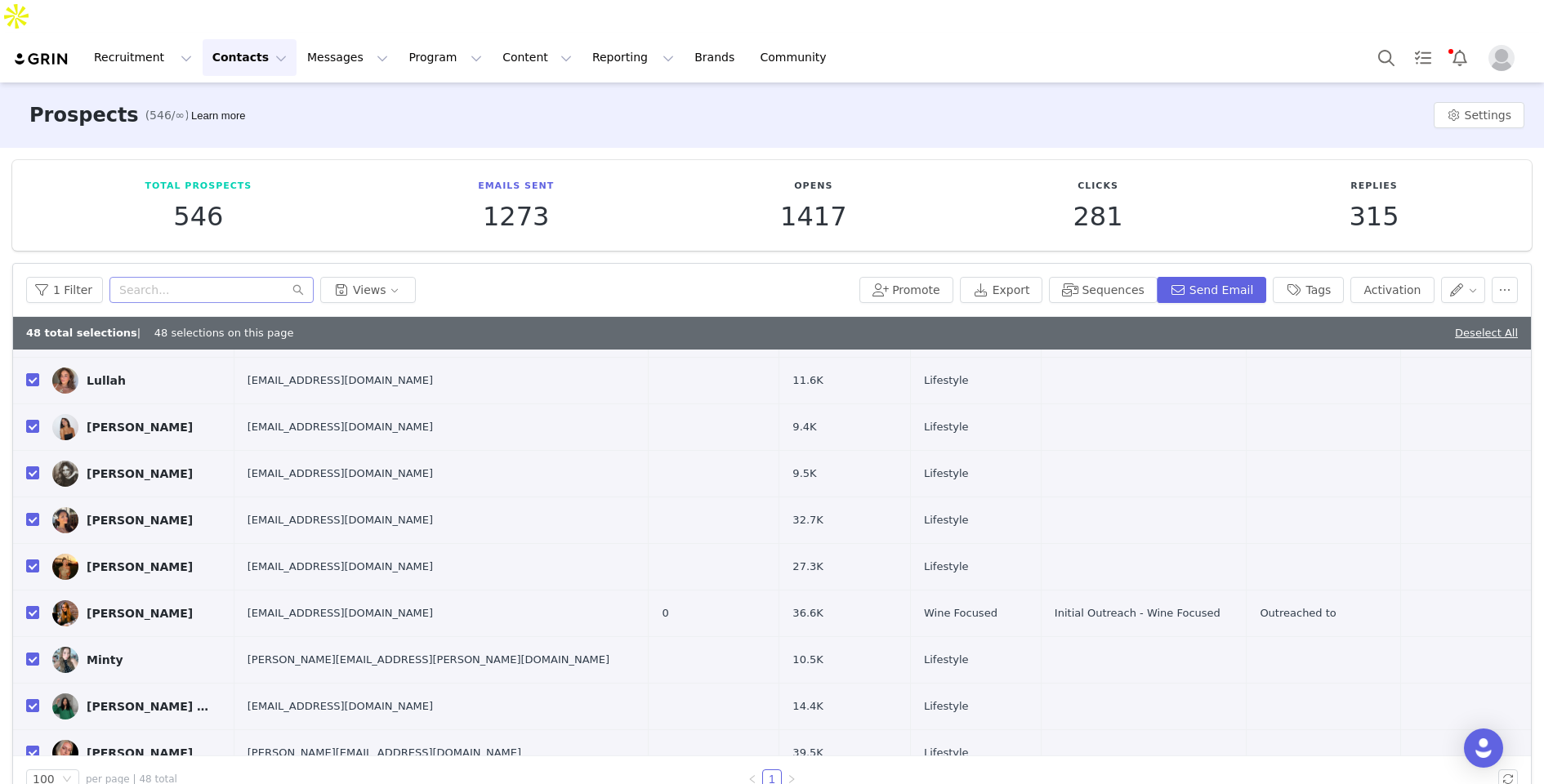
scroll to position [1548, 0]
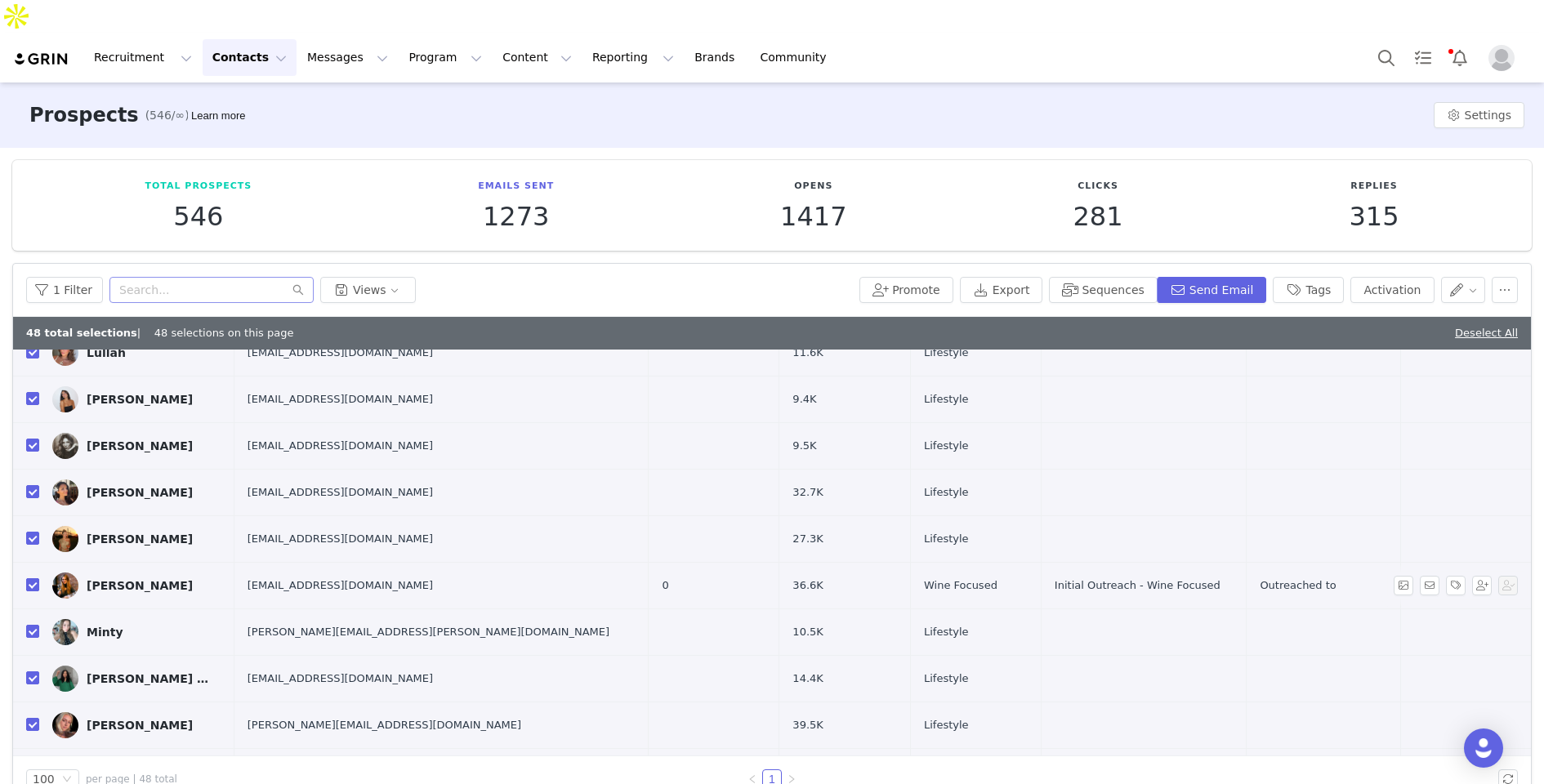
click at [30, 578] on input "checkbox" at bounding box center [33, 584] width 13 height 13
checkbox input "false"
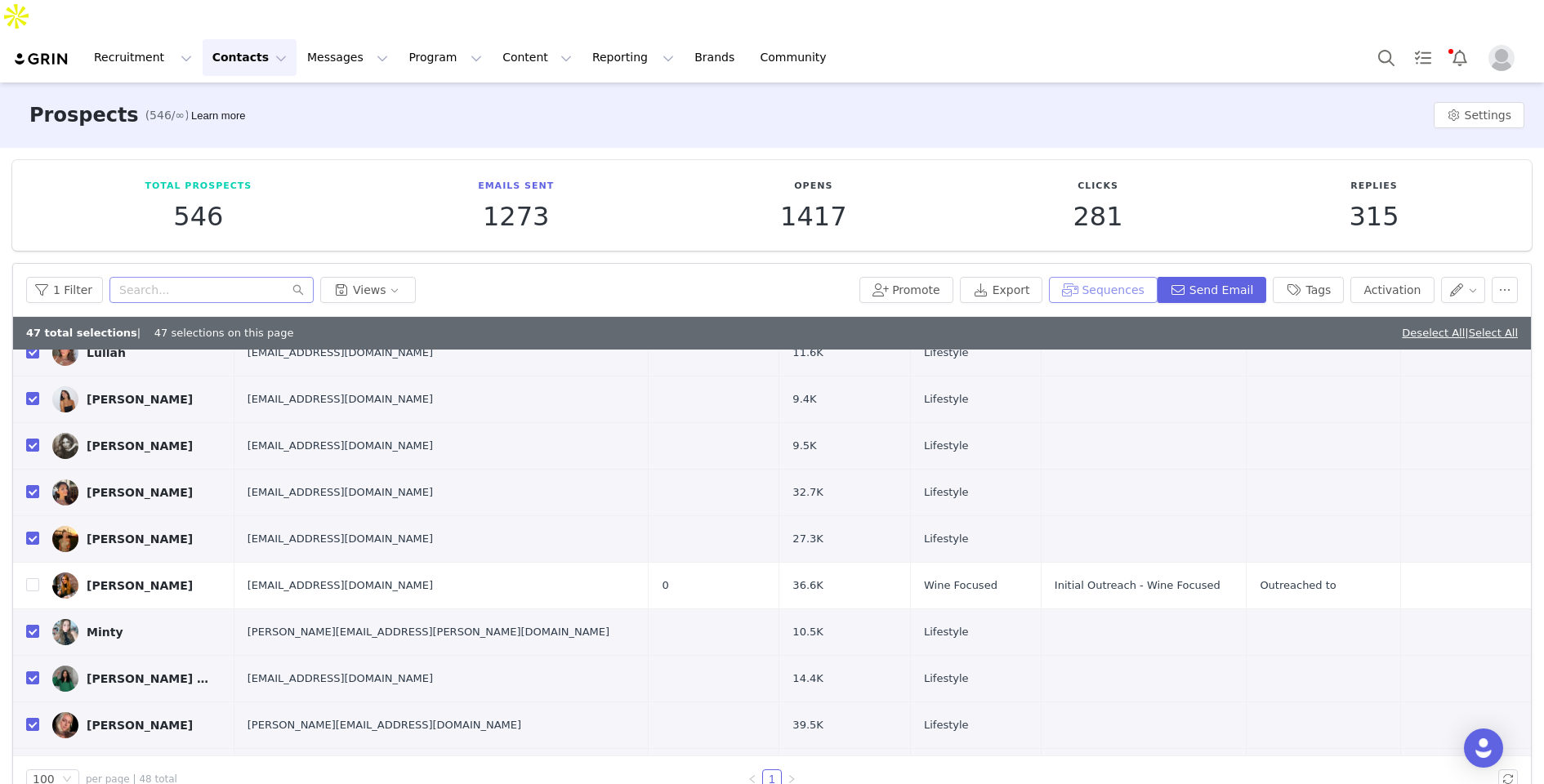
click at [1122, 276] on button "Sequences" at bounding box center [1103, 289] width 108 height 27
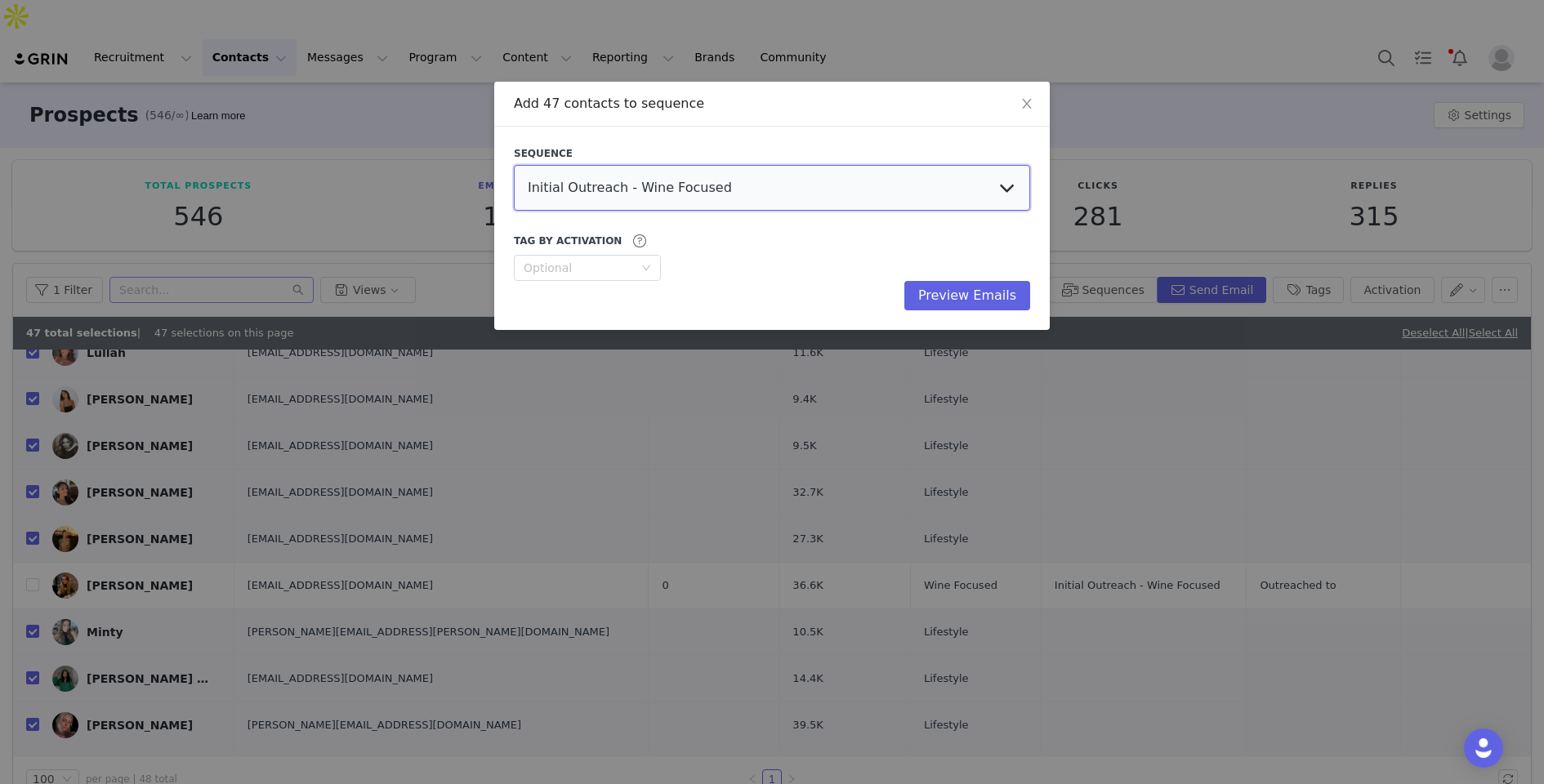
click at [647, 187] on select "Initial Outreach - Wine Focused Initial Outreach - Clean Living Lifestyle" at bounding box center [772, 187] width 516 height 45
select select "9521c7f6-3e2e-4167-bf83-0ce2ea4887e1"
click at [514, 165] on select "Initial Outreach - Wine Focused Initial Outreach - Clean Living Lifestyle" at bounding box center [772, 187] width 516 height 45
click at [941, 299] on button "Preview Emails" at bounding box center [967, 295] width 126 height 29
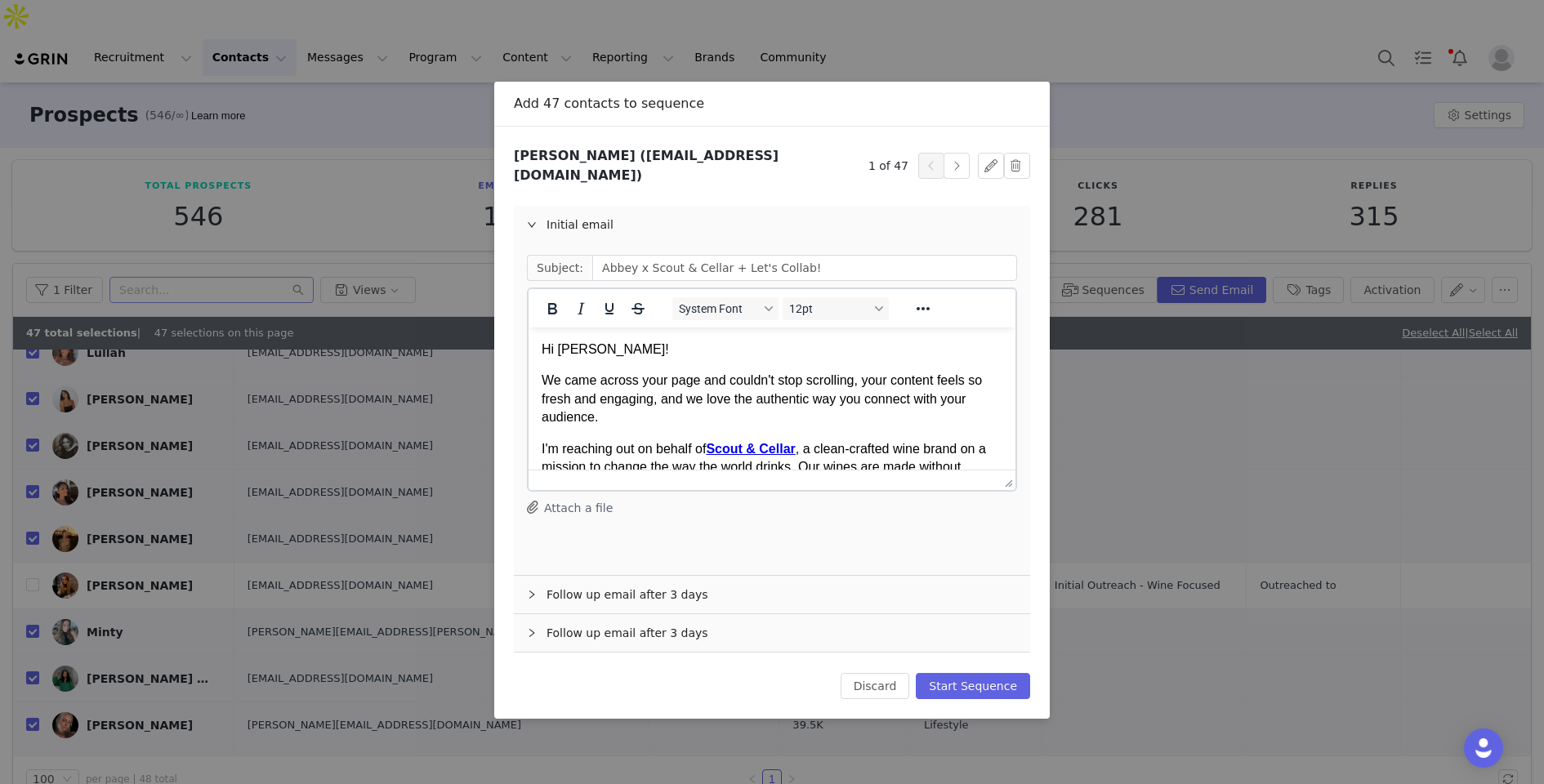
scroll to position [0, 0]
click at [961, 157] on button "button" at bounding box center [957, 165] width 27 height 27
click at [960, 157] on button "button" at bounding box center [957, 165] width 27 height 27
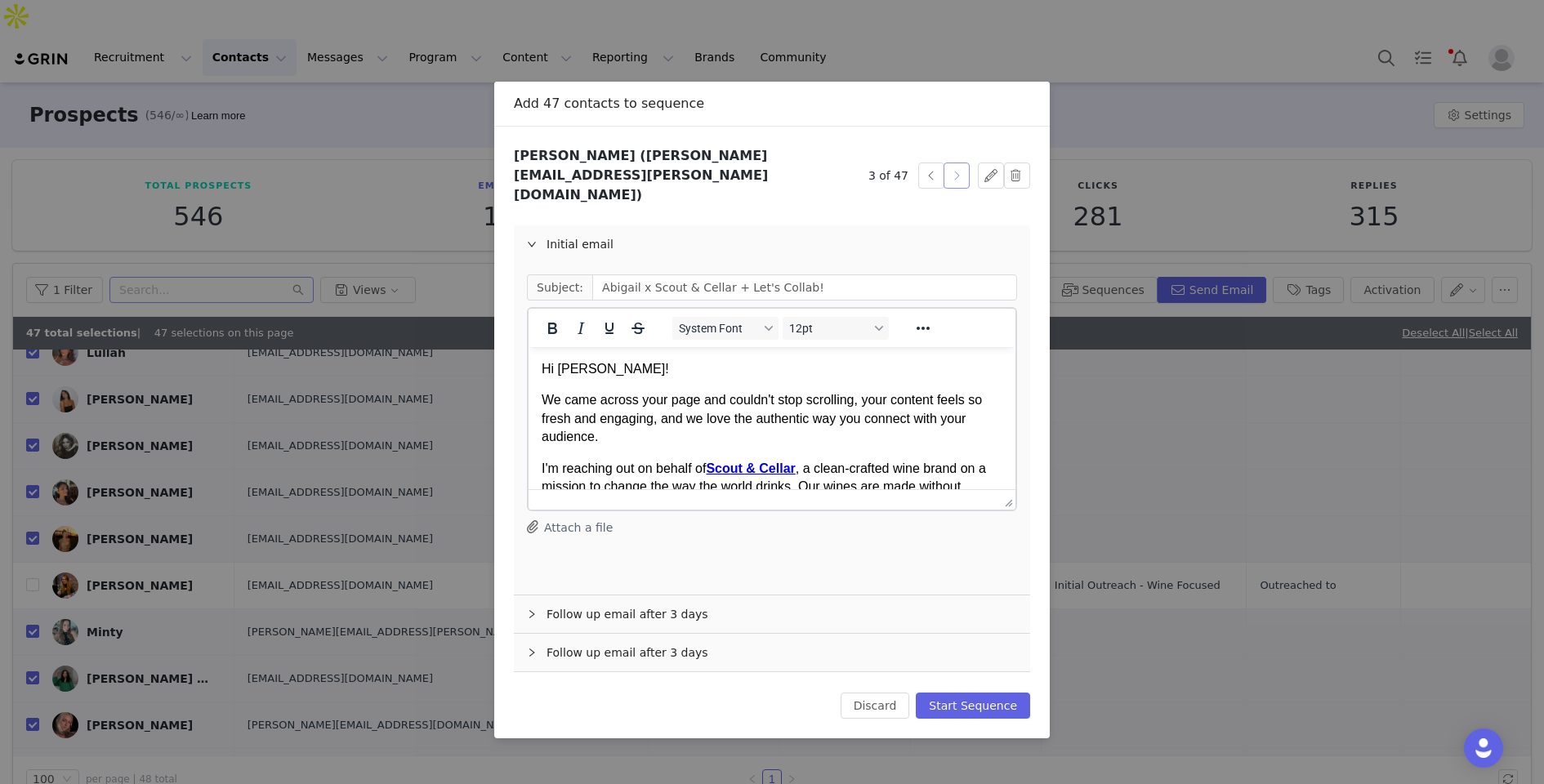
click at [960, 163] on button "button" at bounding box center [957, 175] width 27 height 27
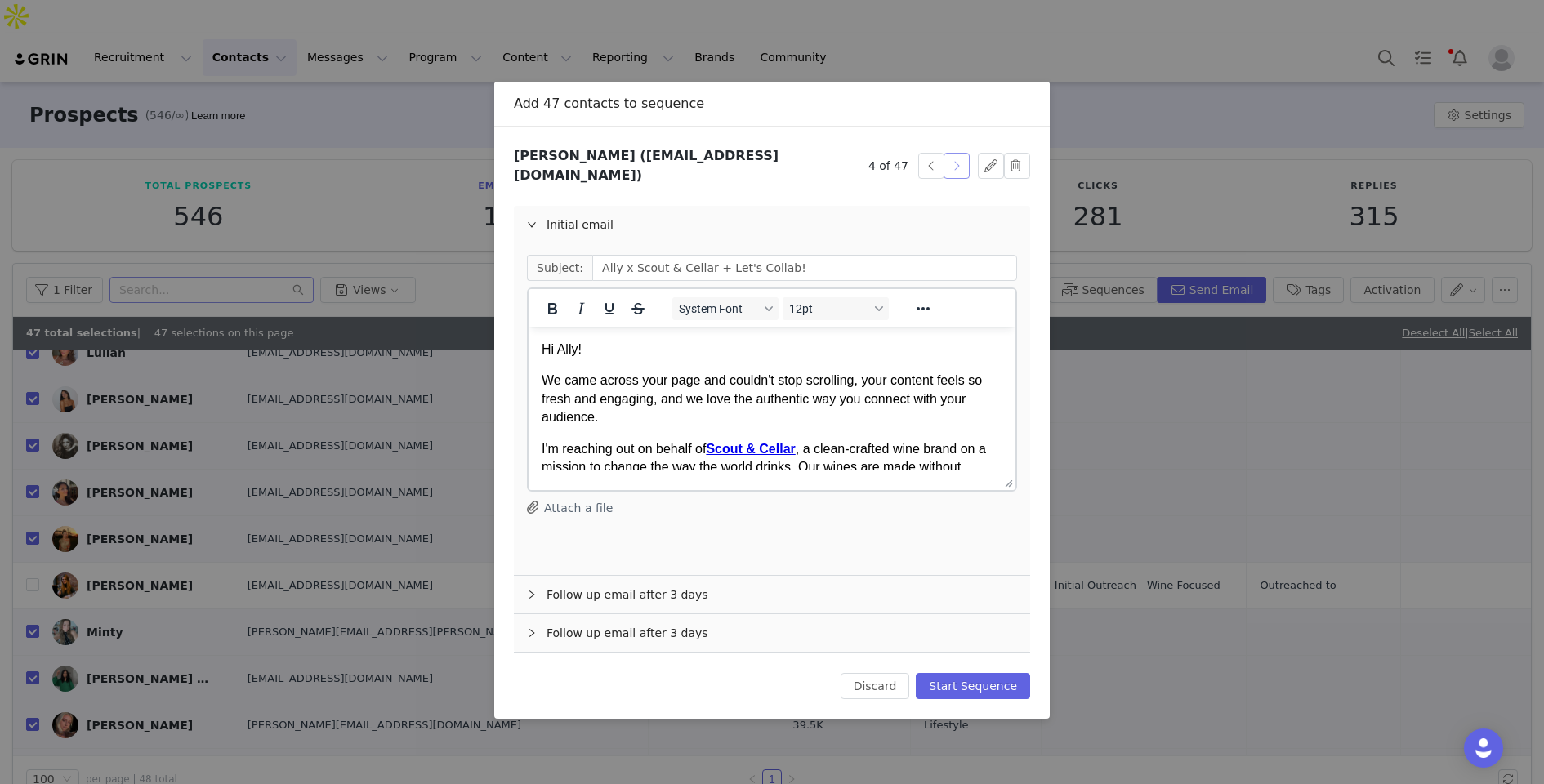
click at [960, 157] on button "button" at bounding box center [957, 165] width 27 height 27
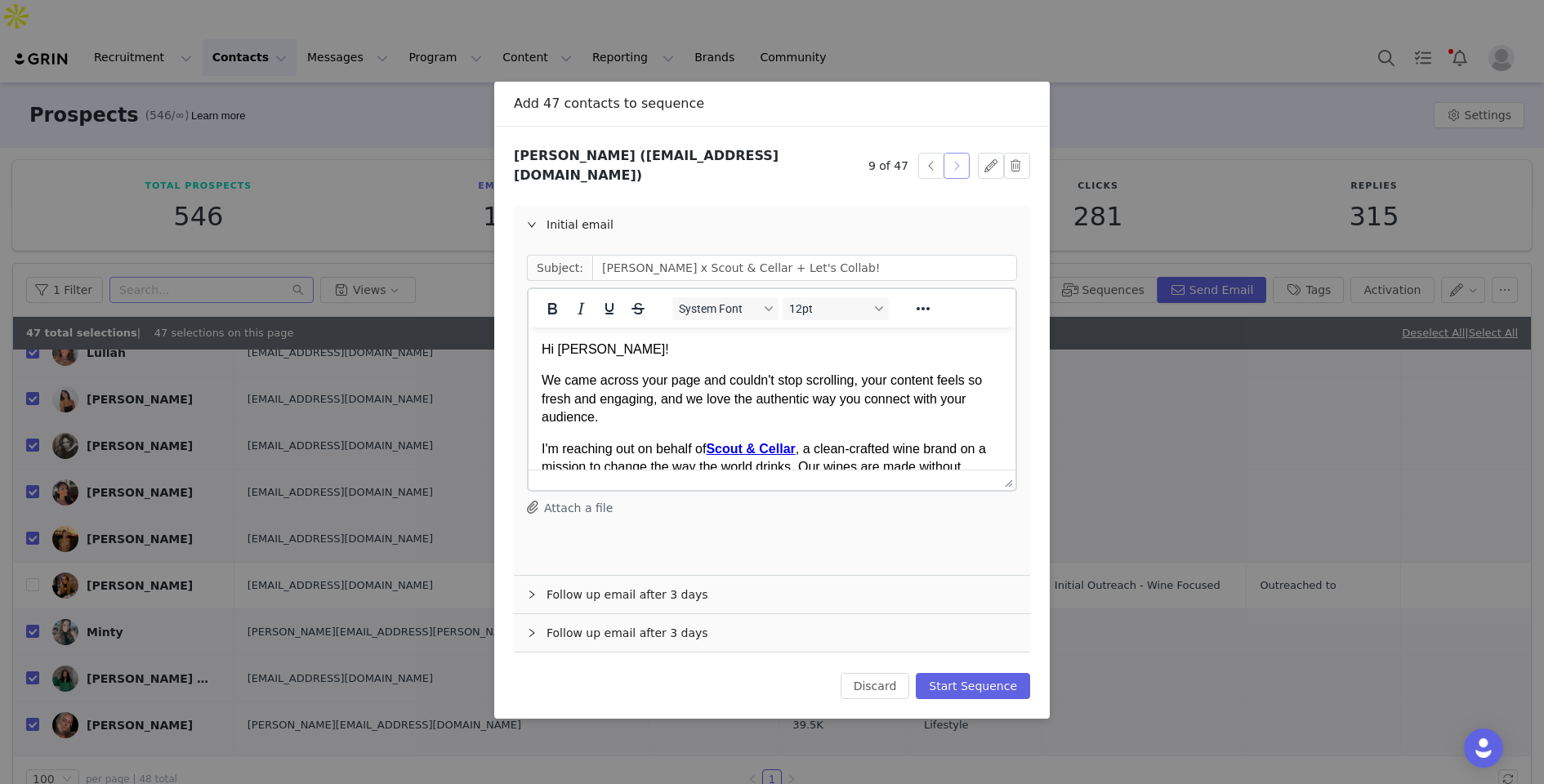
click at [960, 157] on button "button" at bounding box center [957, 165] width 27 height 27
click at [960, 156] on button "button" at bounding box center [957, 165] width 27 height 27
click at [960, 157] on button "button" at bounding box center [957, 165] width 27 height 27
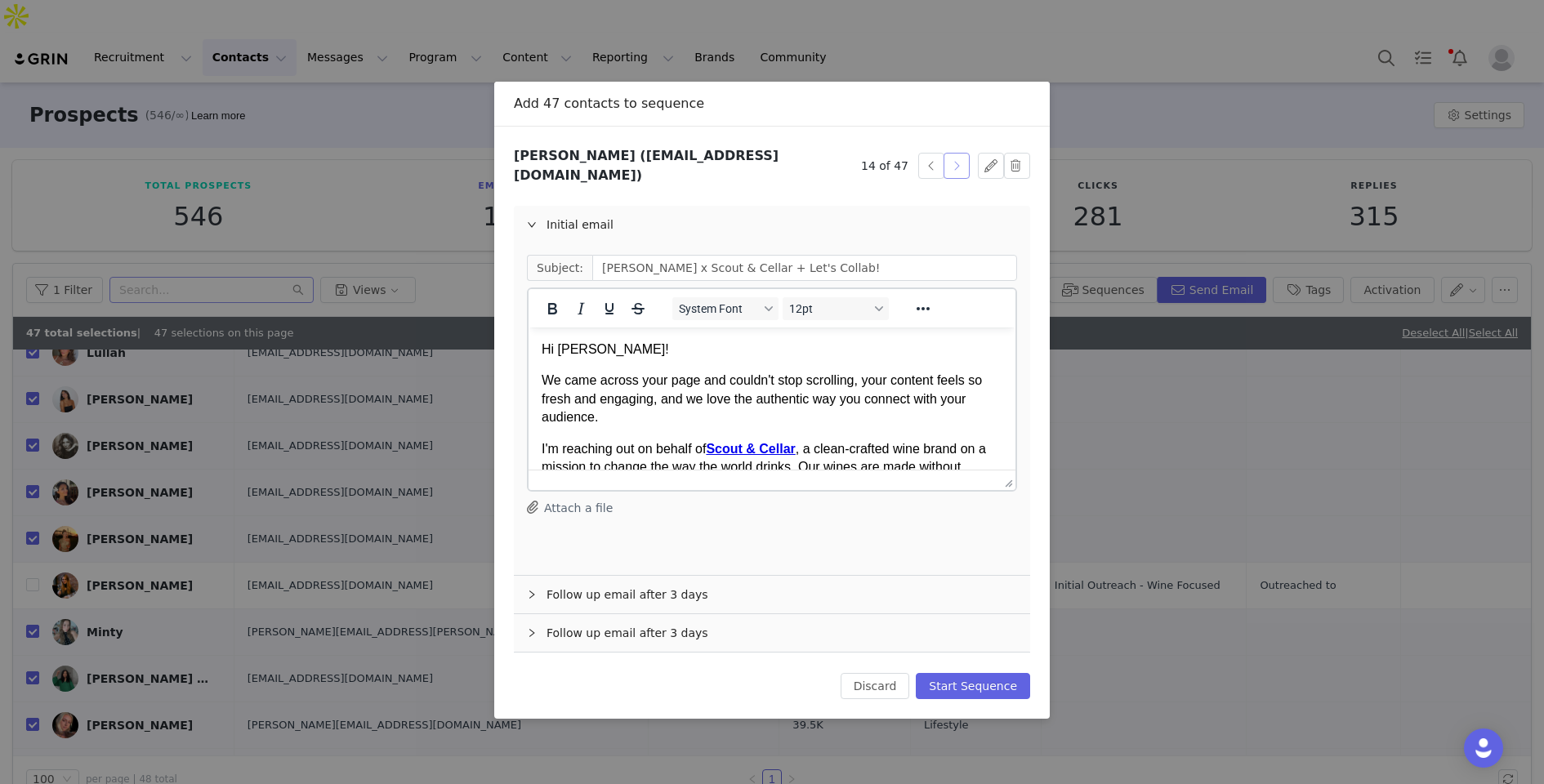
click at [960, 157] on button "button" at bounding box center [957, 165] width 27 height 27
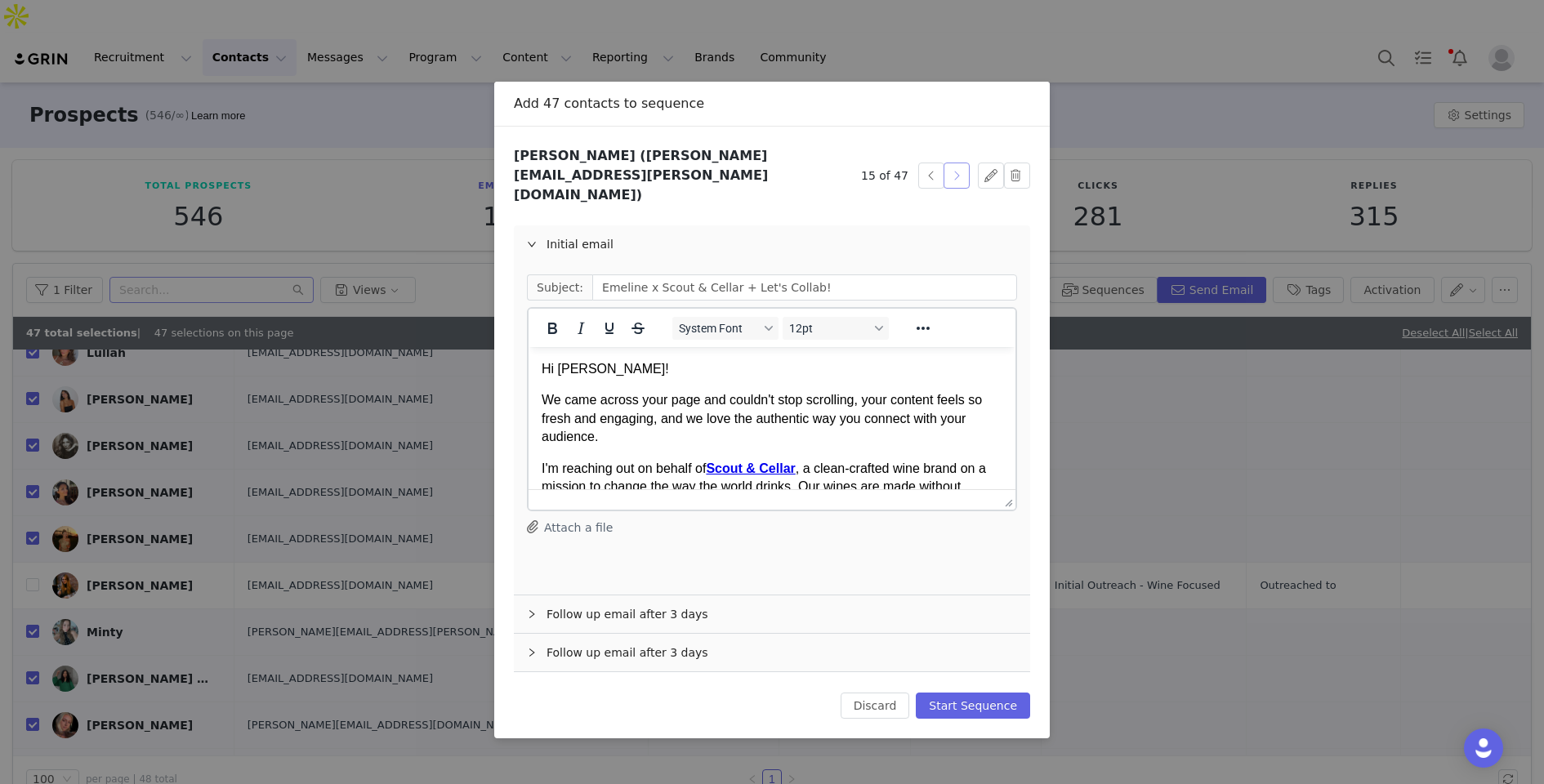
click at [960, 163] on button "button" at bounding box center [957, 175] width 27 height 27
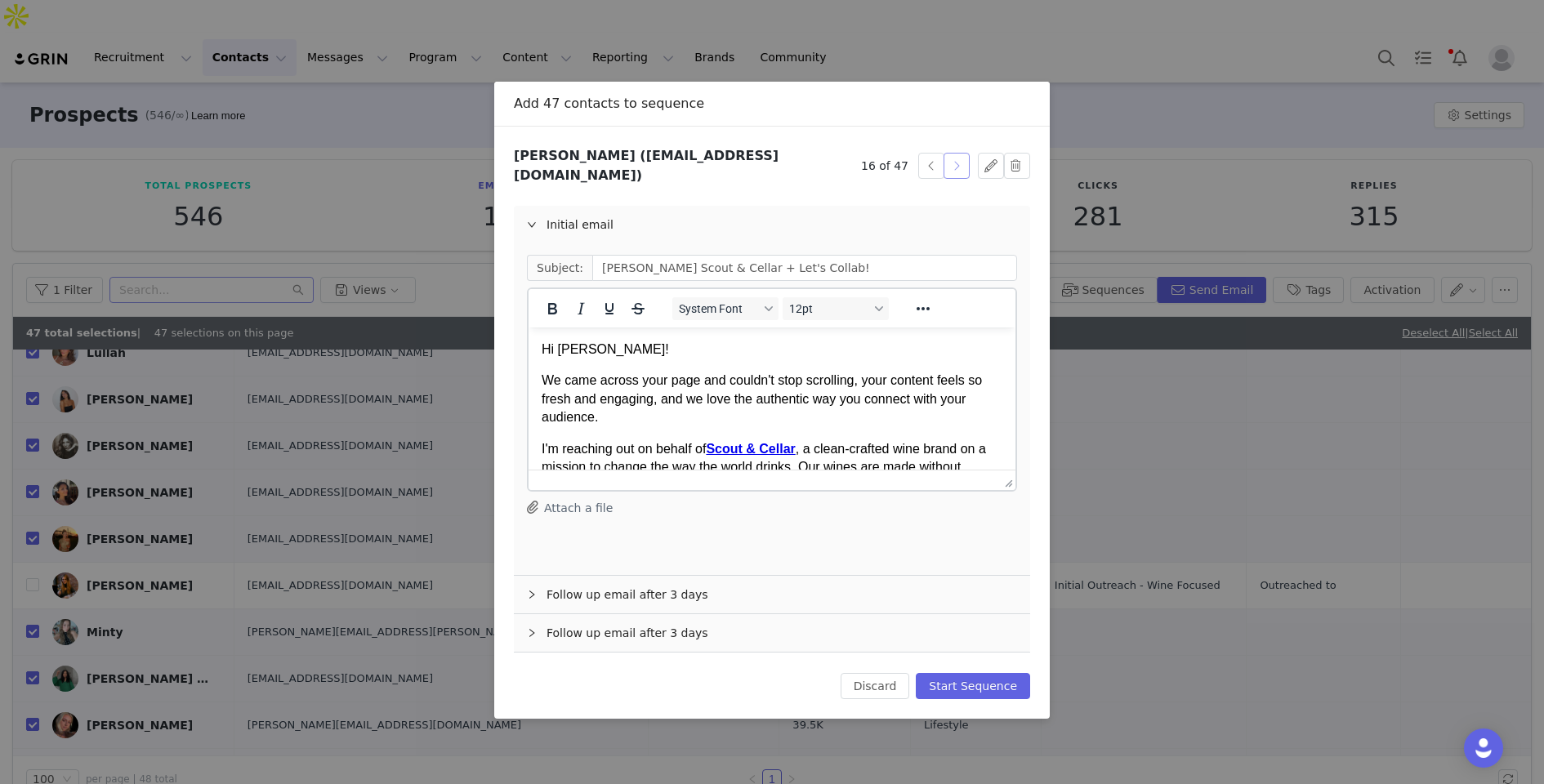
click at [960, 157] on button "button" at bounding box center [957, 165] width 27 height 27
click at [961, 157] on button "button" at bounding box center [957, 165] width 27 height 27
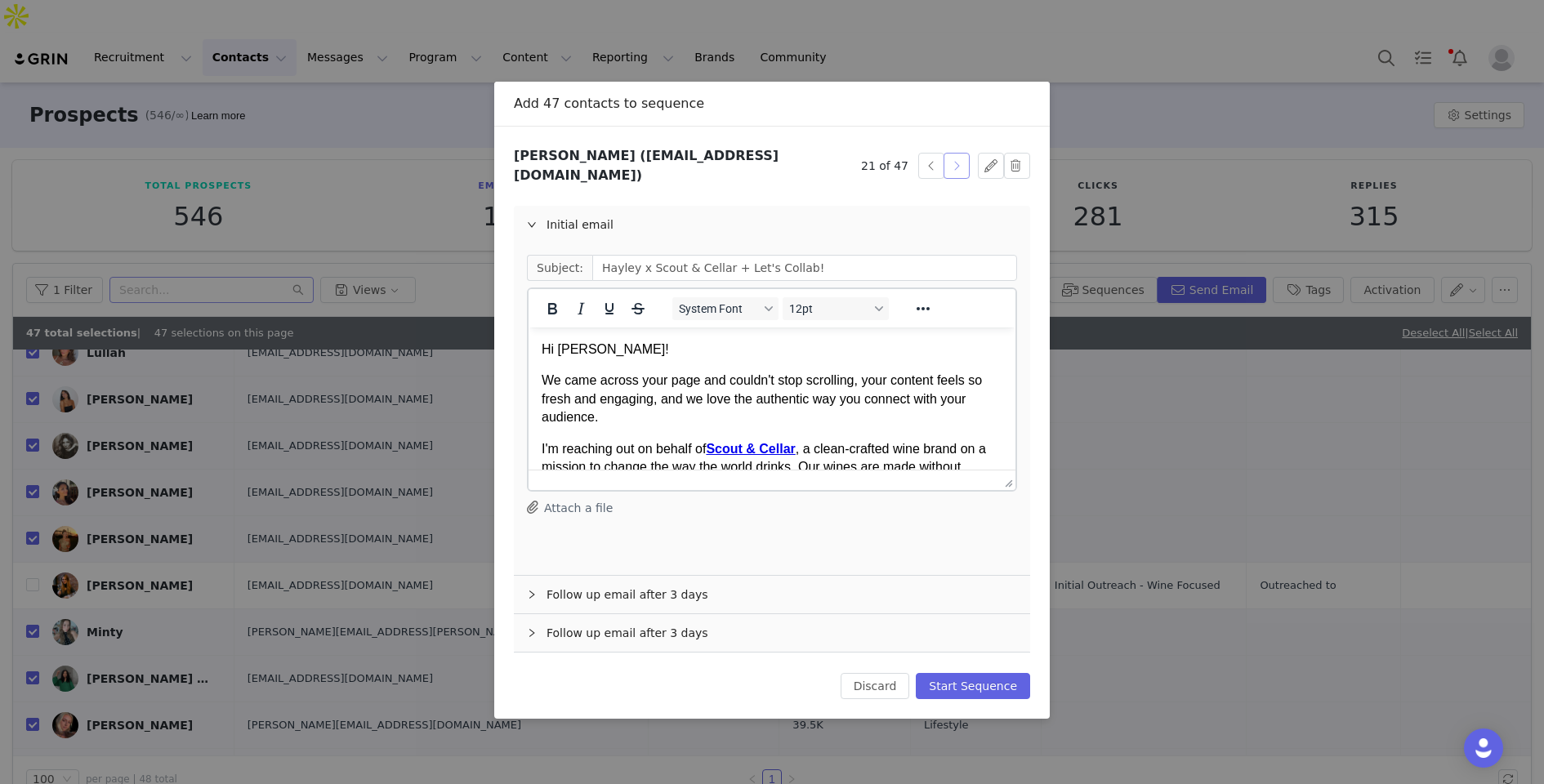
click at [961, 157] on button "button" at bounding box center [957, 165] width 27 height 27
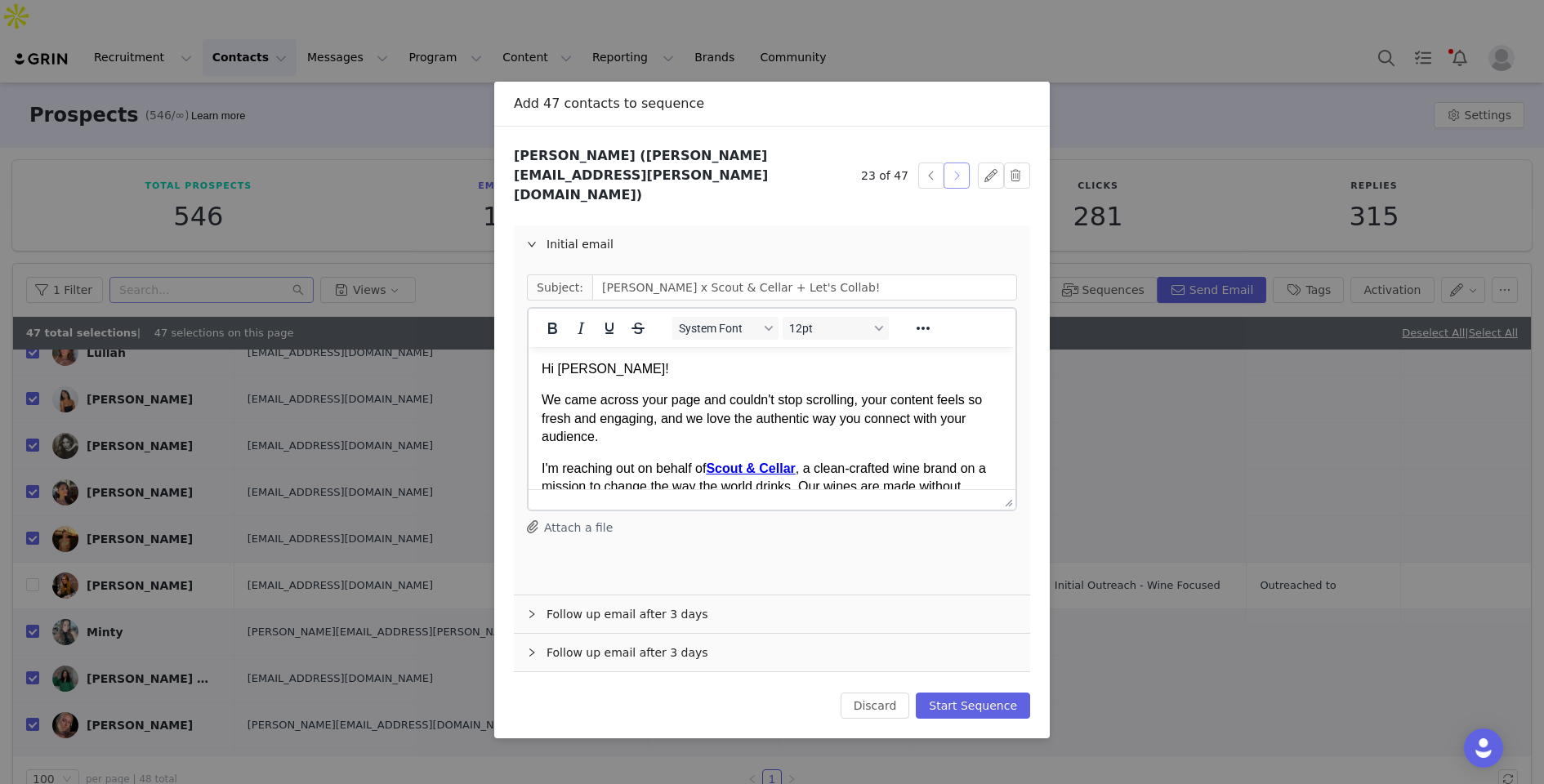
click at [961, 163] on button "button" at bounding box center [957, 175] width 27 height 27
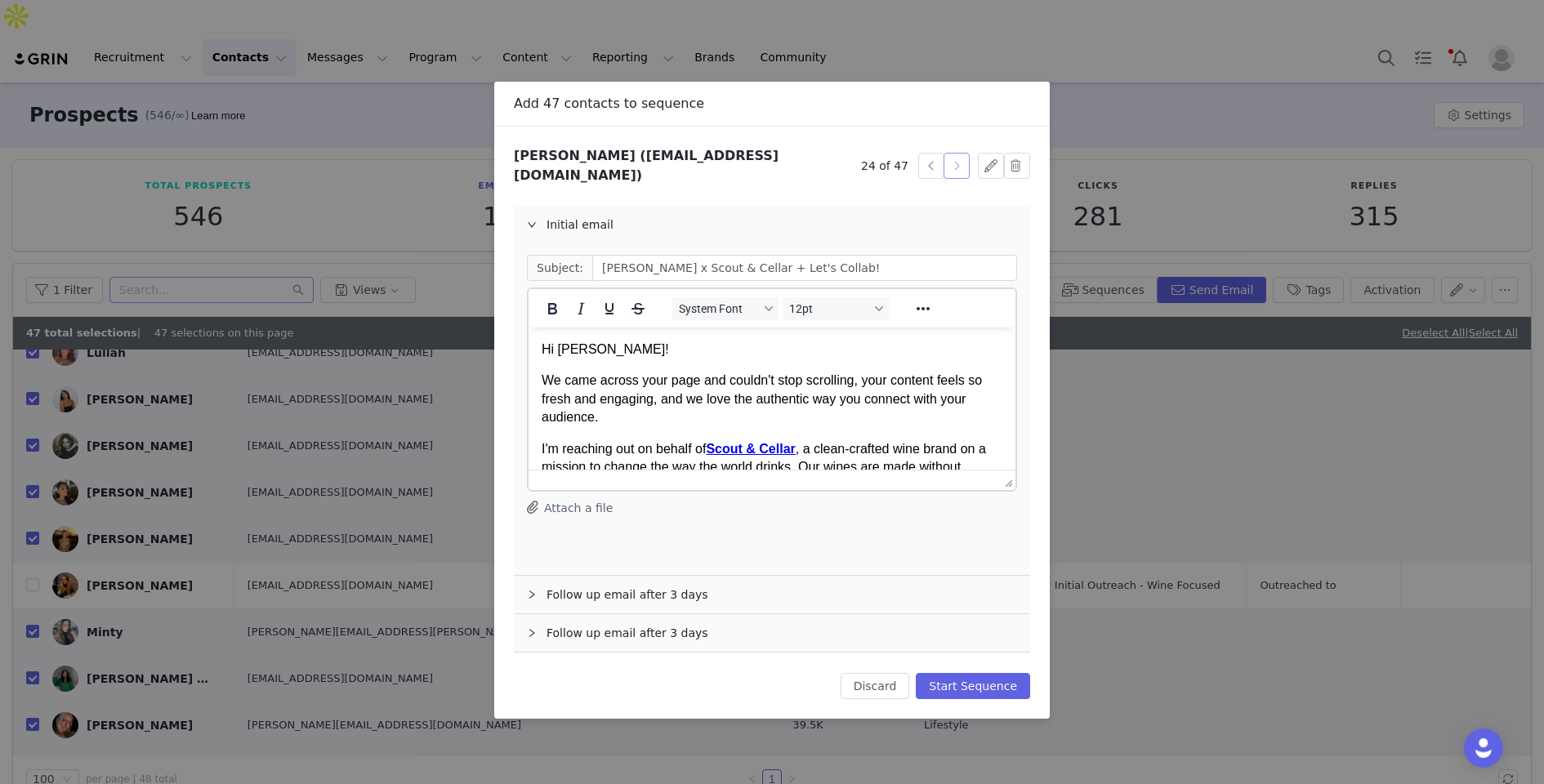
click at [961, 157] on button "button" at bounding box center [957, 165] width 27 height 27
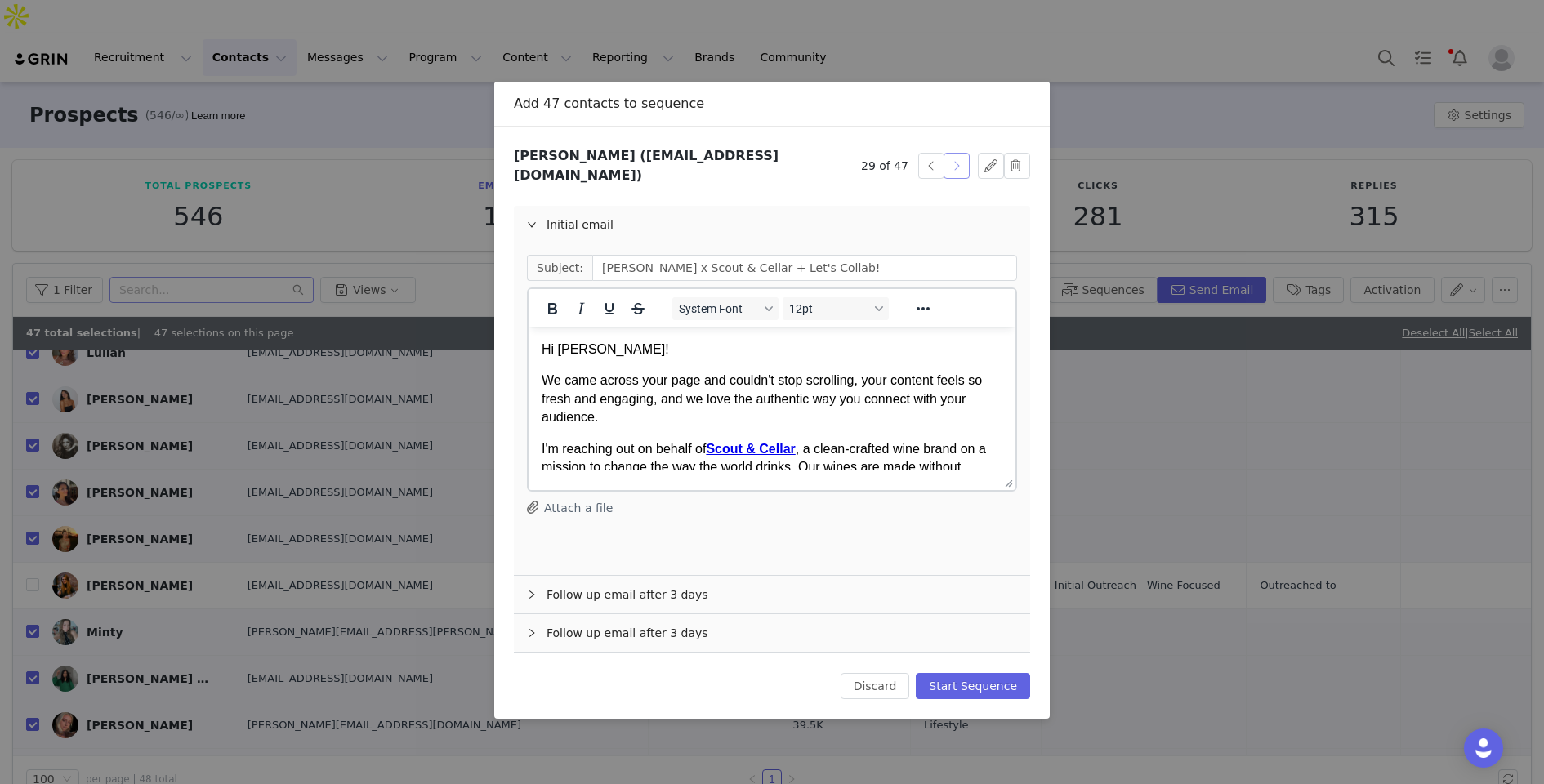
click at [961, 157] on button "button" at bounding box center [957, 165] width 27 height 27
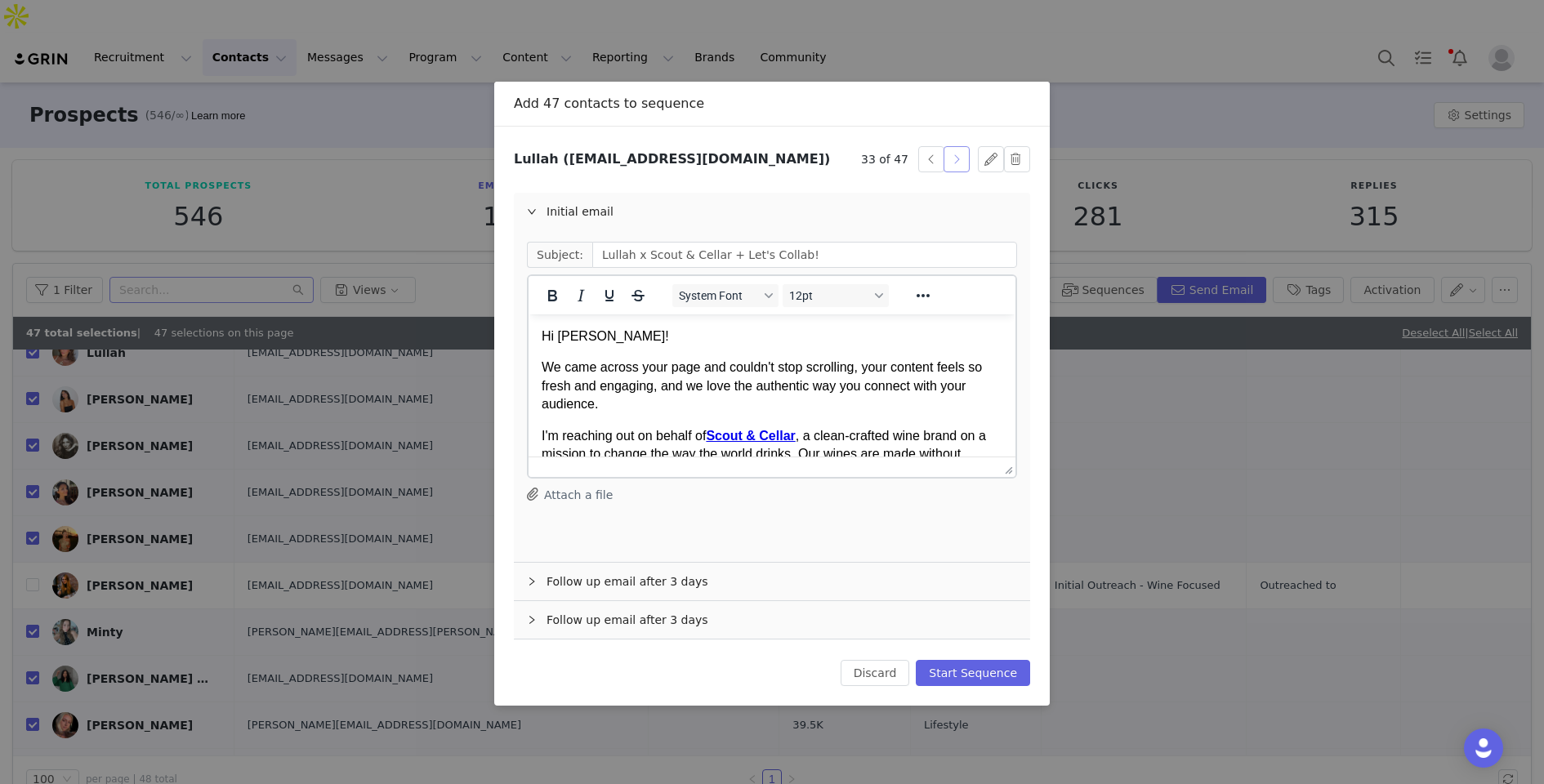
click at [961, 157] on button "button" at bounding box center [957, 159] width 27 height 27
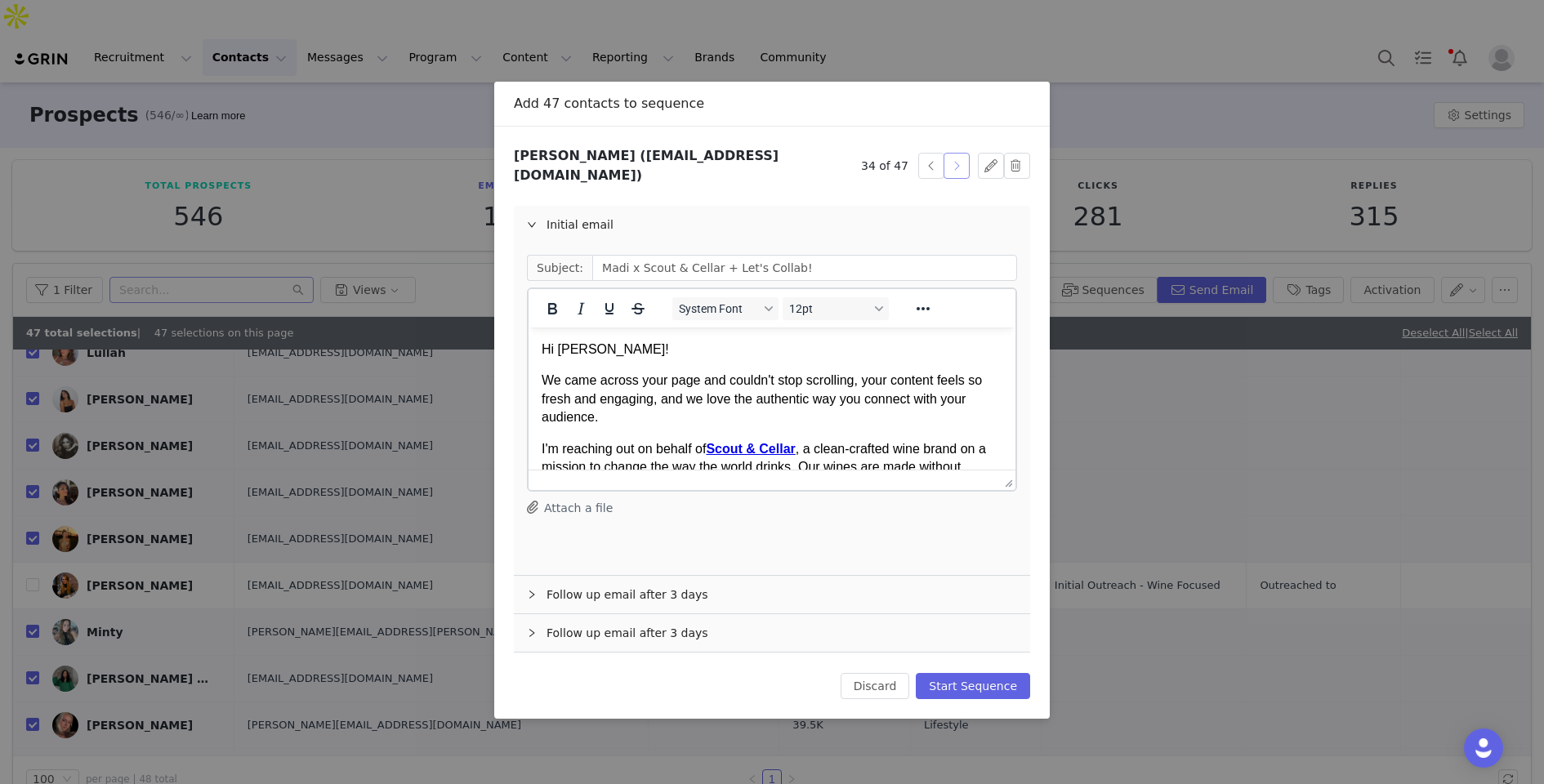
click at [961, 157] on button "button" at bounding box center [957, 165] width 27 height 27
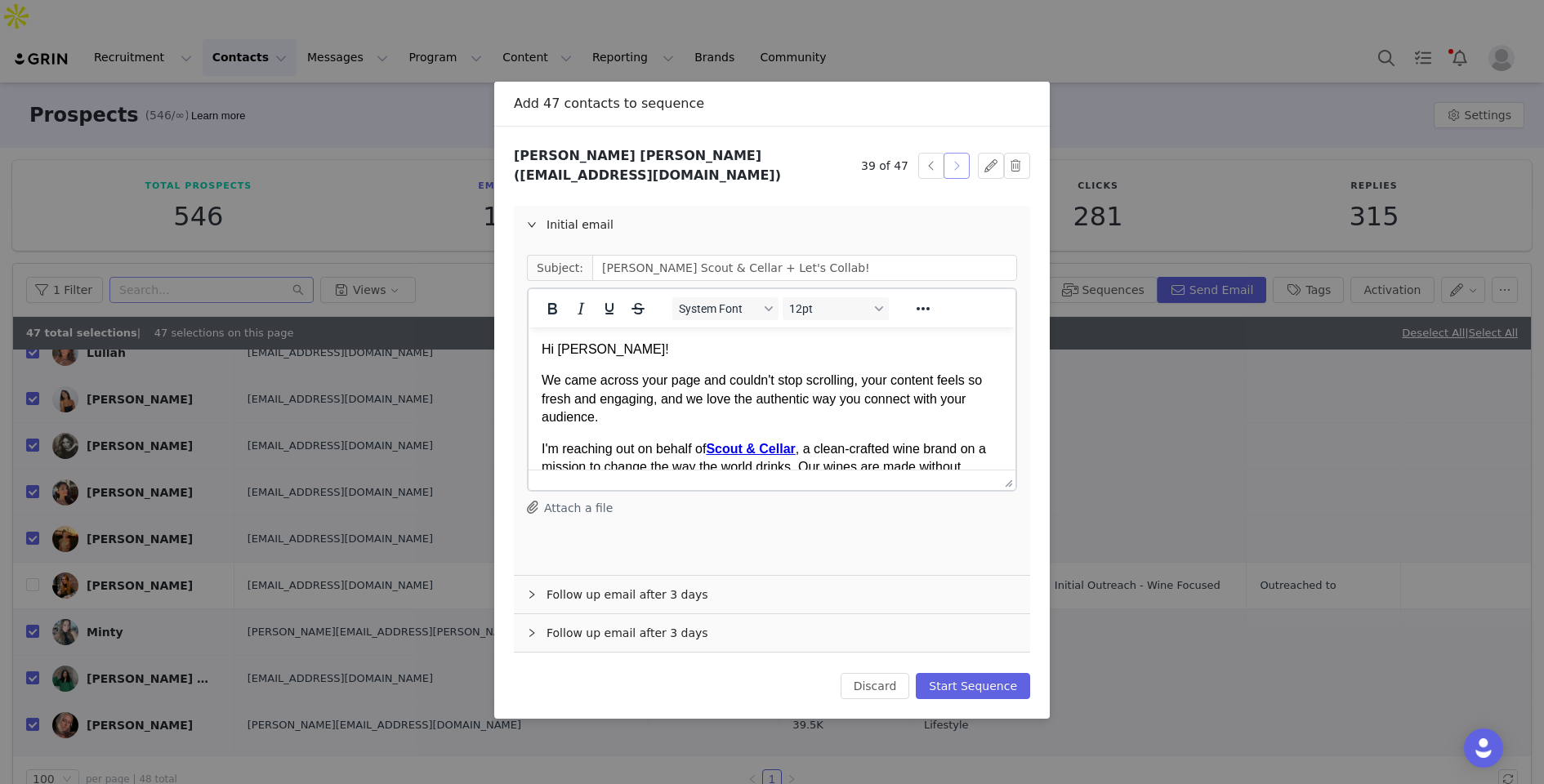
click at [960, 157] on button "button" at bounding box center [957, 165] width 27 height 27
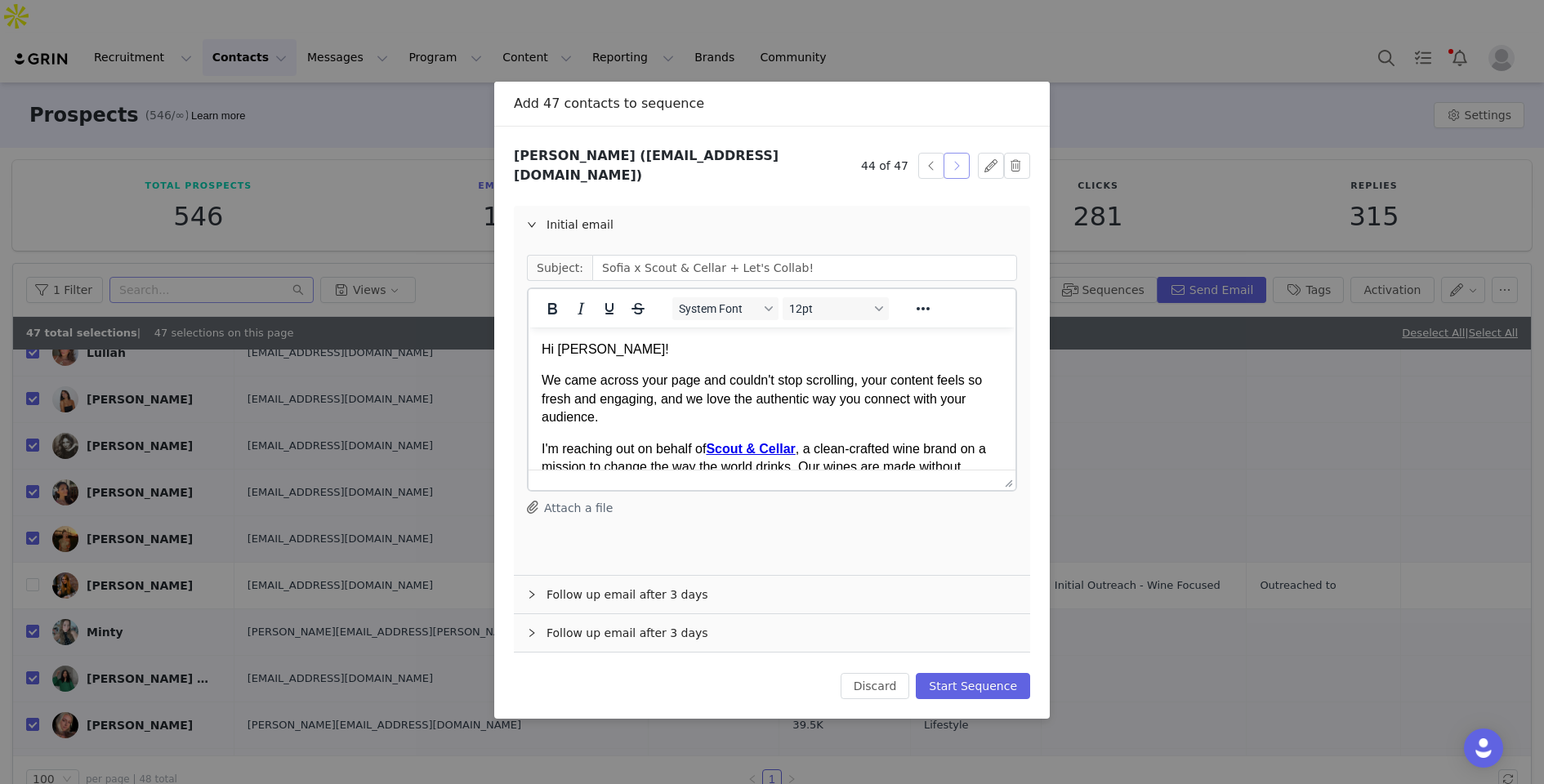
click at [960, 157] on button "button" at bounding box center [957, 165] width 27 height 27
click at [959, 157] on button "button" at bounding box center [957, 165] width 27 height 27
click at [979, 673] on button "Start Sequence" at bounding box center [974, 686] width 115 height 27
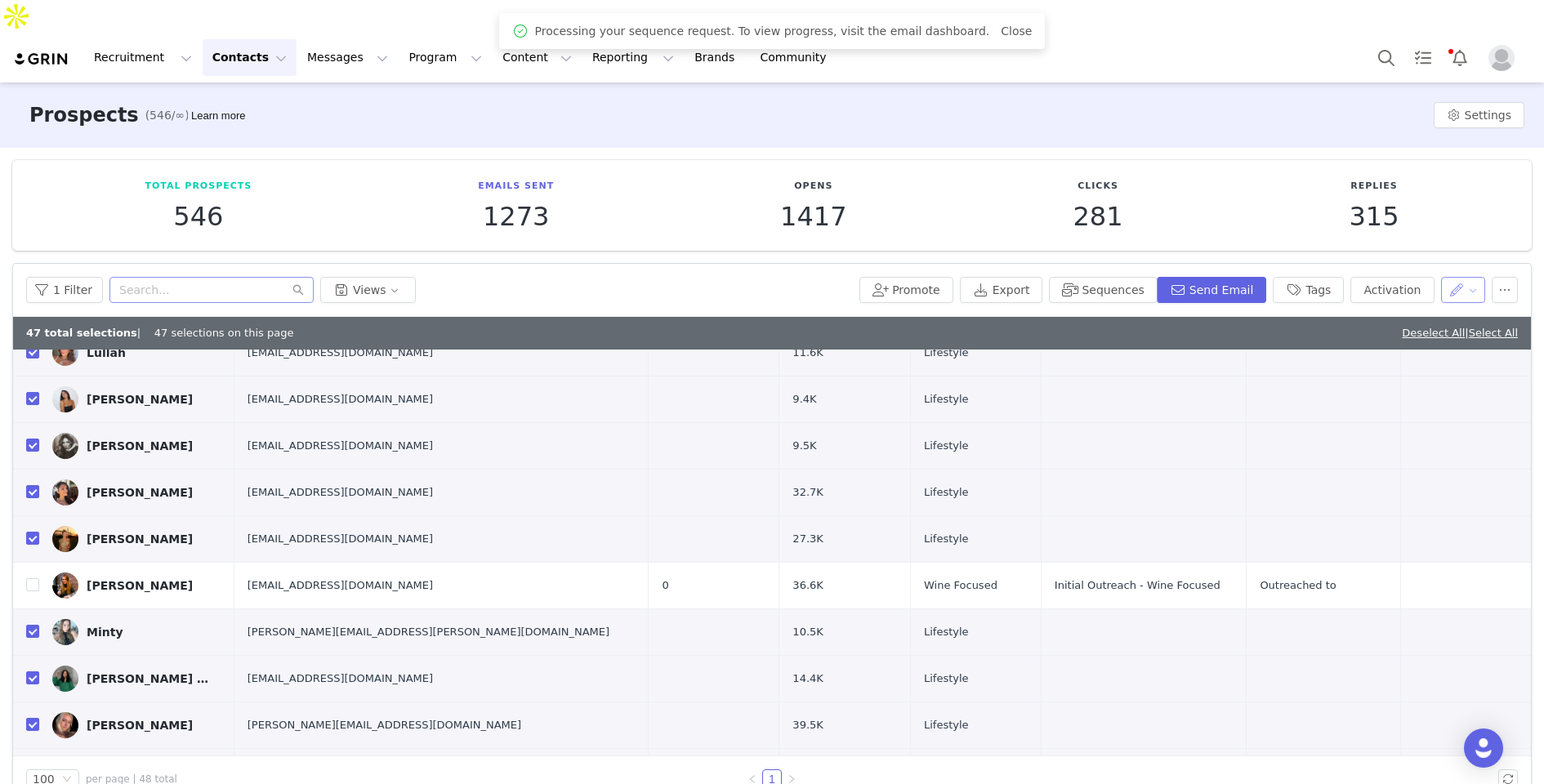
click at [1476, 276] on button "button" at bounding box center [1464, 289] width 45 height 27
click at [1440, 352] on li "Set Relationship Stage" at bounding box center [1411, 342] width 169 height 27
click at [1373, 318] on div "Search relationship stages" at bounding box center [1374, 317] width 152 height 16
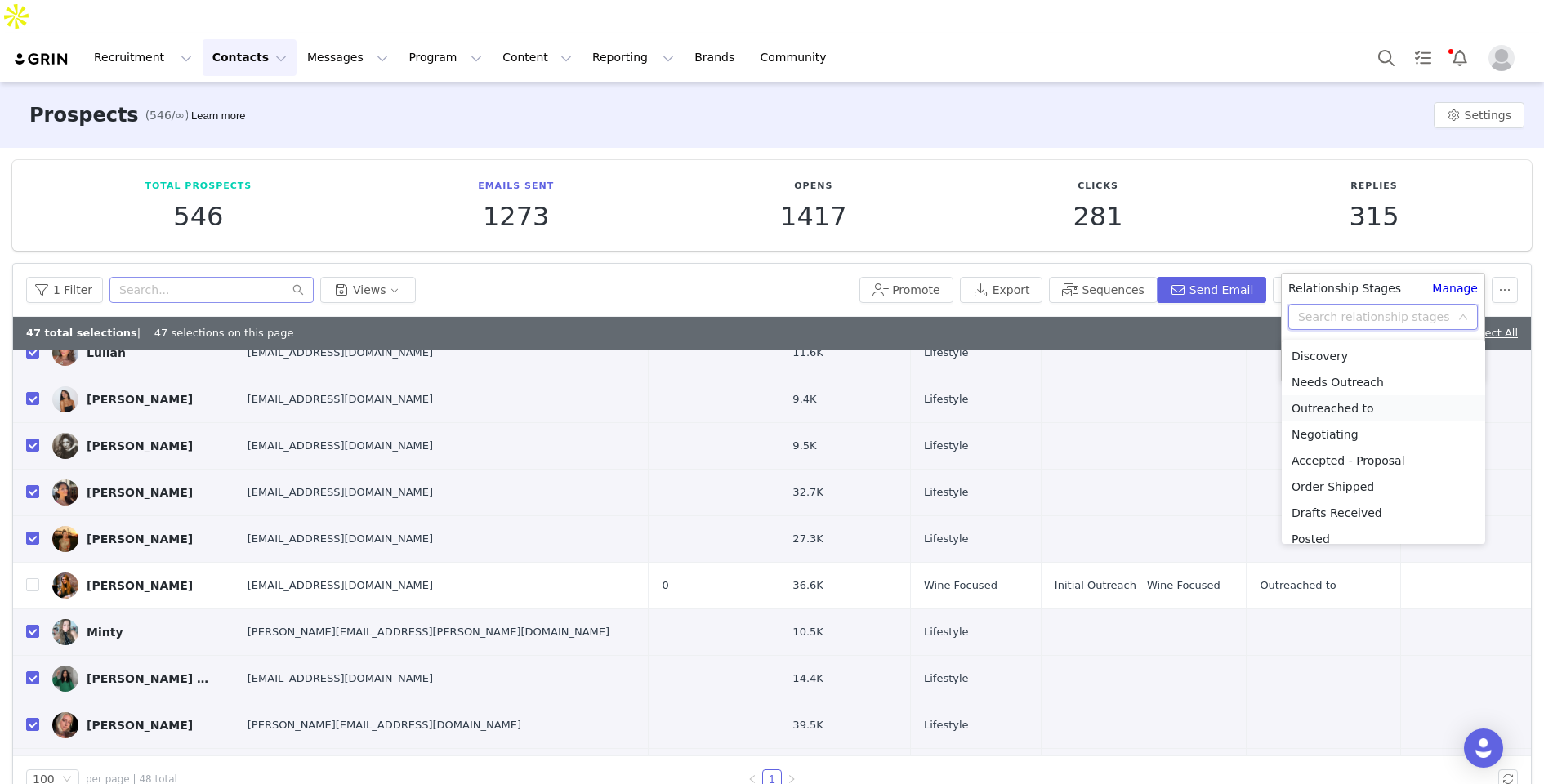
click at [1370, 408] on li "Outreached to" at bounding box center [1384, 408] width 204 height 27
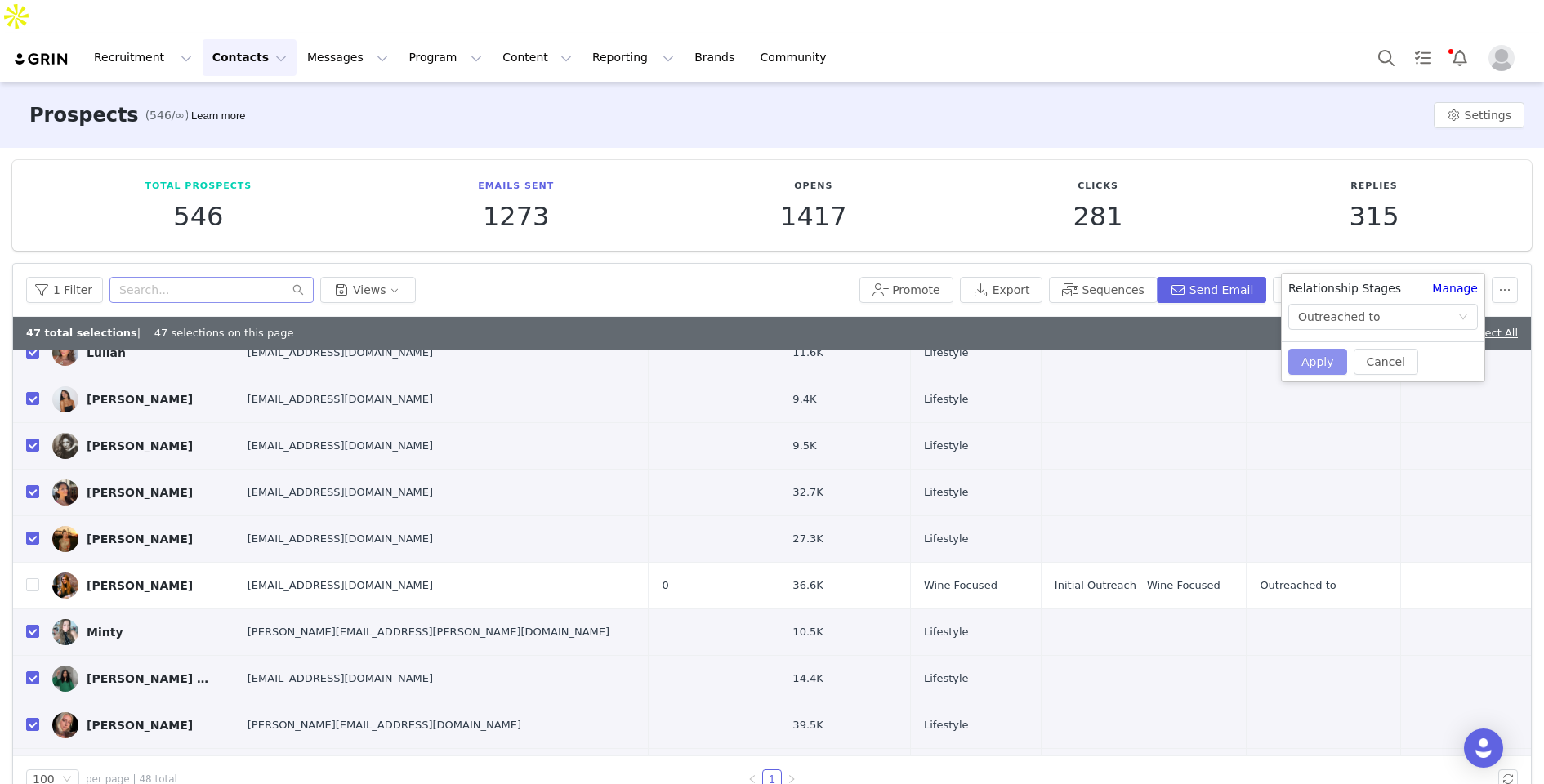
click at [1318, 360] on button "Apply" at bounding box center [1318, 361] width 59 height 27
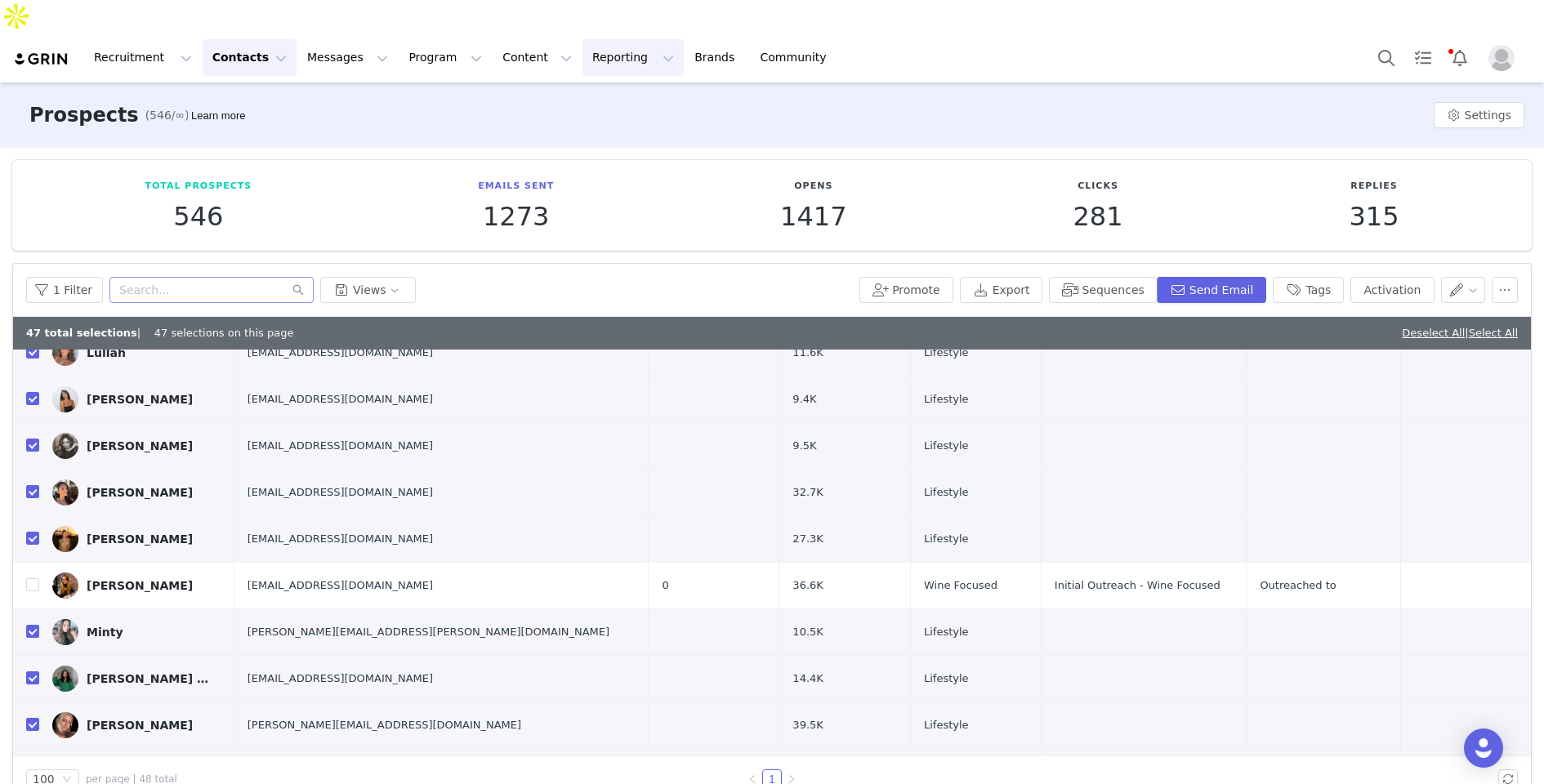
click at [612, 39] on button "Reporting Reporting" at bounding box center [633, 57] width 101 height 37
click at [605, 61] on link "Dashboard" at bounding box center [606, 72] width 129 height 30
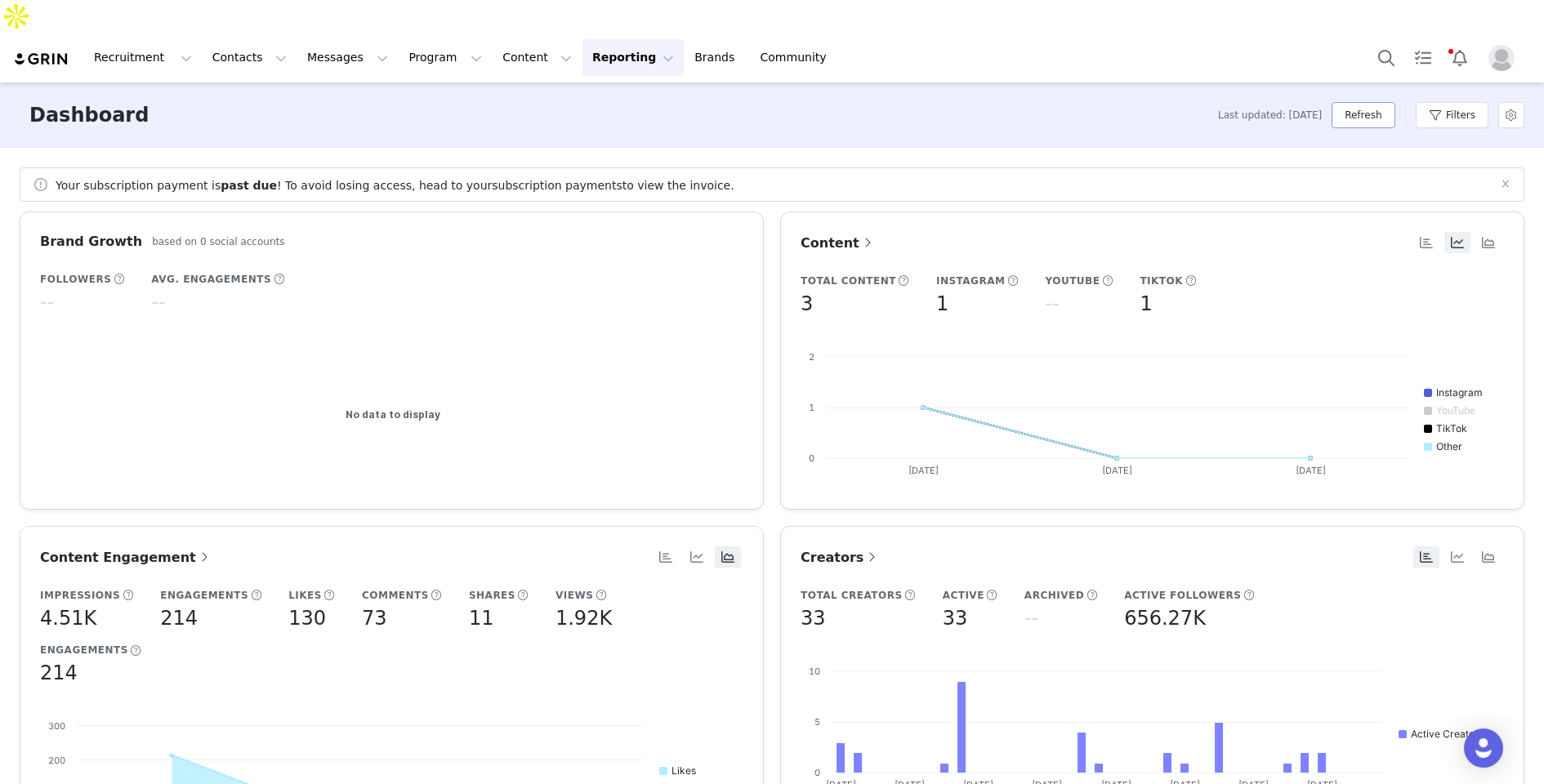
click at [1369, 102] on button "Refresh" at bounding box center [1362, 115] width 63 height 27
